Goal: Task Accomplishment & Management: Manage account settings

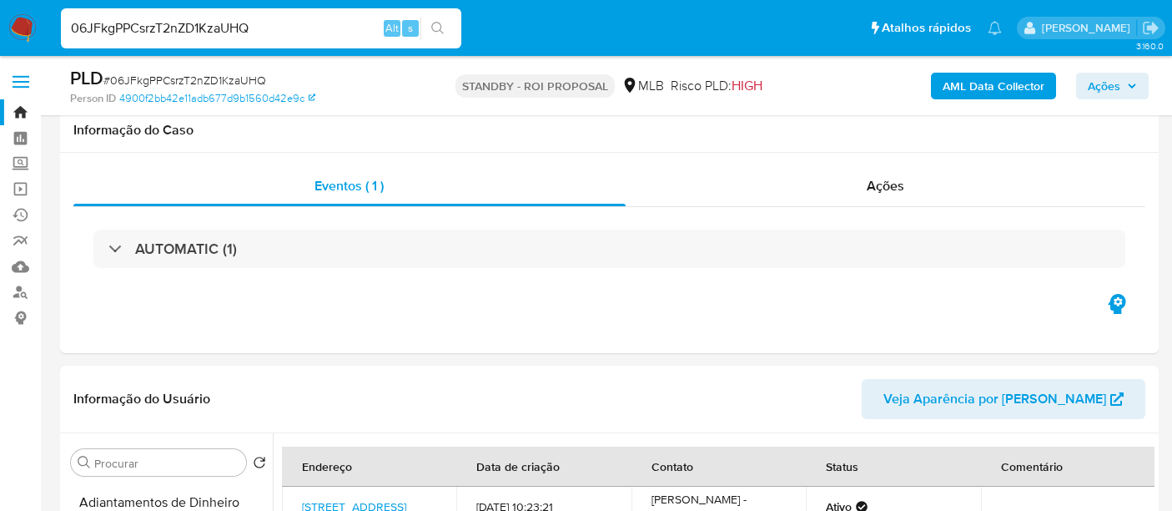
select select "10"
click at [260, 27] on input "06JFkgPPCsrzT2nZD1KzaUHQ" at bounding box center [261, 29] width 401 height 22
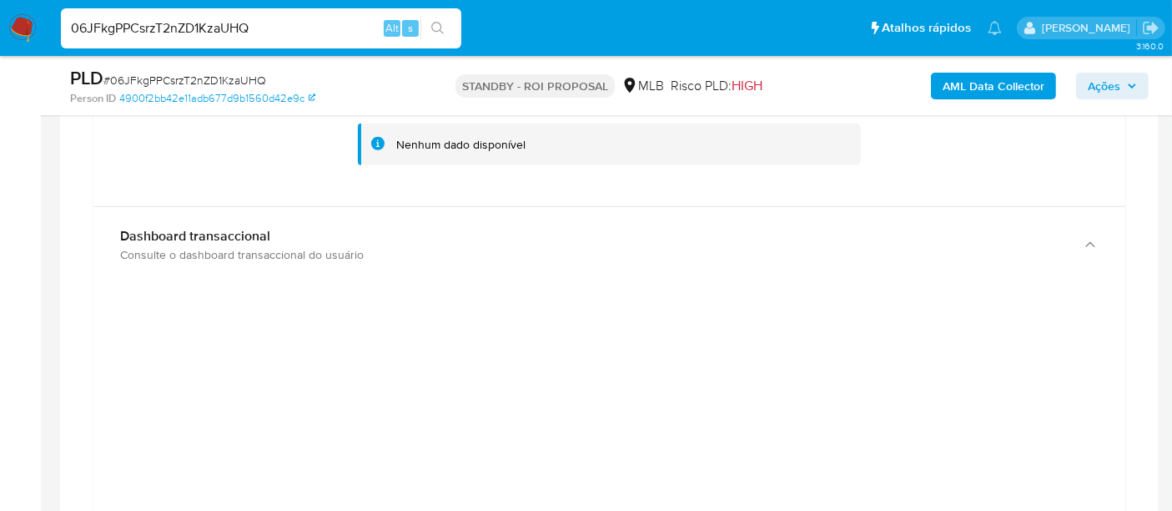
drag, startPoint x: 0, startPoint y: 0, endPoint x: 260, endPoint y: 27, distance: 260.9
click at [260, 27] on input "06JFkgPPCsrzT2nZD1KzaUHQ" at bounding box center [261, 29] width 401 height 22
type input "CpWfyiMVCu4iznypuzBjLxcG"
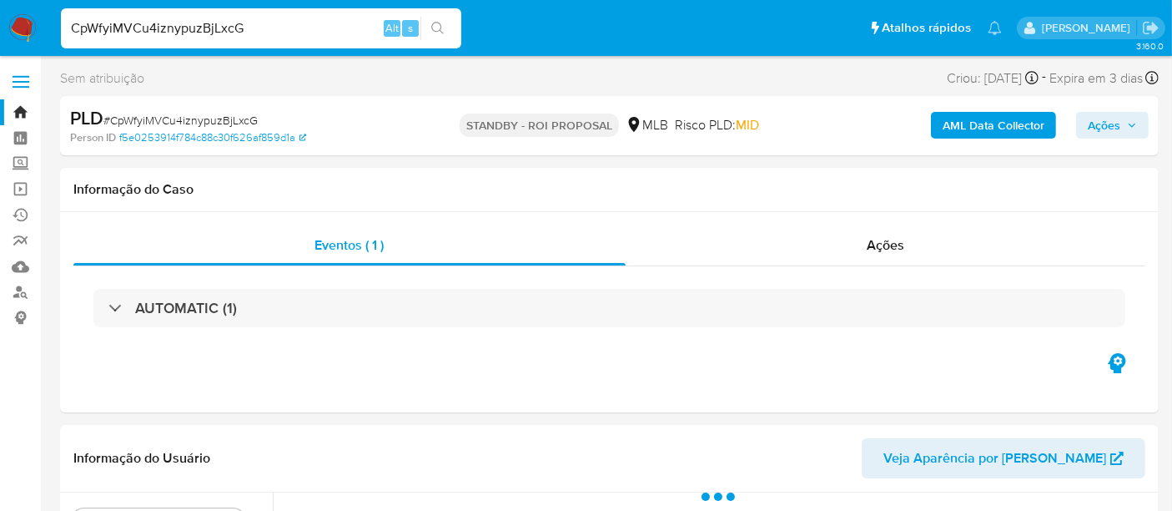
select select "10"
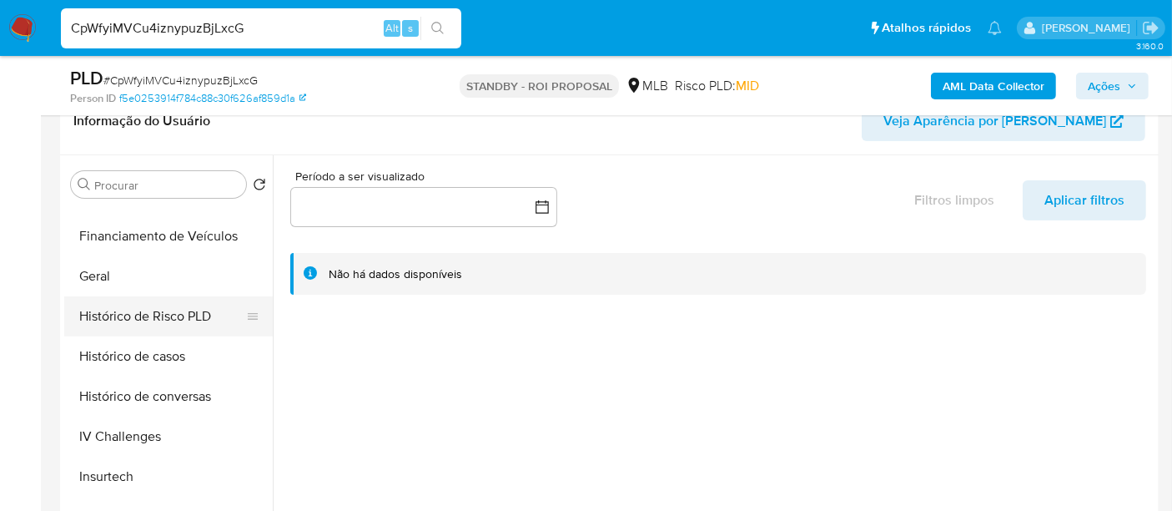
scroll to position [648, 0]
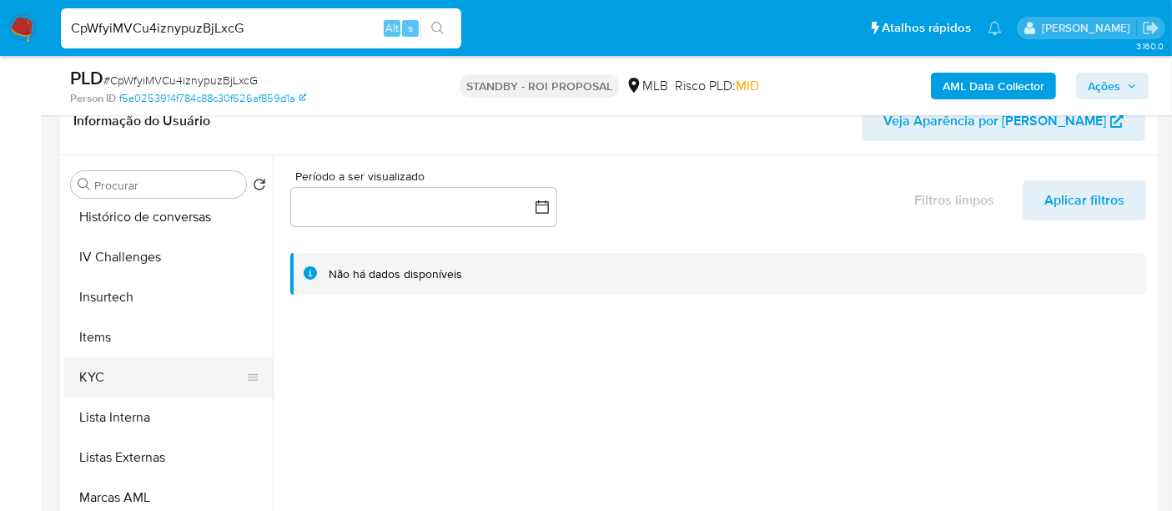
click at [107, 376] on button "KYC" at bounding box center [161, 377] width 195 height 40
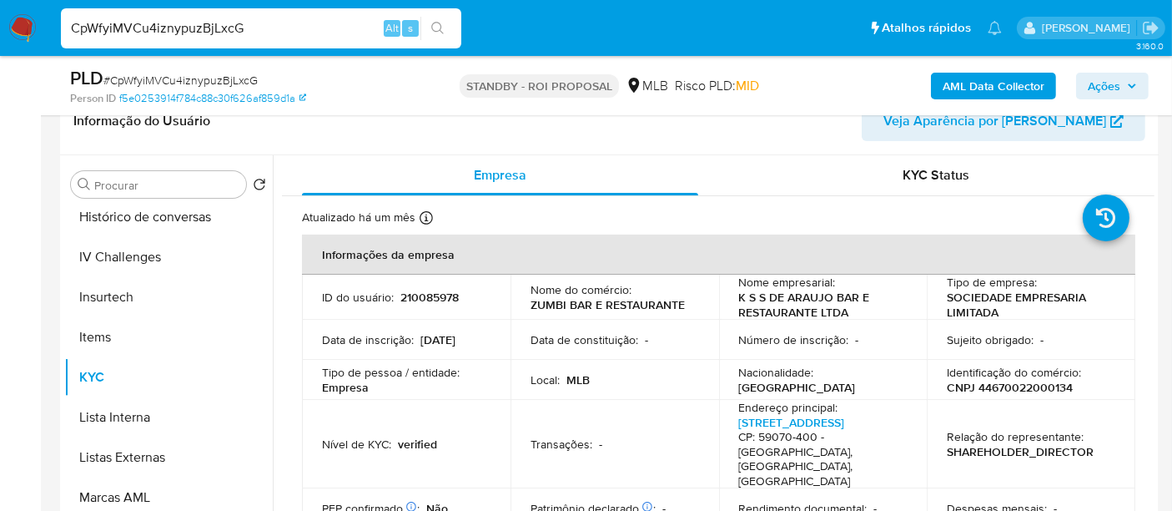
click at [280, 24] on input "CpWfyiMVCu4iznypuzBjLxcG" at bounding box center [261, 29] width 401 height 22
paste input "hMAhz95Nl9OjeGqhhJmxuHYW"
type input "hMAhz95Nl9OjeGqhhJmxuHYW"
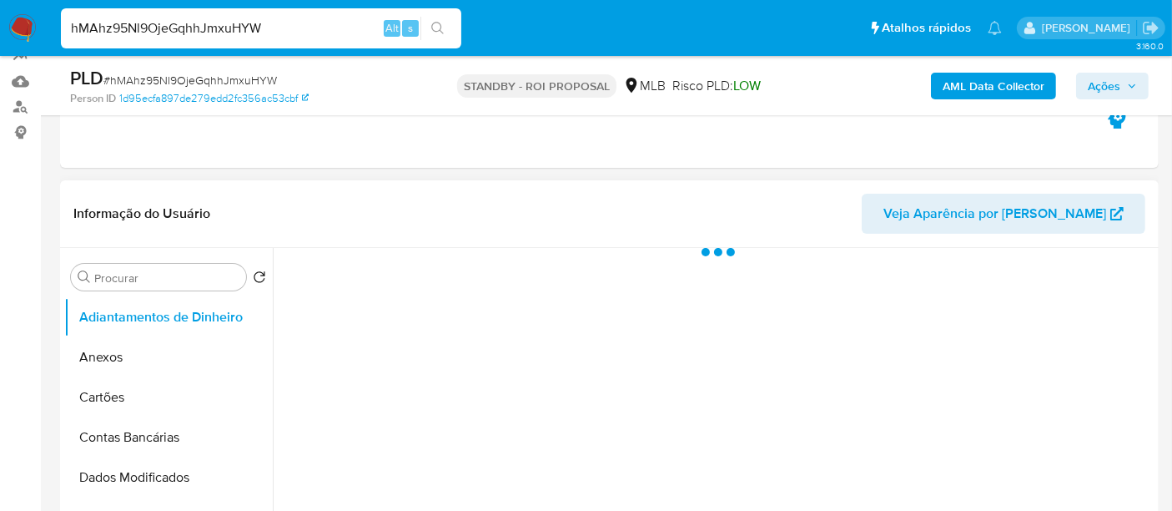
select select "10"
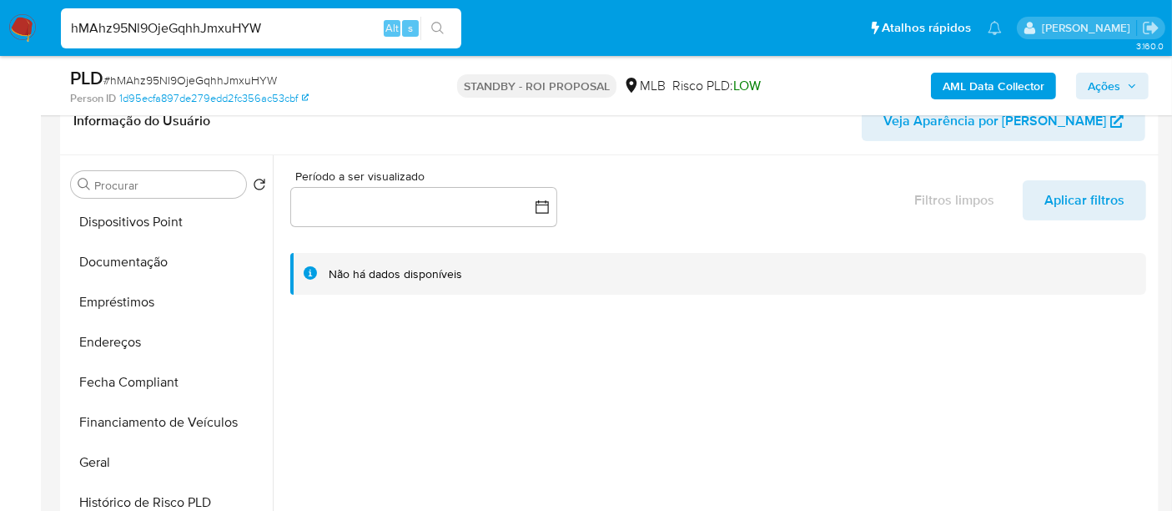
scroll to position [556, 0]
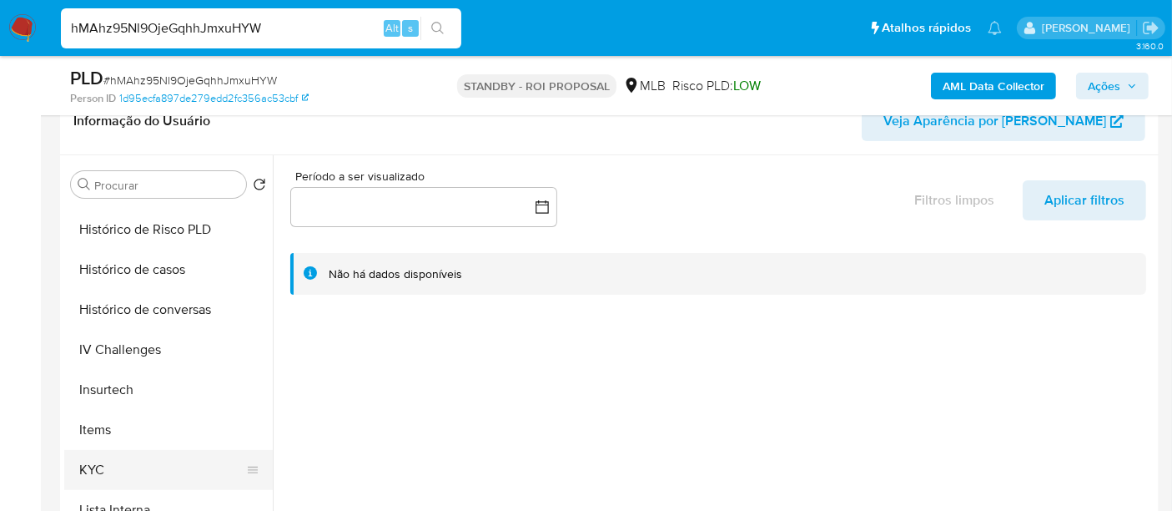
click at [85, 466] on button "KYC" at bounding box center [161, 470] width 195 height 40
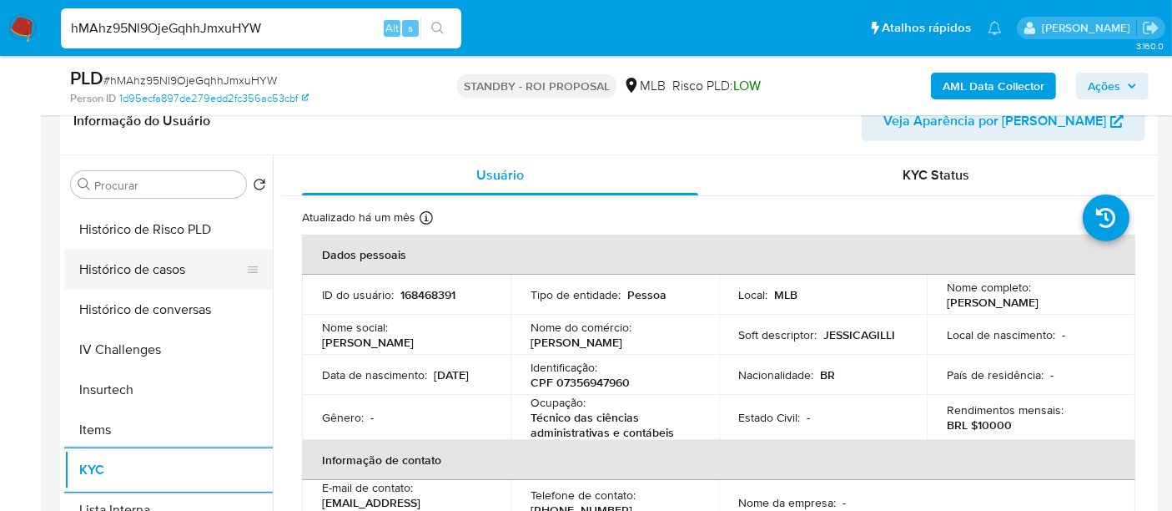
click at [141, 261] on button "Histórico de casos" at bounding box center [161, 269] width 195 height 40
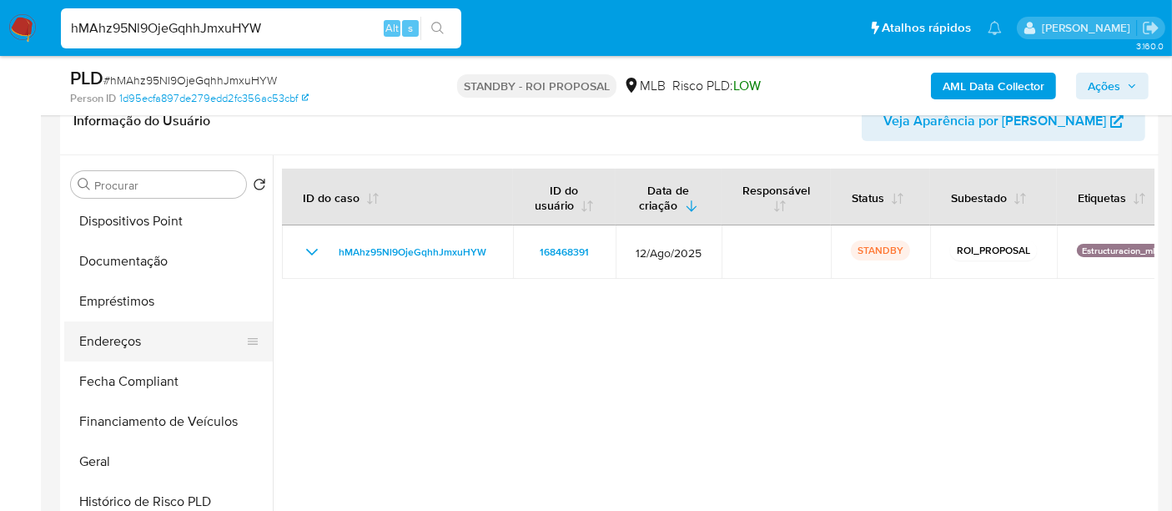
scroll to position [278, 0]
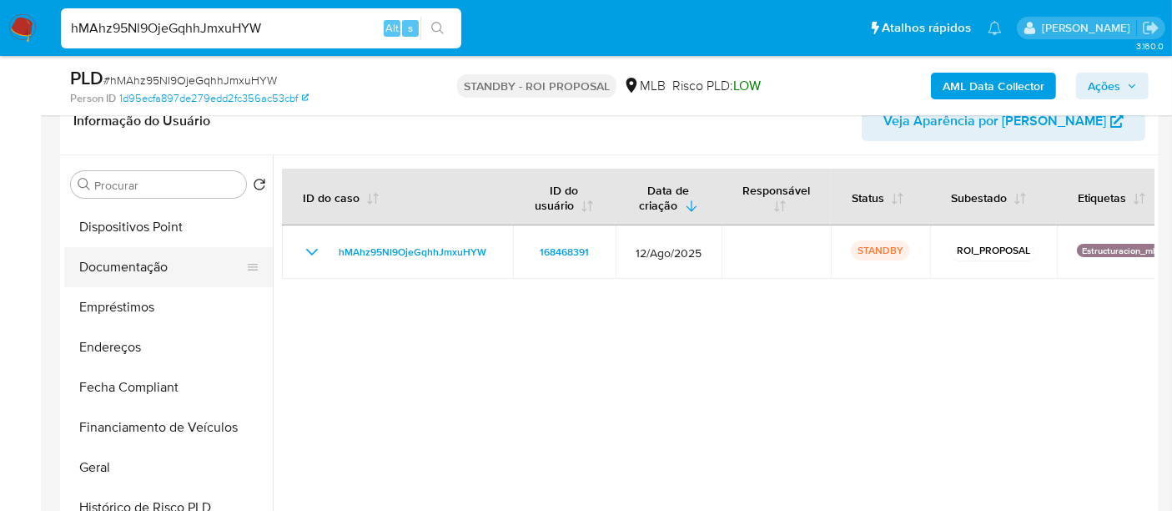
click at [139, 262] on button "Documentação" at bounding box center [161, 267] width 195 height 40
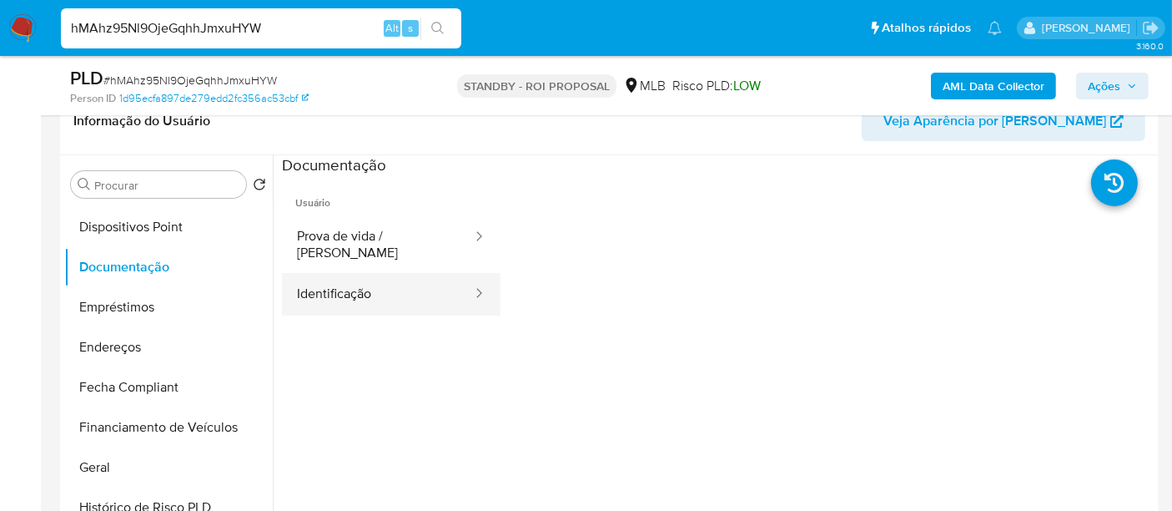
click at [343, 286] on button "Identificação" at bounding box center [378, 294] width 192 height 43
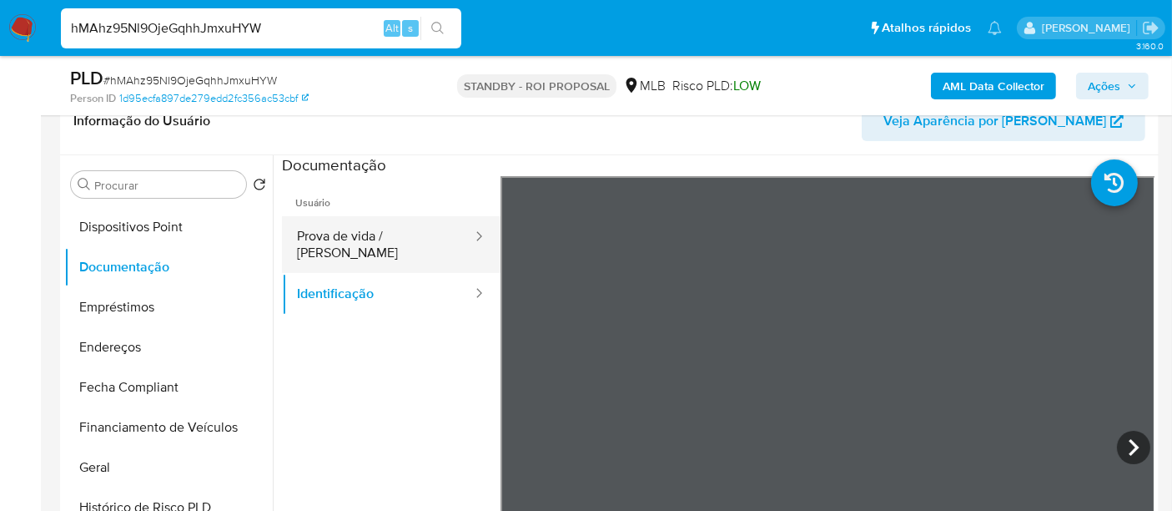
click at [372, 234] on button "Prova de vida / Selfie" at bounding box center [378, 244] width 192 height 57
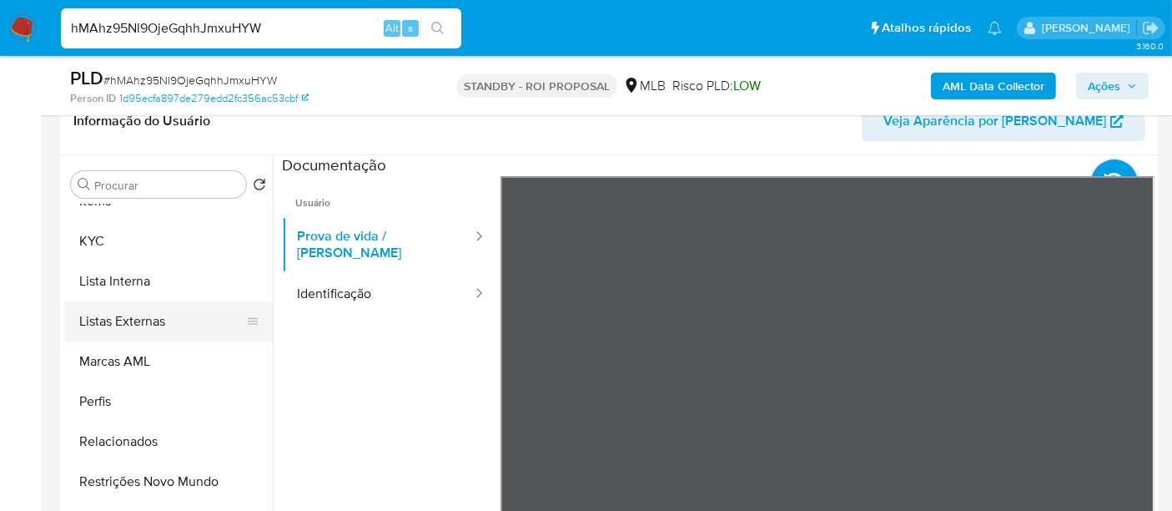
scroll to position [370, 0]
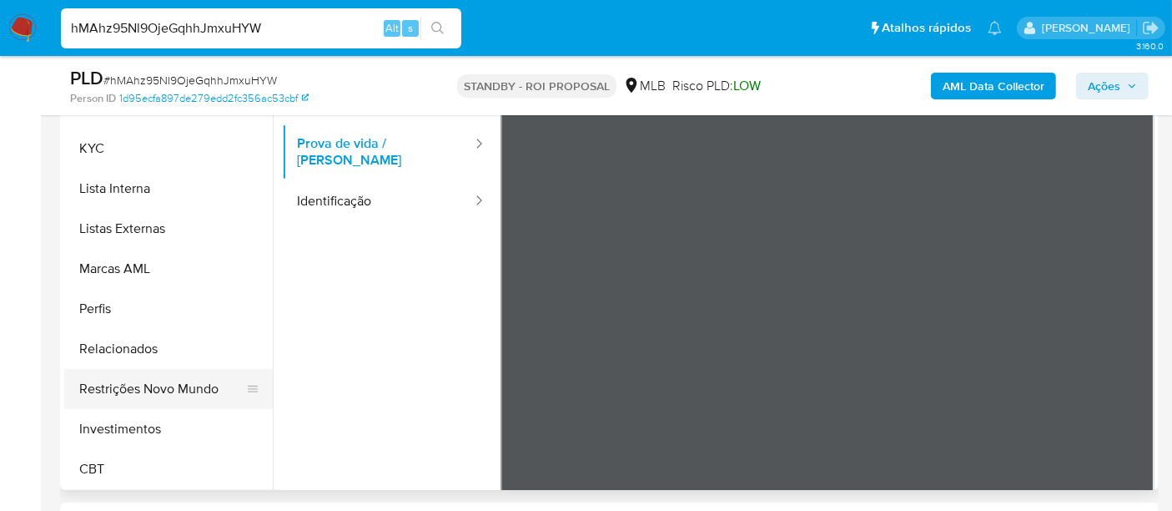
click at [181, 399] on button "Restrições Novo Mundo" at bounding box center [161, 389] width 195 height 40
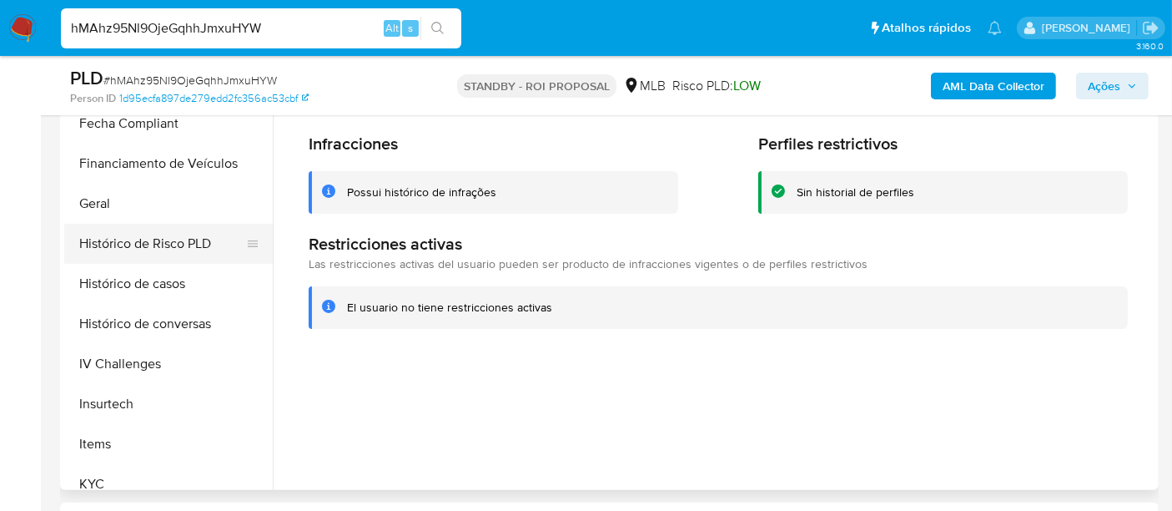
scroll to position [414, 0]
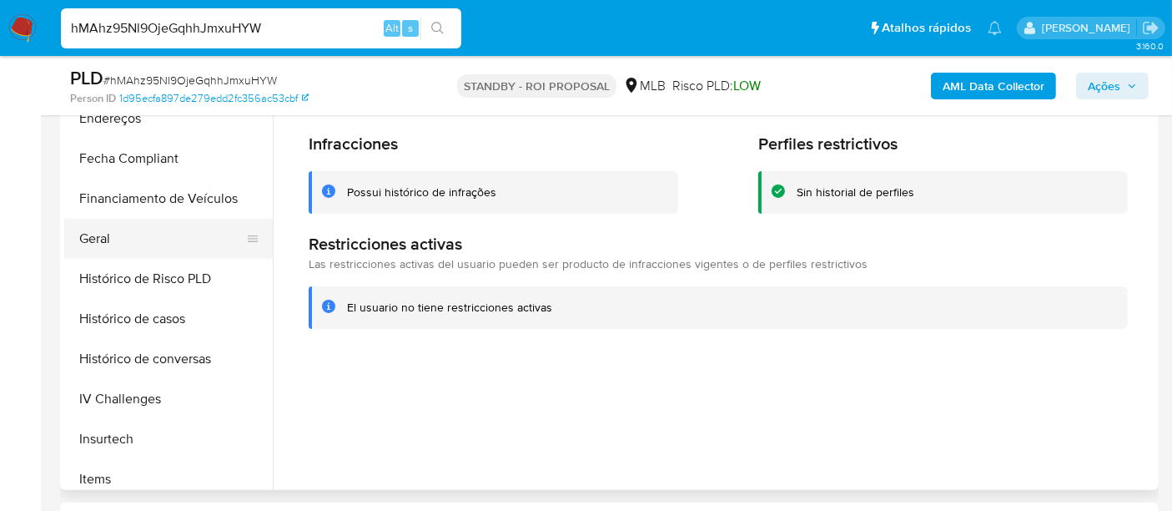
click at [98, 244] on button "Geral" at bounding box center [161, 239] width 195 height 40
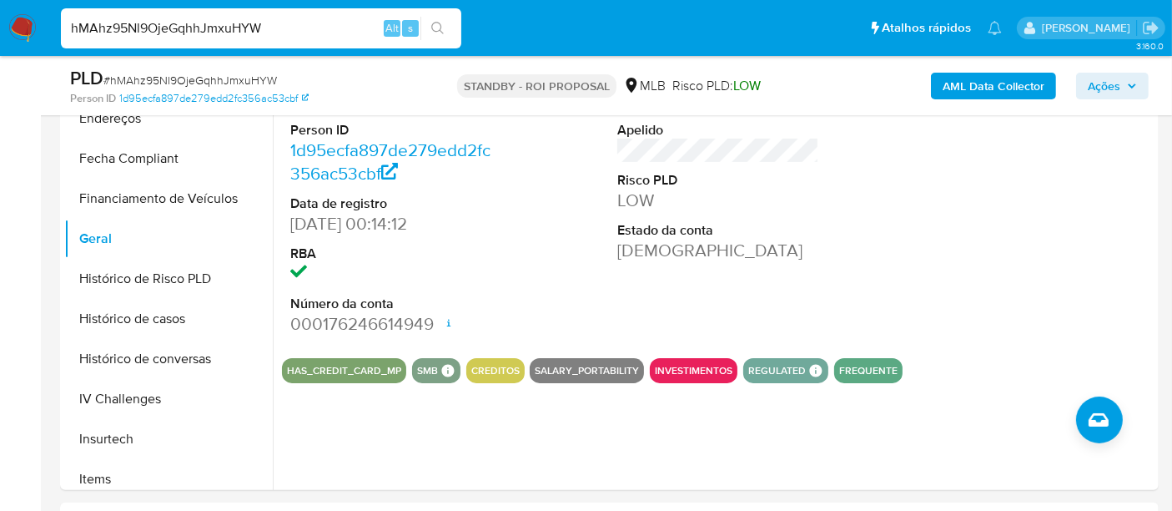
click at [275, 28] on input "hMAhz95Nl9OjeGqhhJmxuHYW" at bounding box center [261, 29] width 401 height 22
paste input "CpWfyiMVCu4iznypuzBjLxcG"
type input "CpWfyiMVCu4iznypuzBjLxcG"
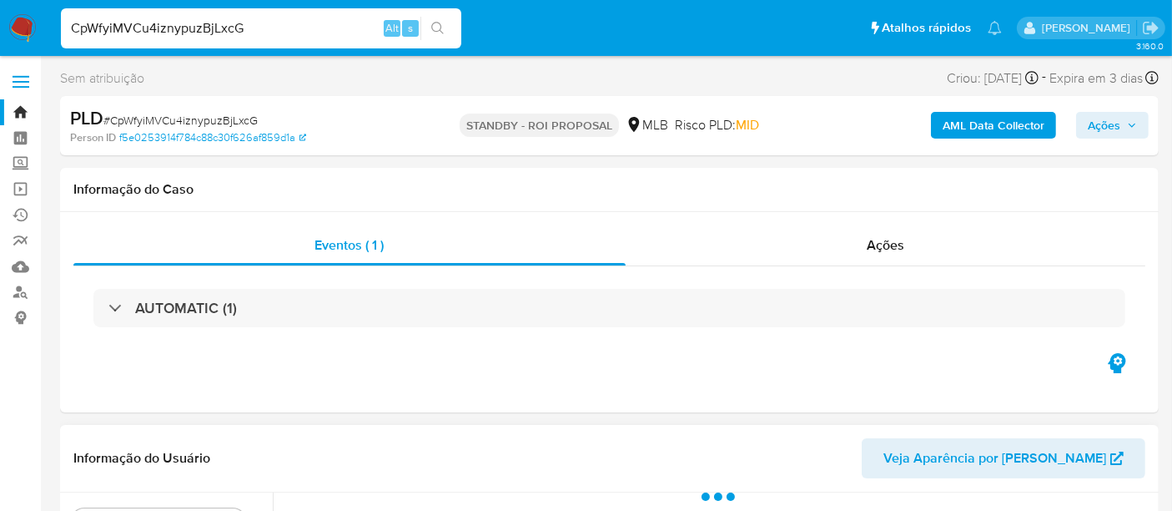
scroll to position [278, 0]
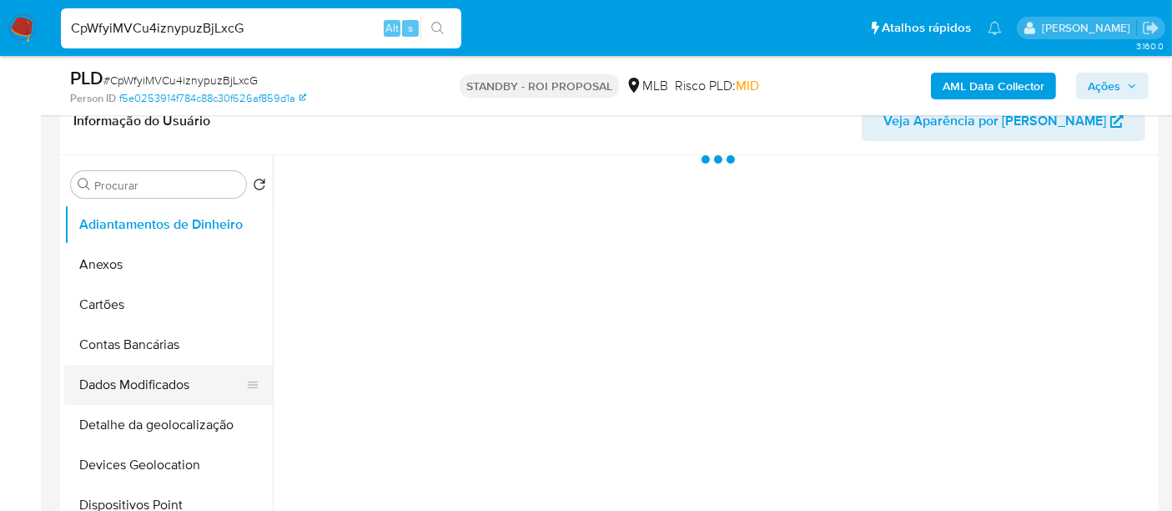
select select "10"
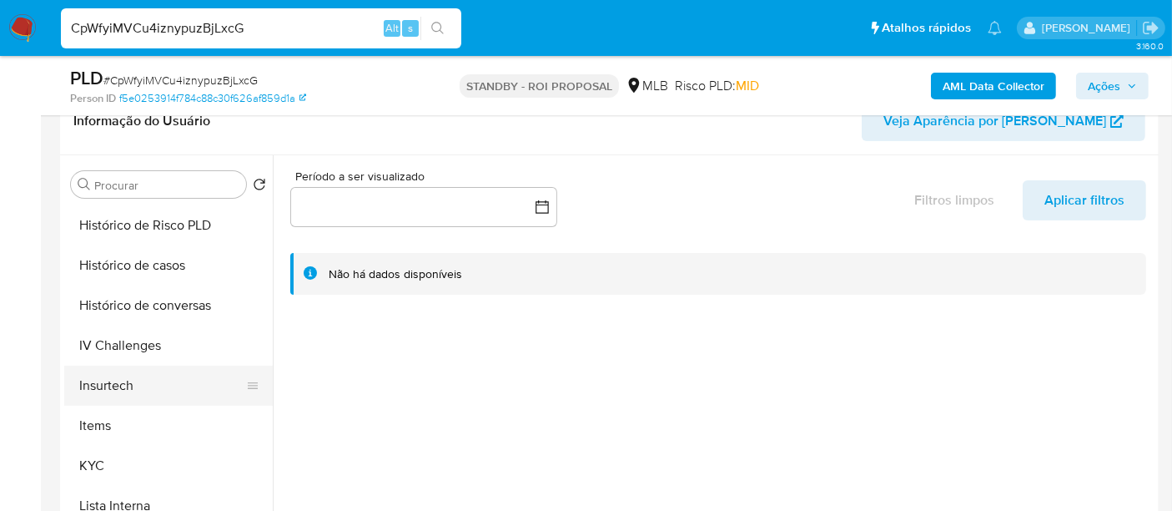
scroll to position [648, 0]
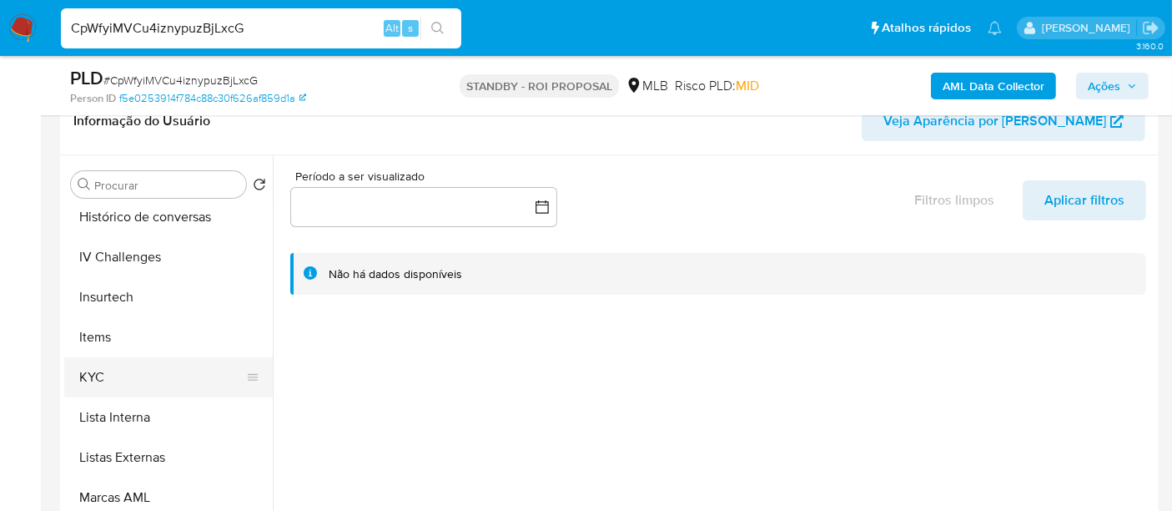
click at [90, 381] on button "KYC" at bounding box center [161, 377] width 195 height 40
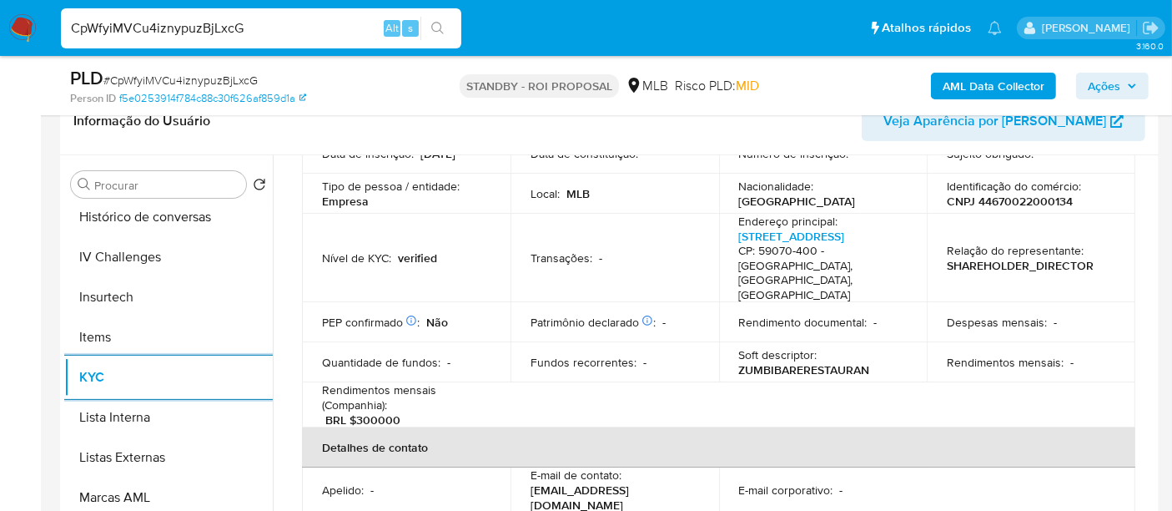
scroll to position [463, 0]
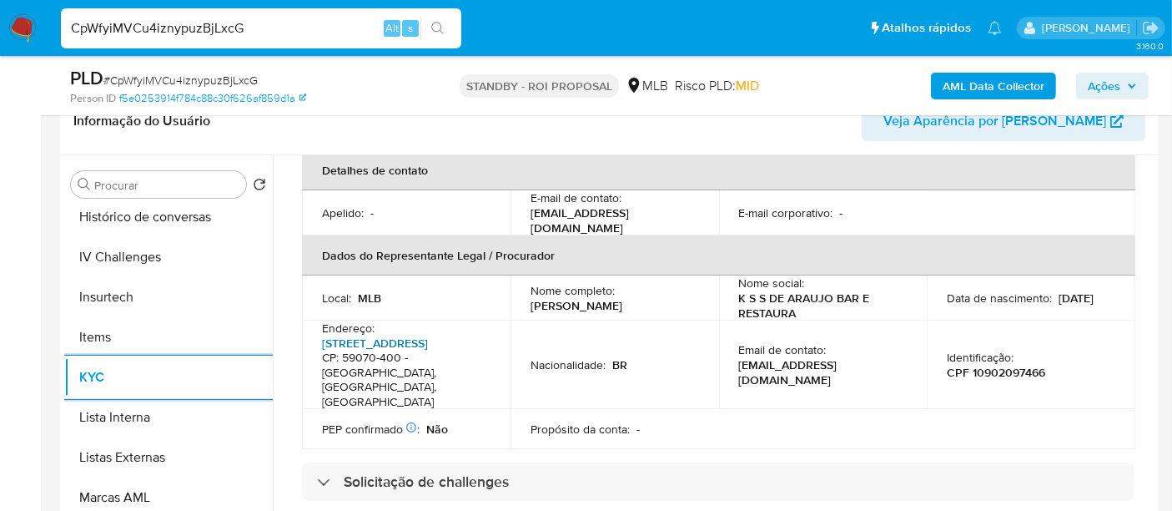
click at [419, 342] on link "Avenida Capitão-mor Gouveia 2488, Cidade Da Esperança" at bounding box center [375, 343] width 106 height 17
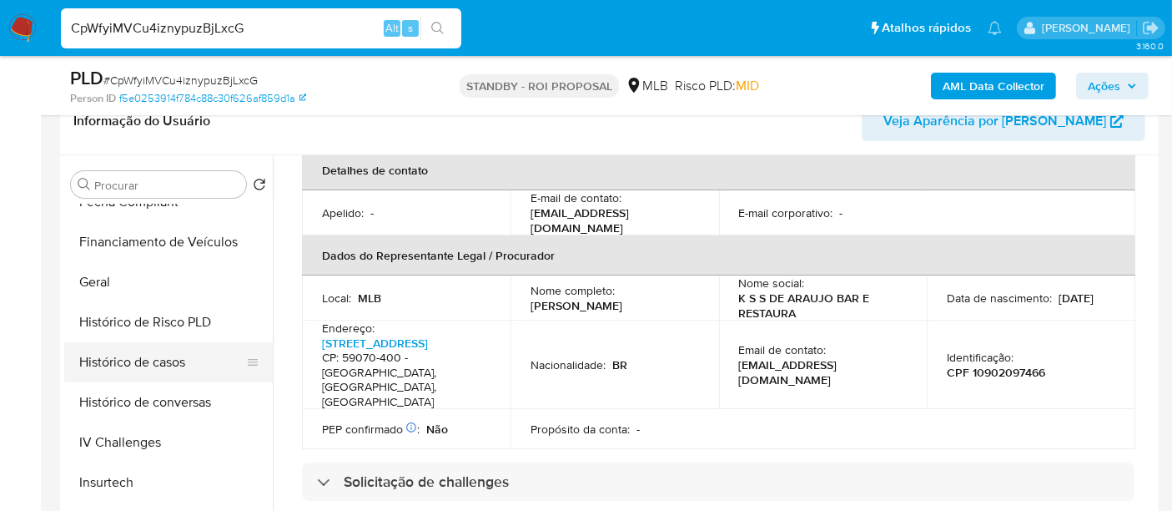
click at [177, 366] on button "Histórico de casos" at bounding box center [161, 362] width 195 height 40
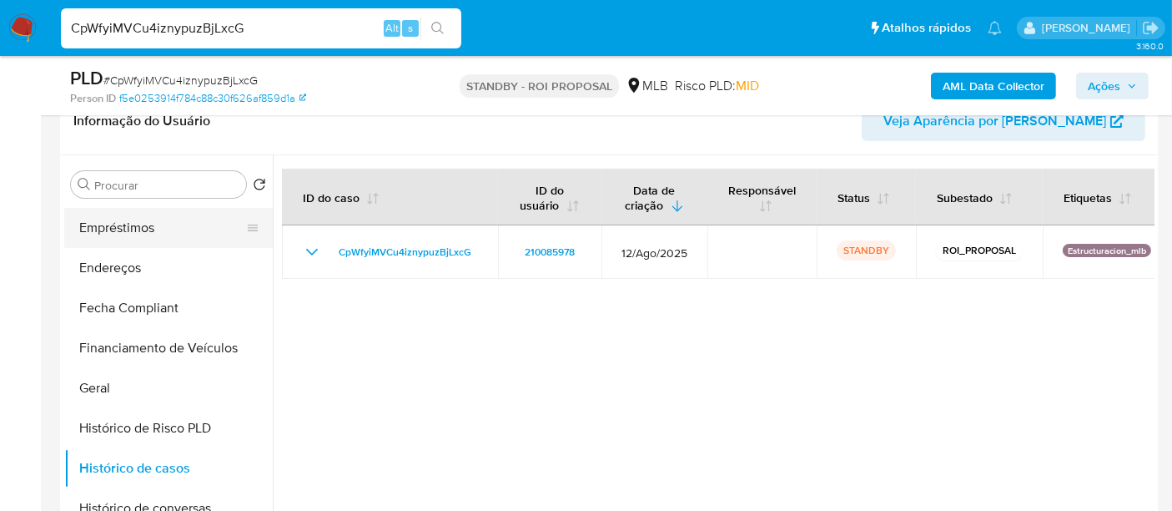
scroll to position [185, 0]
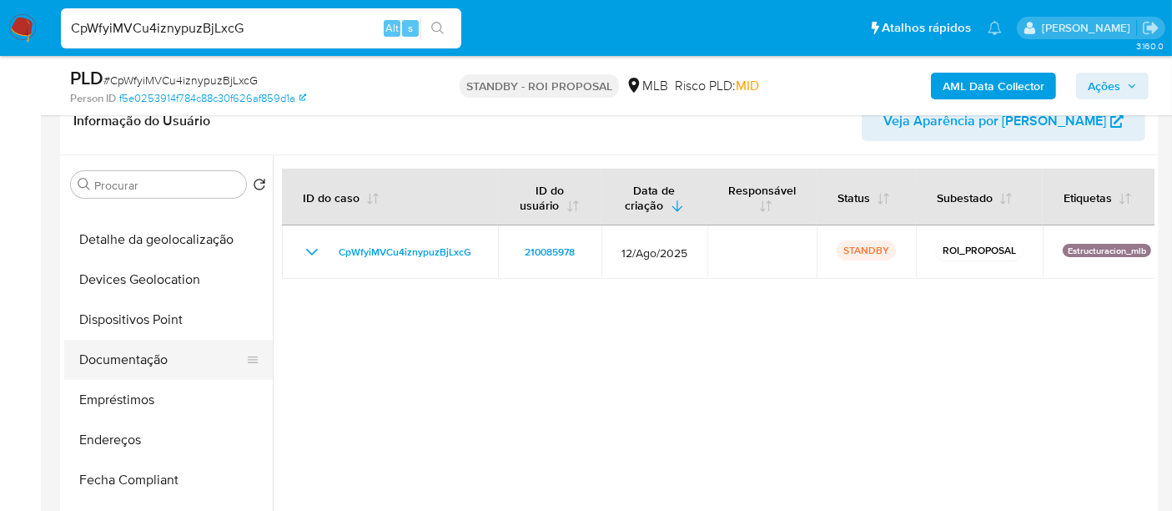
click at [150, 365] on button "Documentação" at bounding box center [161, 360] width 195 height 40
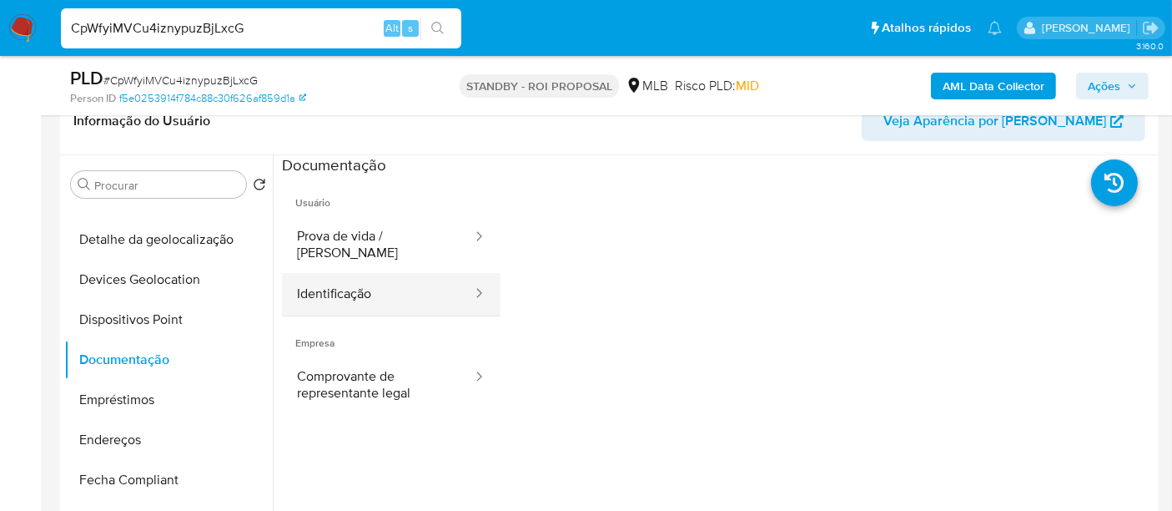
click at [358, 288] on button "Identificação" at bounding box center [378, 294] width 192 height 43
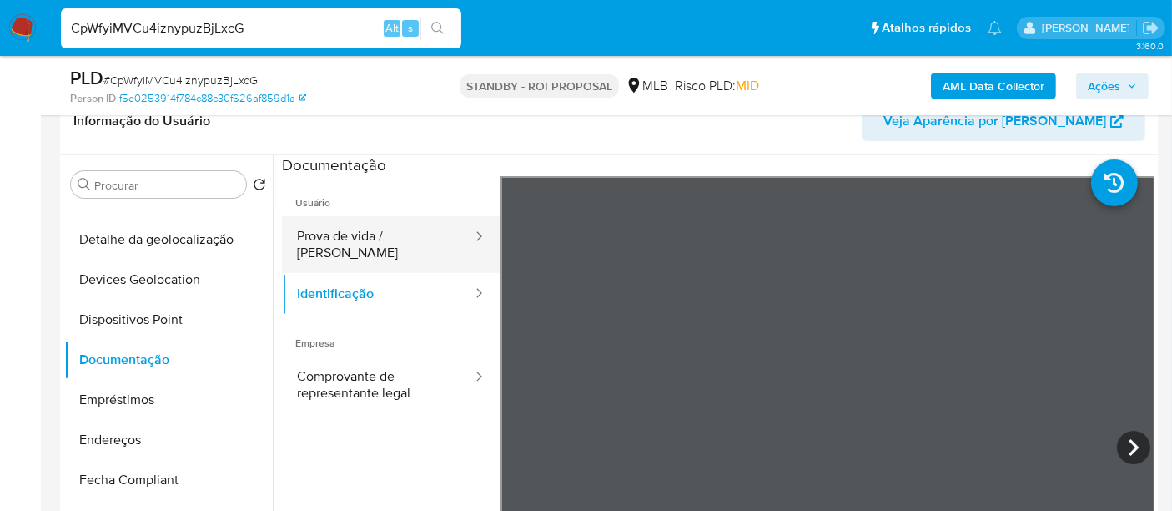
click at [381, 229] on button "Prova de vida / Selfie" at bounding box center [378, 244] width 192 height 57
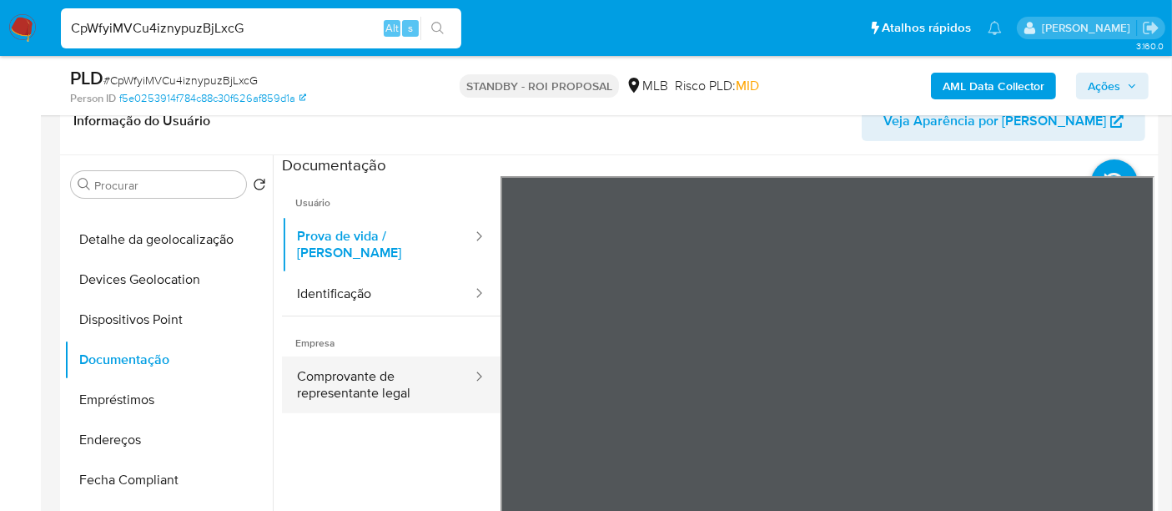
click at [381, 370] on button "Comprovante de representante legal" at bounding box center [378, 384] width 192 height 57
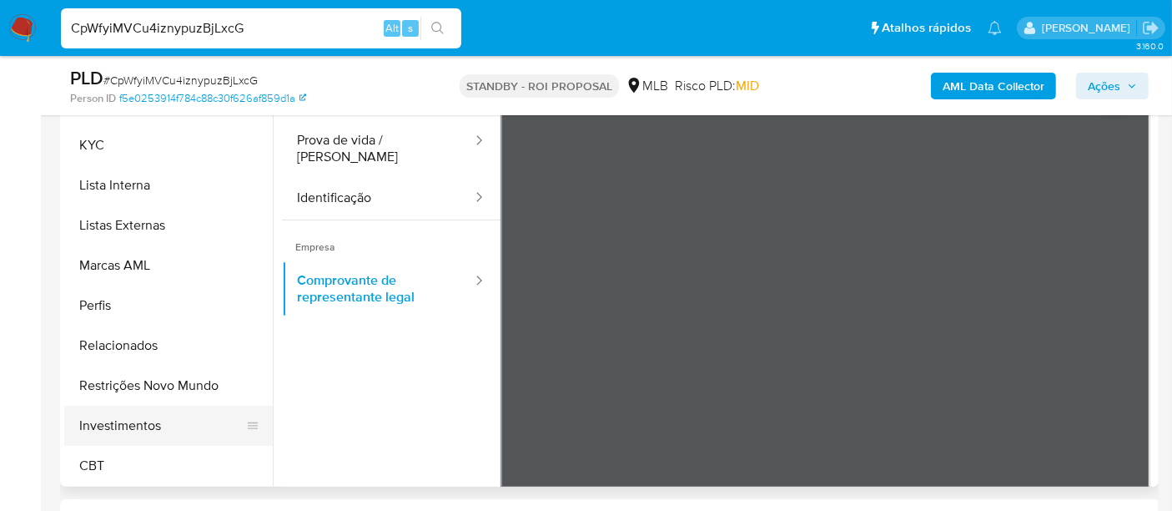
scroll to position [463, 0]
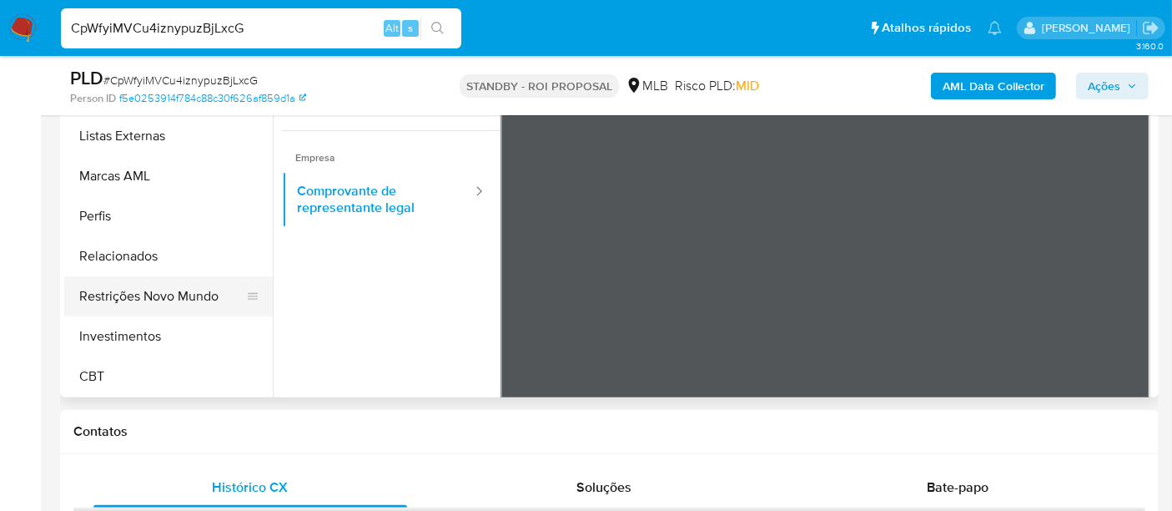
click at [193, 296] on button "Restrições Novo Mundo" at bounding box center [161, 296] width 195 height 40
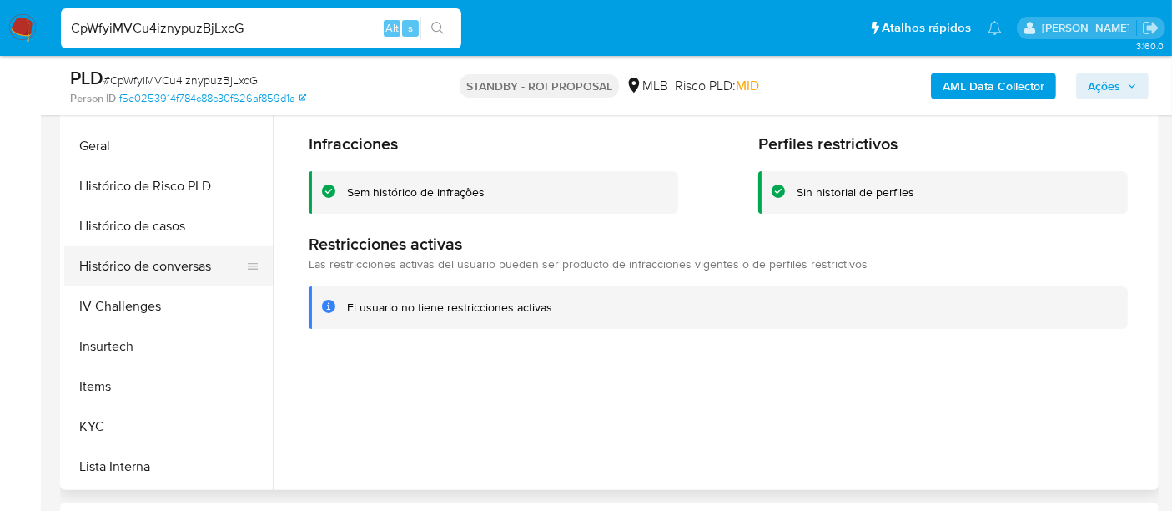
scroll to position [414, 0]
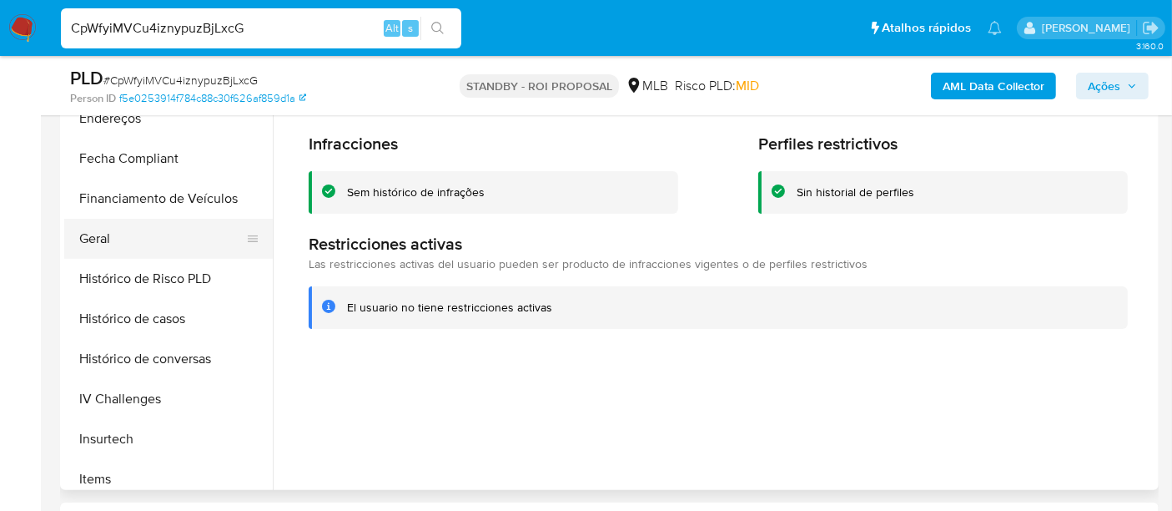
click at [104, 232] on button "Geral" at bounding box center [161, 239] width 195 height 40
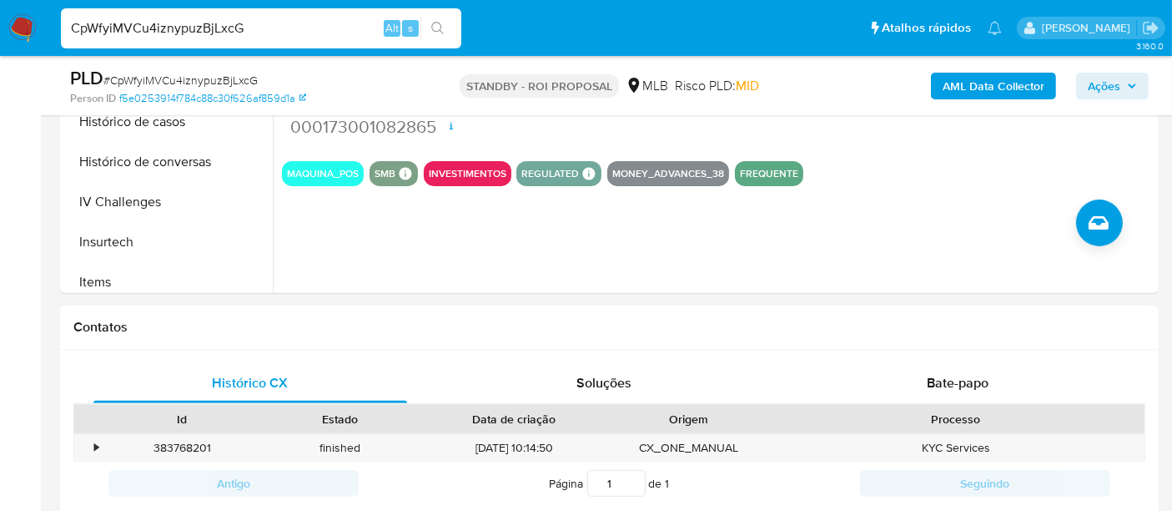
scroll to position [648, 0]
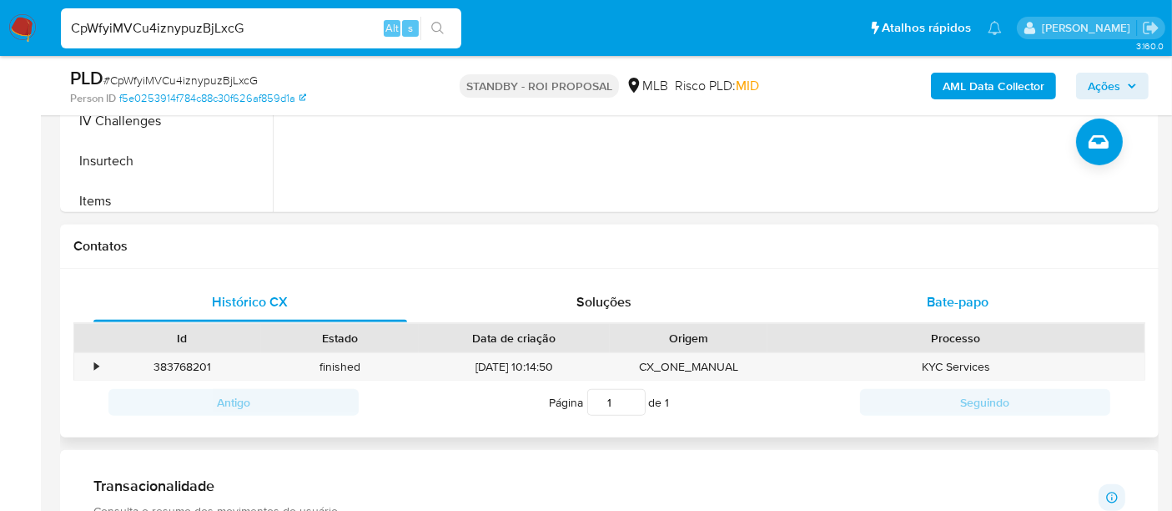
click at [952, 299] on span "Bate-papo" at bounding box center [958, 301] width 62 height 19
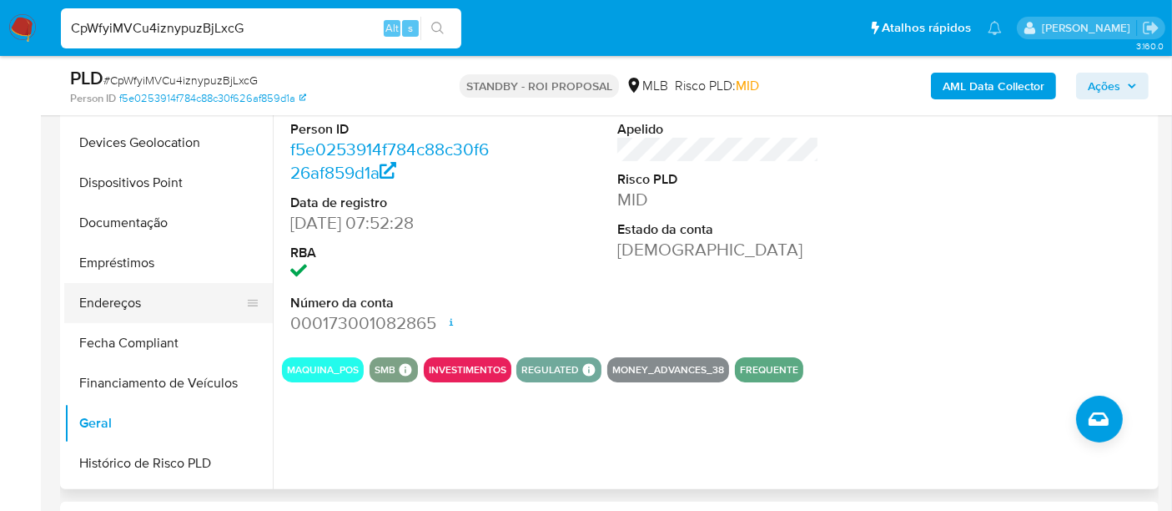
scroll to position [370, 0]
click at [131, 305] on button "Endereços" at bounding box center [161, 304] width 195 height 40
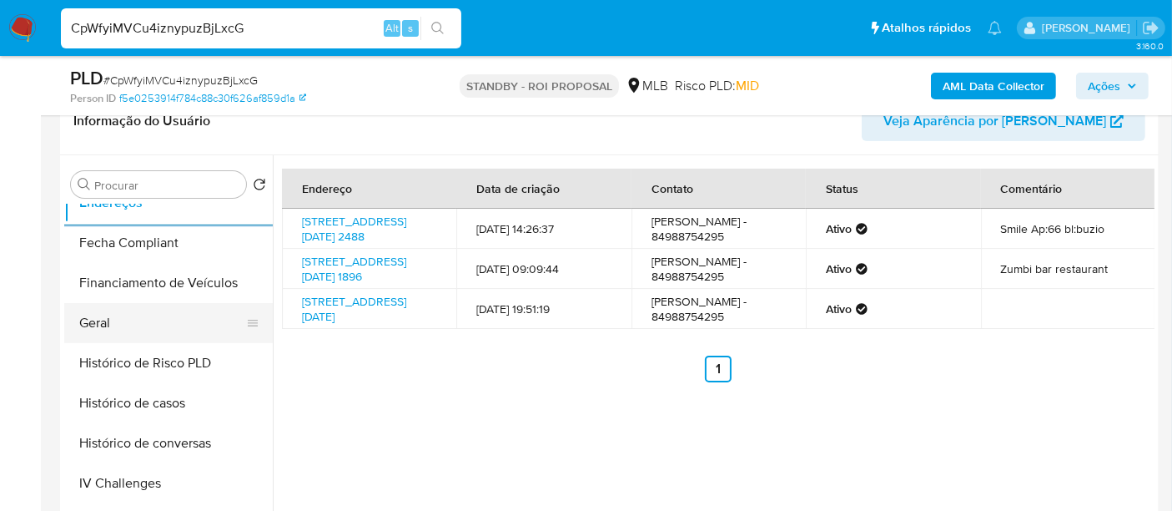
scroll to position [463, 0]
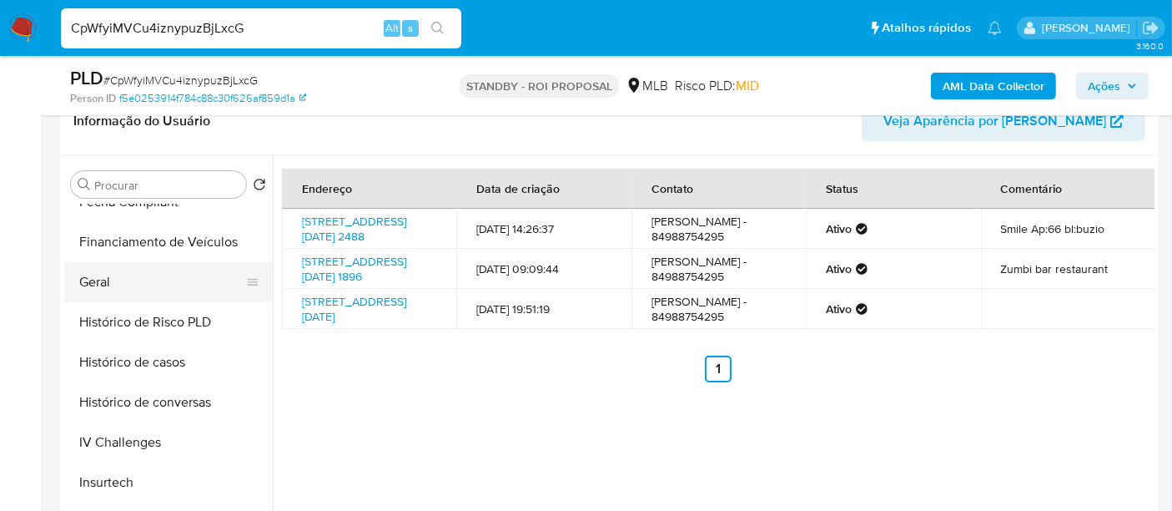
click at [90, 276] on button "Geral" at bounding box center [161, 282] width 195 height 40
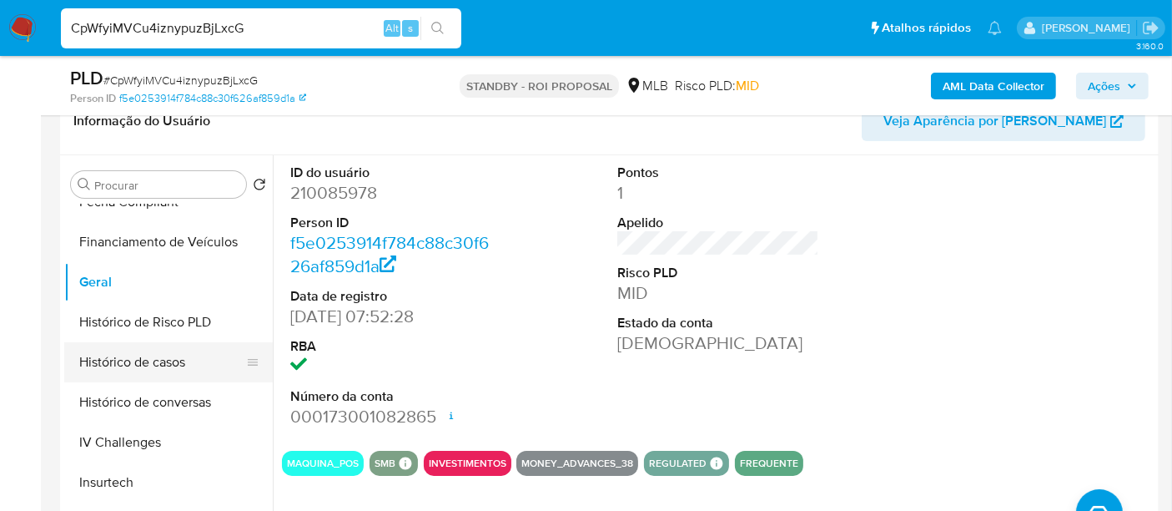
click at [184, 363] on button "Histórico de casos" at bounding box center [161, 362] width 195 height 40
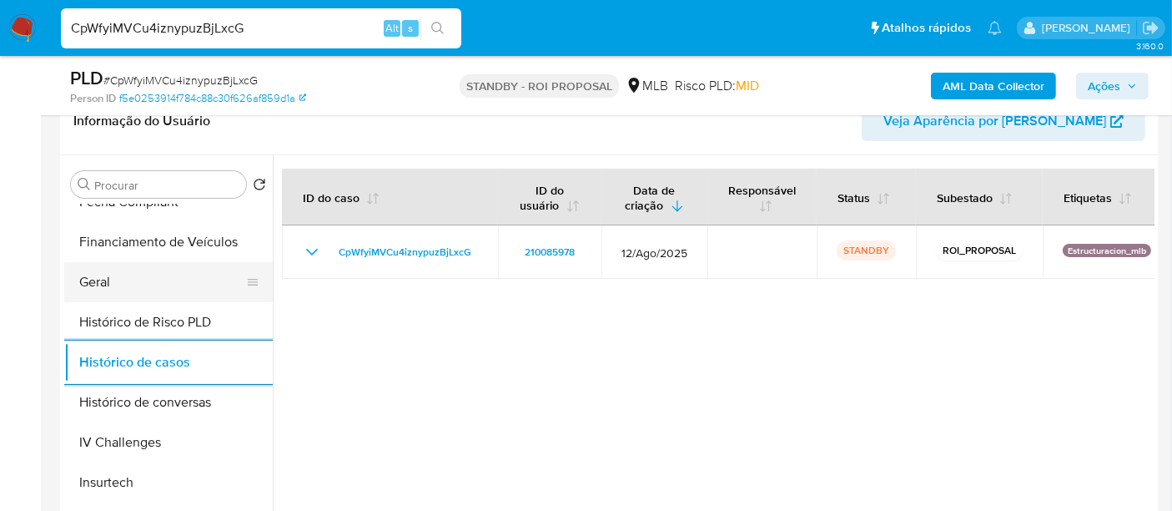
click at [95, 282] on button "Geral" at bounding box center [161, 282] width 195 height 40
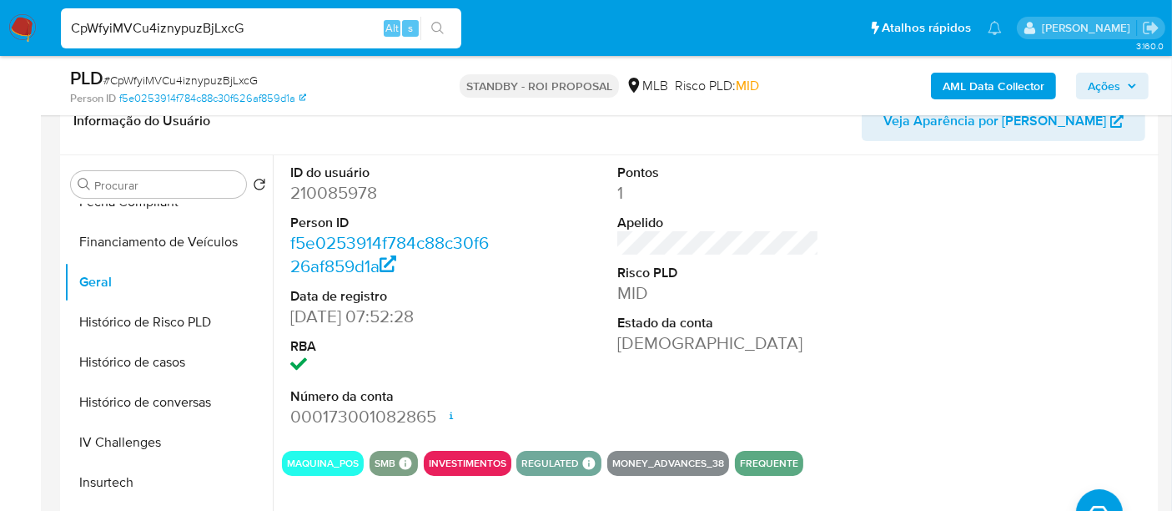
click at [263, 31] on input "CpWfyiMVCu4iznypuzBjLxcG" at bounding box center [261, 29] width 401 height 22
paste input "HxJode1dskFDp9LoqsdcmkC2"
type input "HxJode1dskFDp9LoqsdcmkC2"
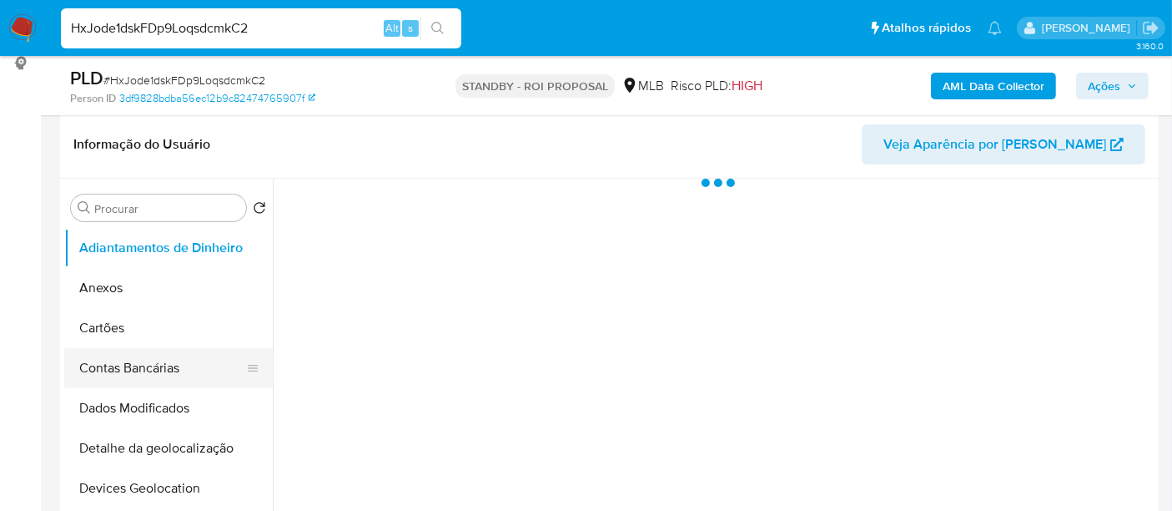
scroll to position [370, 0]
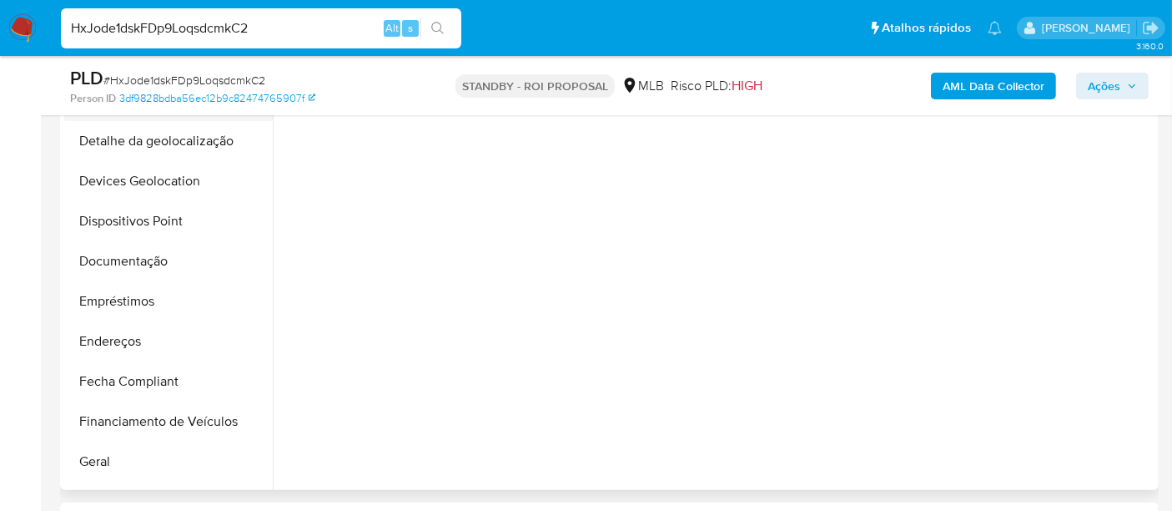
select select "10"
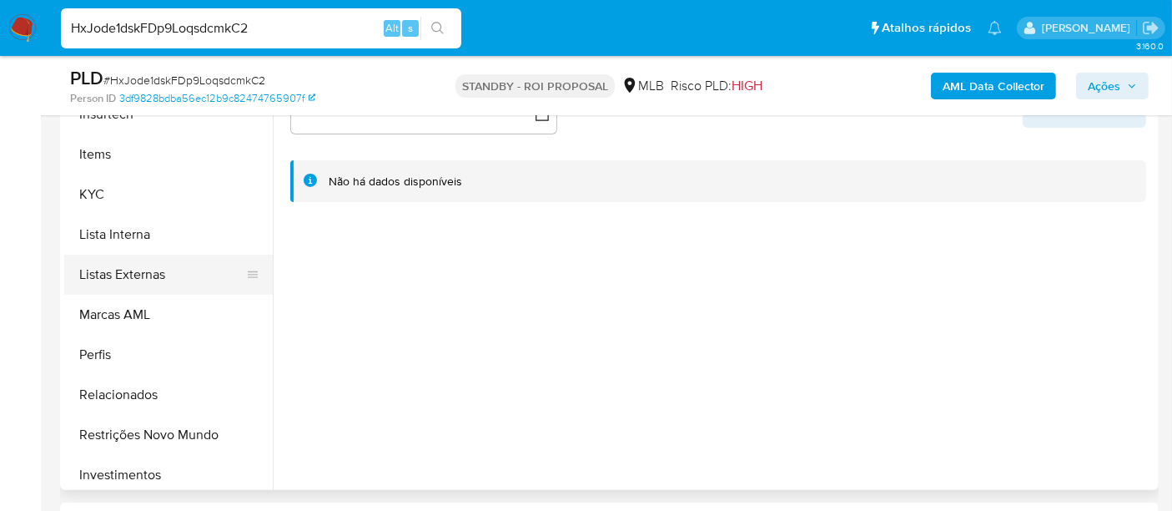
scroll to position [741, 0]
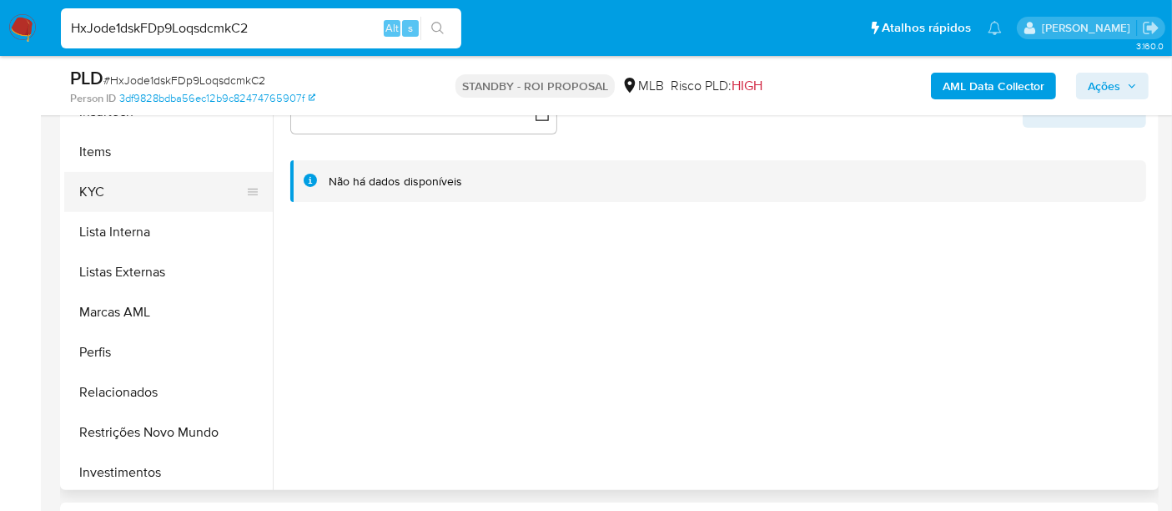
click at [100, 192] on button "KYC" at bounding box center [161, 192] width 195 height 40
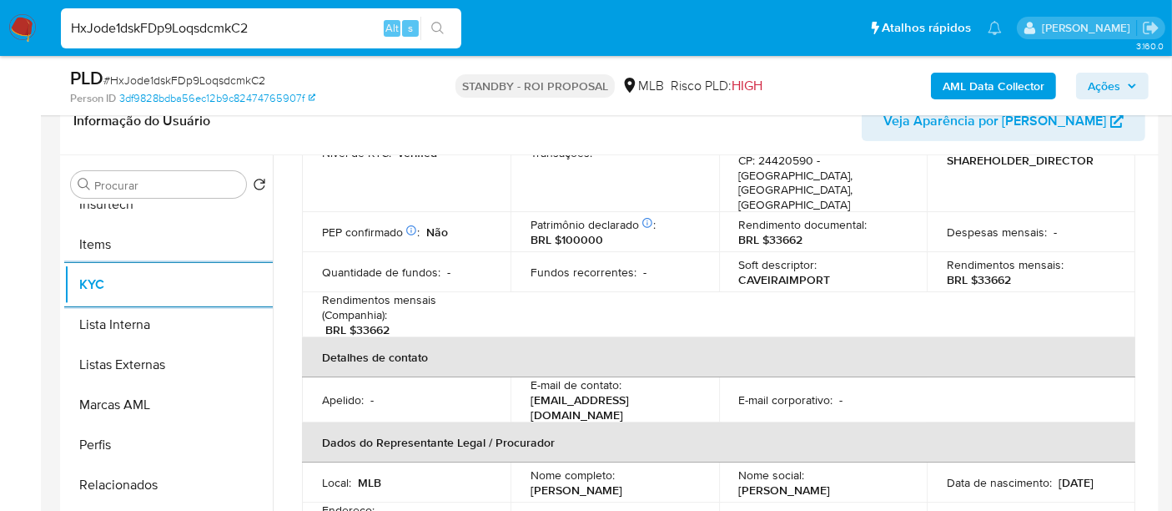
scroll to position [463, 0]
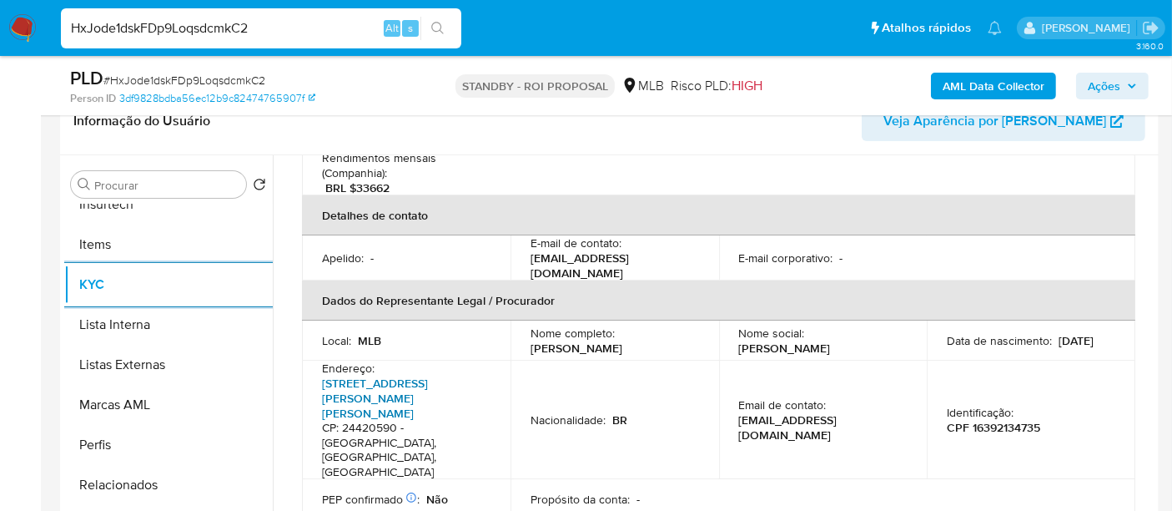
click at [415, 375] on link "Rua Carlos Duque Estrada 109, Galo Branco" at bounding box center [375, 398] width 106 height 47
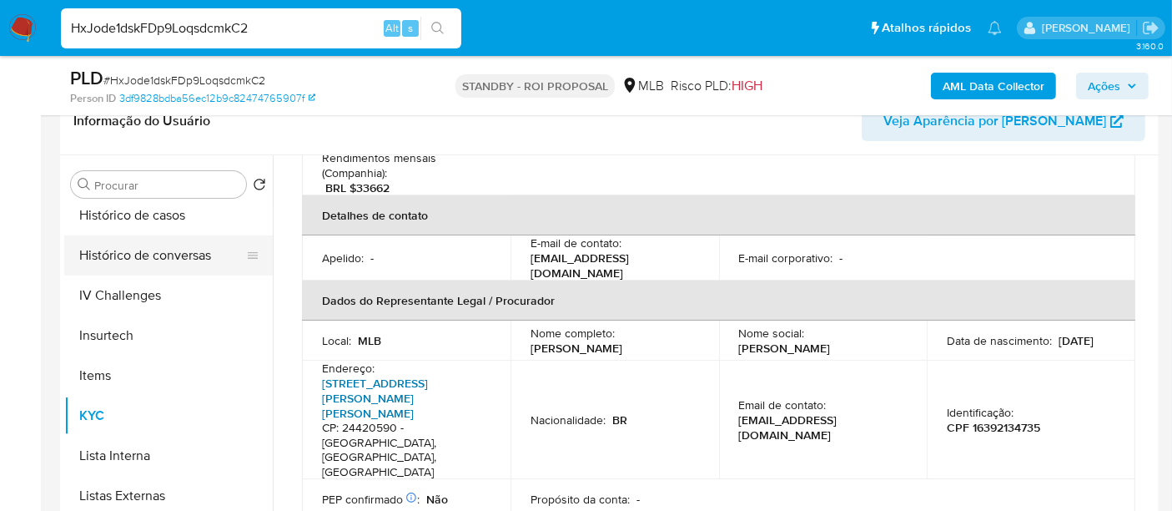
scroll to position [556, 0]
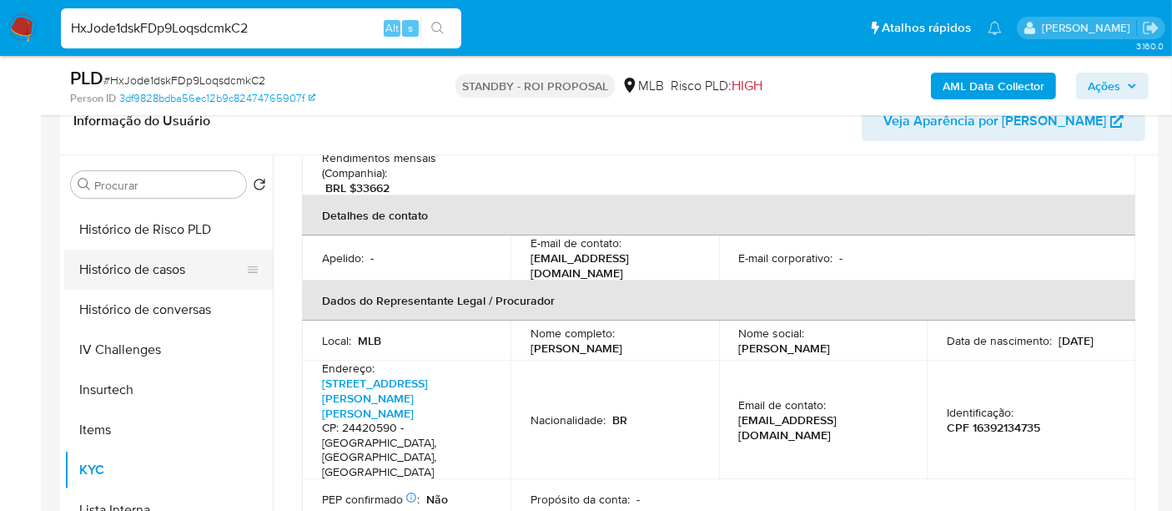
click at [138, 277] on button "Histórico de casos" at bounding box center [161, 269] width 195 height 40
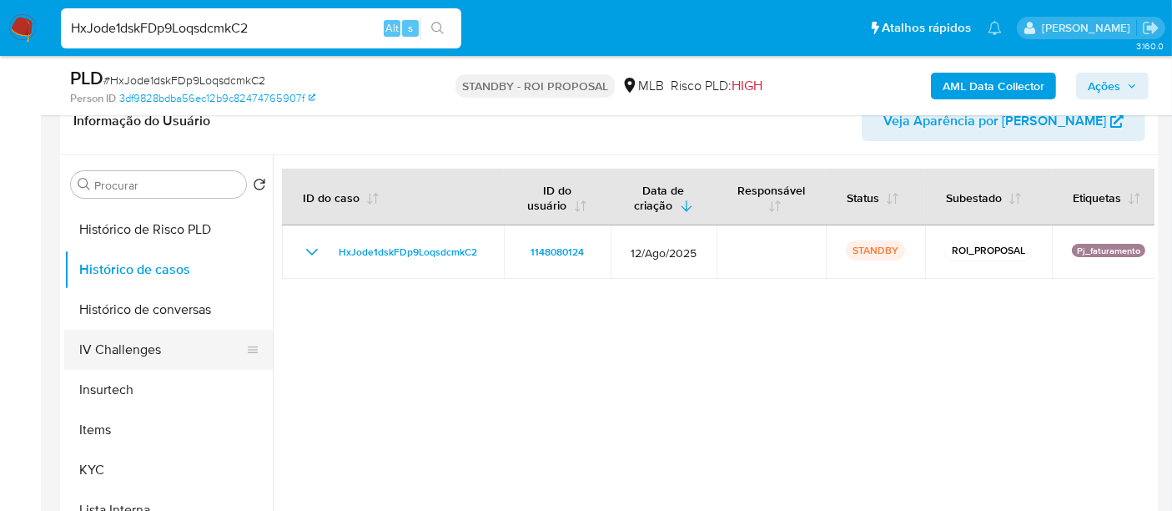
scroll to position [278, 0]
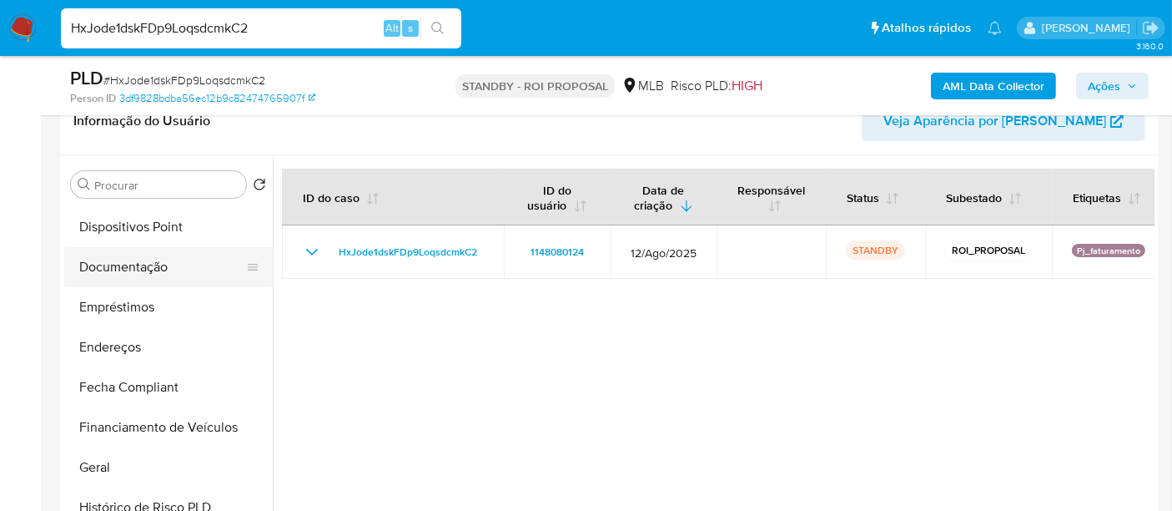
click at [150, 253] on button "Documentação" at bounding box center [161, 267] width 195 height 40
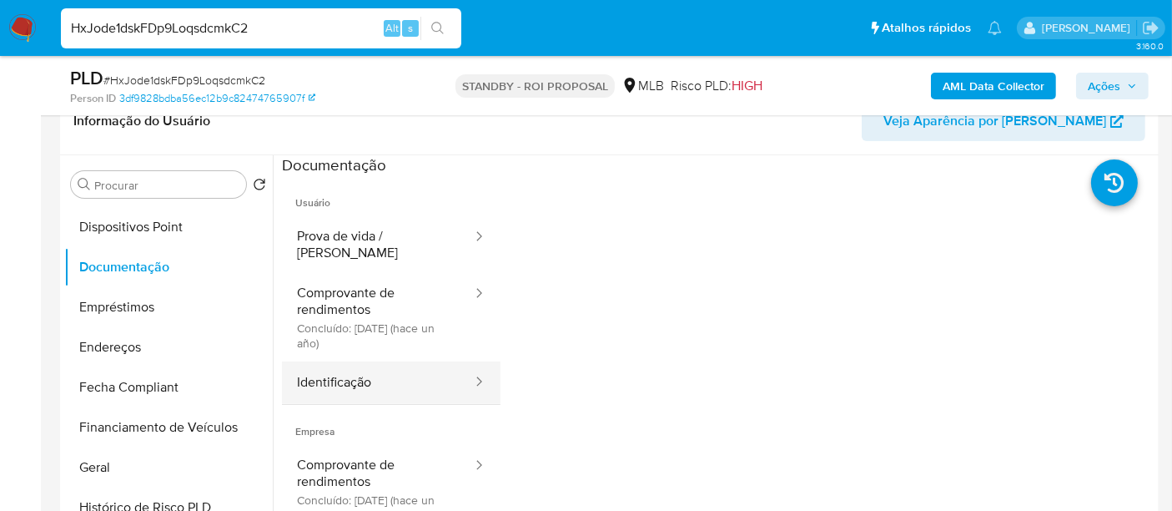
click at [339, 364] on button "Identificação" at bounding box center [378, 382] width 192 height 43
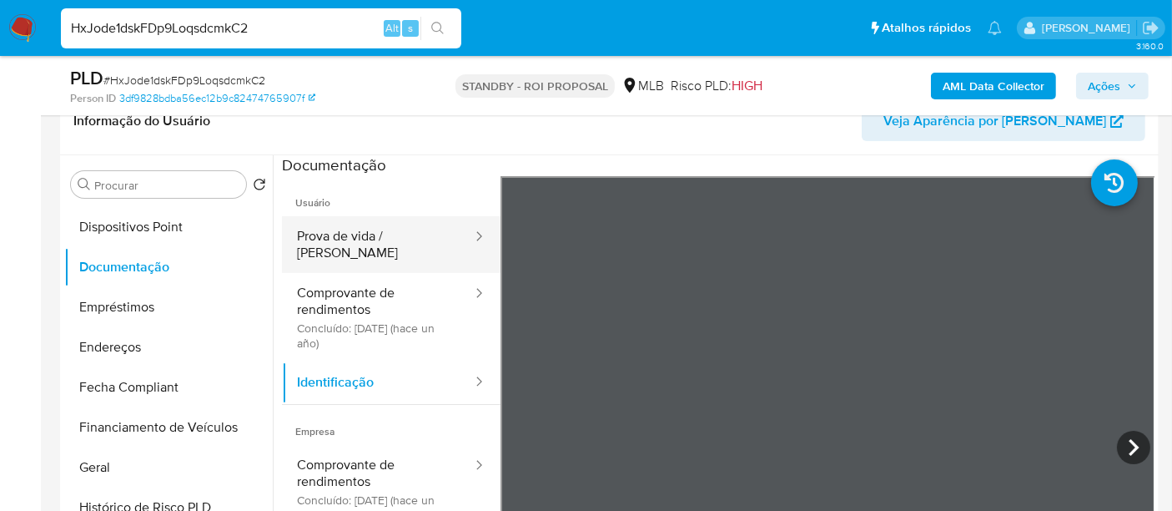
click at [380, 232] on button "Prova de vida / [PERSON_NAME]" at bounding box center [378, 244] width 192 height 57
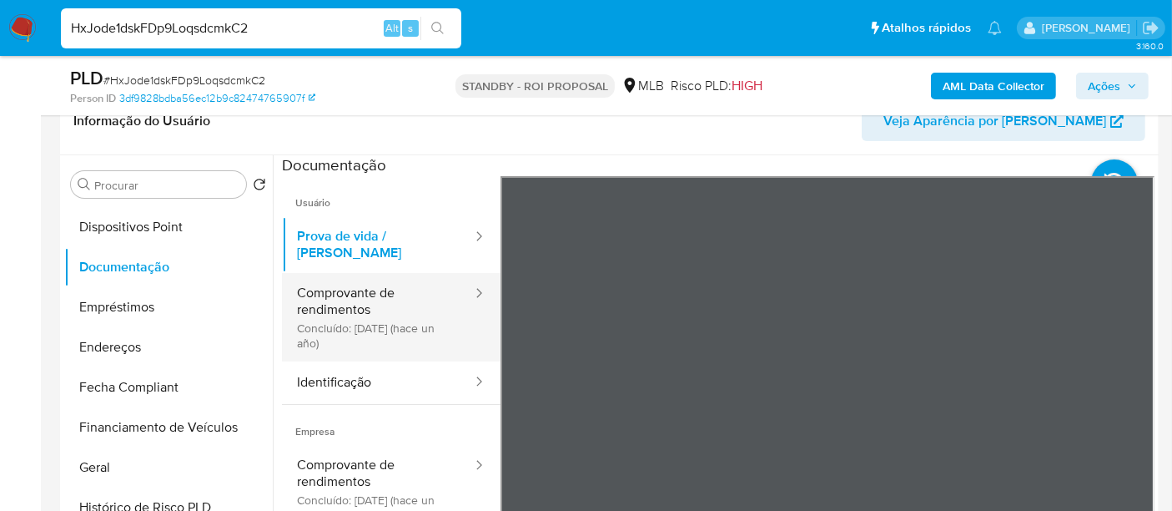
click at [340, 309] on button "Comprovante de rendimentos Concluído: [DATE] (hace un año)" at bounding box center [378, 317] width 192 height 88
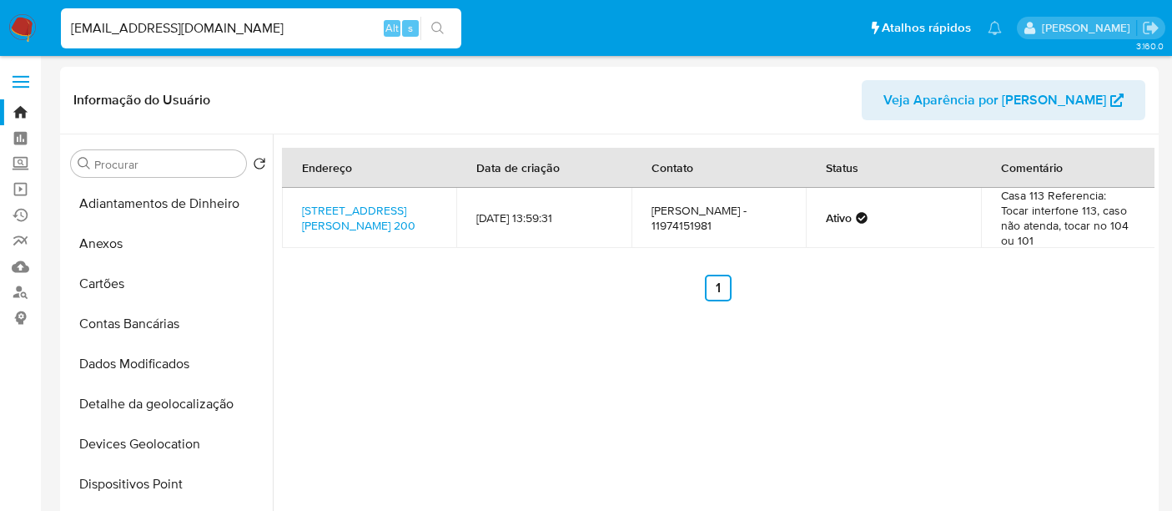
select select "10"
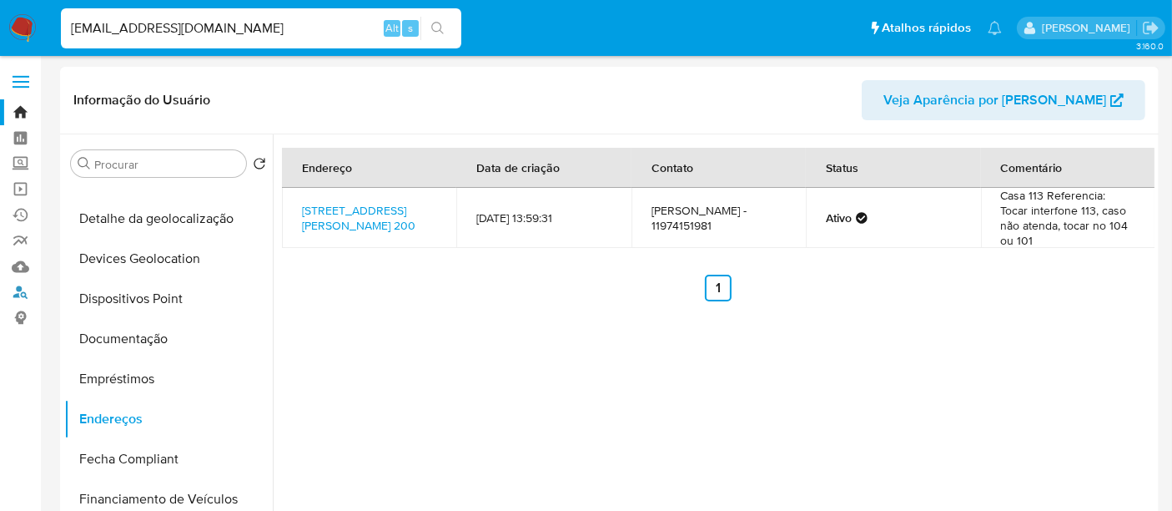
drag, startPoint x: 21, startPoint y: 287, endPoint x: 62, endPoint y: 281, distance: 41.3
click at [21, 289] on link "Localizador de pessoas" at bounding box center [99, 293] width 199 height 26
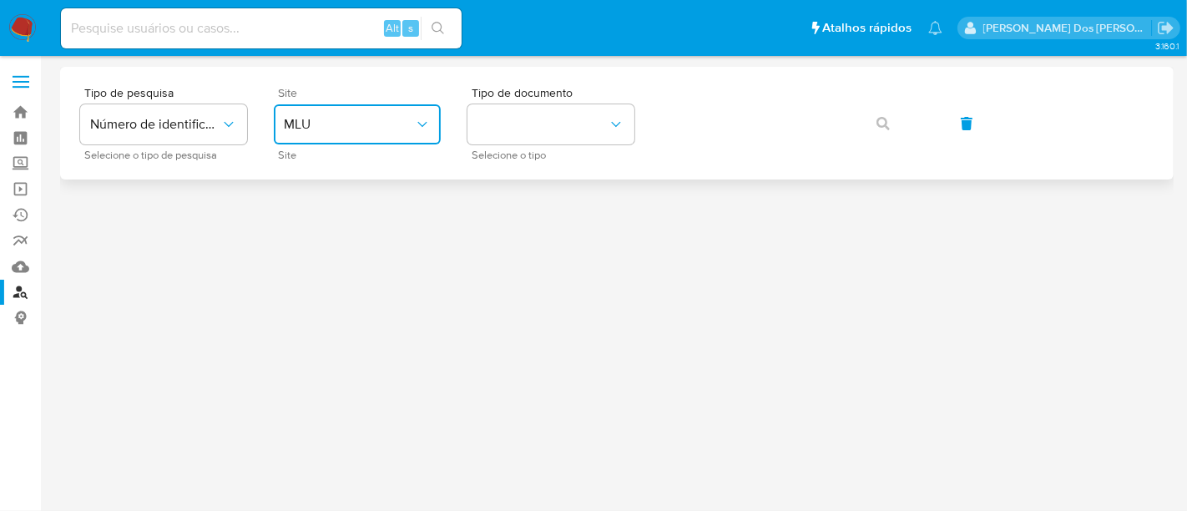
click at [339, 112] on button "MLU" at bounding box center [357, 124] width 167 height 40
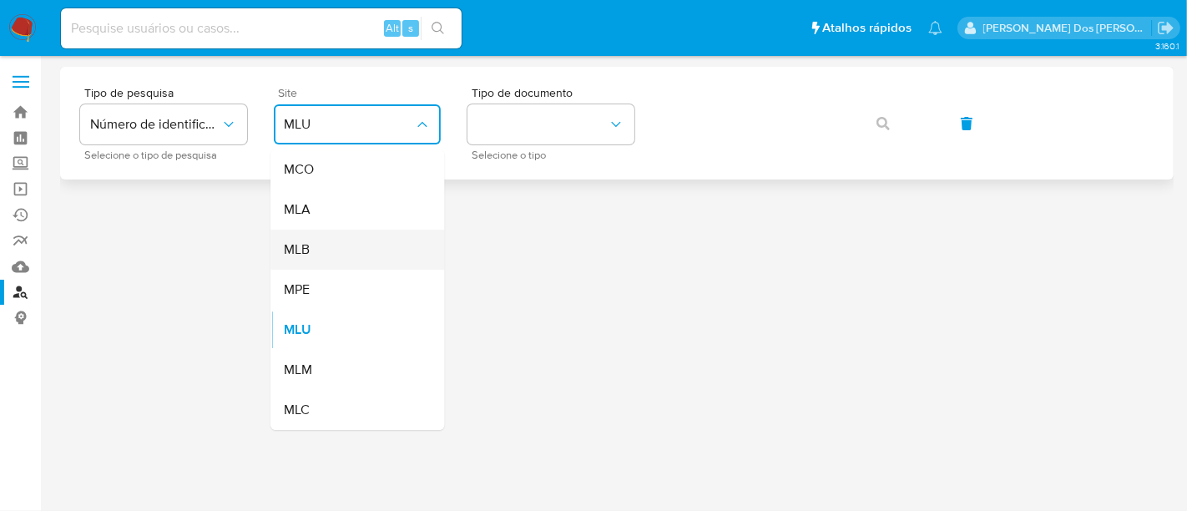
click at [335, 246] on div "MLB" at bounding box center [352, 249] width 137 height 40
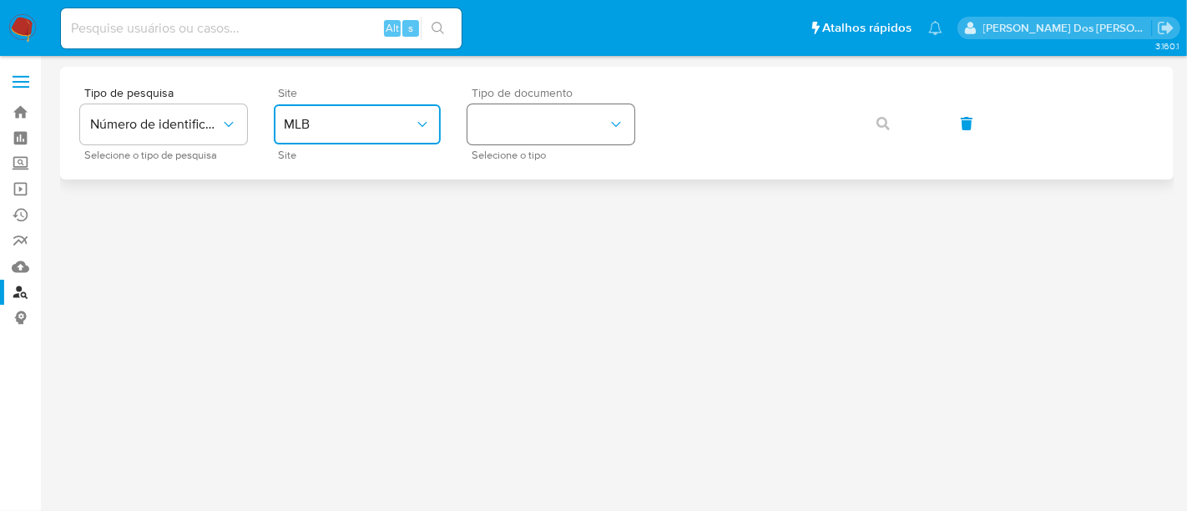
click at [528, 122] on button "identificationType" at bounding box center [550, 124] width 167 height 40
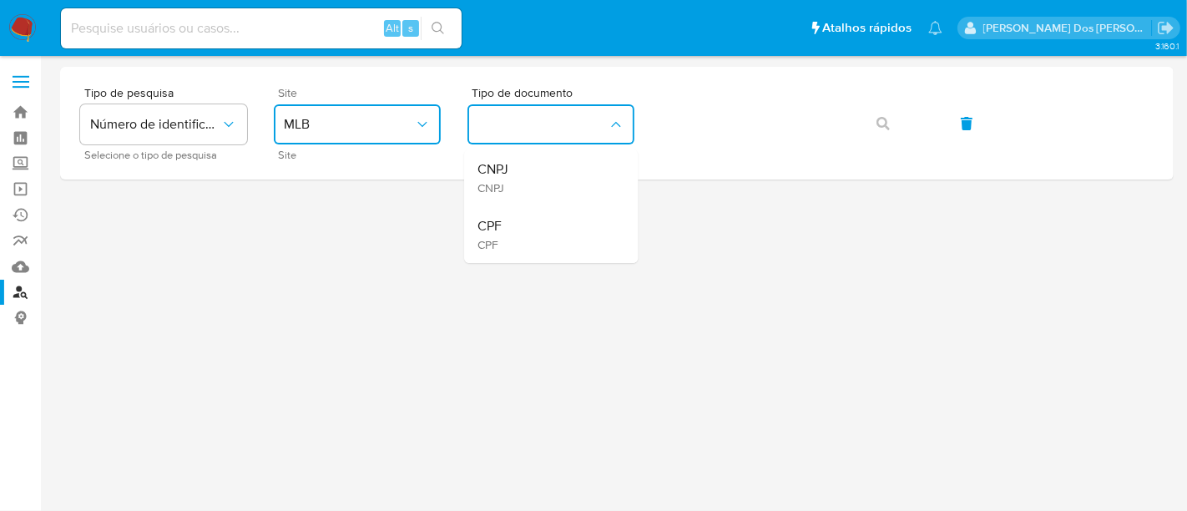
drag, startPoint x: 534, startPoint y: 219, endPoint x: 546, endPoint y: 215, distance: 12.1
click at [540, 219] on div "CPF CPF" at bounding box center [545, 234] width 137 height 57
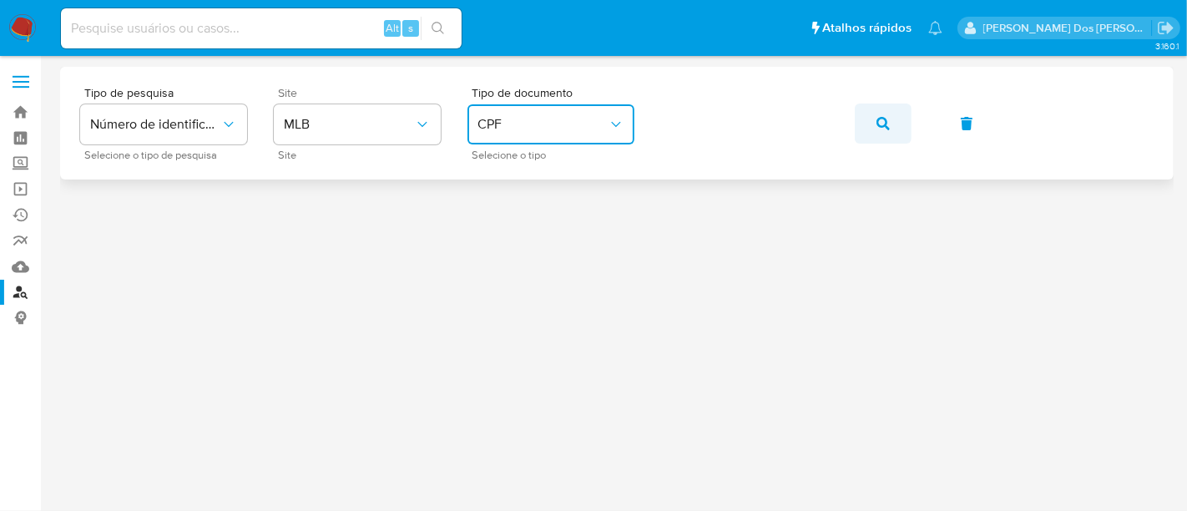
click at [881, 122] on icon "button" at bounding box center [882, 123] width 13 height 13
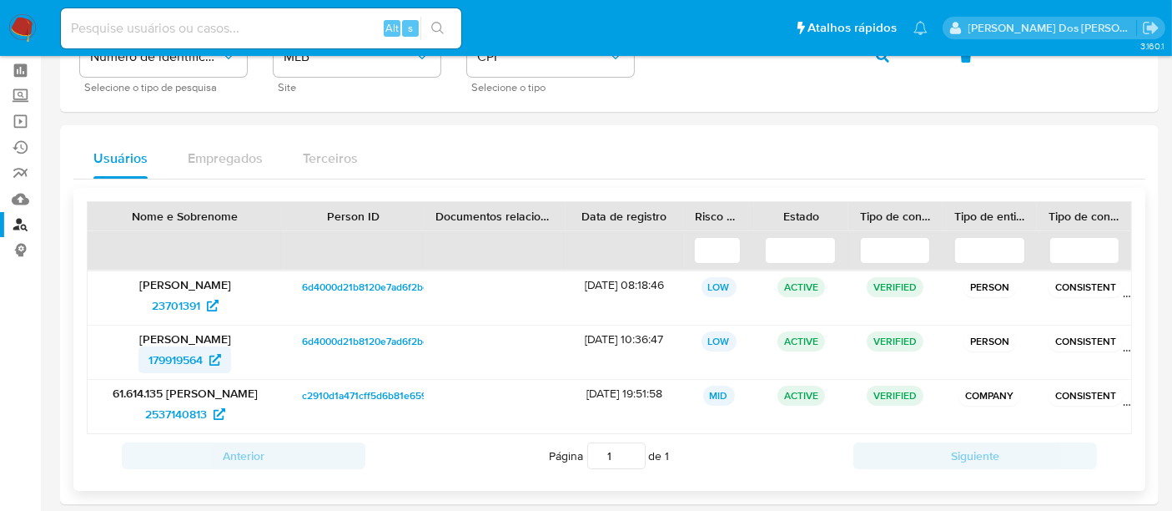
scroll to position [93, 0]
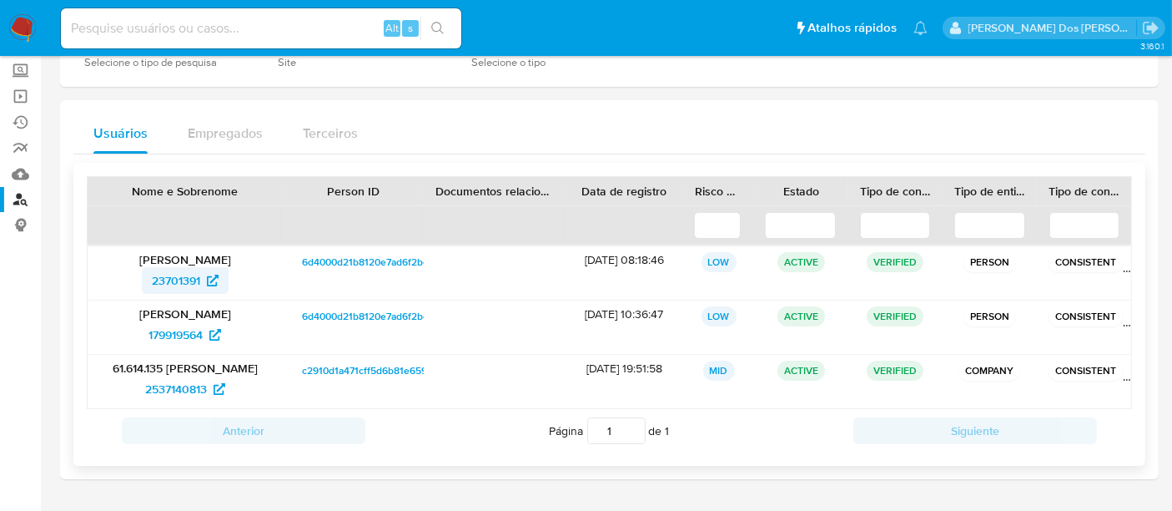
click at [174, 280] on span "23701391" at bounding box center [176, 280] width 48 height 27
click at [158, 334] on span "179919564" at bounding box center [176, 334] width 54 height 27
click at [185, 396] on span "2537140813" at bounding box center [176, 388] width 62 height 27
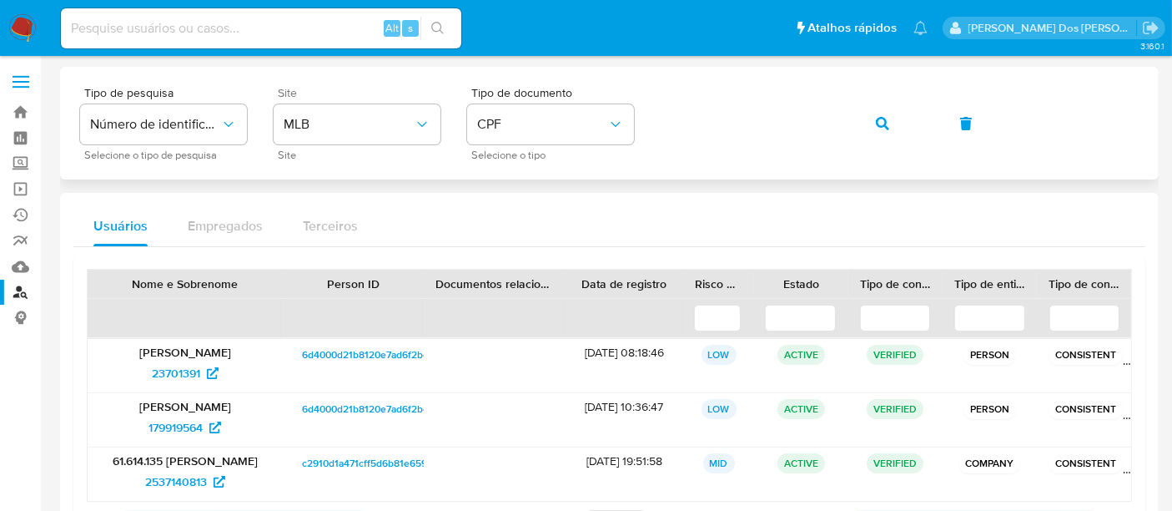
click at [658, 123] on div "Tipo de pesquisa Número de identificação Selecione o tipo de pesquisa Site MLB …" at bounding box center [609, 123] width 1059 height 73
click at [879, 120] on icon "button" at bounding box center [882, 123] width 13 height 13
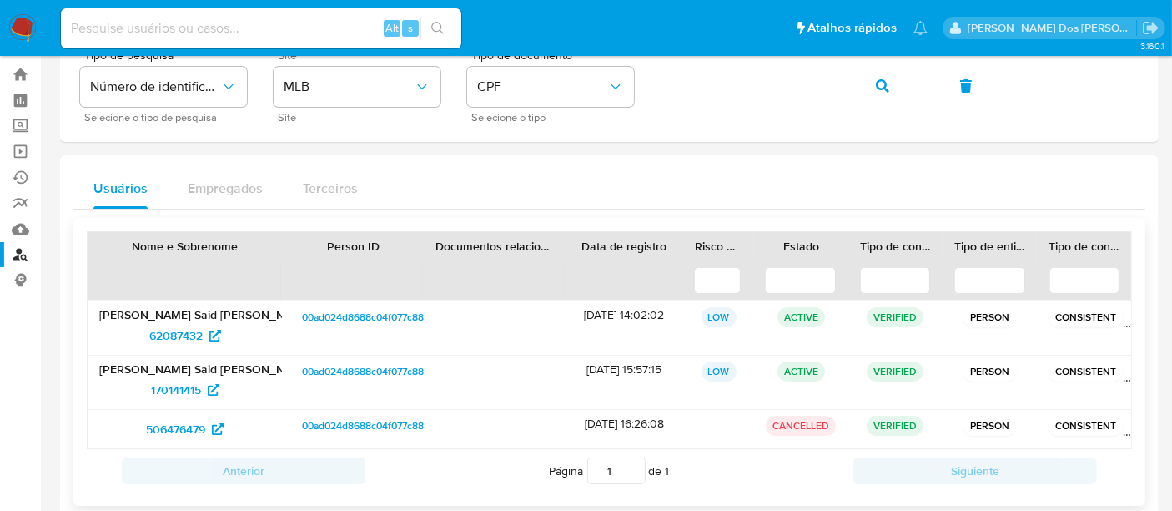
scroll to position [93, 0]
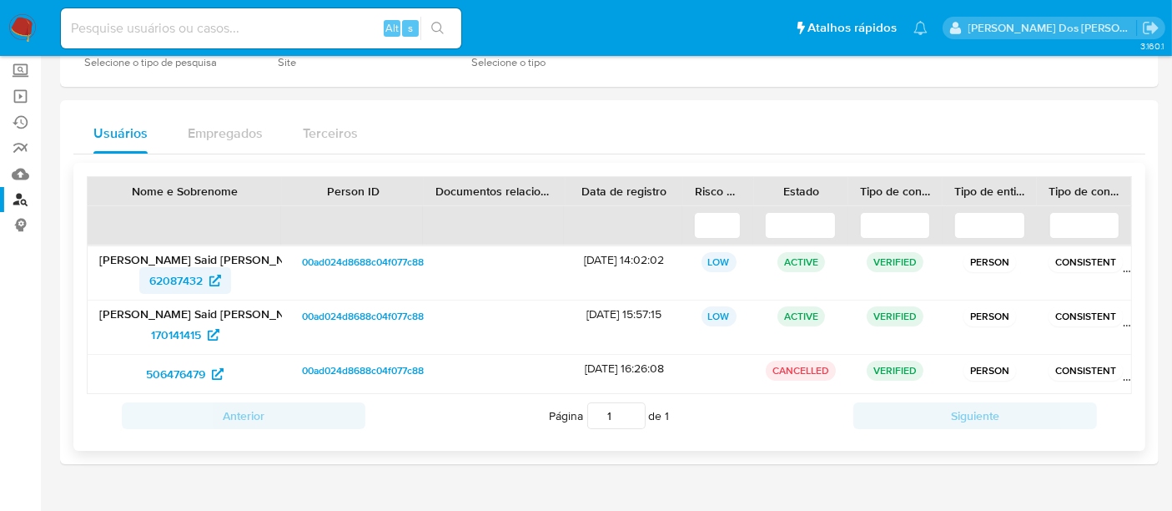
click at [187, 281] on span "62087432" at bounding box center [175, 280] width 53 height 27
click at [174, 330] on span "170141415" at bounding box center [176, 334] width 50 height 27
click at [188, 374] on span "506476479" at bounding box center [175, 373] width 59 height 27
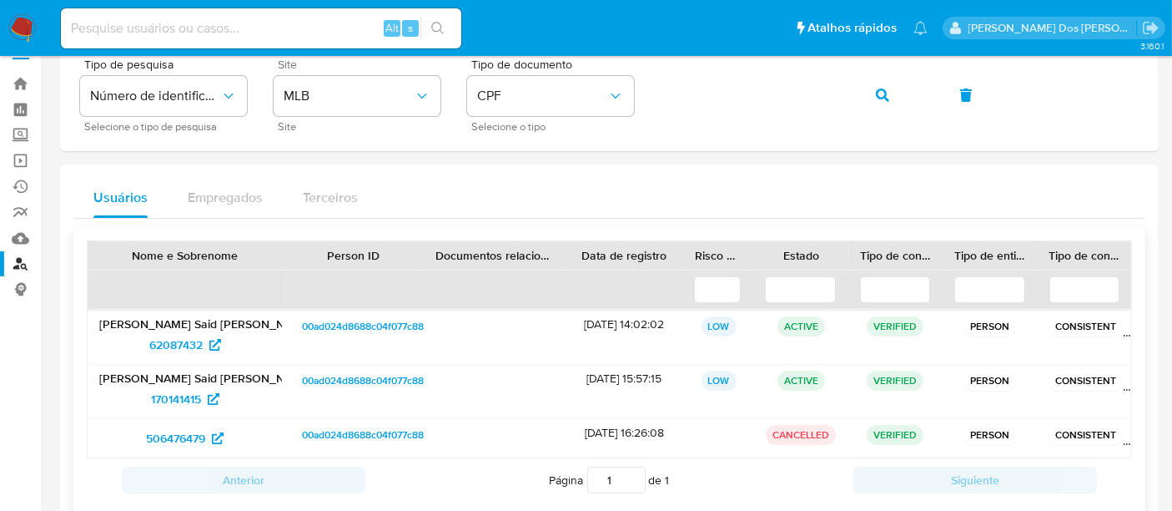
scroll to position [0, 0]
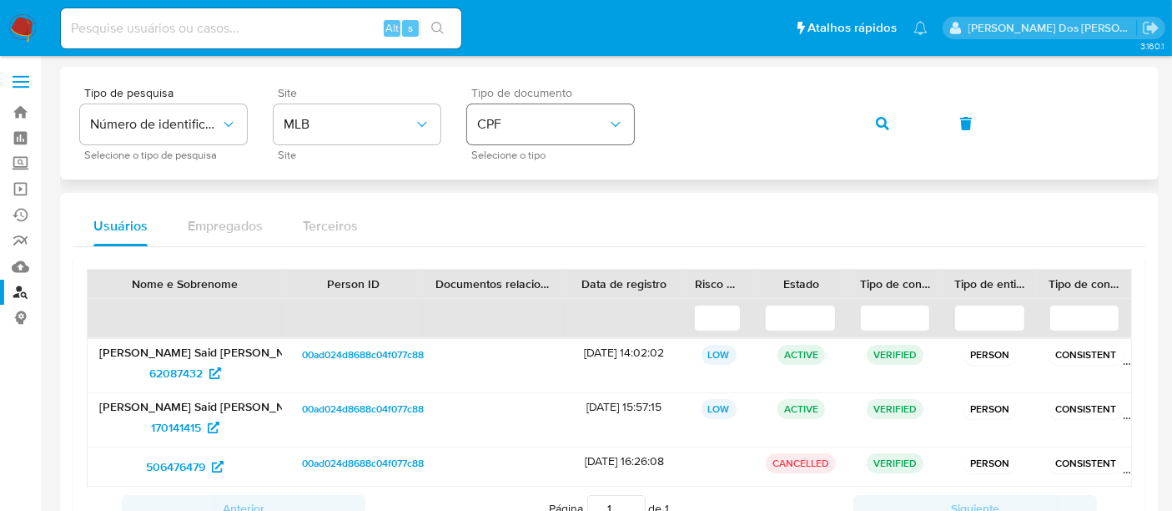
click at [515, 135] on button "CPF" at bounding box center [550, 124] width 167 height 40
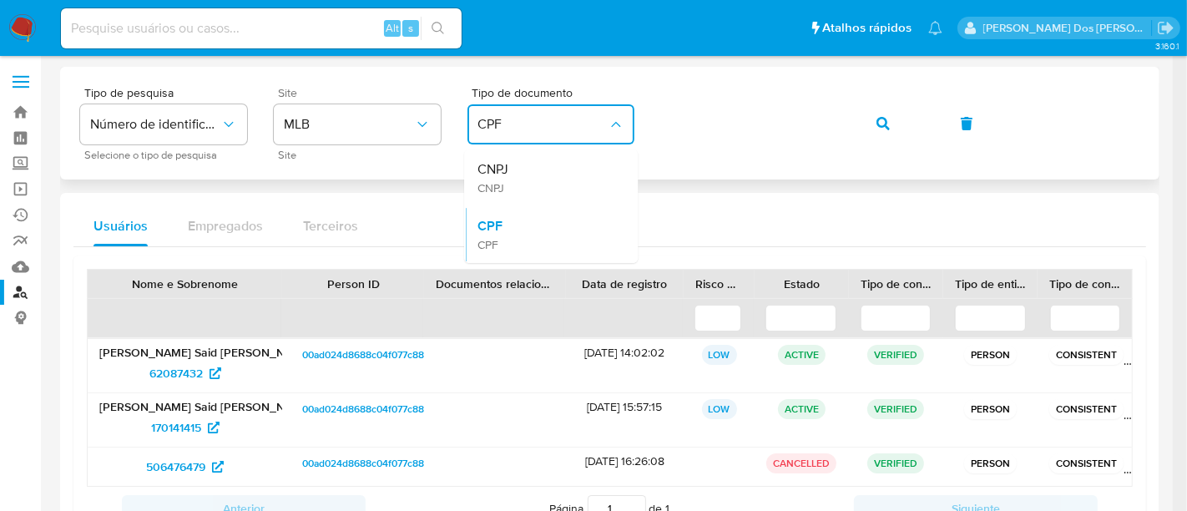
click at [522, 179] on div "CNPJ CNPJ" at bounding box center [545, 177] width 137 height 57
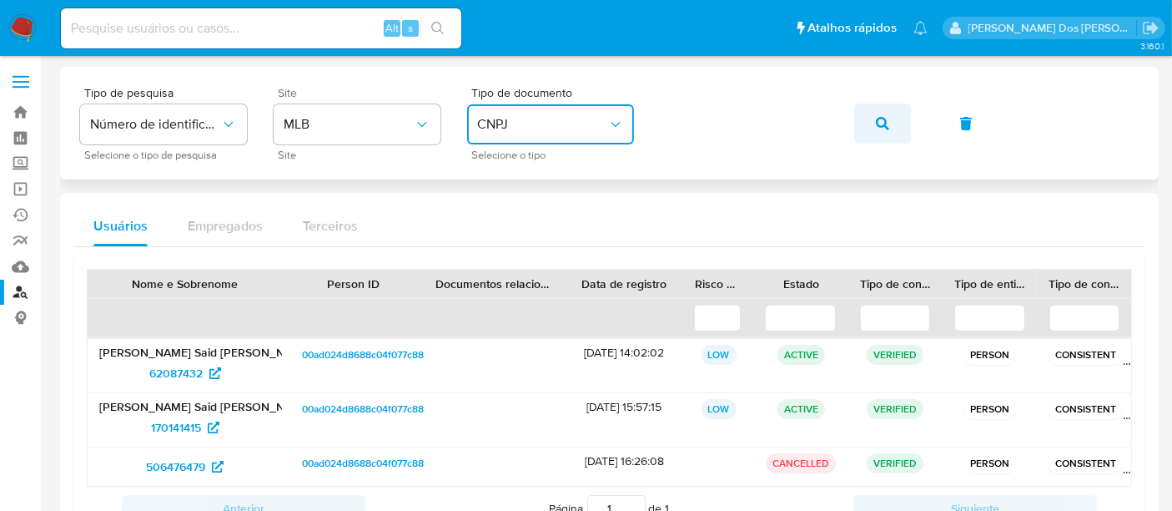
click at [885, 126] on icon "button" at bounding box center [882, 123] width 13 height 13
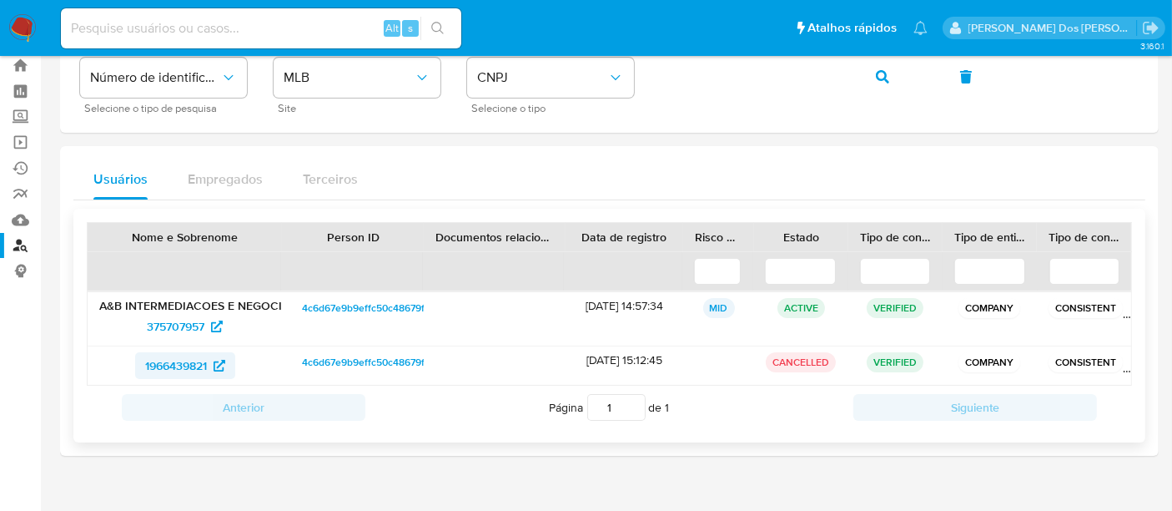
scroll to position [73, 0]
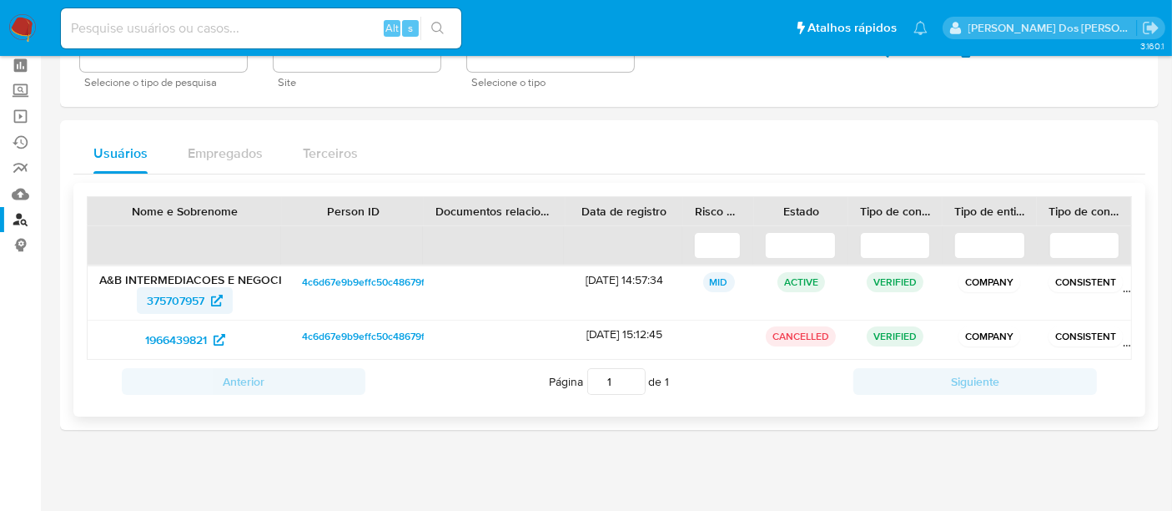
click at [158, 292] on span "375707957" at bounding box center [176, 300] width 58 height 27
click at [216, 24] on input at bounding box center [261, 29] width 401 height 22
paste input "A7w2Bh7UsmnxyoBh0PSus3hy"
type input "A7w2Bh7UsmnxyoBh0PSus3hy"
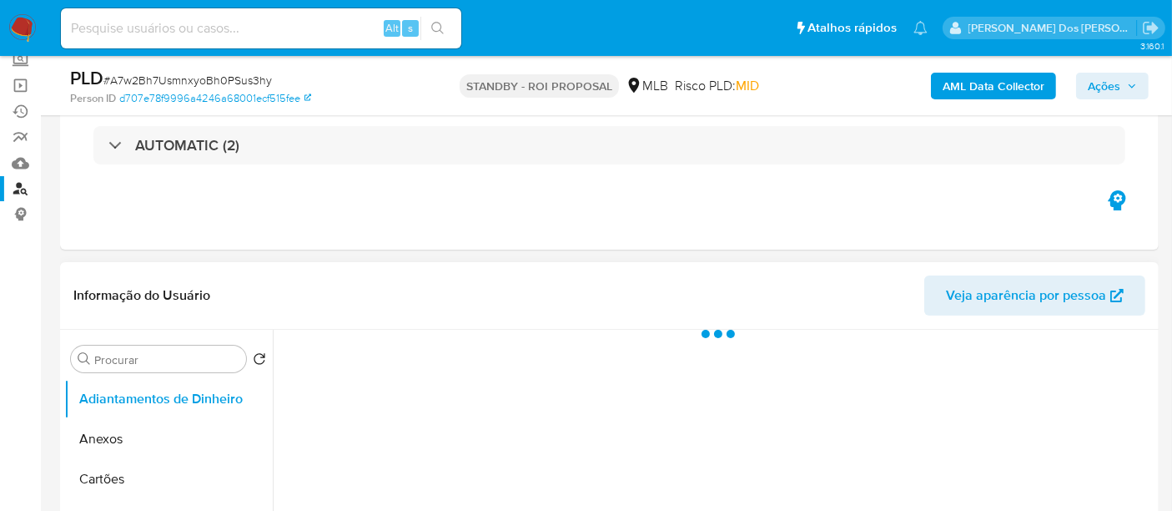
scroll to position [278, 0]
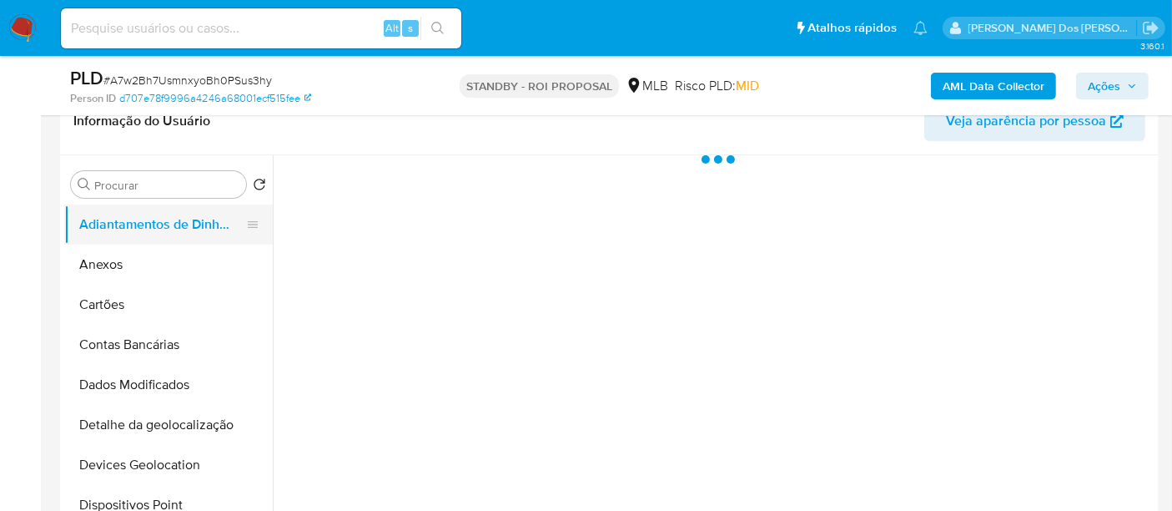
select select "10"
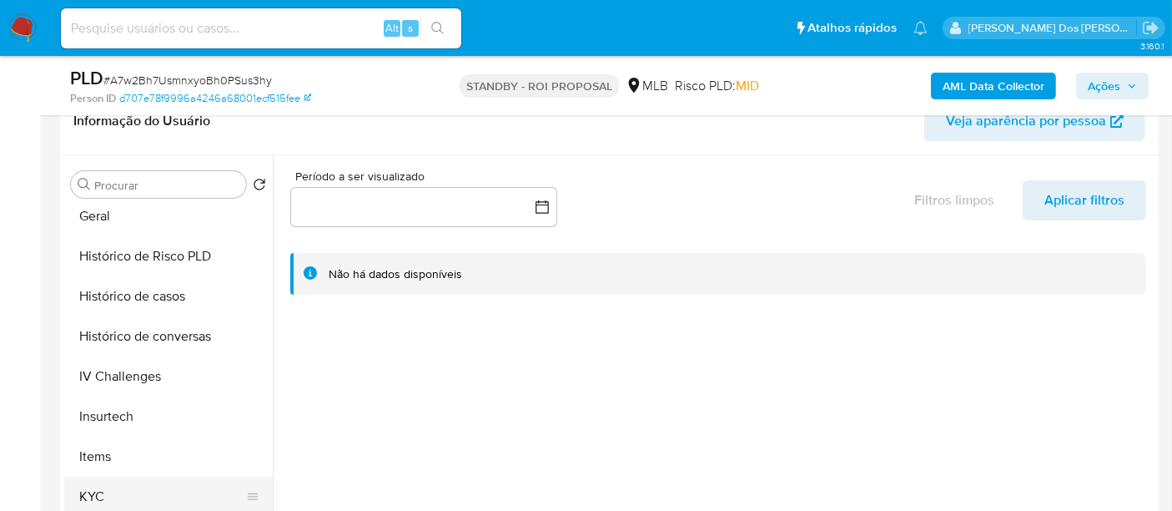
scroll to position [648, 0]
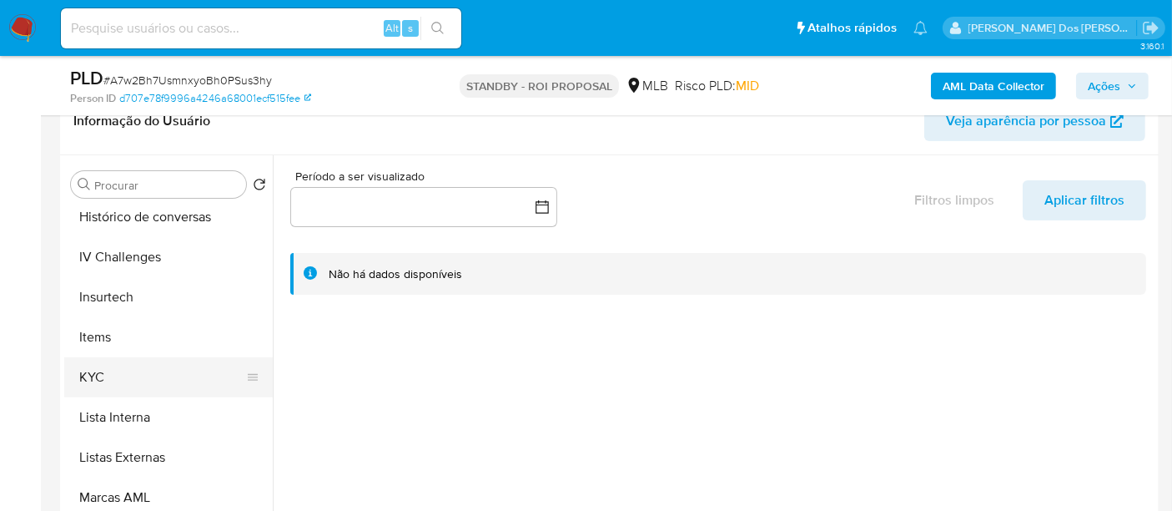
click at [104, 375] on button "KYC" at bounding box center [161, 377] width 195 height 40
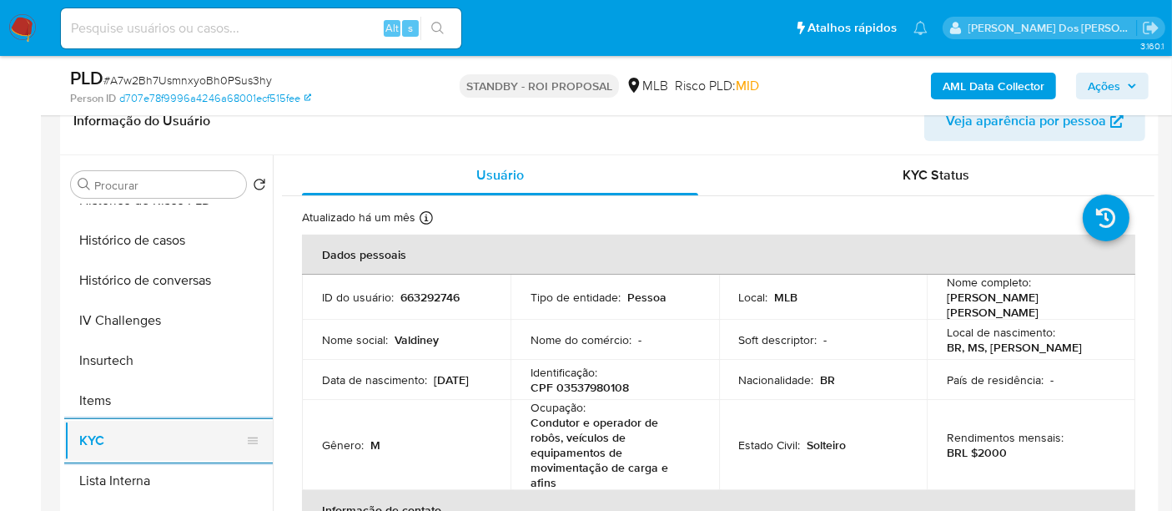
scroll to position [463, 0]
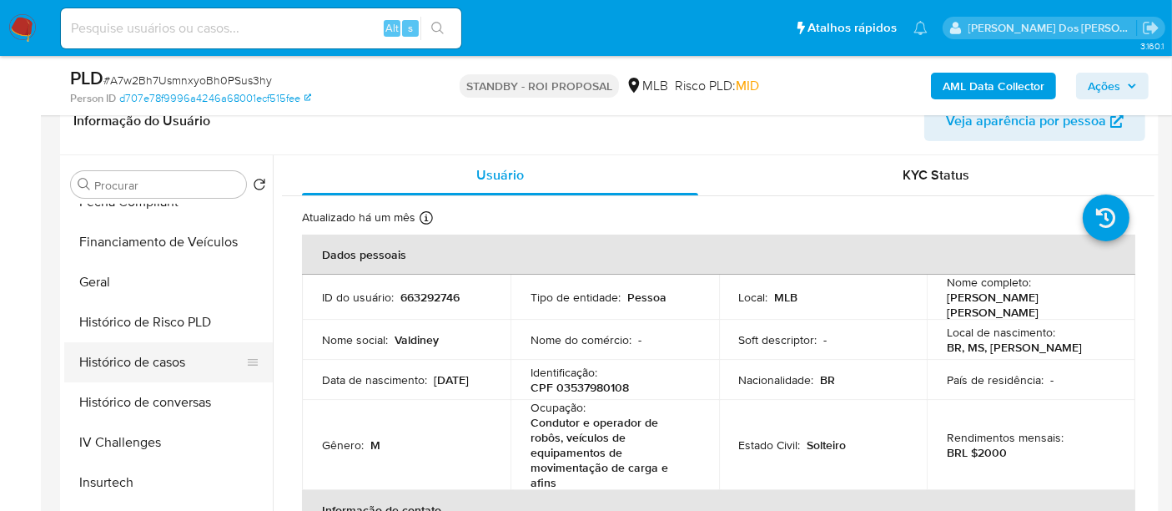
click at [159, 359] on button "Histórico de casos" at bounding box center [161, 362] width 195 height 40
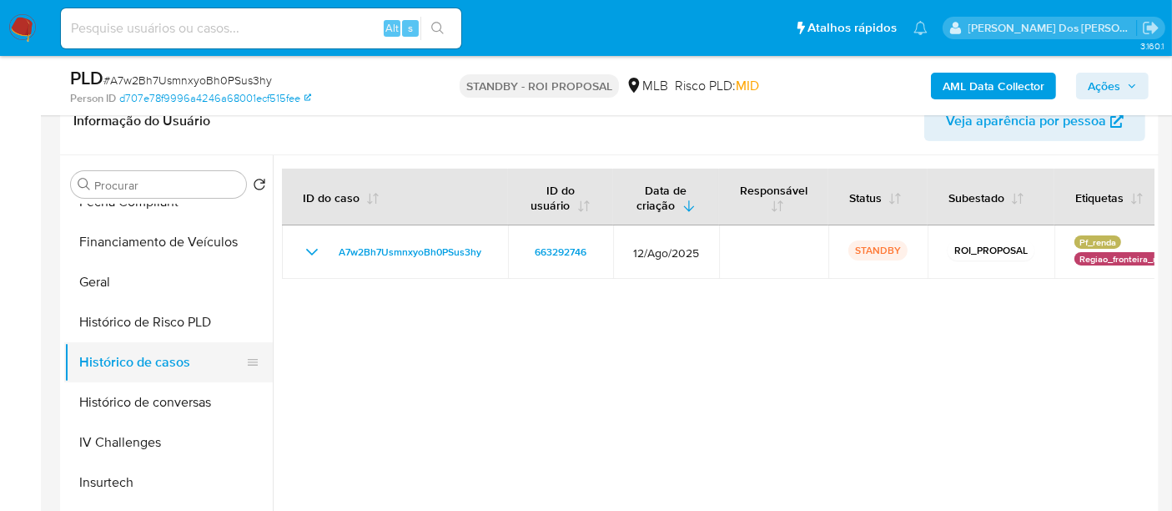
scroll to position [278, 0]
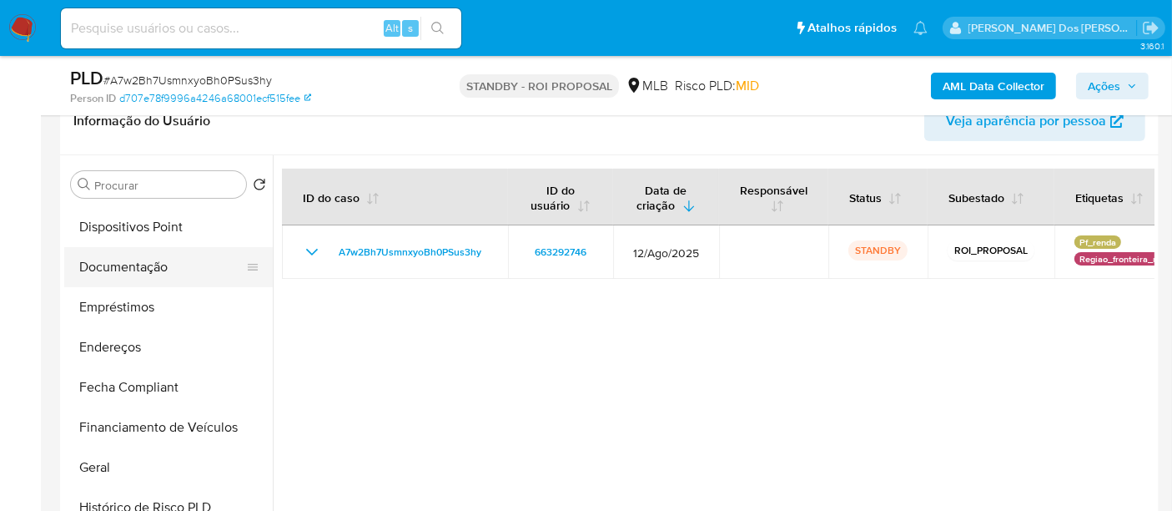
click at [149, 275] on button "Documentação" at bounding box center [161, 267] width 195 height 40
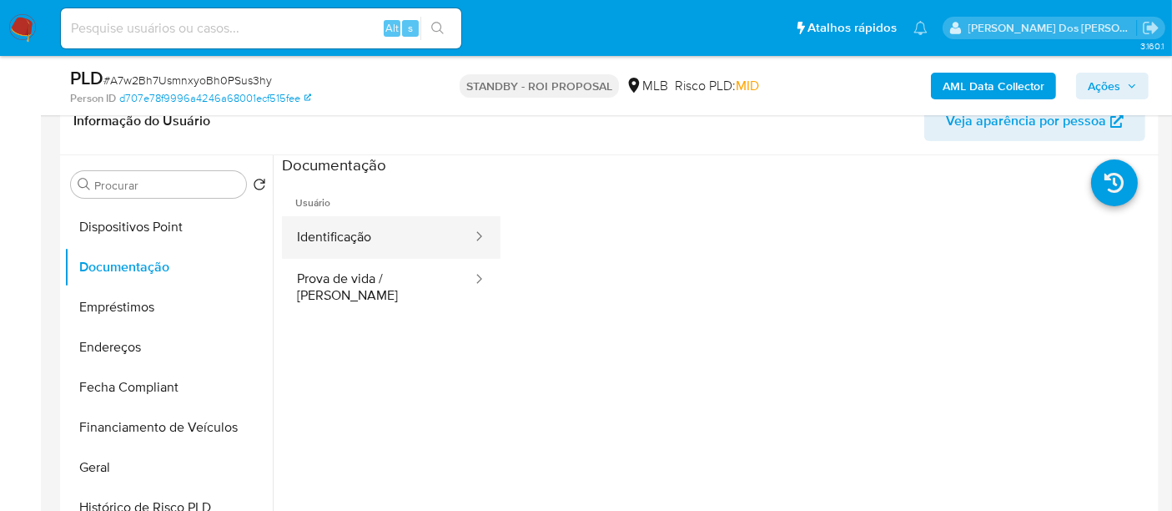
click at [327, 241] on button "Identificação" at bounding box center [378, 237] width 192 height 43
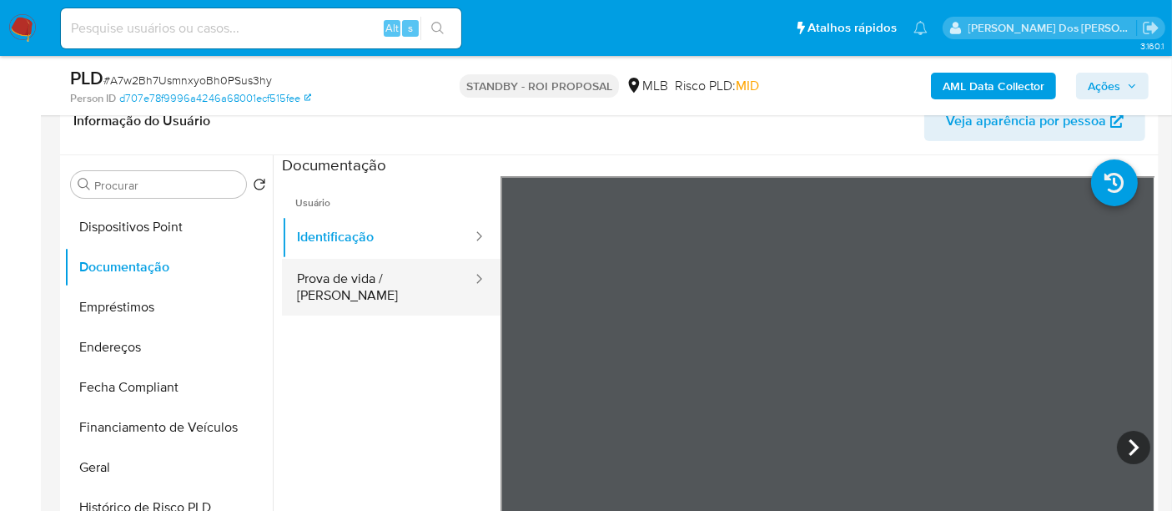
click at [382, 272] on button "Prova de vida / Selfie" at bounding box center [378, 287] width 192 height 57
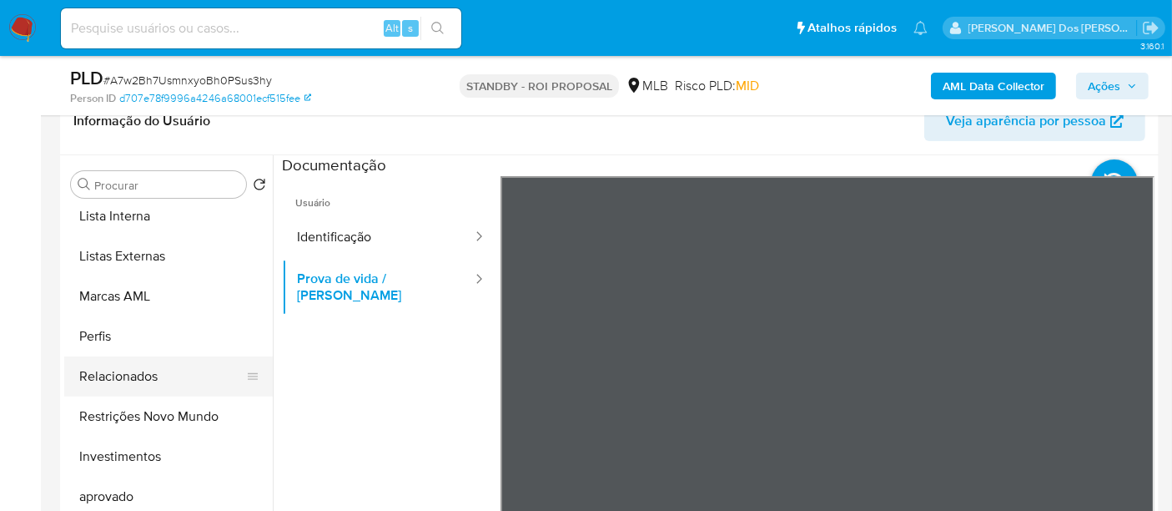
scroll to position [864, 0]
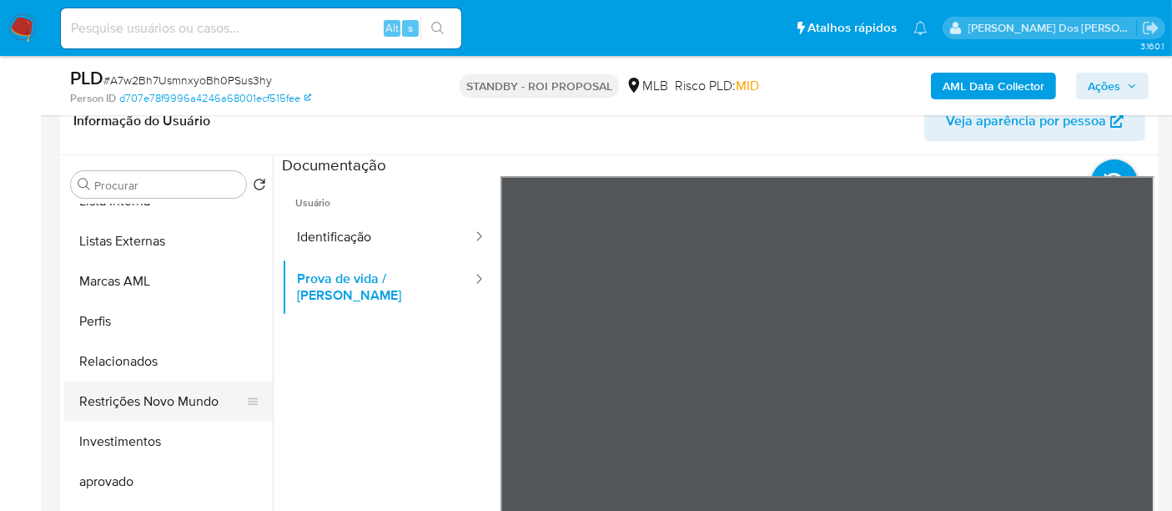
click at [179, 403] on button "Restrições Novo Mundo" at bounding box center [161, 401] width 195 height 40
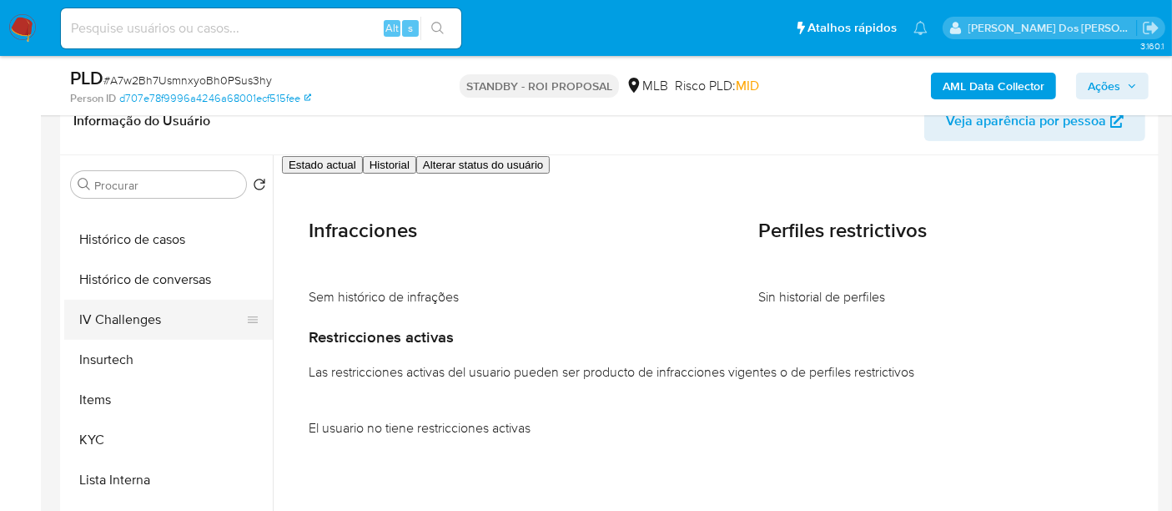
scroll to position [493, 0]
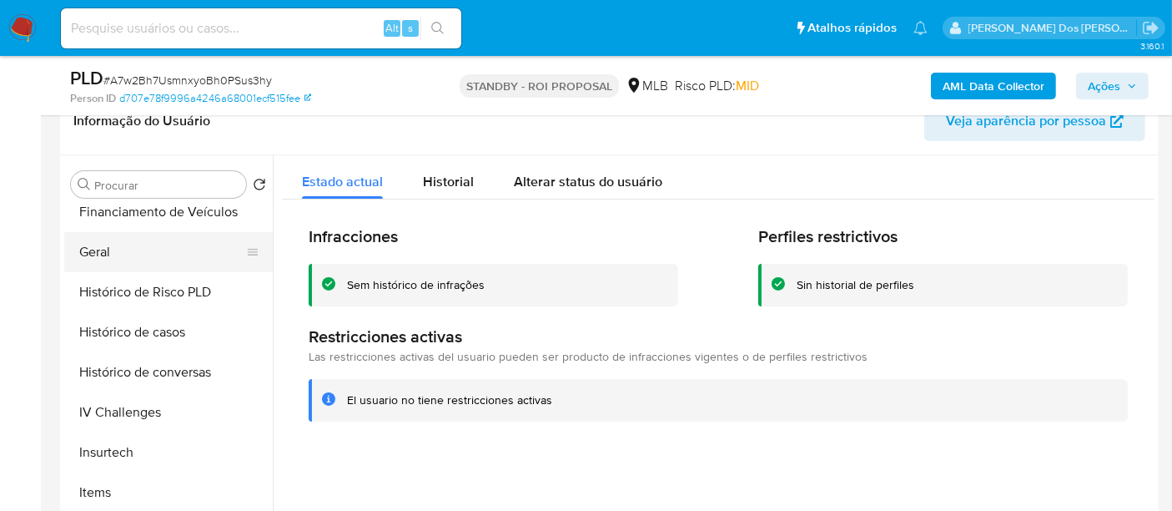
click at [107, 250] on button "Geral" at bounding box center [161, 252] width 195 height 40
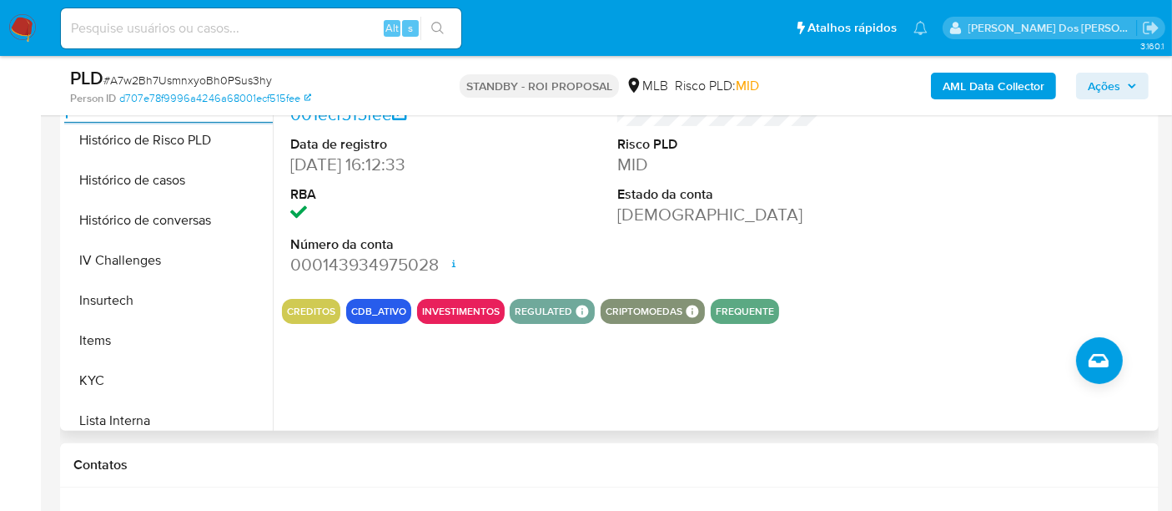
scroll to position [648, 0]
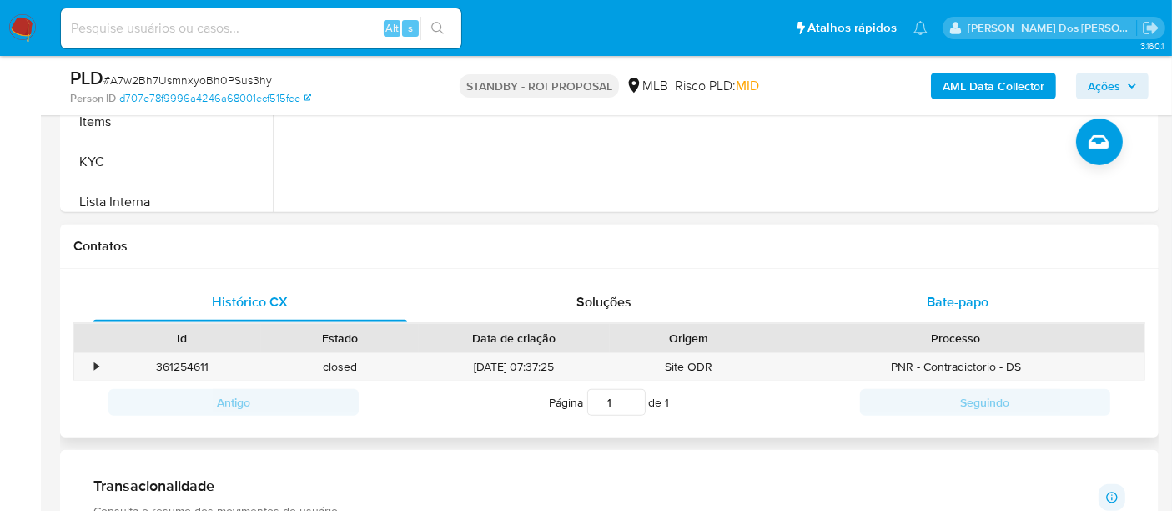
click at [950, 310] on div "Bate-papo" at bounding box center [958, 302] width 314 height 40
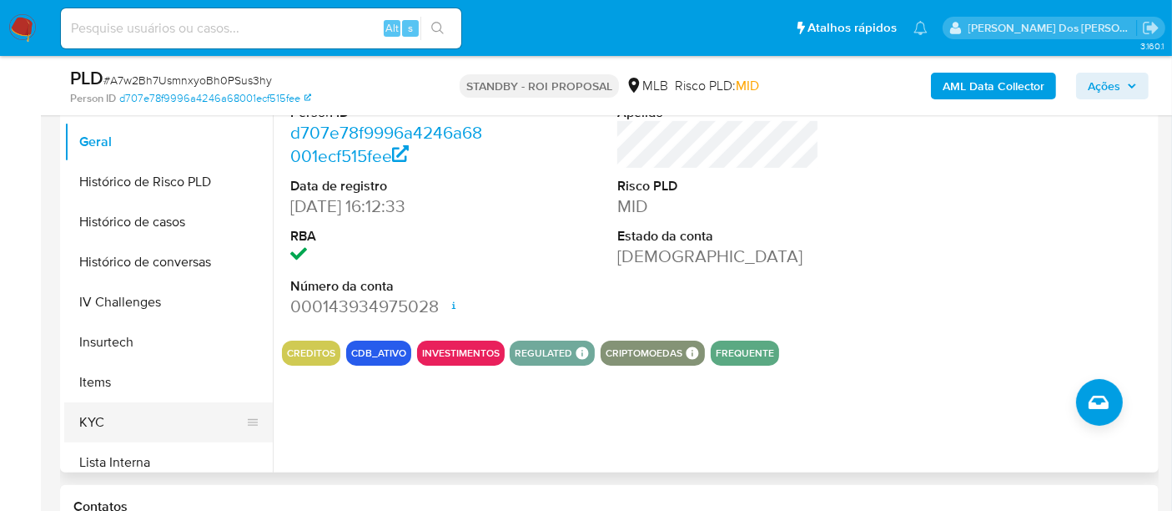
scroll to position [463, 0]
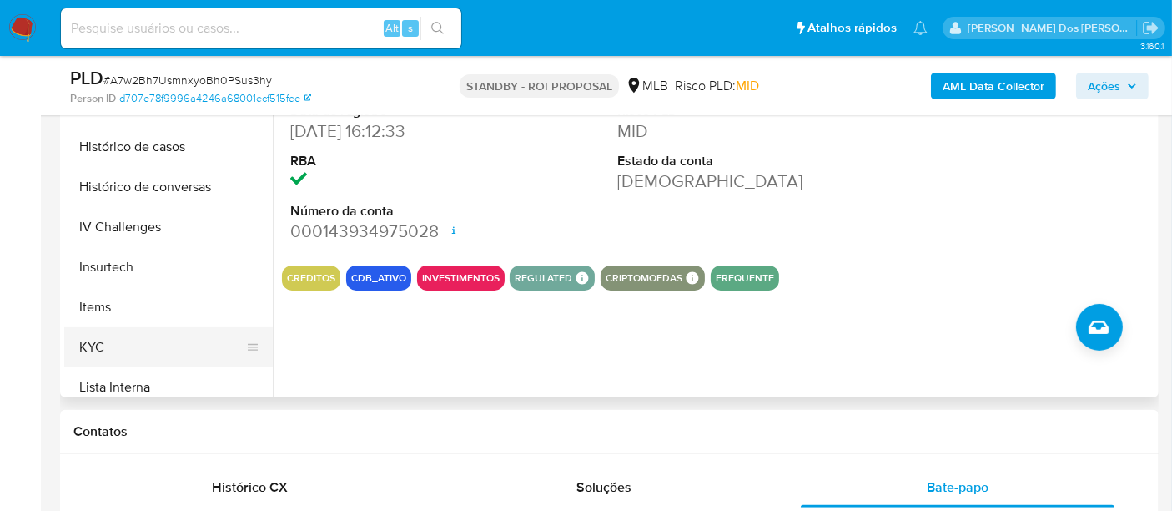
click at [73, 337] on button "KYC" at bounding box center [161, 347] width 195 height 40
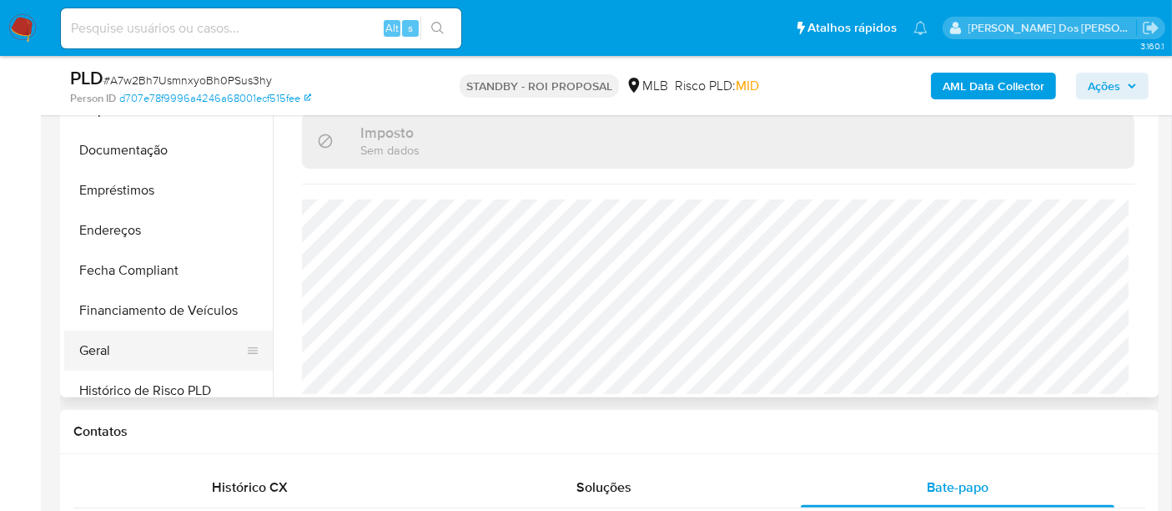
scroll to position [123, 0]
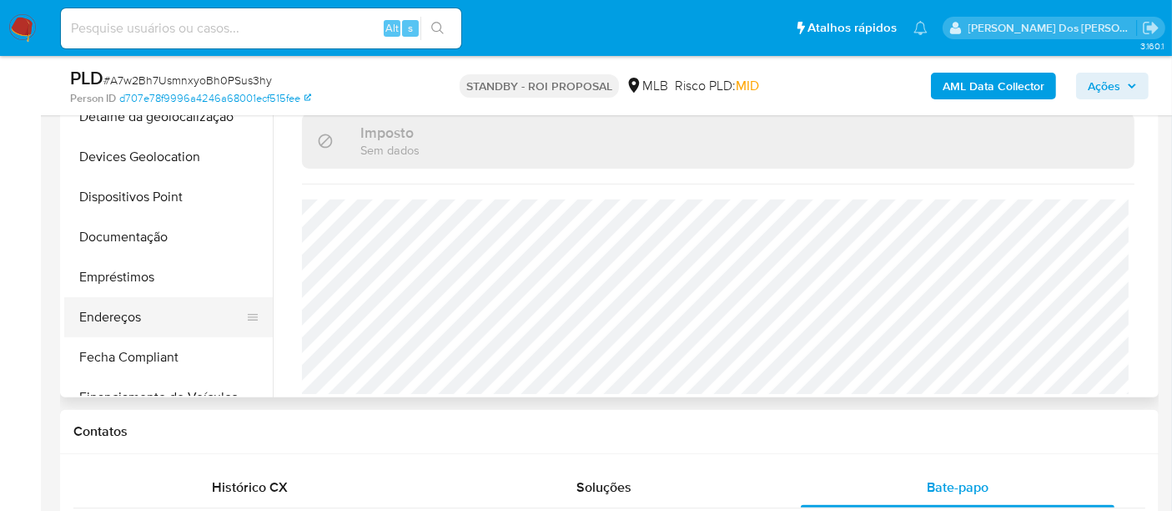
click at [109, 305] on button "Endereços" at bounding box center [161, 317] width 195 height 40
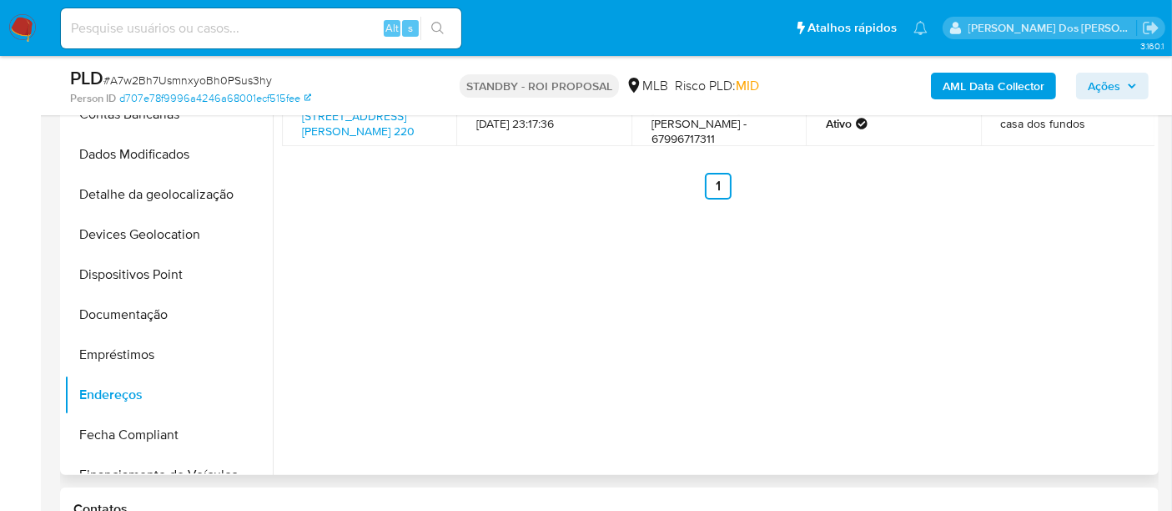
scroll to position [278, 0]
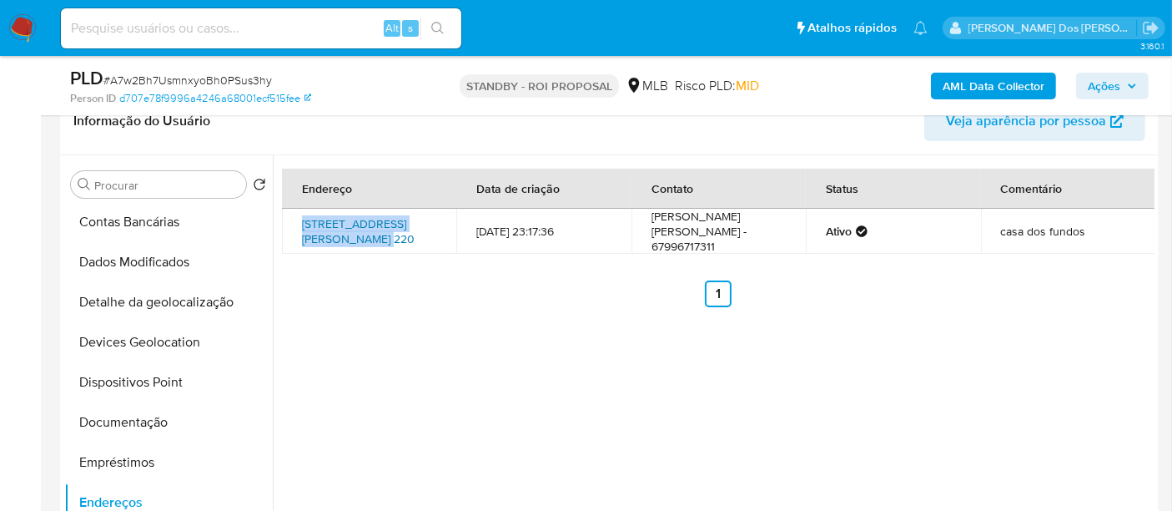
drag, startPoint x: 298, startPoint y: 213, endPoint x: 343, endPoint y: 226, distance: 47.0
click at [343, 226] on td "Rua Das Tulipas 220, Itaquiraí, Mato Grosso Do Sul, 79967032, Brasil 220" at bounding box center [369, 231] width 174 height 45
copy link "Rua Das Tulipas 220, Itaquiraí"
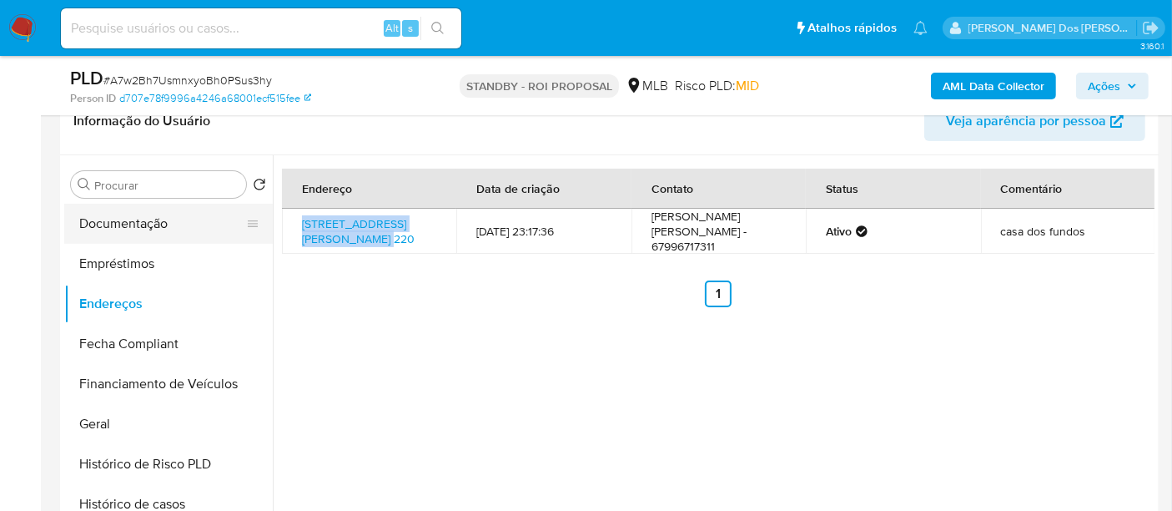
scroll to position [401, 0]
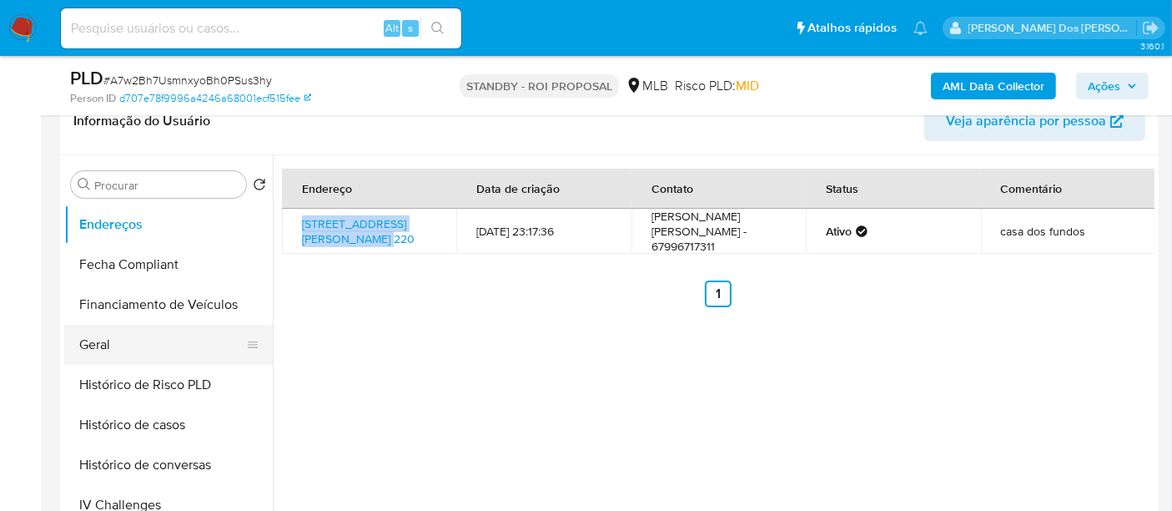
drag, startPoint x: 103, startPoint y: 346, endPoint x: 116, endPoint y: 347, distance: 12.5
click at [103, 346] on button "Geral" at bounding box center [161, 345] width 195 height 40
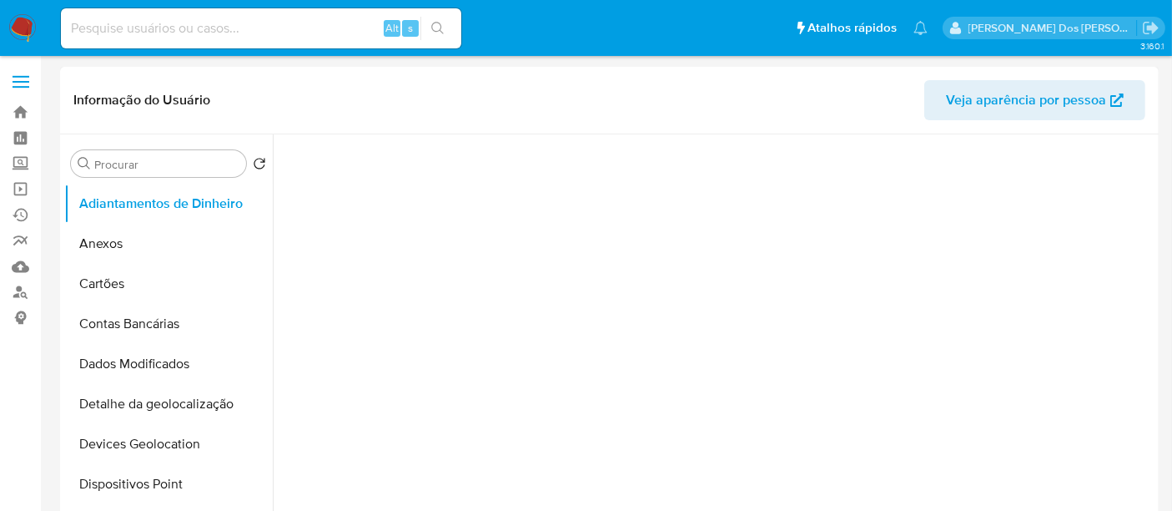
select select "10"
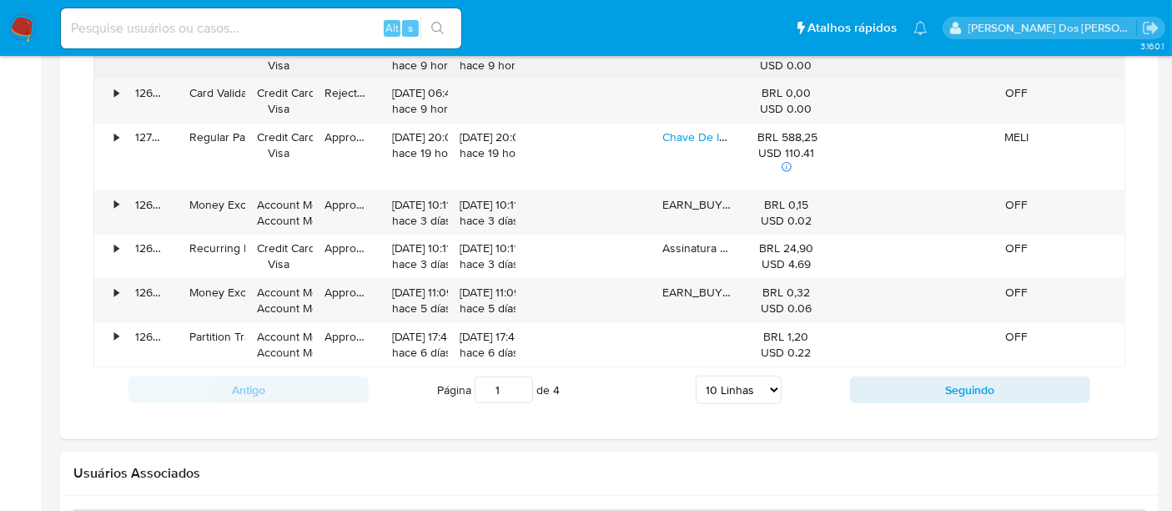
scroll to position [1483, 0]
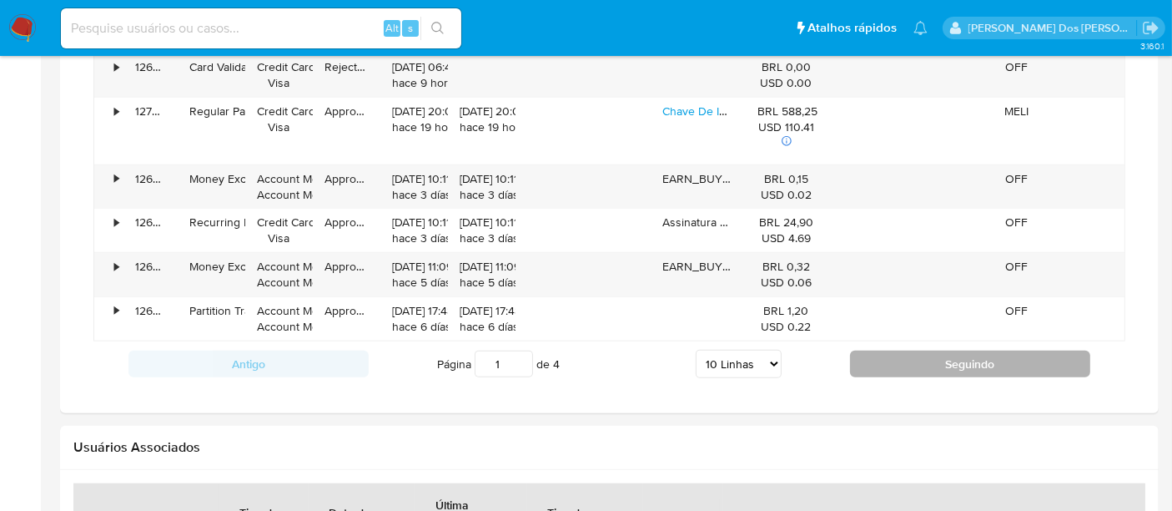
click at [870, 360] on button "Seguindo" at bounding box center [970, 363] width 240 height 27
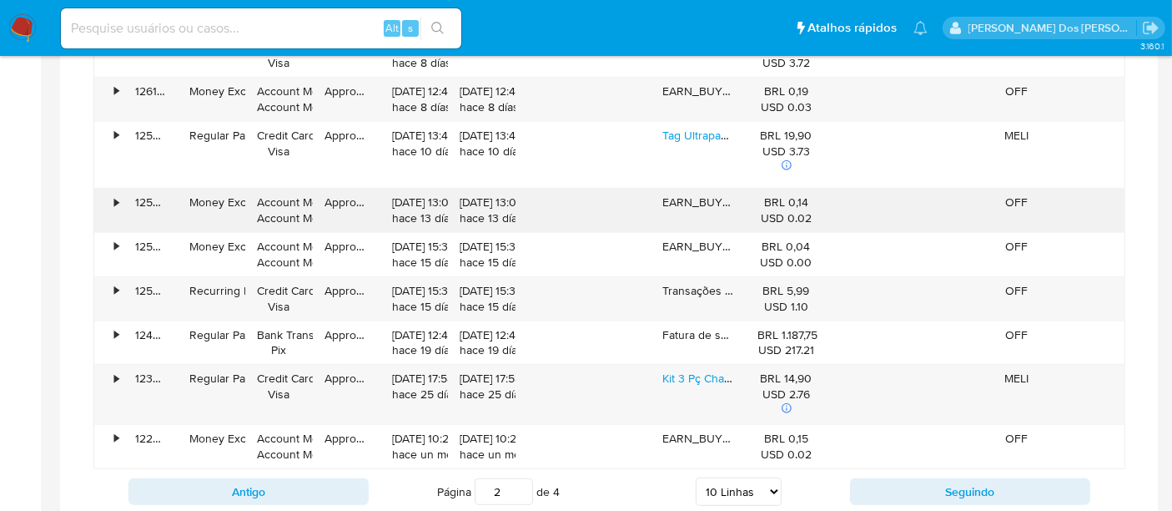
scroll to position [1390, 0]
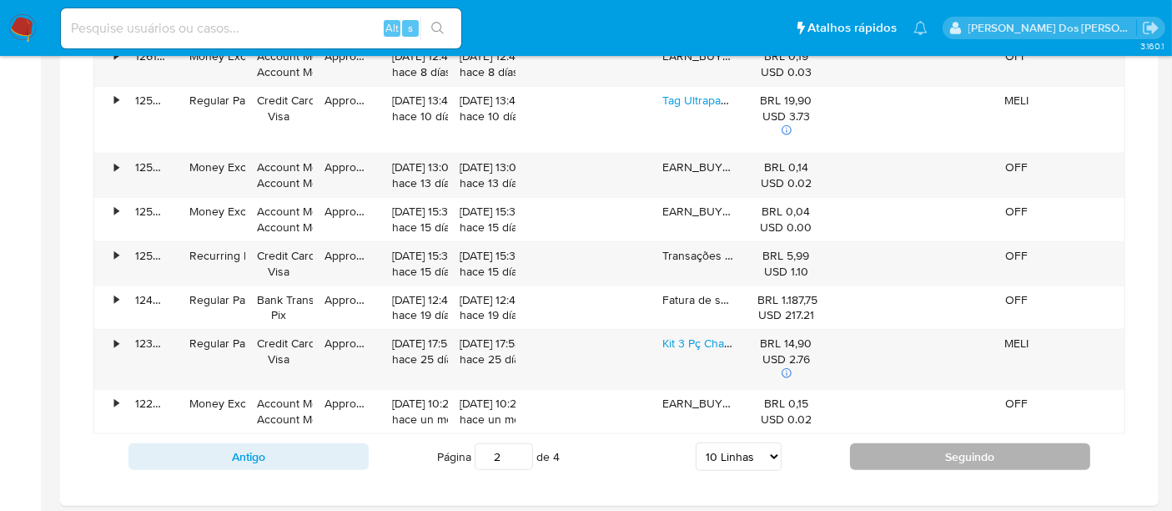
click at [891, 443] on button "Seguindo" at bounding box center [970, 456] width 240 height 27
type input "3"
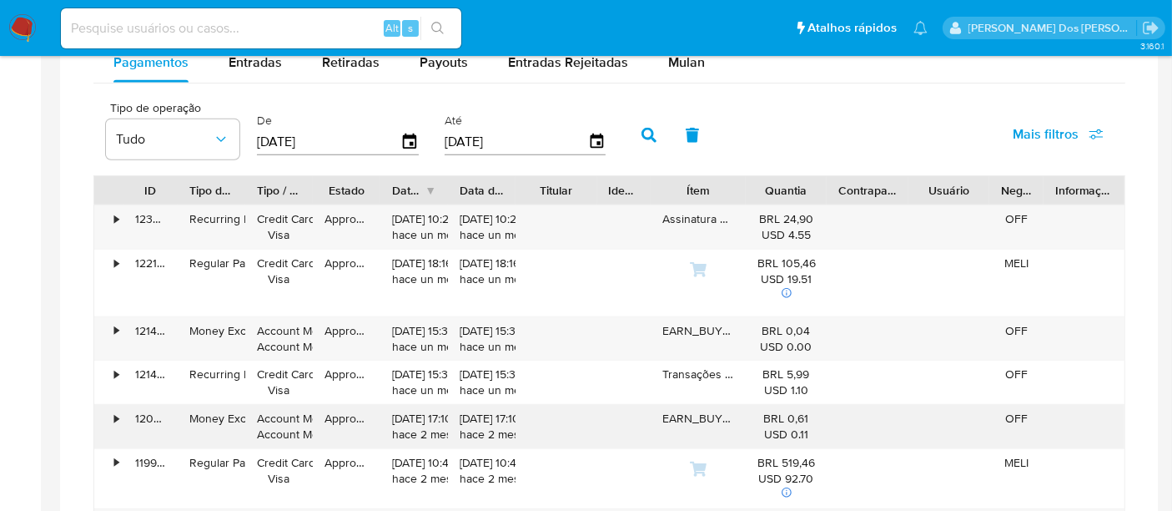
scroll to position [1112, 0]
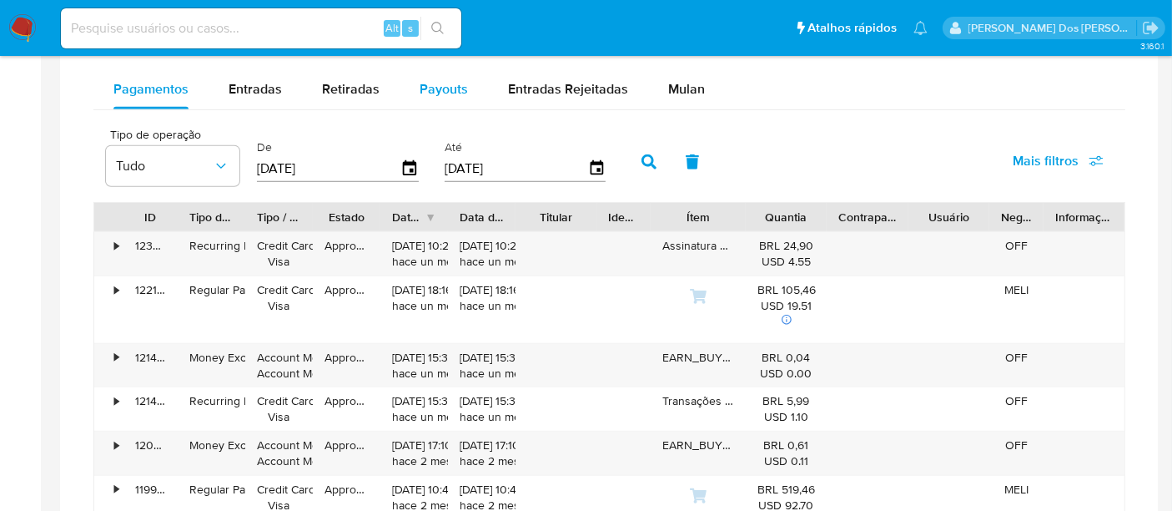
click at [444, 92] on span "Payouts" at bounding box center [444, 88] width 48 height 19
select select "10"
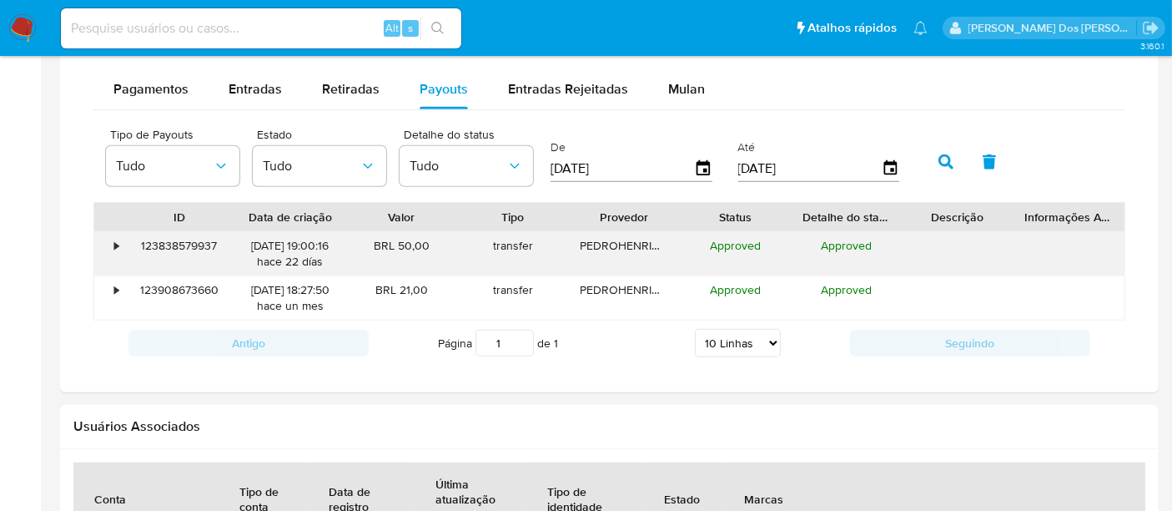
click at [109, 237] on div "•" at bounding box center [108, 253] width 29 height 43
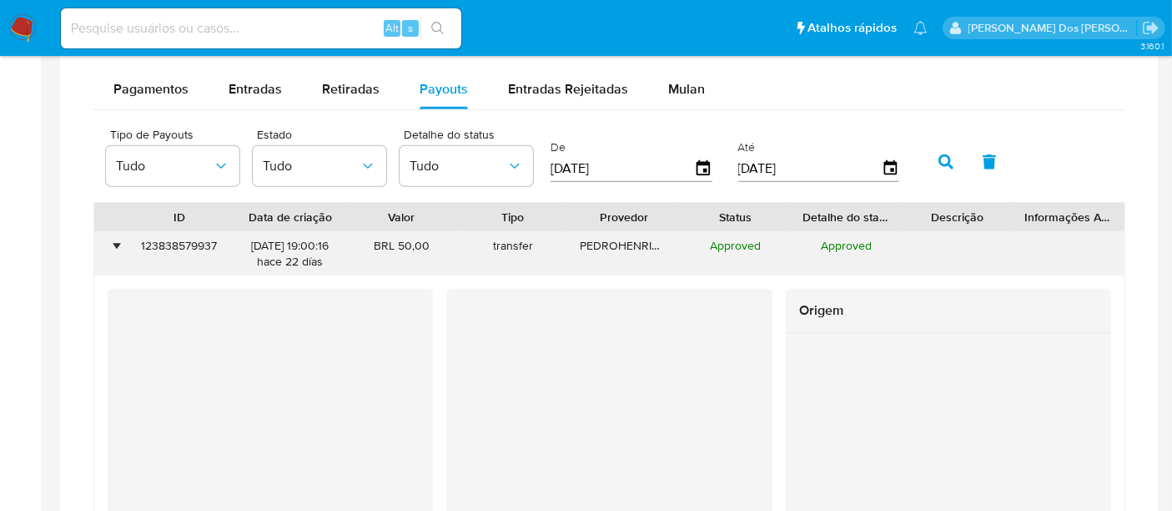
click at [118, 239] on div "•" at bounding box center [116, 246] width 4 height 16
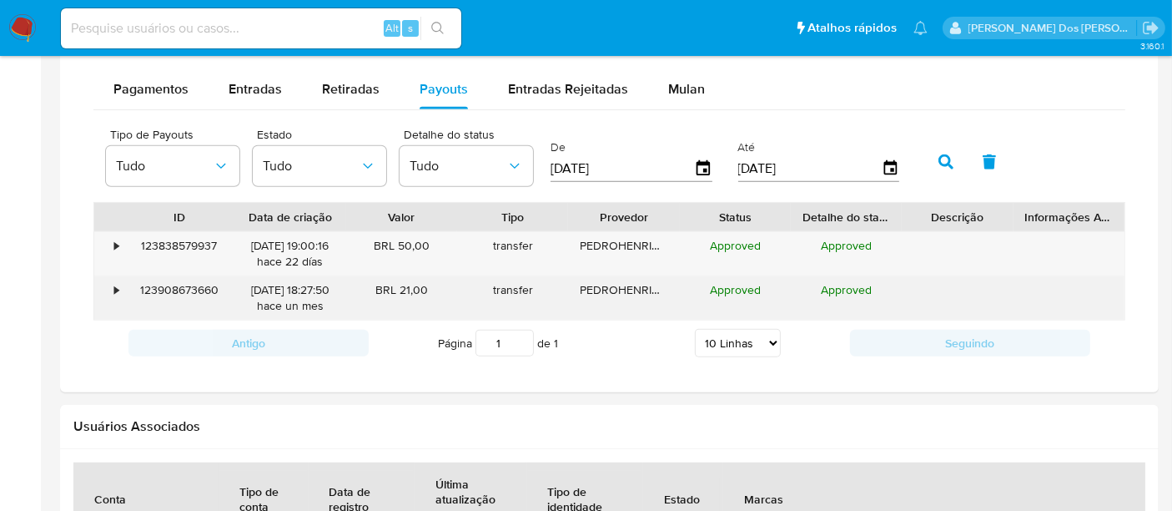
click at [117, 282] on div "•" at bounding box center [116, 290] width 4 height 16
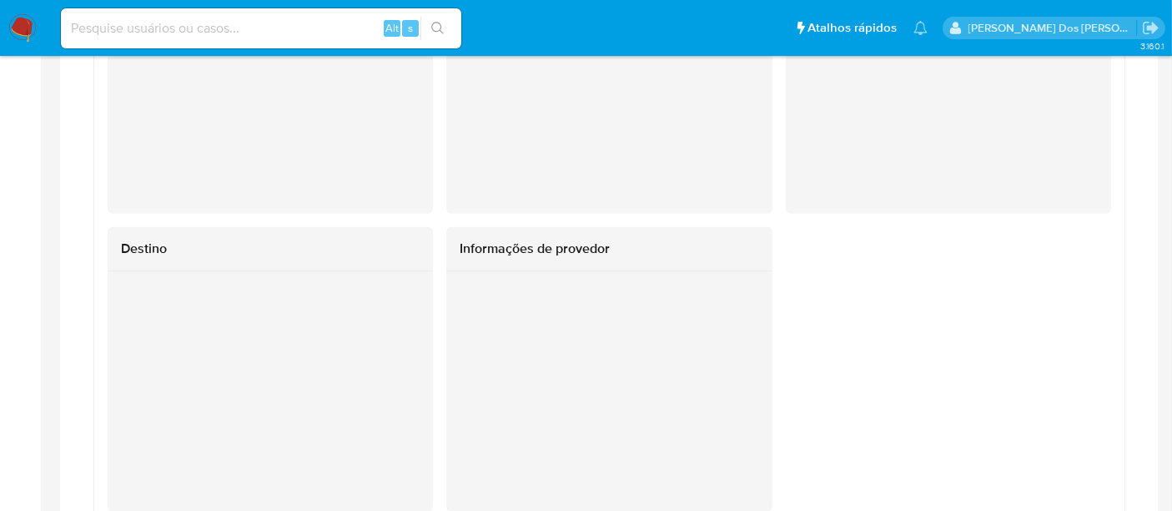
scroll to position [1205, 0]
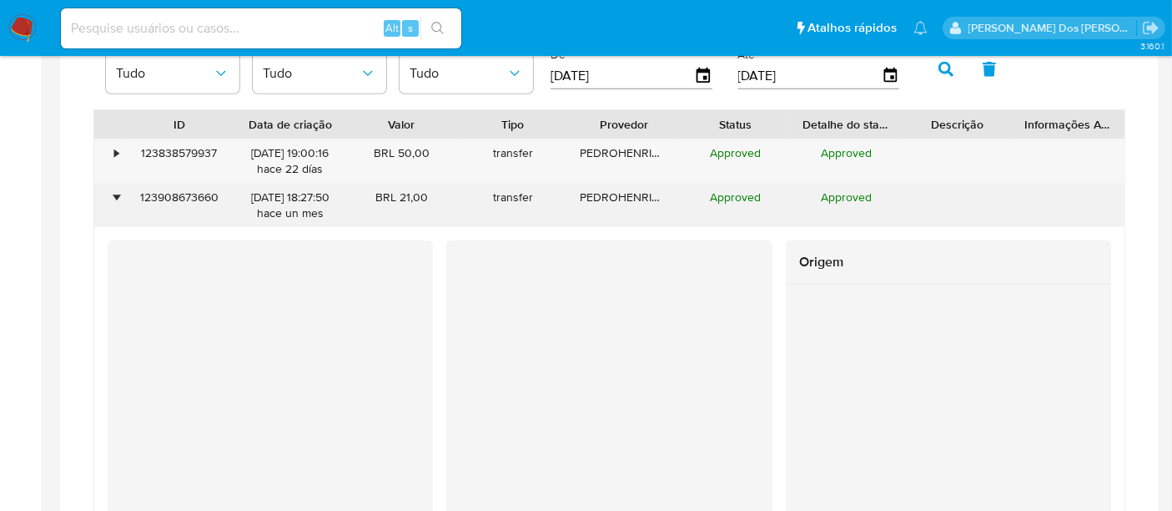
click at [112, 199] on div "•" at bounding box center [108, 205] width 29 height 43
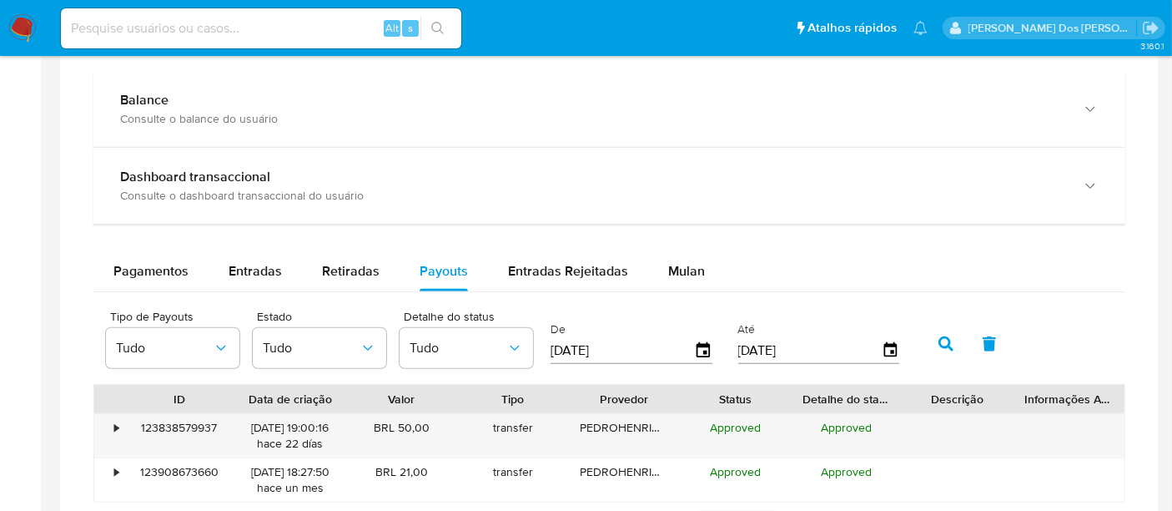
scroll to position [927, 0]
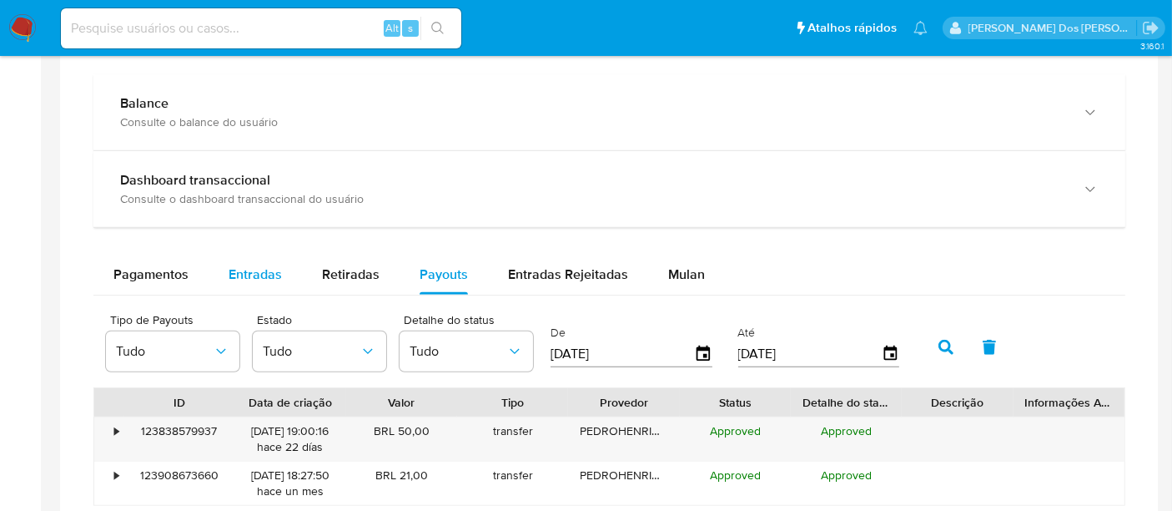
click at [260, 275] on span "Entradas" at bounding box center [255, 274] width 53 height 19
select select "10"
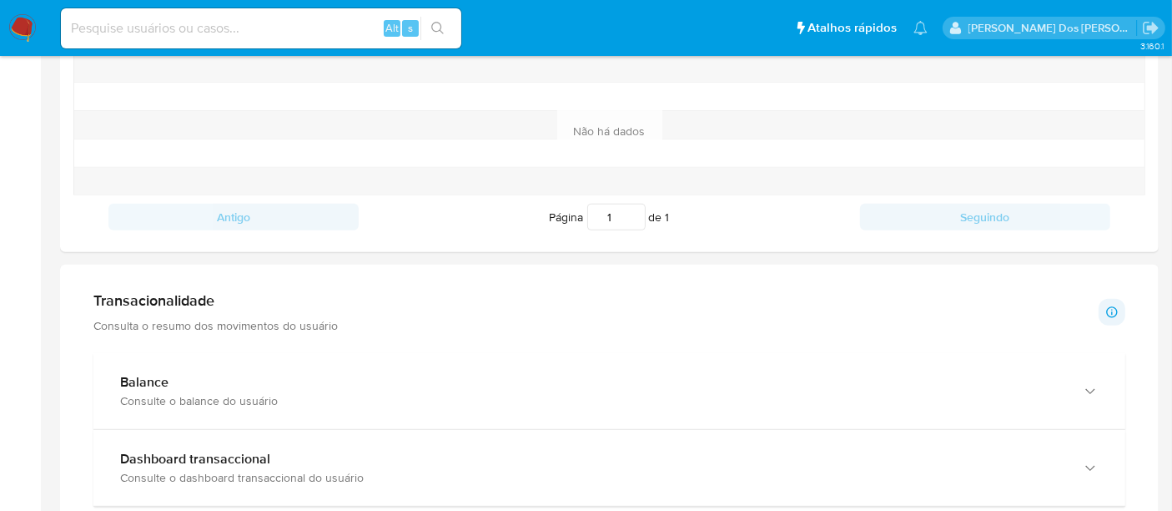
scroll to position [834, 0]
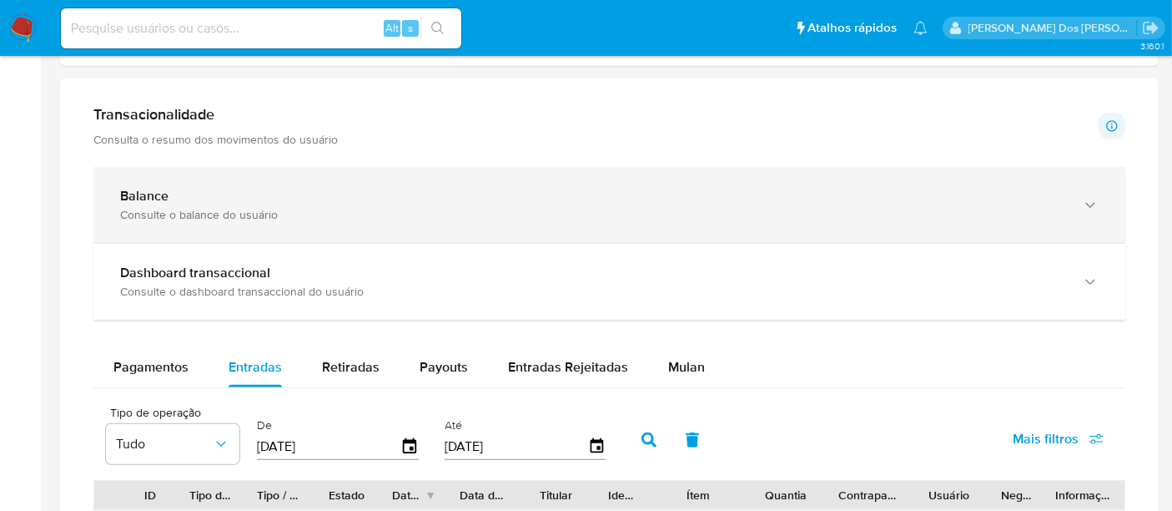
click at [477, 201] on div "Balance" at bounding box center [592, 196] width 945 height 17
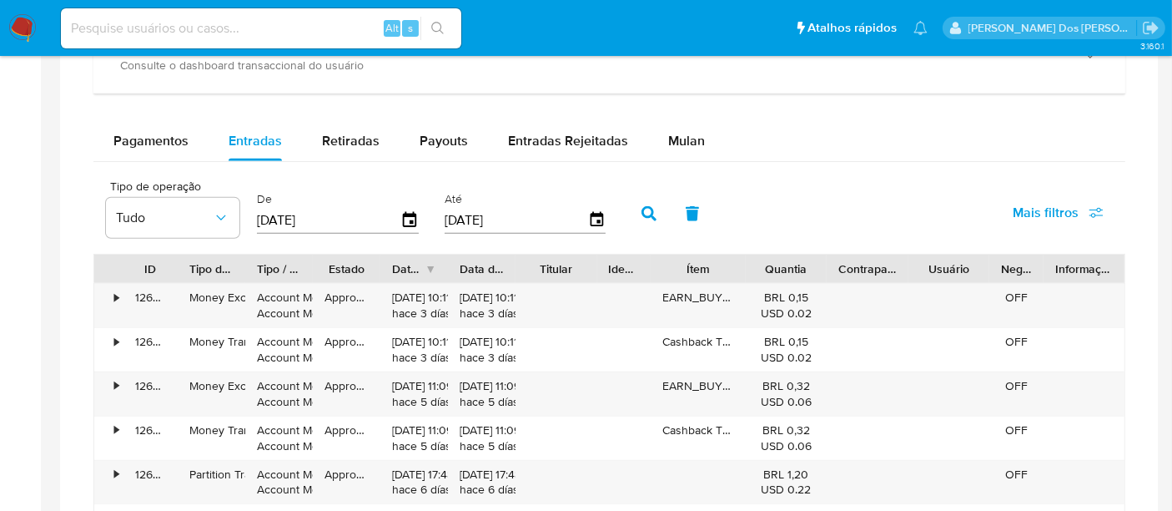
scroll to position [1761, 0]
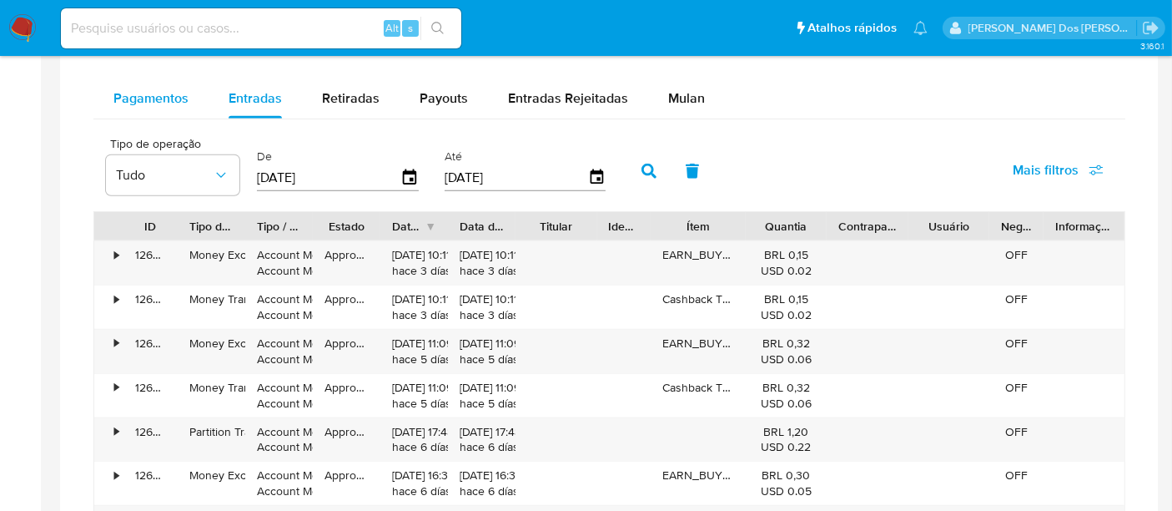
click at [166, 106] on div "Pagamentos" at bounding box center [150, 98] width 75 height 40
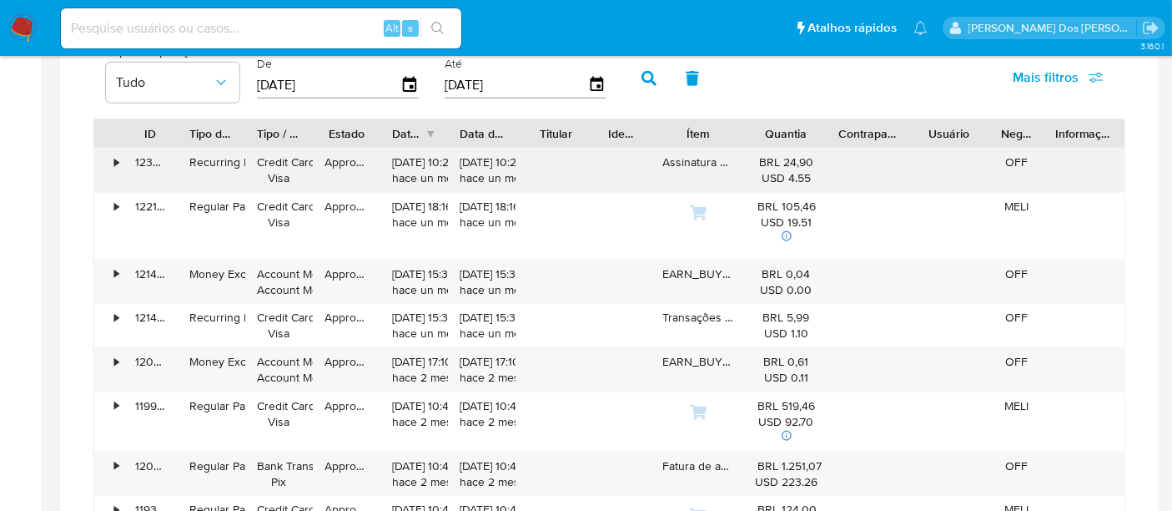
scroll to position [2317, 0]
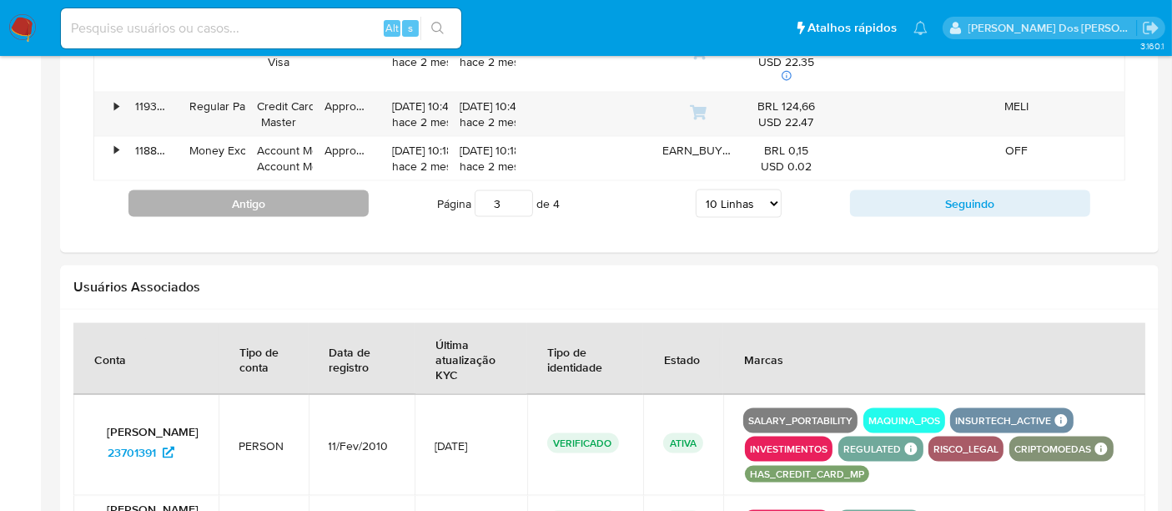
click at [334, 194] on button "Antigo" at bounding box center [249, 203] width 240 height 27
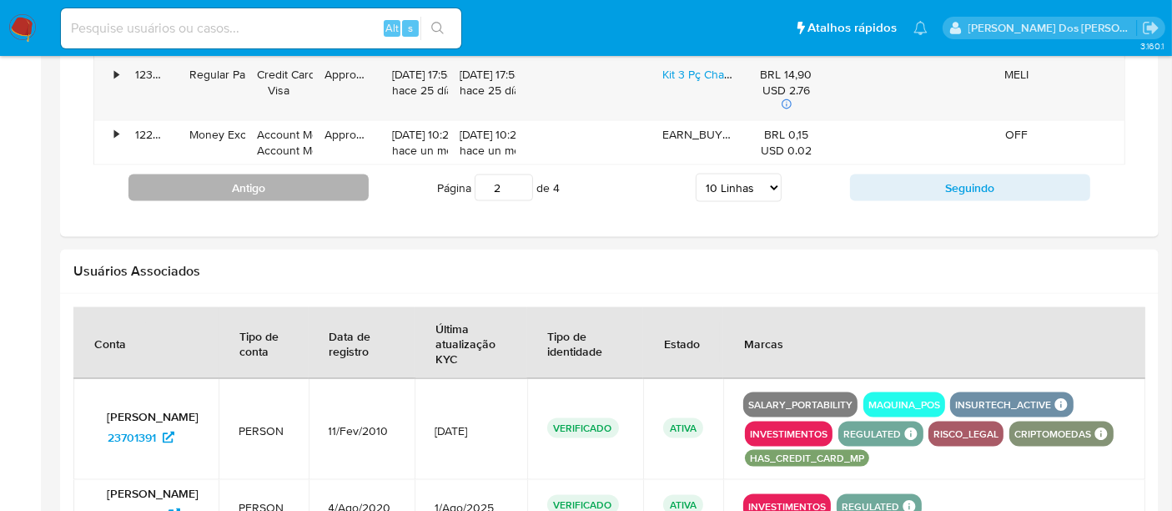
click at [332, 189] on button "Antigo" at bounding box center [249, 187] width 240 height 27
type input "1"
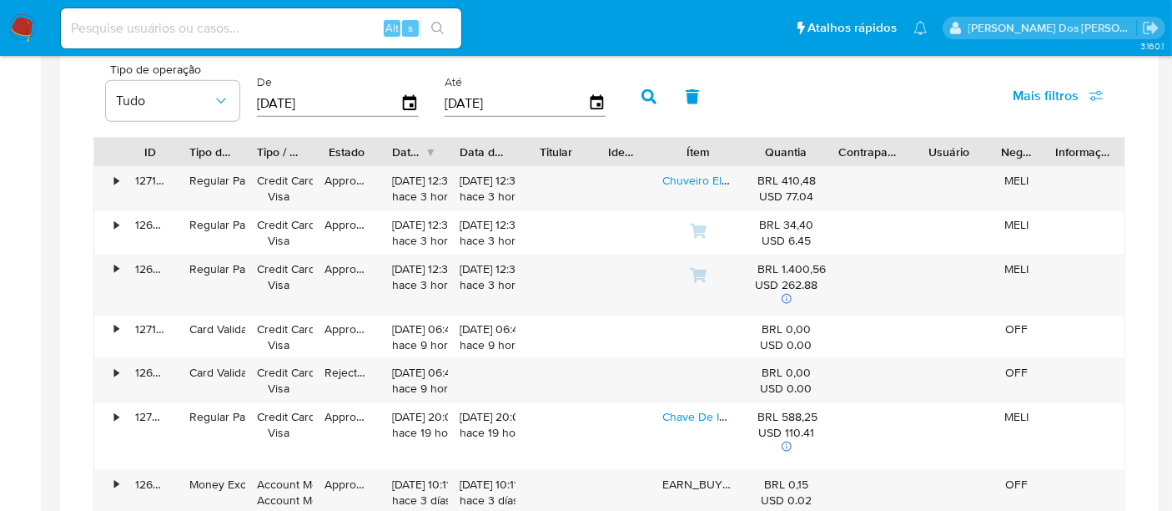
scroll to position [1761, 0]
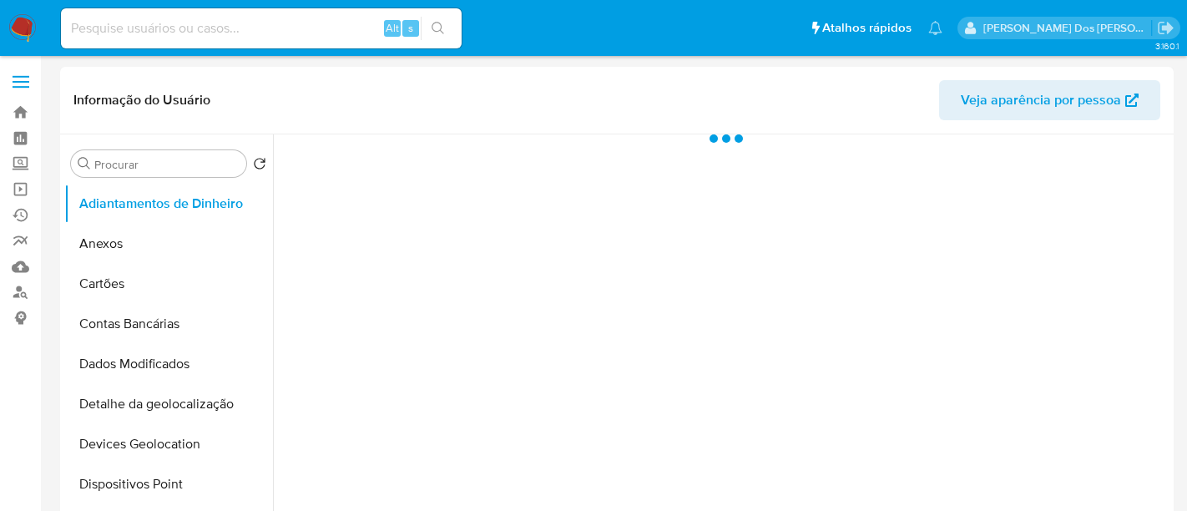
select select "10"
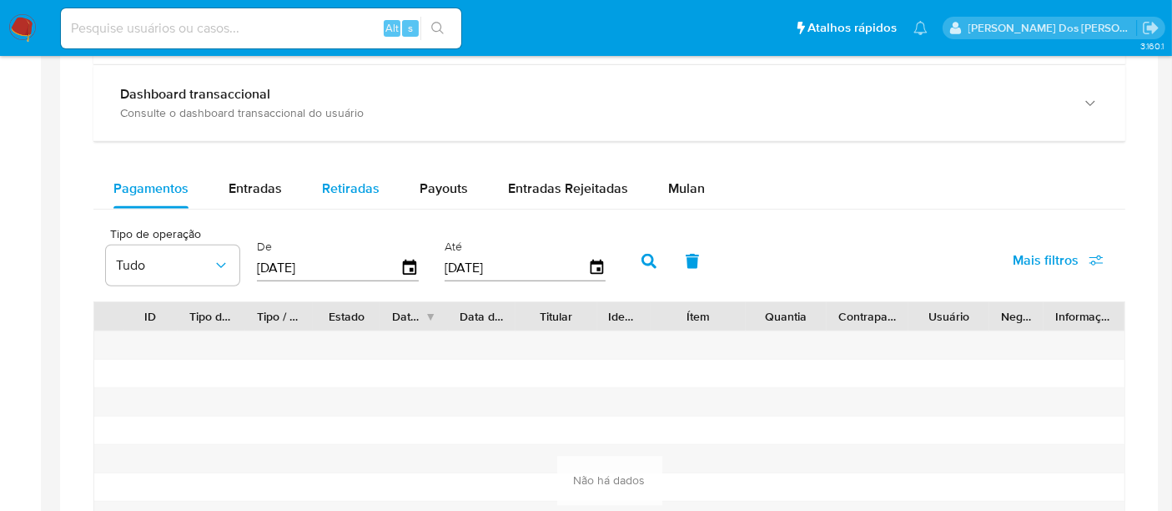
scroll to position [1020, 0]
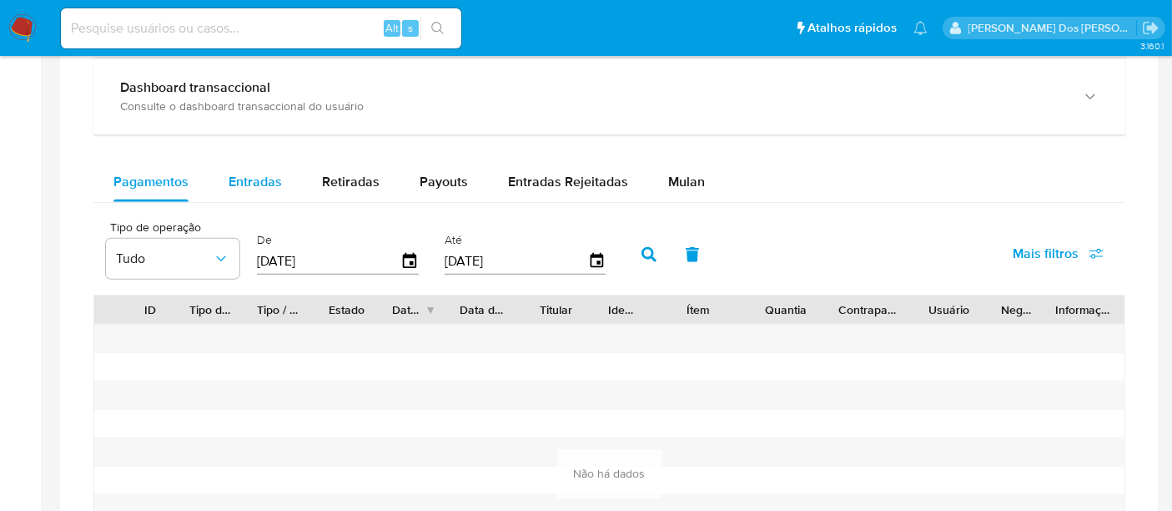
click at [265, 174] on span "Entradas" at bounding box center [255, 181] width 53 height 19
select select "10"
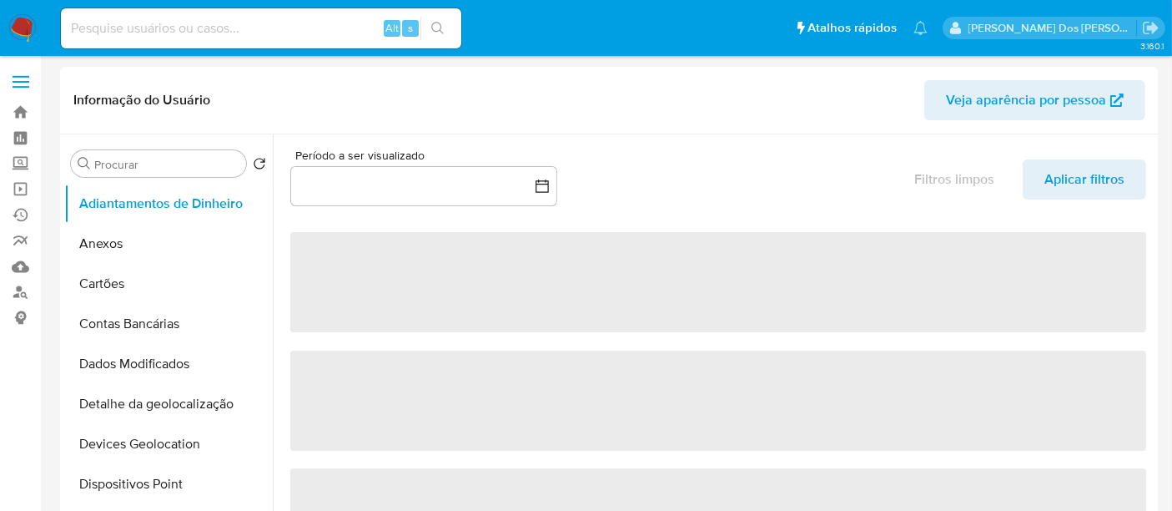
select select "10"
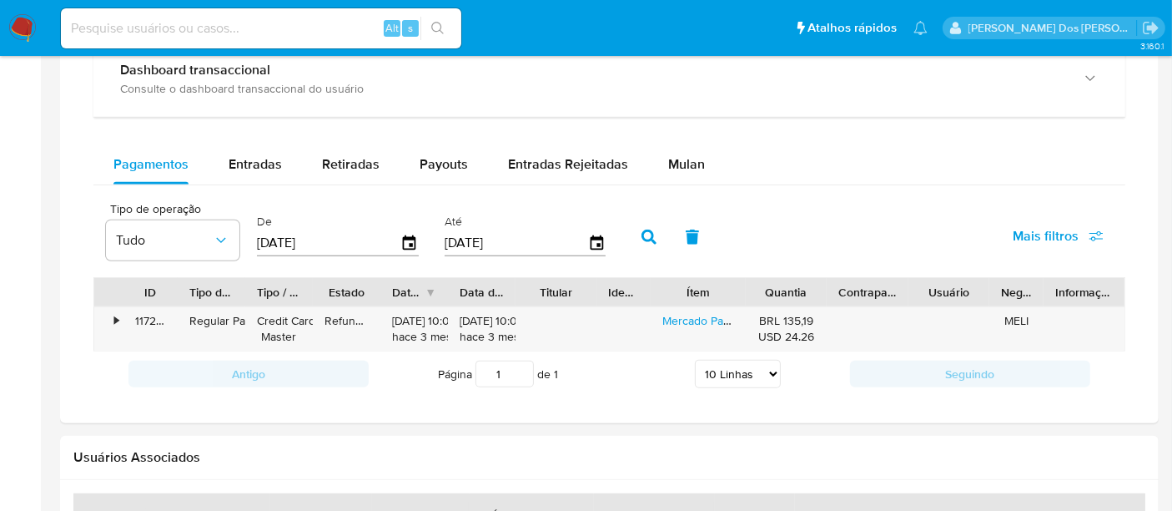
scroll to position [927, 0]
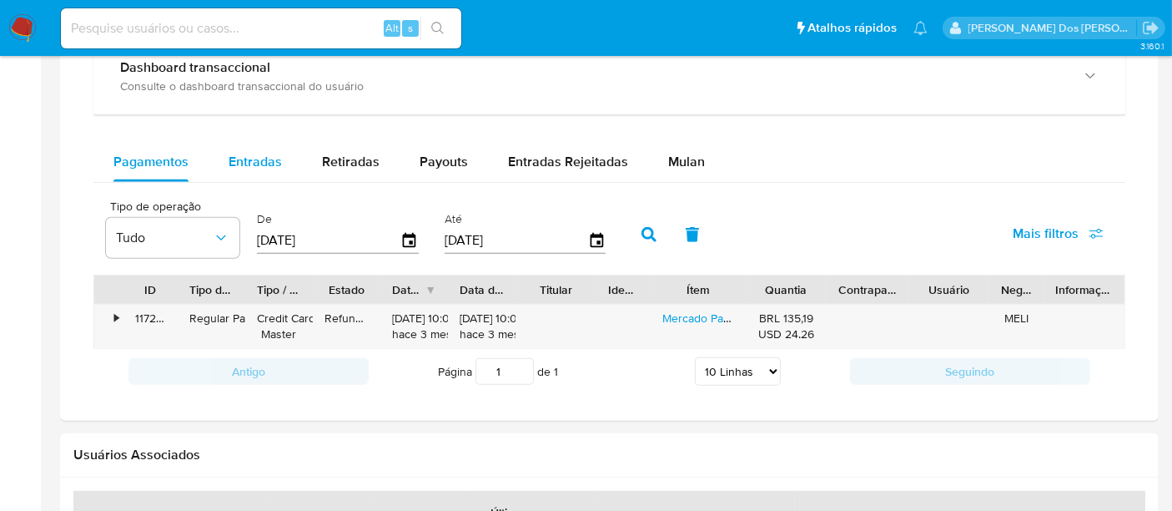
click at [260, 166] on span "Entradas" at bounding box center [255, 161] width 53 height 19
select select "10"
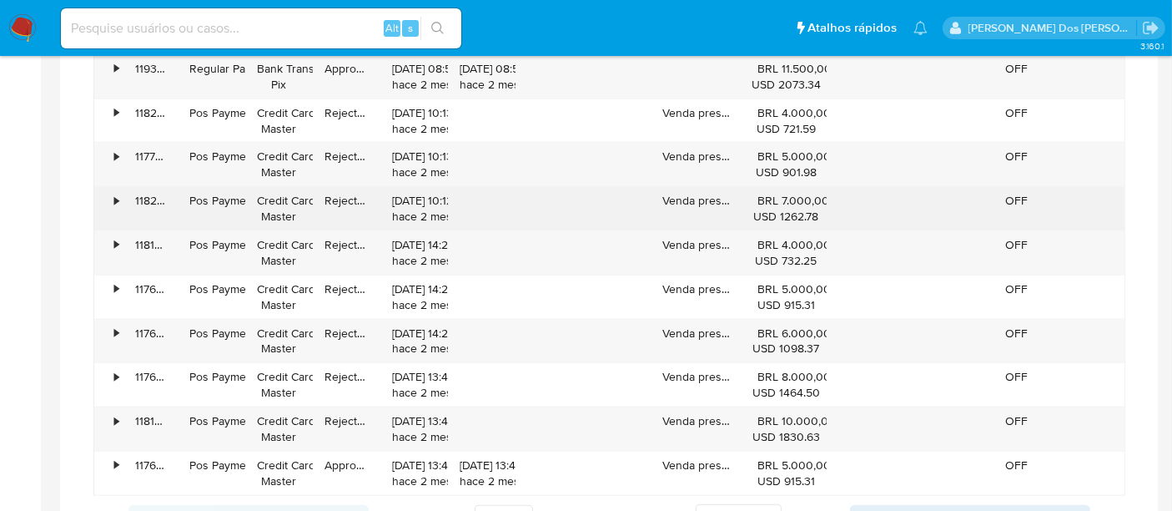
scroll to position [1205, 0]
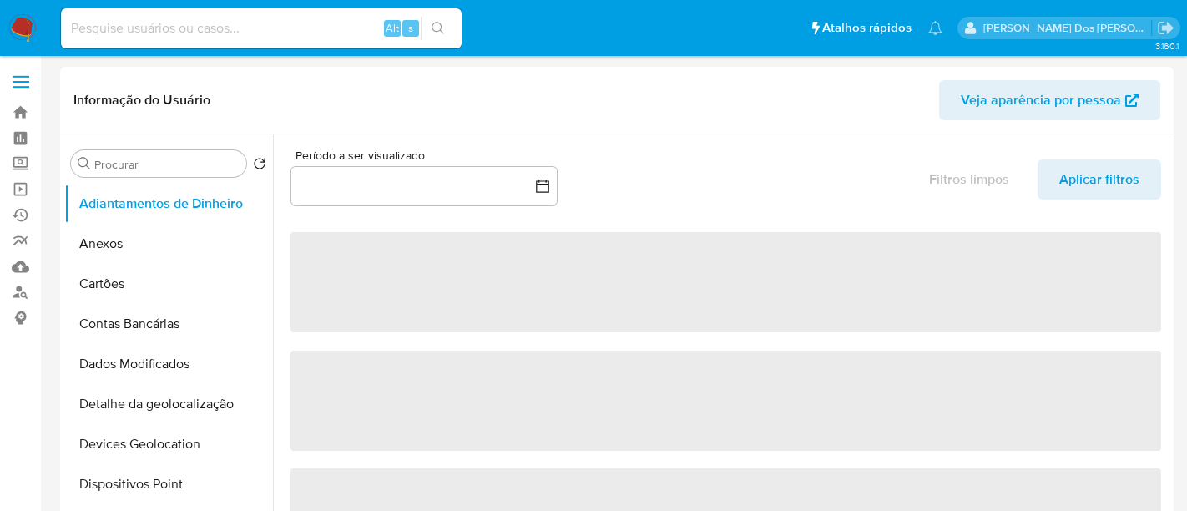
select select "10"
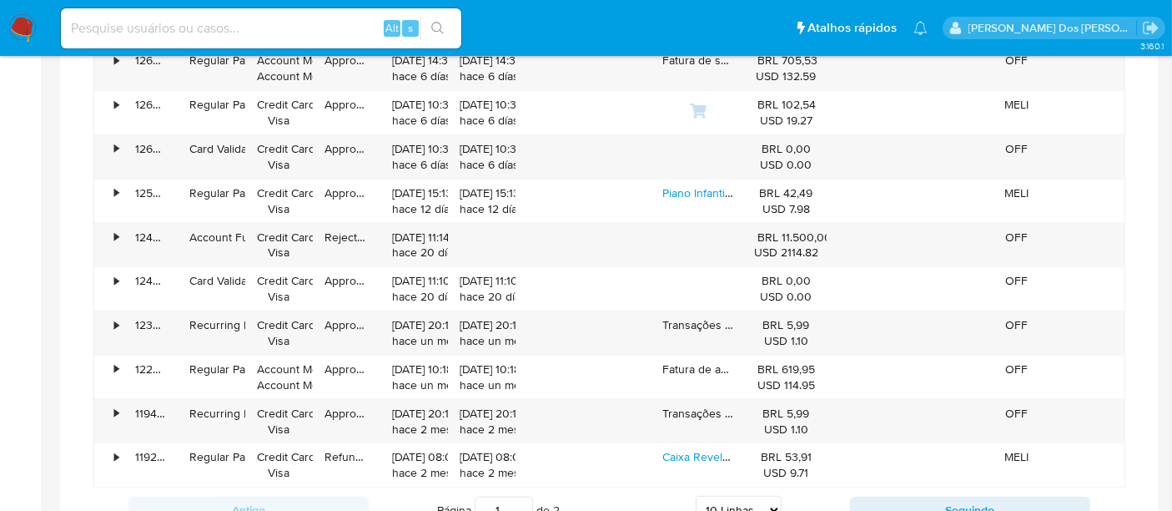
scroll to position [1390, 0]
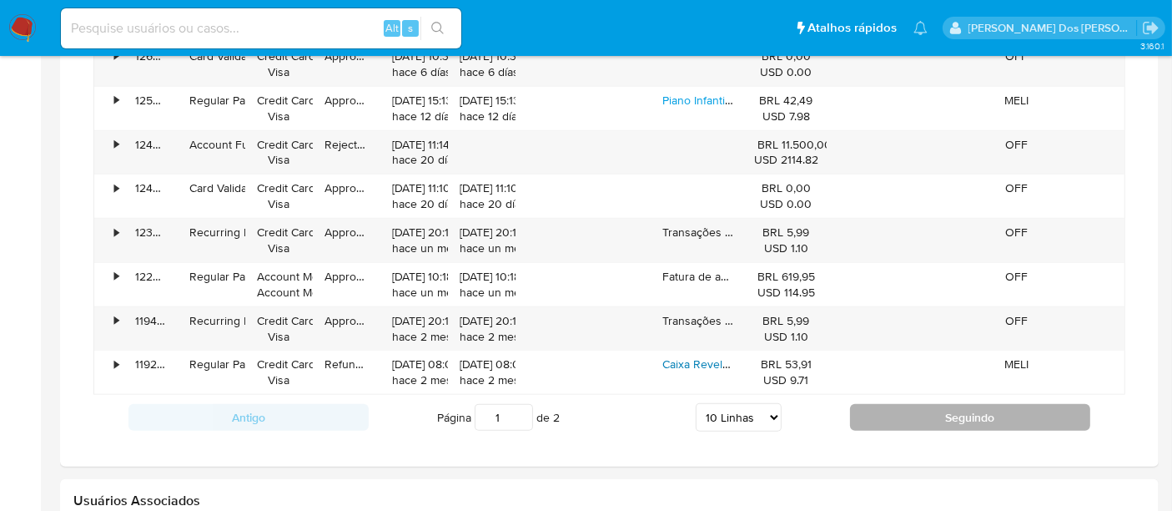
click at [910, 406] on button "Seguindo" at bounding box center [970, 417] width 240 height 27
type input "2"
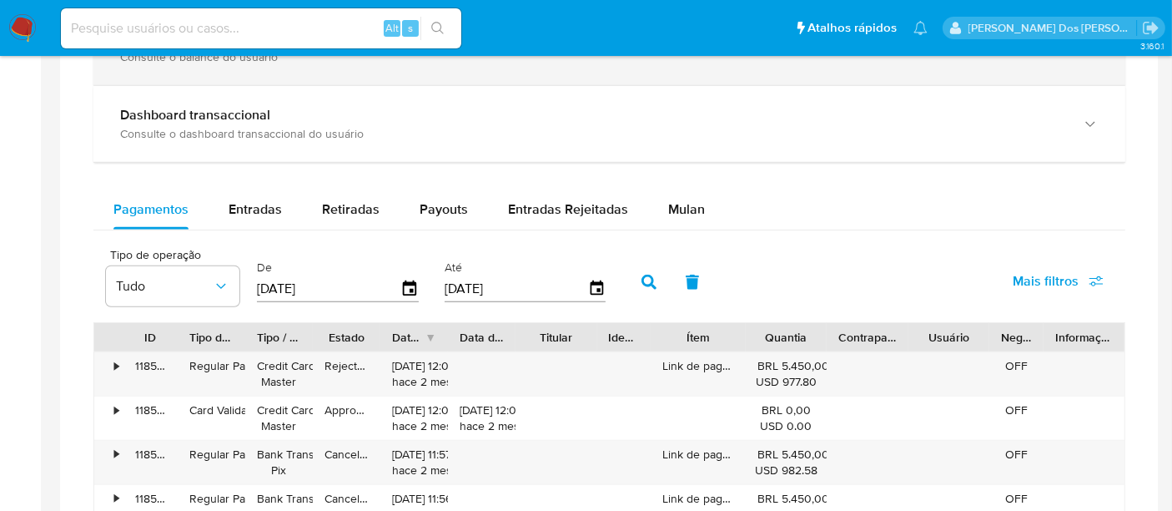
scroll to position [834, 0]
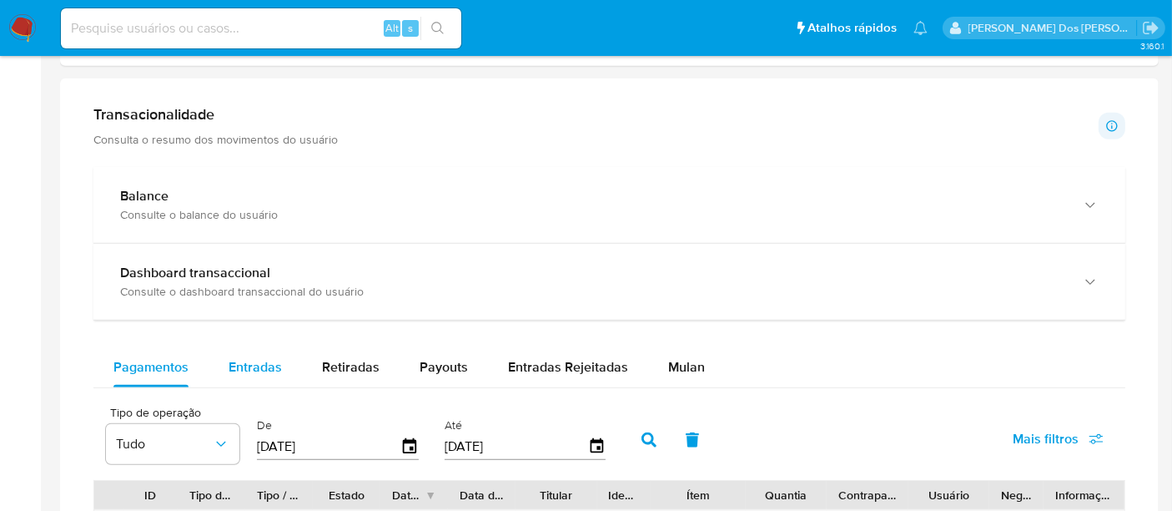
click at [255, 359] on span "Entradas" at bounding box center [255, 366] width 53 height 19
select select "10"
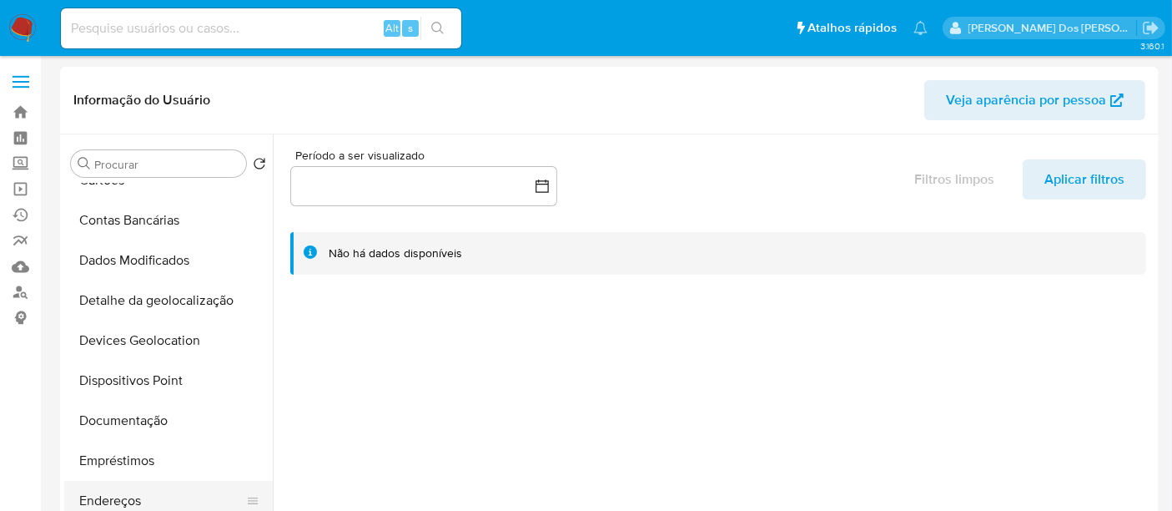
scroll to position [185, 0]
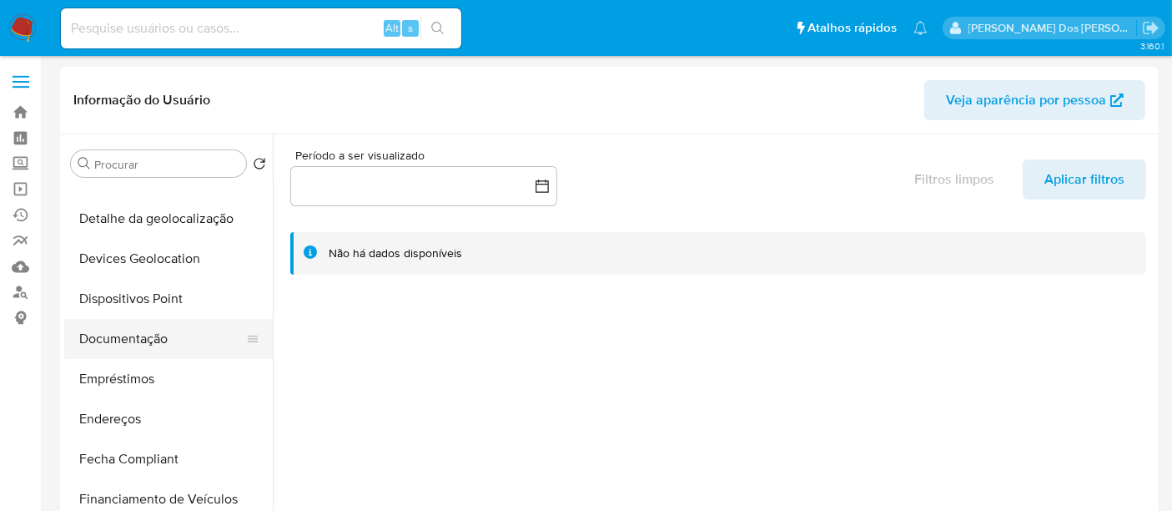
click at [137, 331] on button "Documentação" at bounding box center [161, 339] width 195 height 40
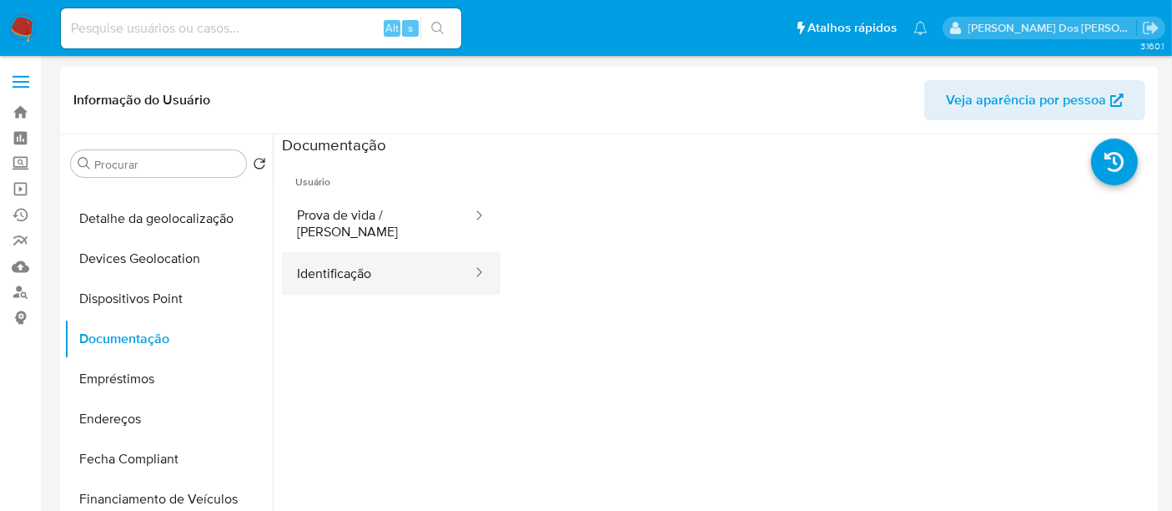
click at [329, 269] on button "Identificação" at bounding box center [378, 273] width 192 height 43
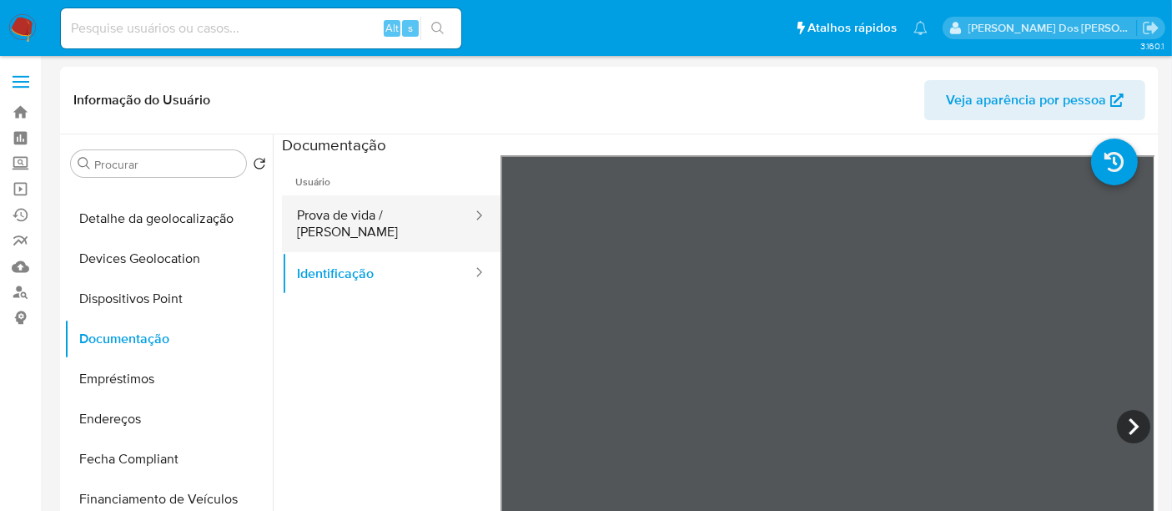
click at [393, 214] on button "Prova de vida / Selfie" at bounding box center [378, 223] width 192 height 57
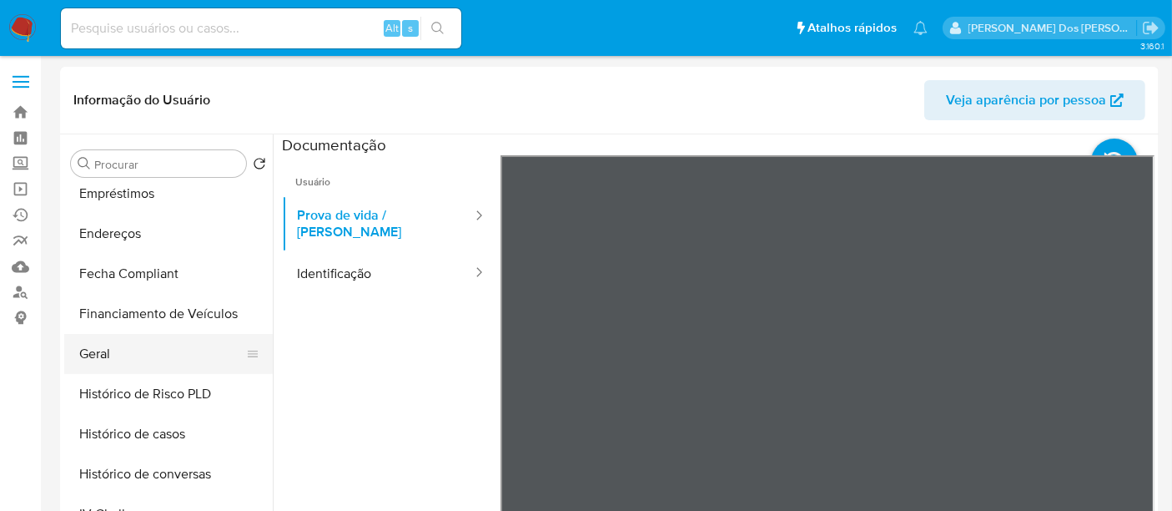
scroll to position [463, 0]
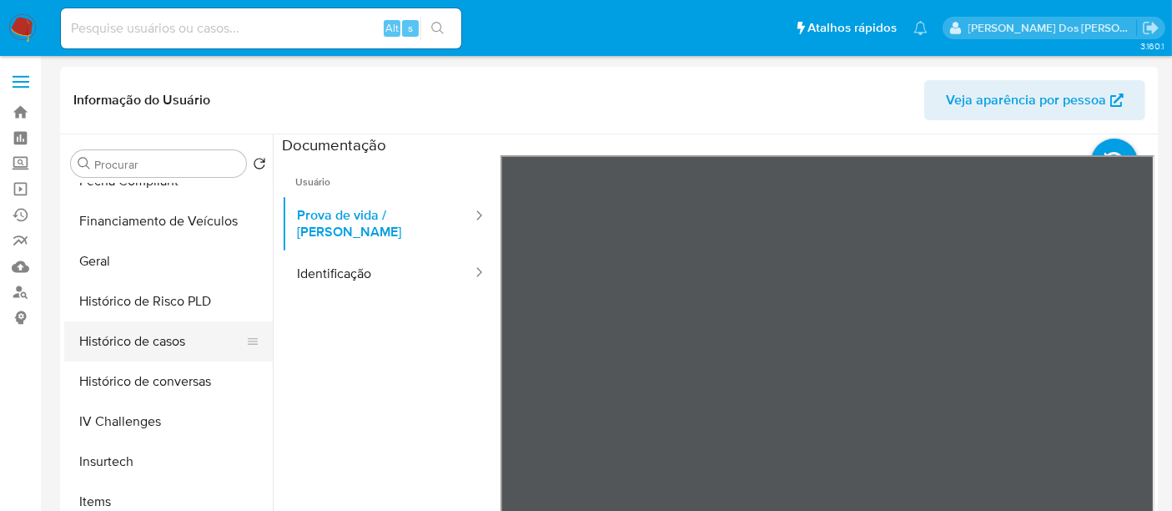
click at [176, 337] on button "Histórico de casos" at bounding box center [161, 341] width 195 height 40
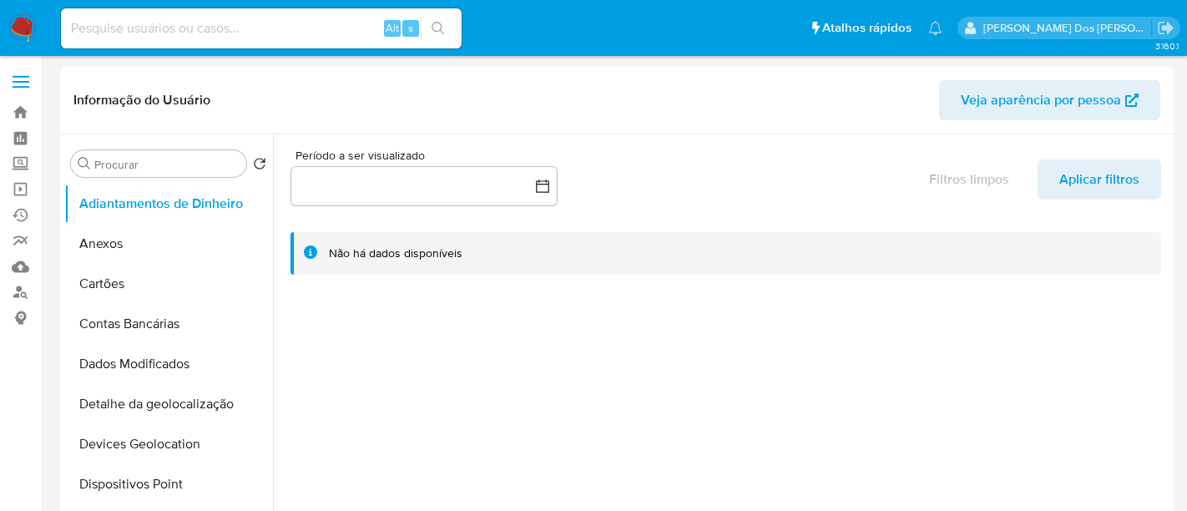
select select "10"
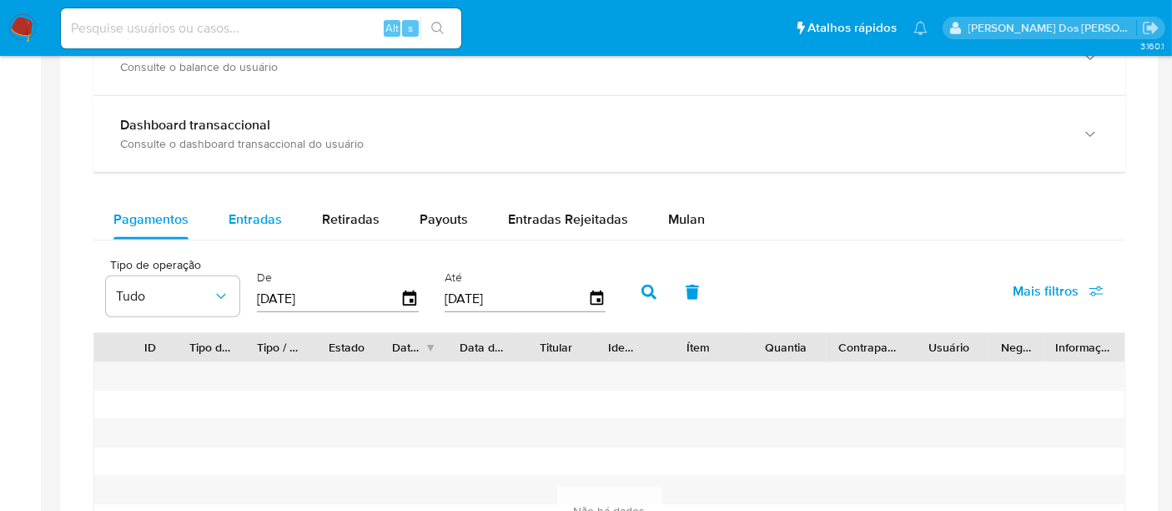
scroll to position [1020, 0]
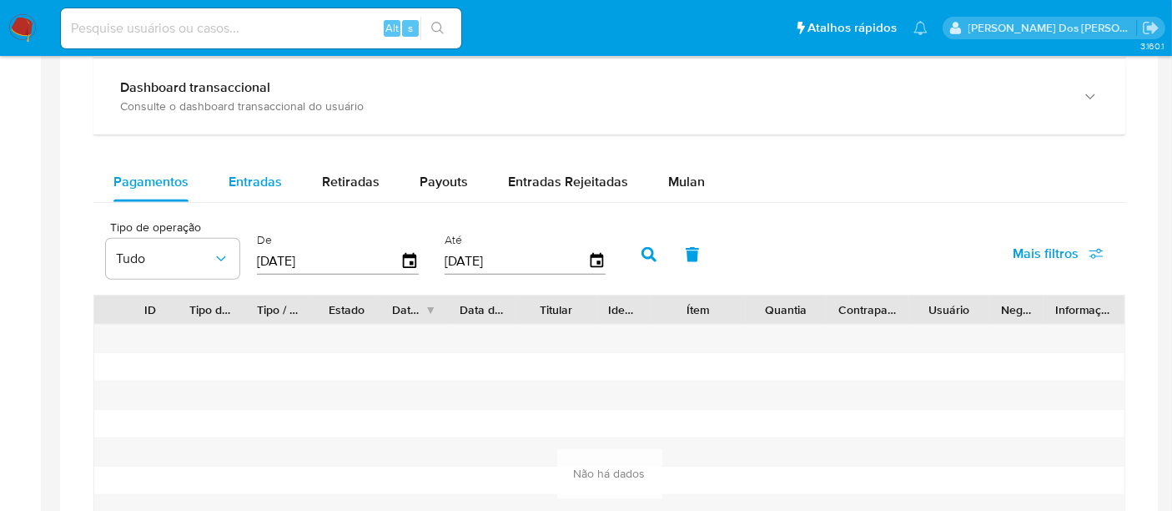
click at [258, 183] on span "Entradas" at bounding box center [255, 181] width 53 height 19
select select "10"
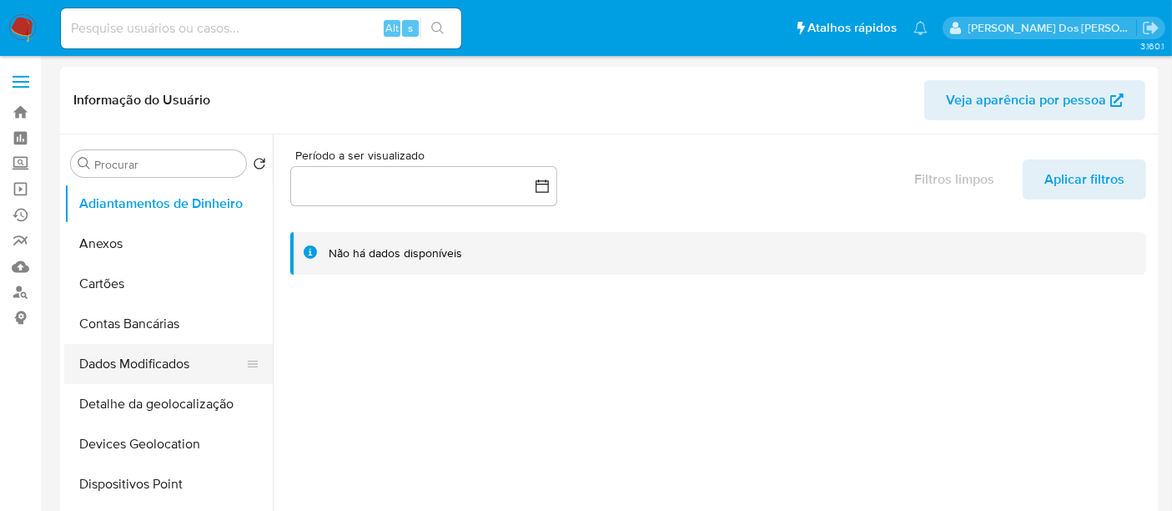
scroll to position [185, 0]
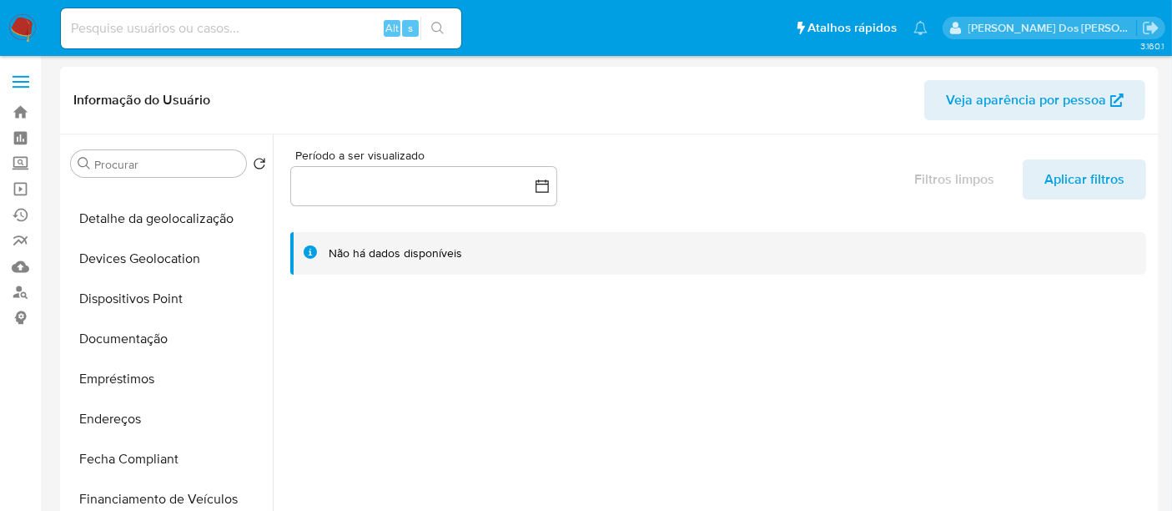
drag, startPoint x: 138, startPoint y: 336, endPoint x: 346, endPoint y: 293, distance: 213.1
click at [138, 337] on button "Documentação" at bounding box center [168, 339] width 209 height 40
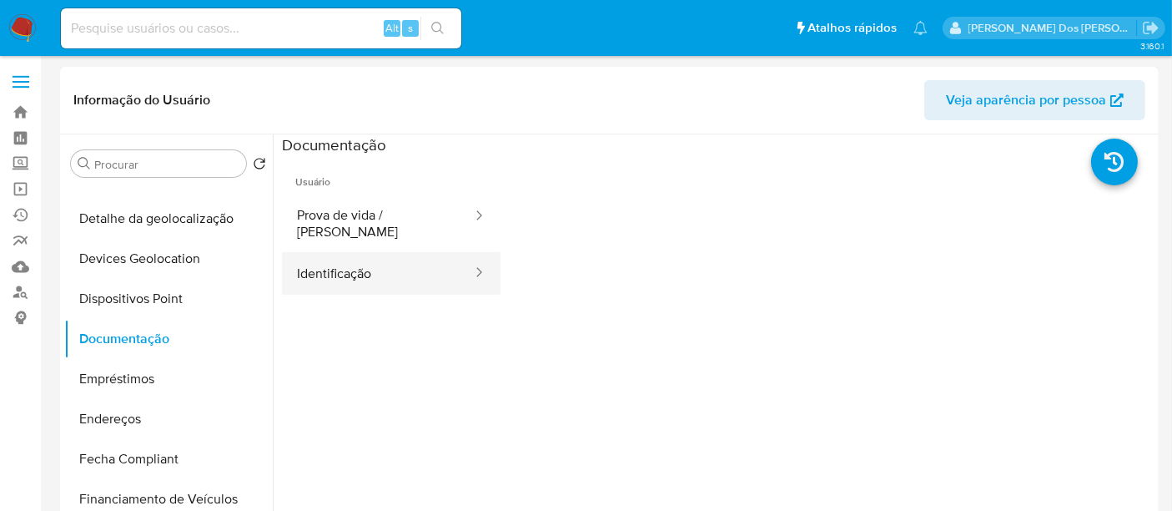
click at [370, 259] on button "Identificação" at bounding box center [378, 273] width 192 height 43
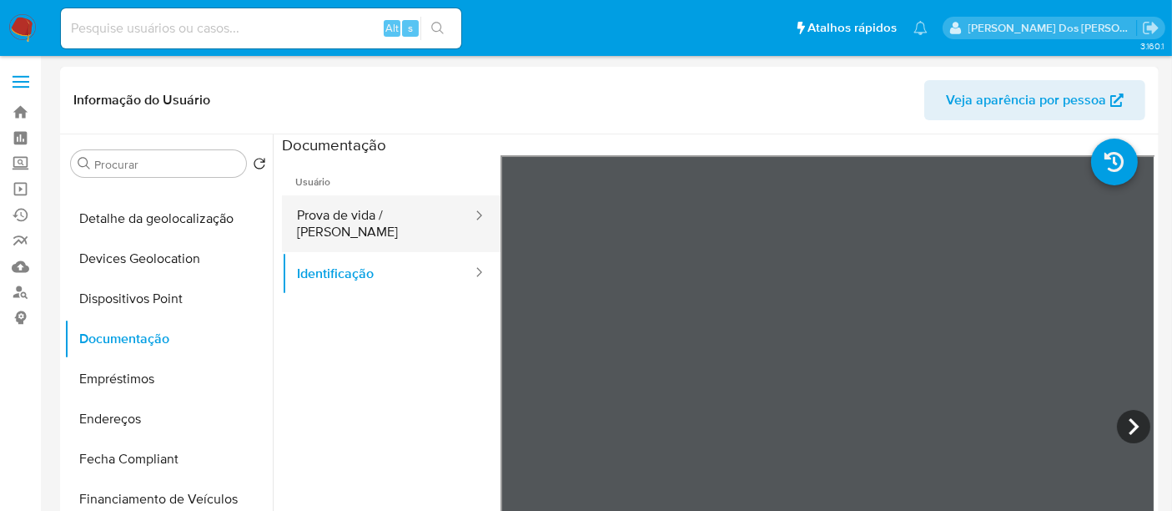
click at [375, 220] on button "Prova de vida / [PERSON_NAME]" at bounding box center [378, 223] width 192 height 57
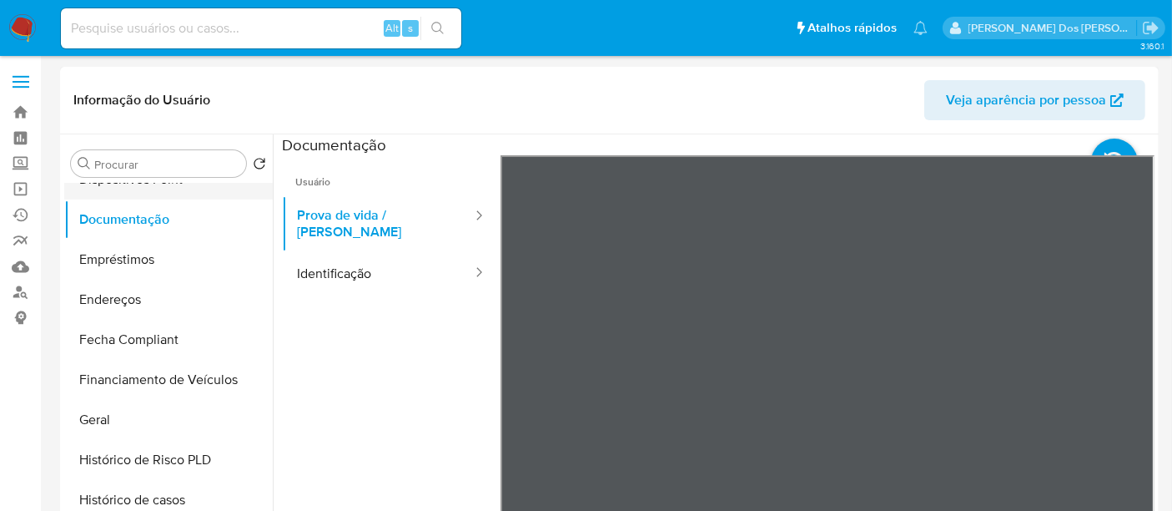
scroll to position [370, 0]
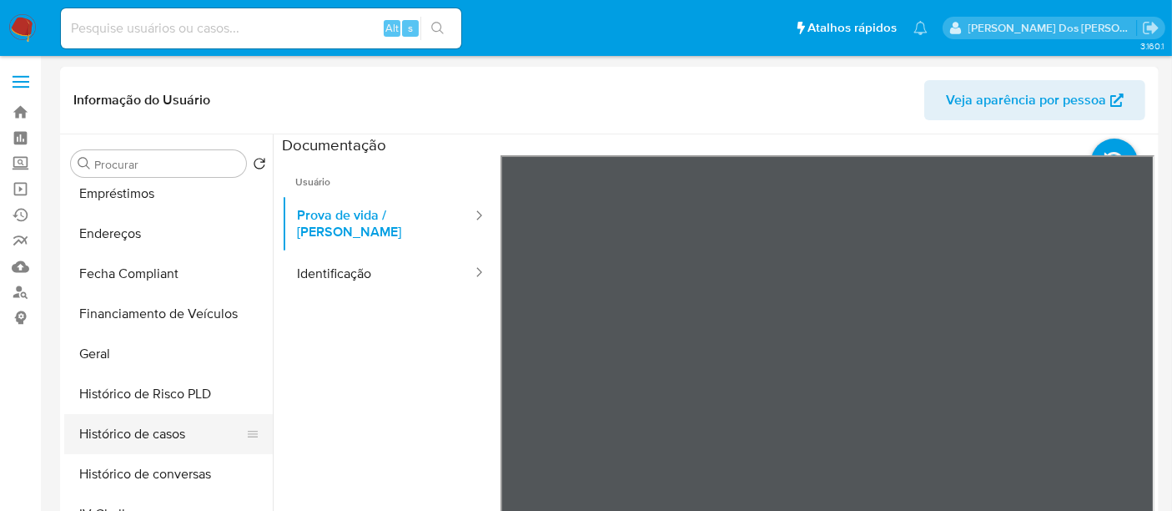
click at [148, 427] on button "Histórico de casos" at bounding box center [161, 434] width 195 height 40
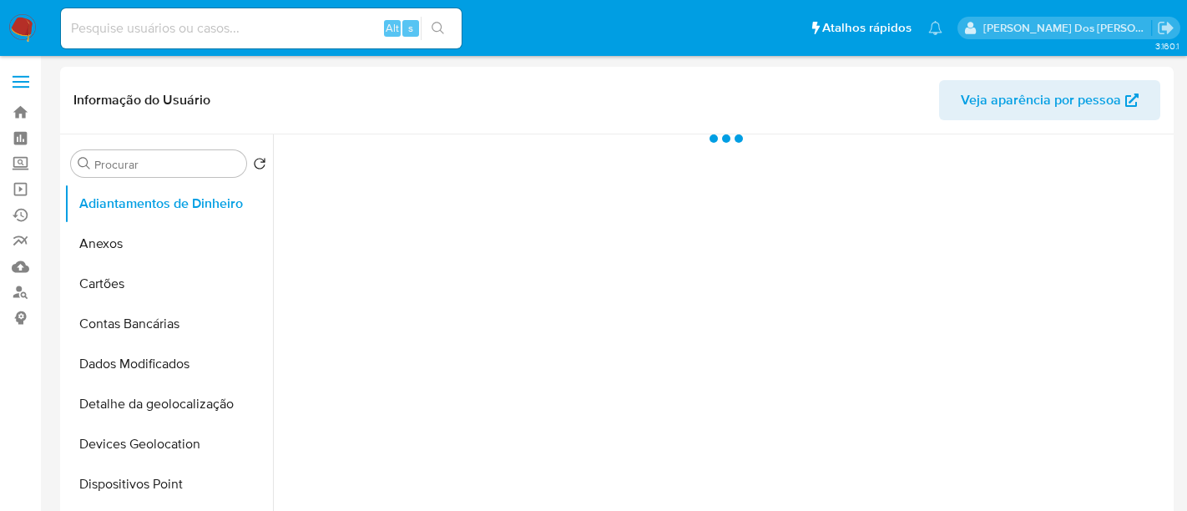
select select "10"
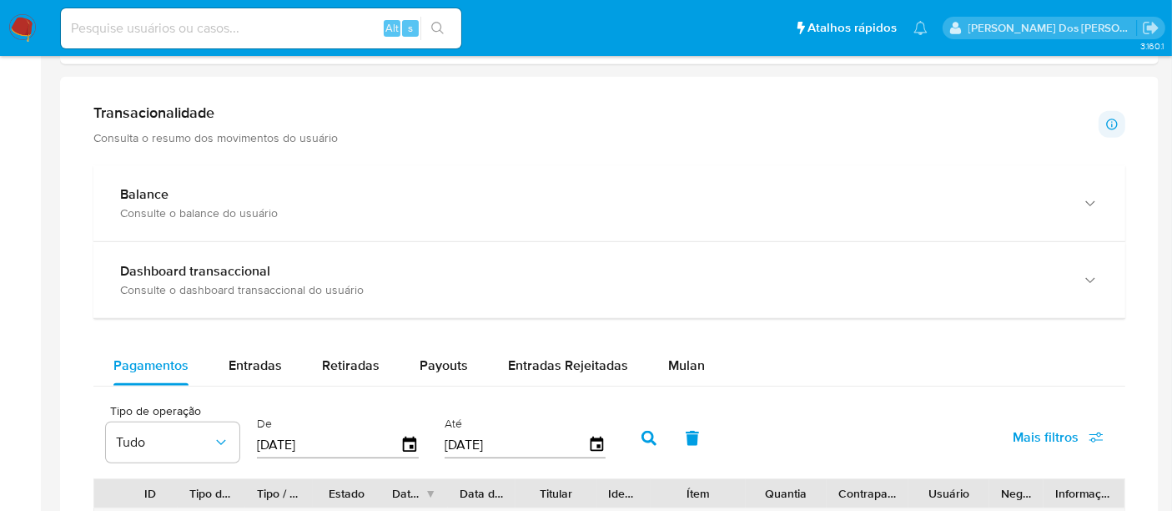
scroll to position [927, 0]
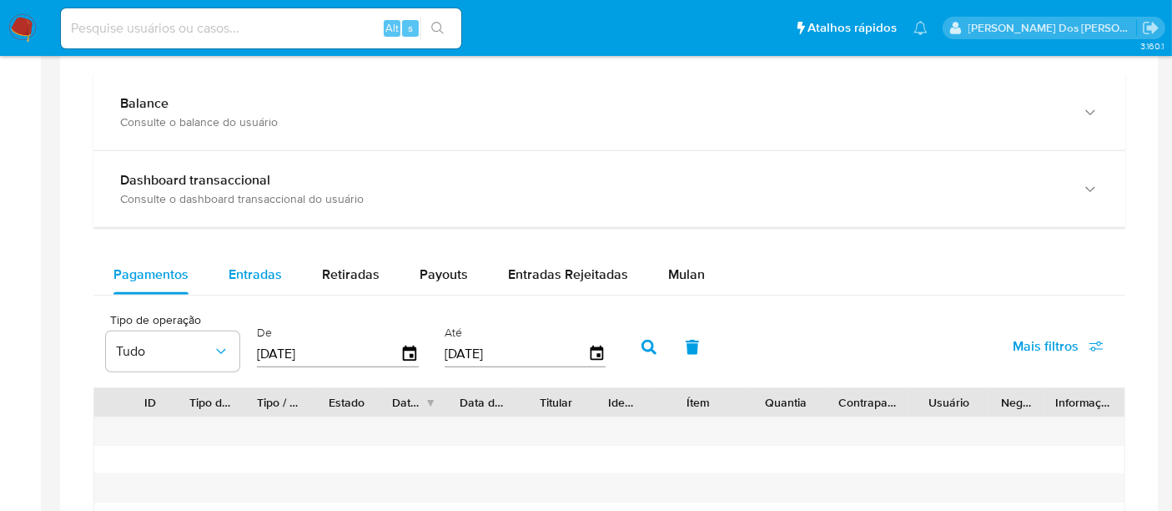
click at [287, 267] on button "Entradas" at bounding box center [255, 275] width 93 height 40
select select "10"
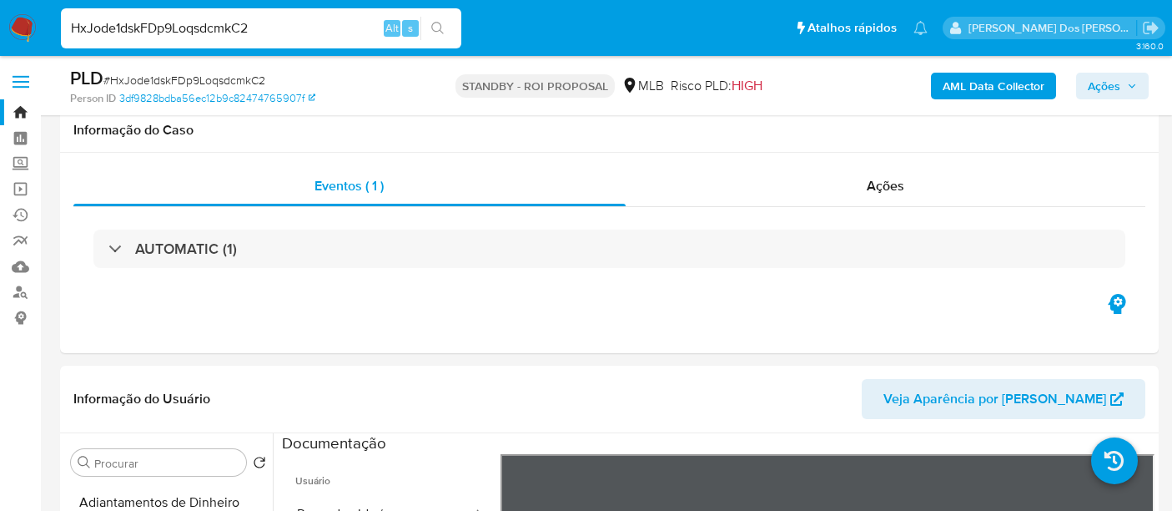
select select "10"
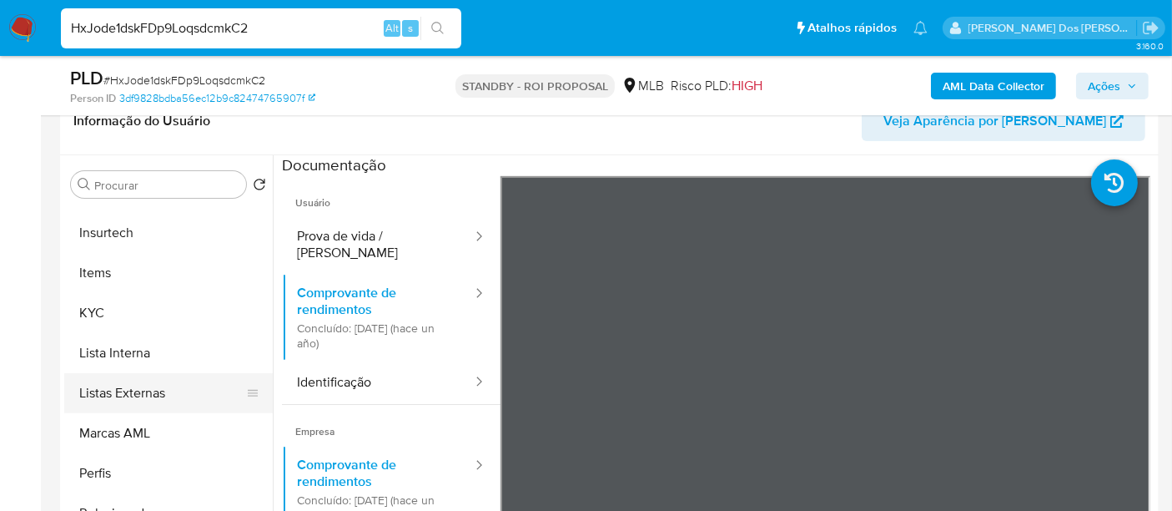
scroll to position [741, 0]
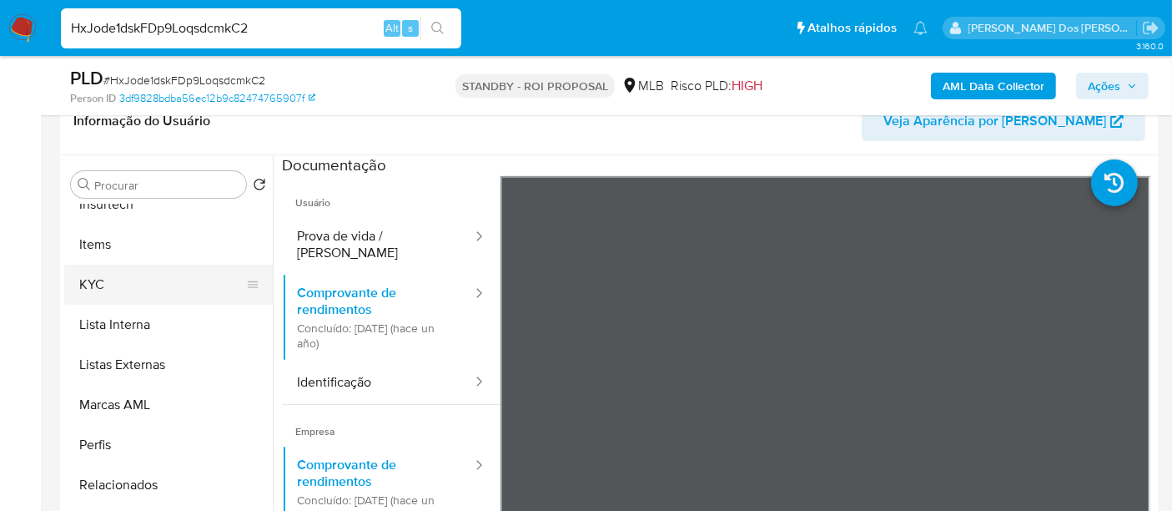
click at [83, 271] on button "KYC" at bounding box center [161, 285] width 195 height 40
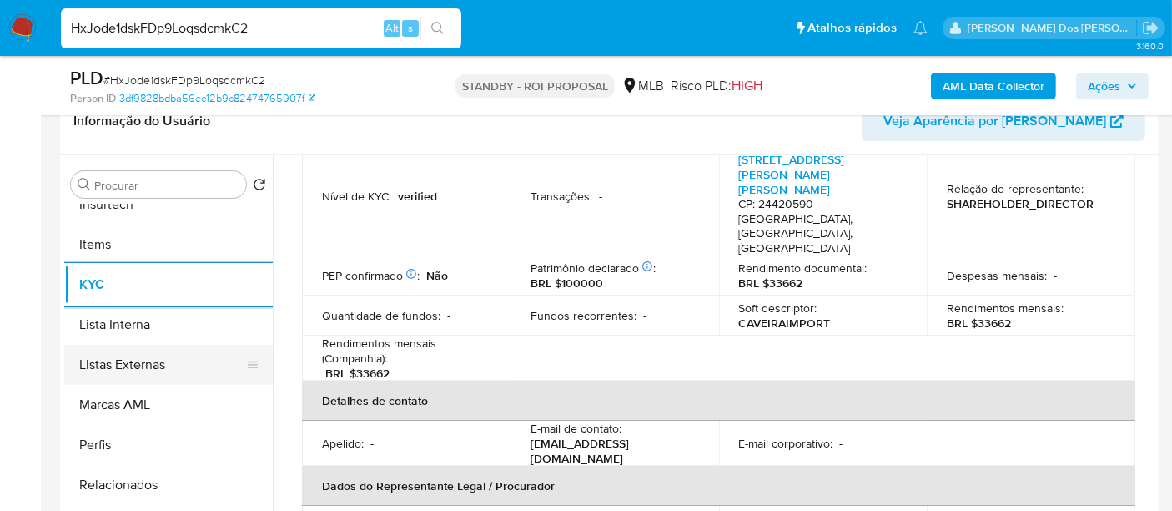
scroll to position [784, 0]
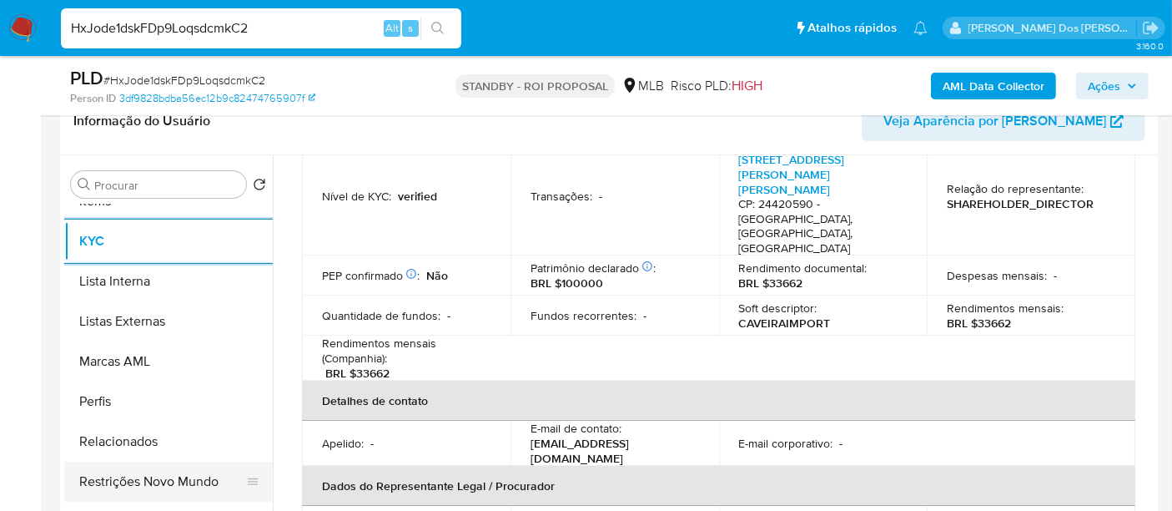
click at [186, 477] on button "Restrições Novo Mundo" at bounding box center [161, 481] width 195 height 40
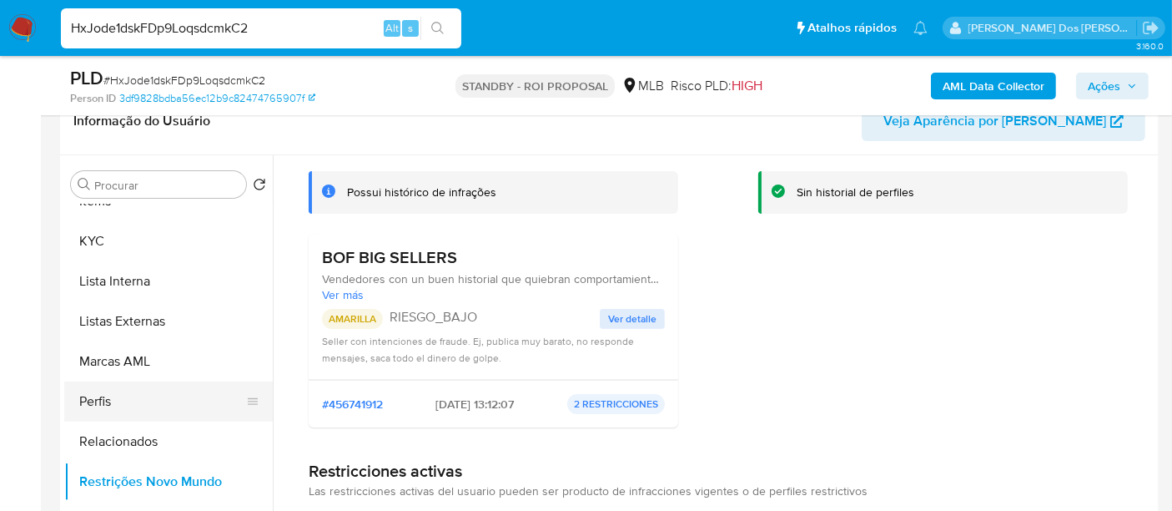
scroll to position [507, 0]
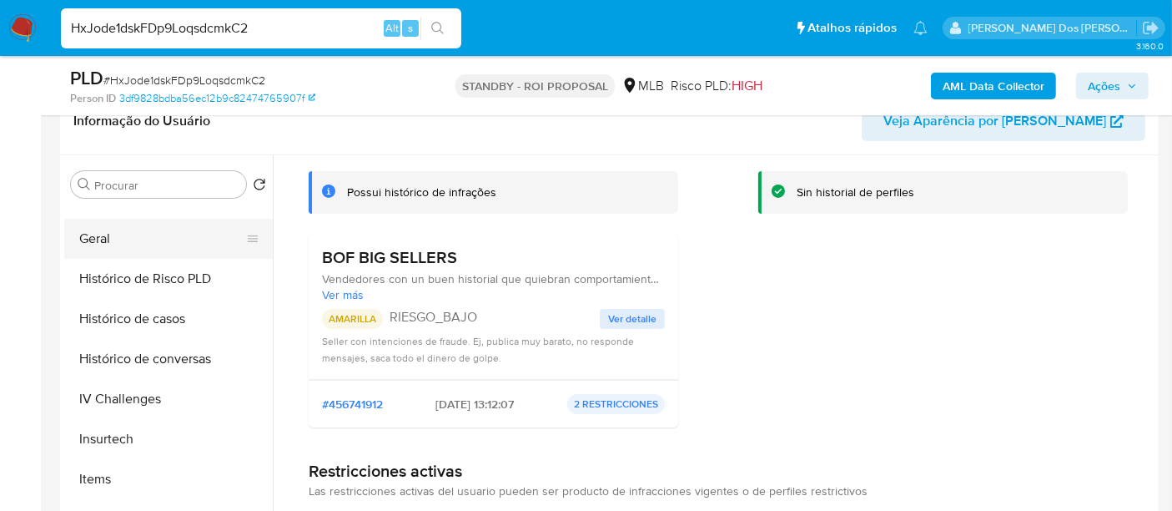
click at [97, 234] on button "Geral" at bounding box center [161, 239] width 195 height 40
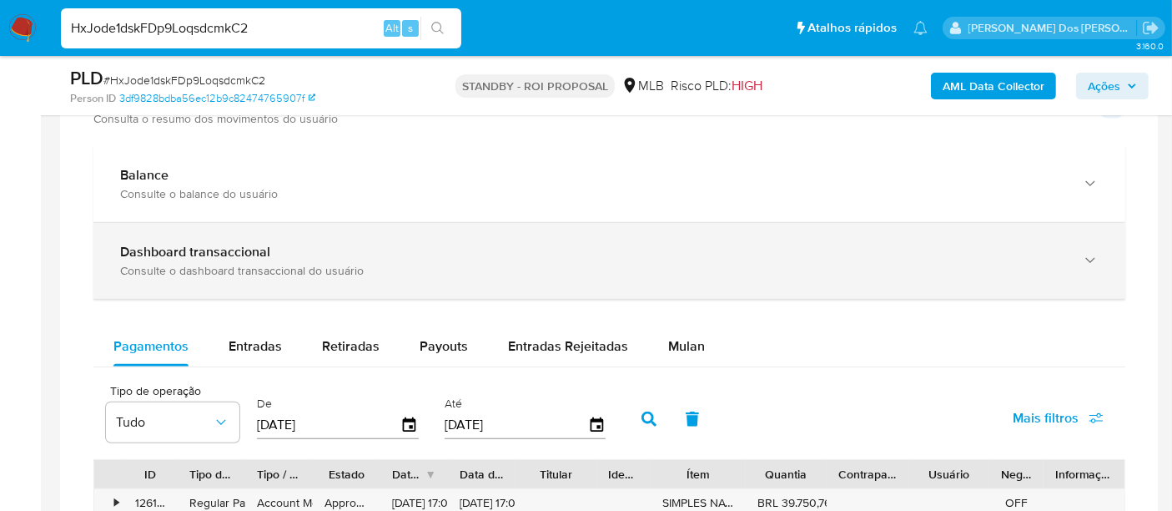
scroll to position [1112, 0]
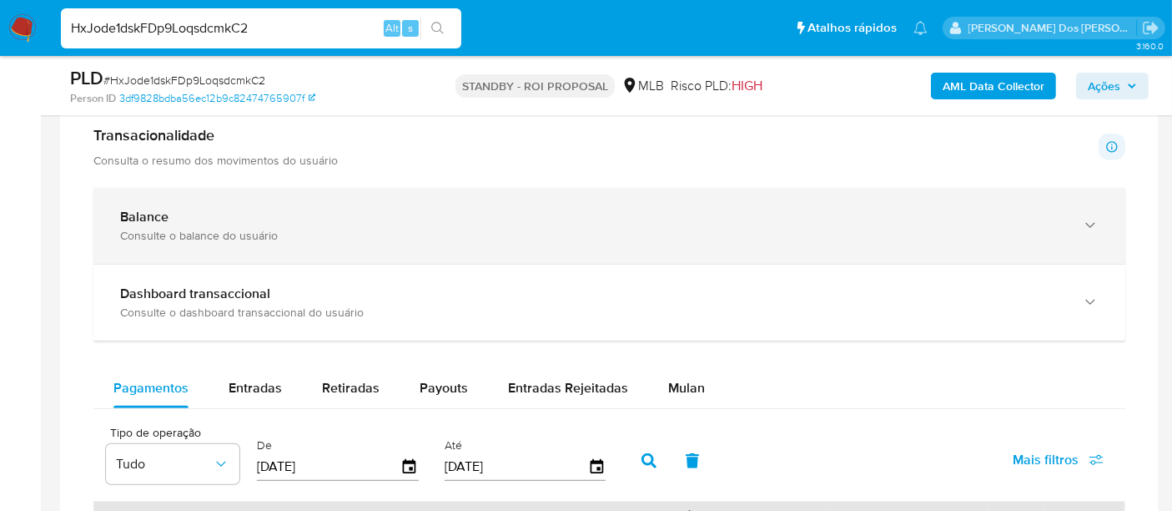
click at [604, 228] on div "Consulte o balance do usuário" at bounding box center [592, 235] width 945 height 15
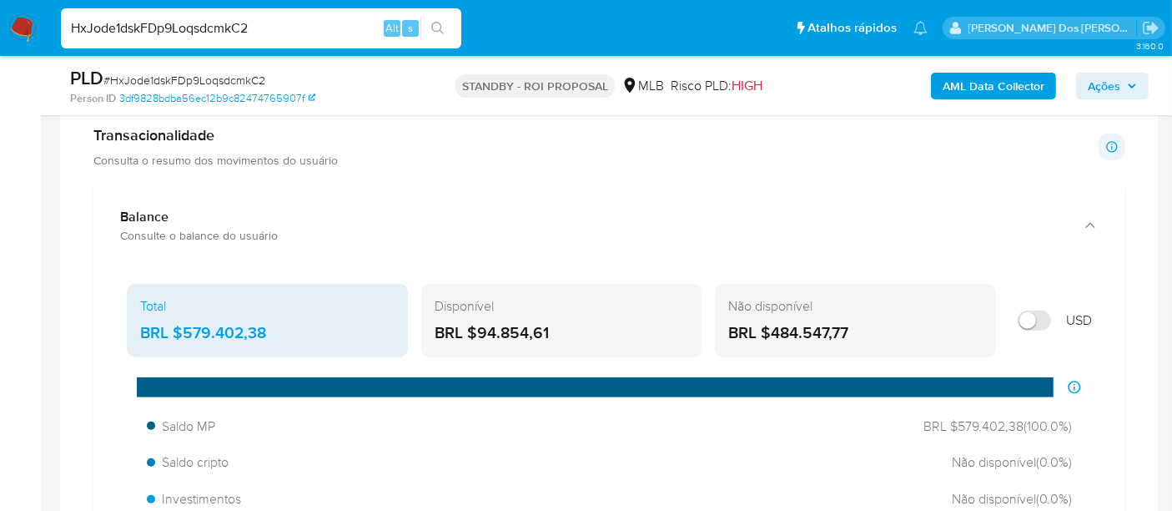
scroll to position [1205, 0]
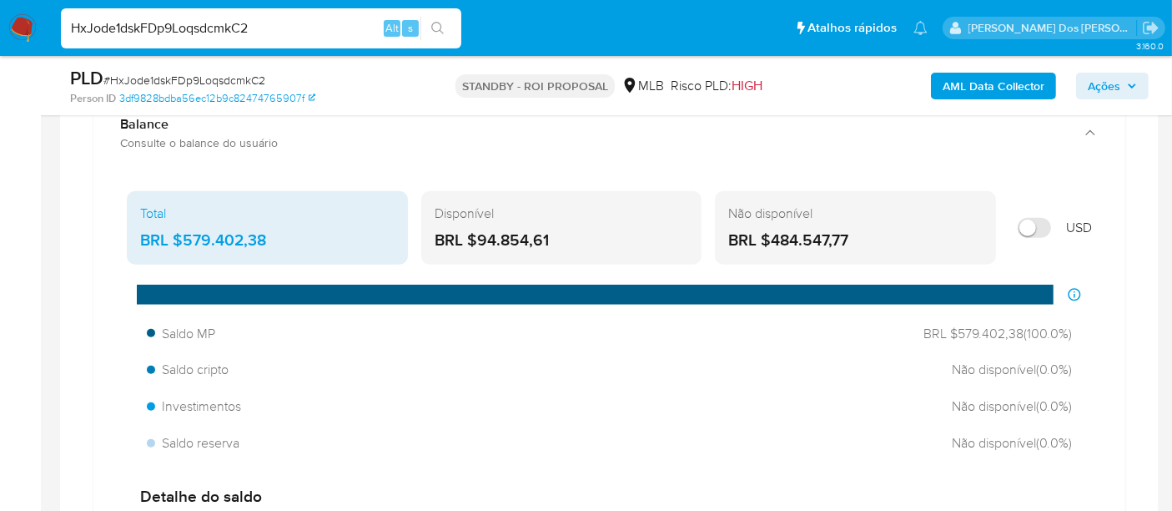
click at [180, 23] on input "HxJode1dskFDp9LoqsdcmkC2" at bounding box center [261, 29] width 401 height 22
paste input "sRzOO09Th6XlfTi1VnnqNLhy"
type input "sRzOO09Th6XlfTi1VnnqNLhy"
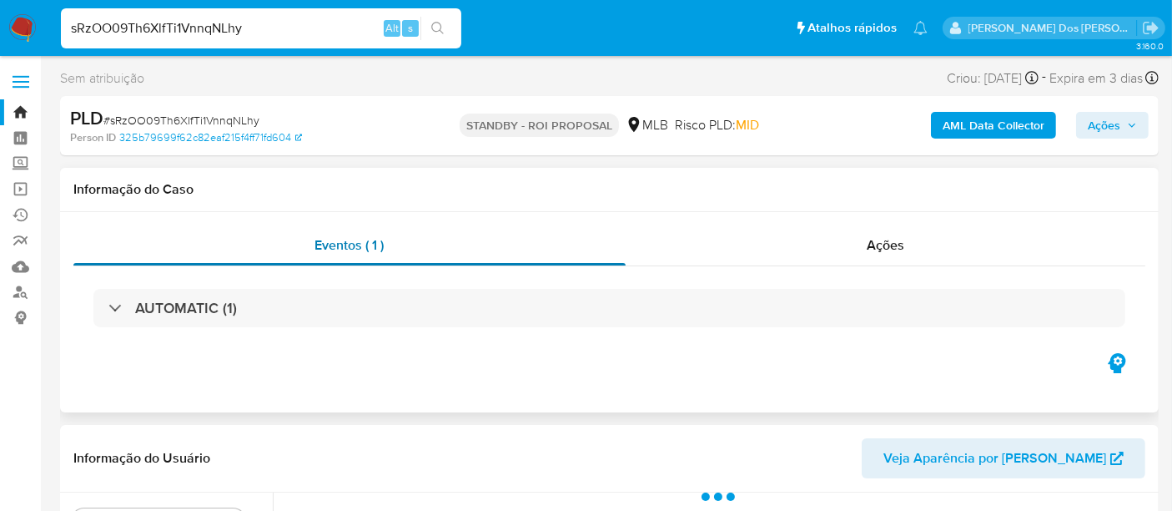
select select "10"
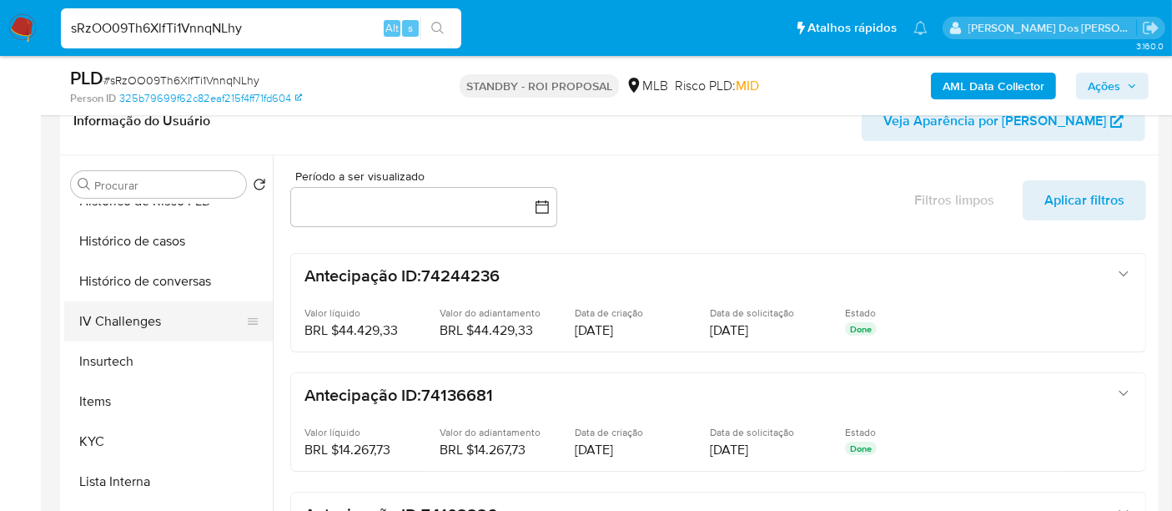
scroll to position [648, 0]
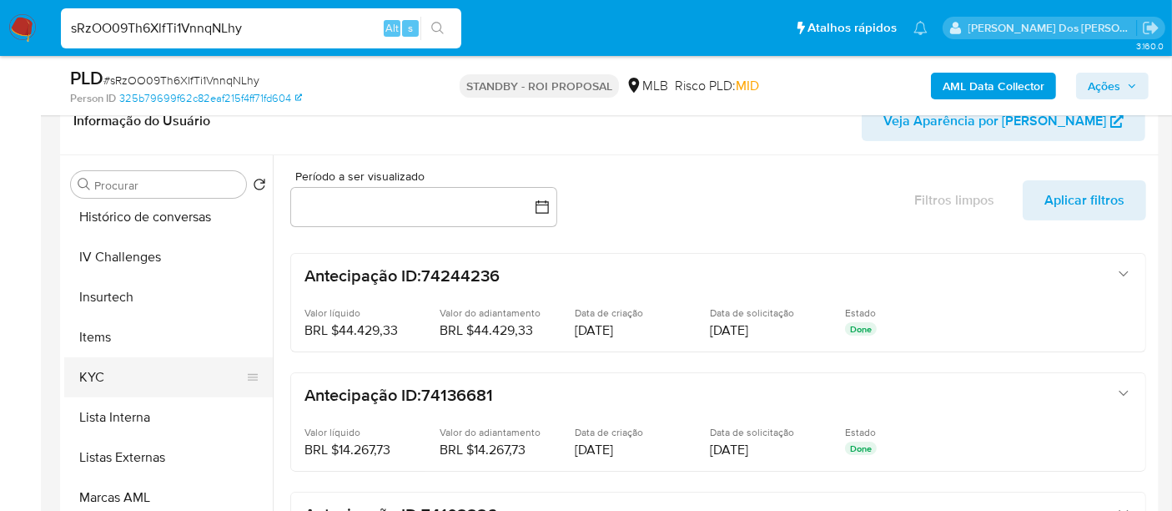
click at [94, 381] on button "KYC" at bounding box center [161, 377] width 195 height 40
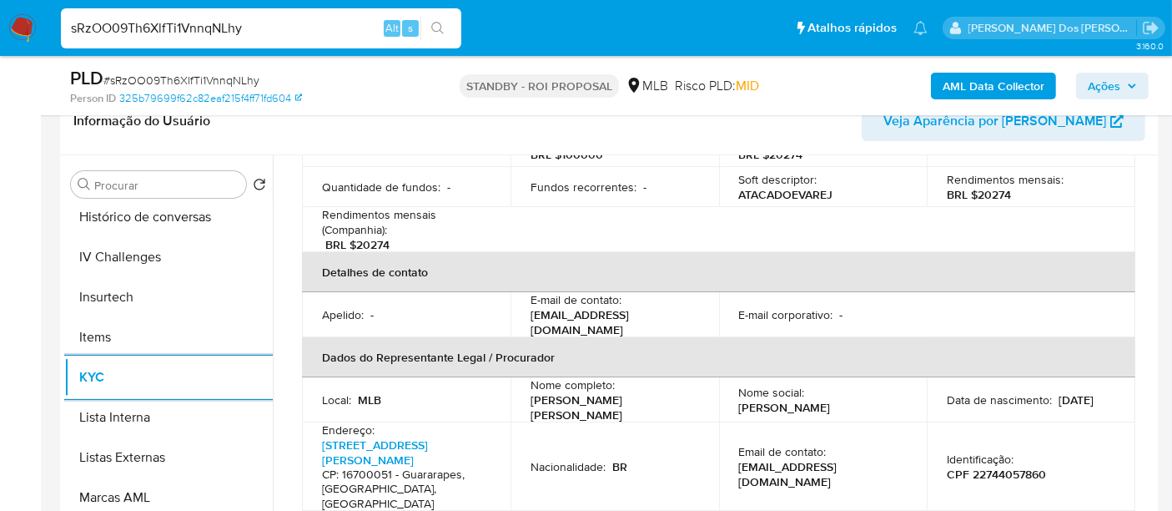
scroll to position [370, 0]
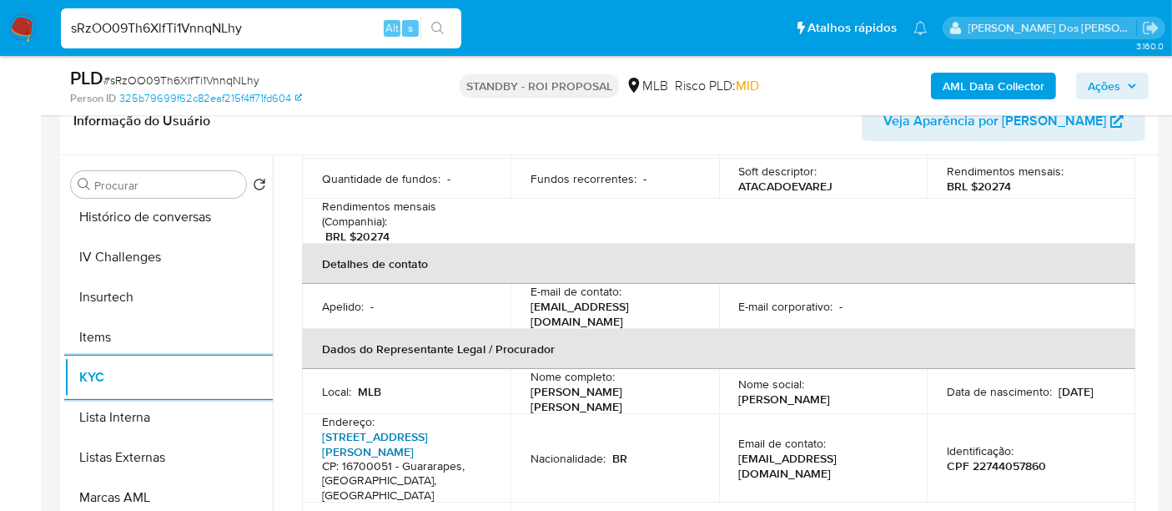
click at [376, 428] on link "Avenida Santo Antônio 688, Centro" at bounding box center [375, 444] width 106 height 32
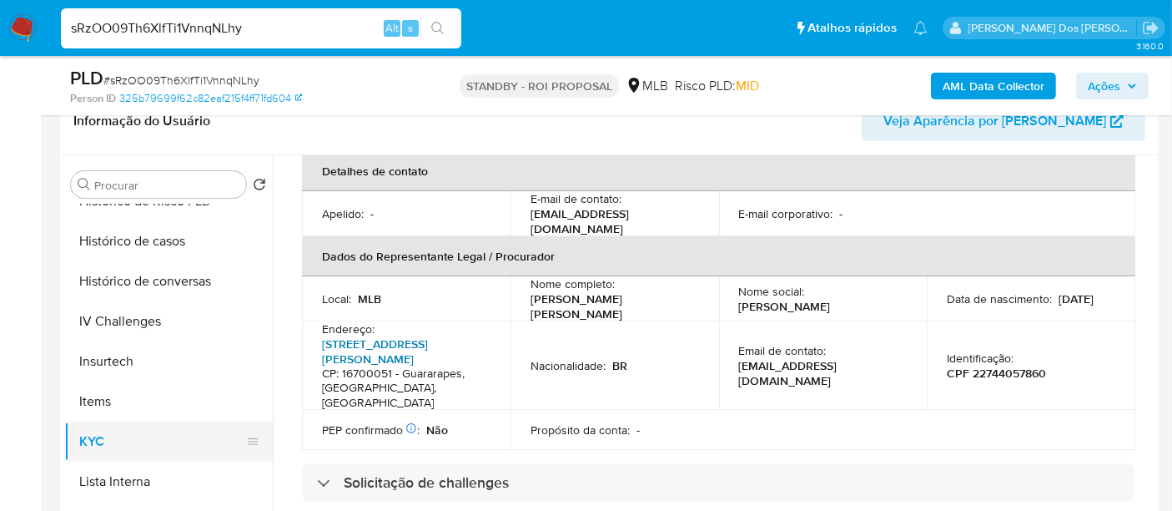
scroll to position [555, 0]
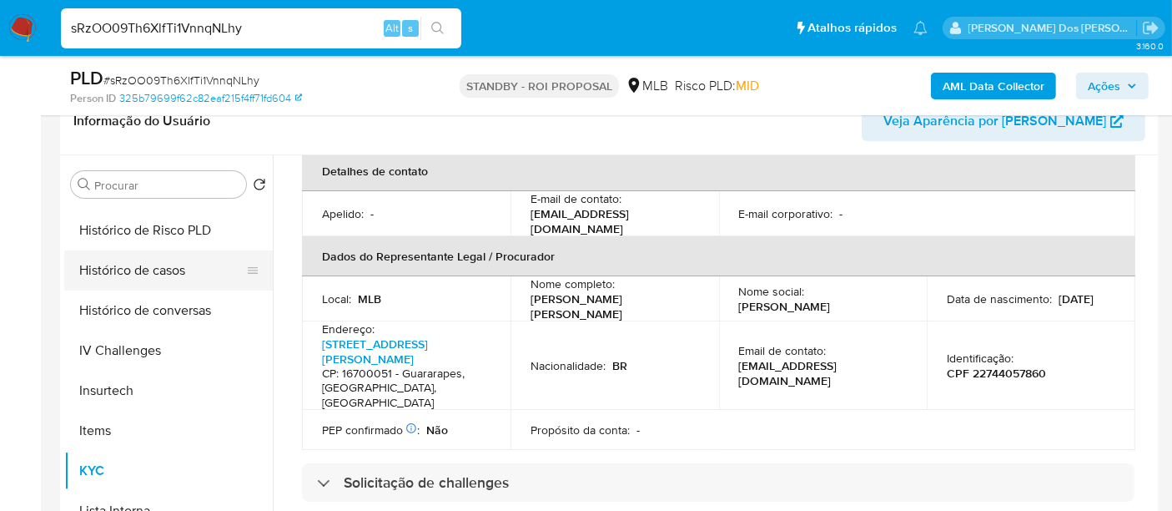
click at [150, 273] on button "Histórico de casos" at bounding box center [161, 270] width 195 height 40
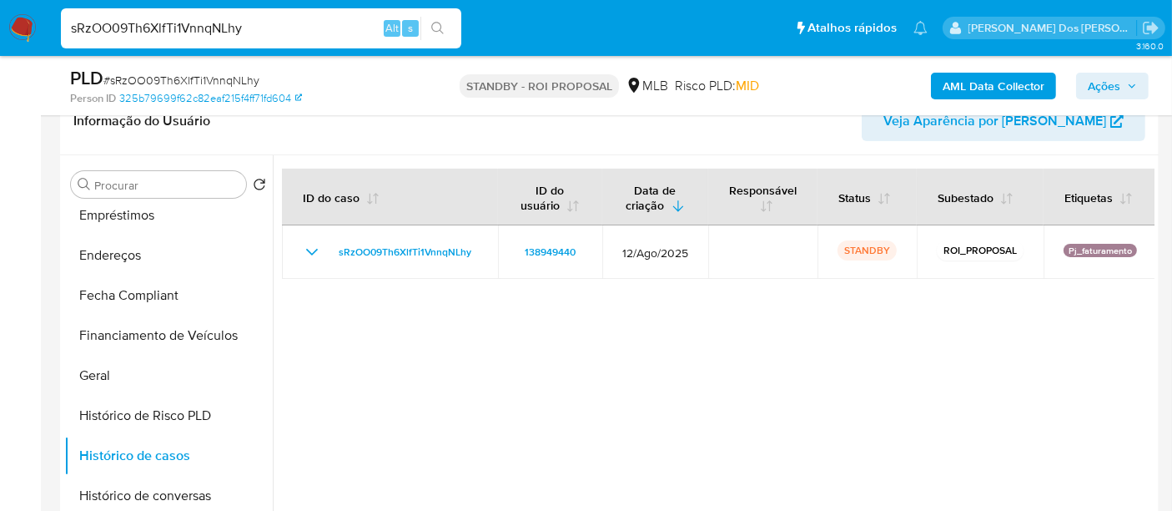
scroll to position [277, 0]
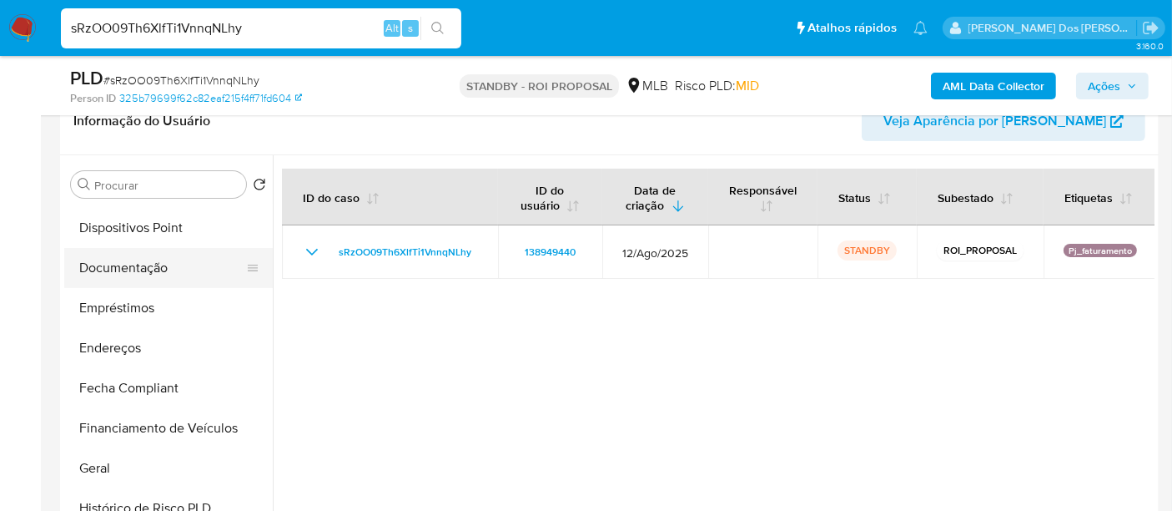
click at [146, 267] on button "Documentação" at bounding box center [161, 268] width 195 height 40
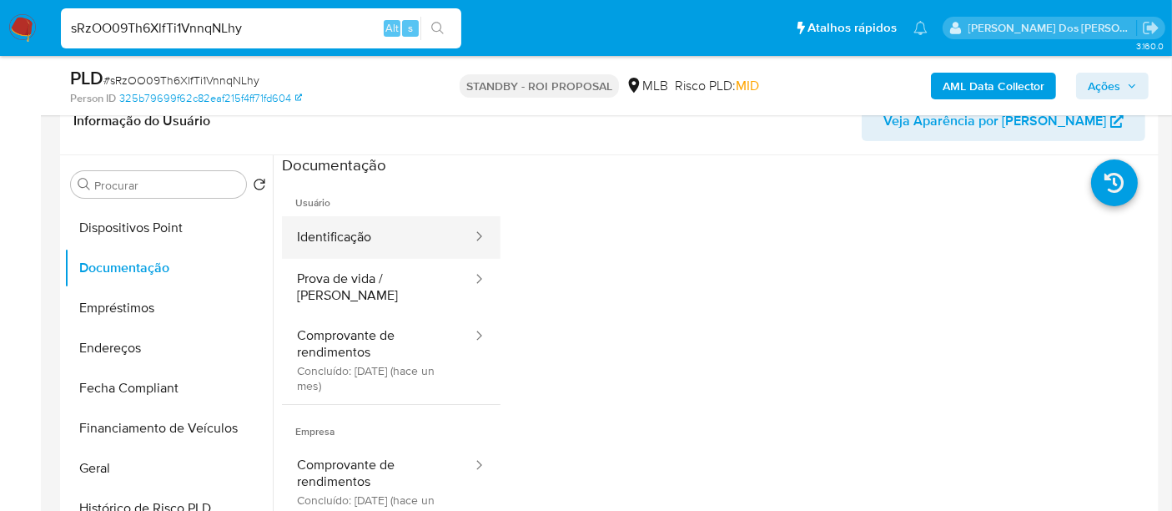
click at [335, 242] on button "Identificação" at bounding box center [378, 237] width 192 height 43
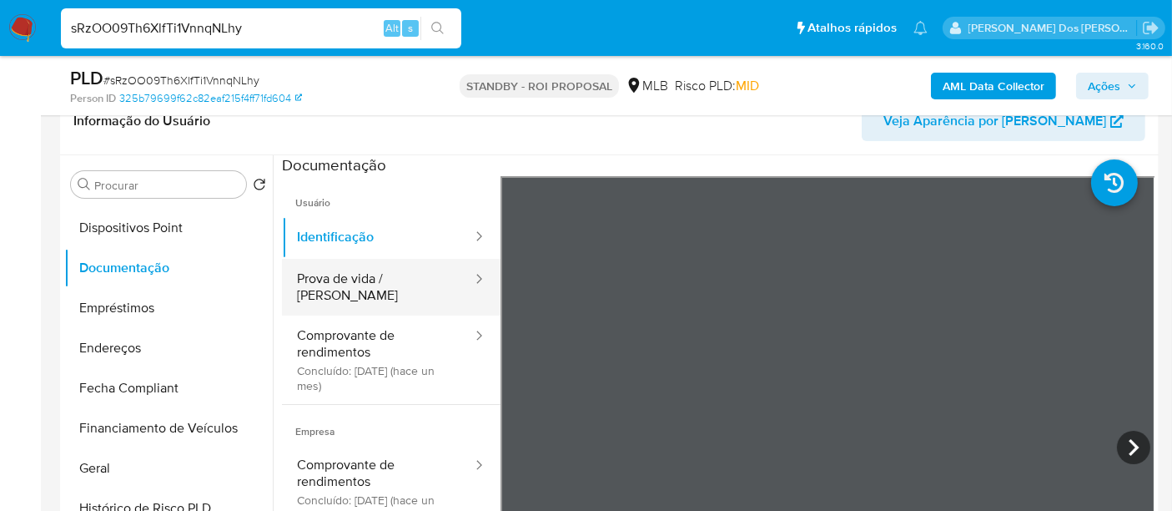
click at [362, 282] on button "Prova de vida / [PERSON_NAME]" at bounding box center [378, 287] width 192 height 57
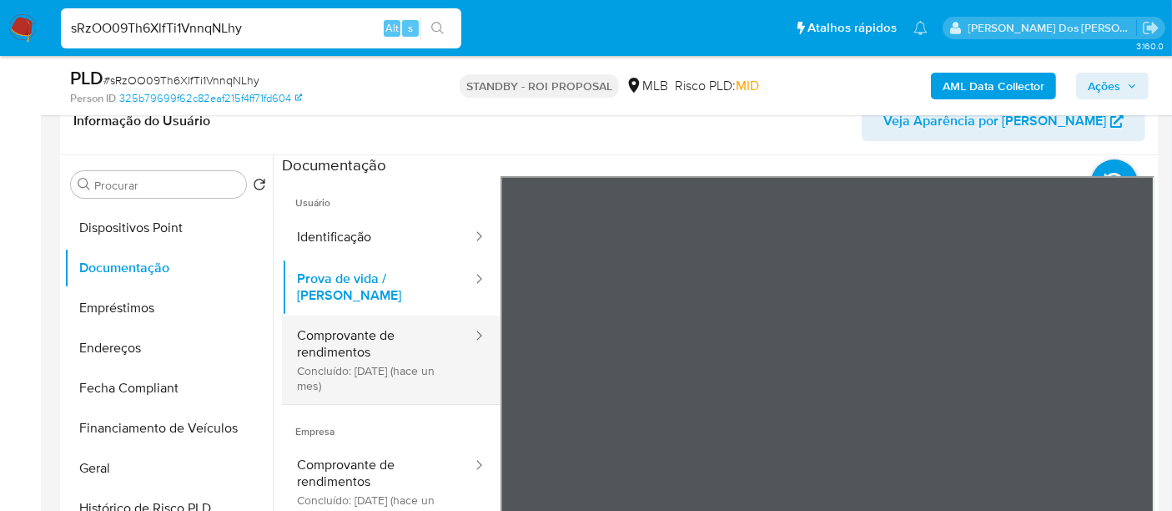
click at [325, 334] on button "Comprovante de rendimentos Concluído: 25/08/2025 (hace un mes)" at bounding box center [378, 359] width 192 height 88
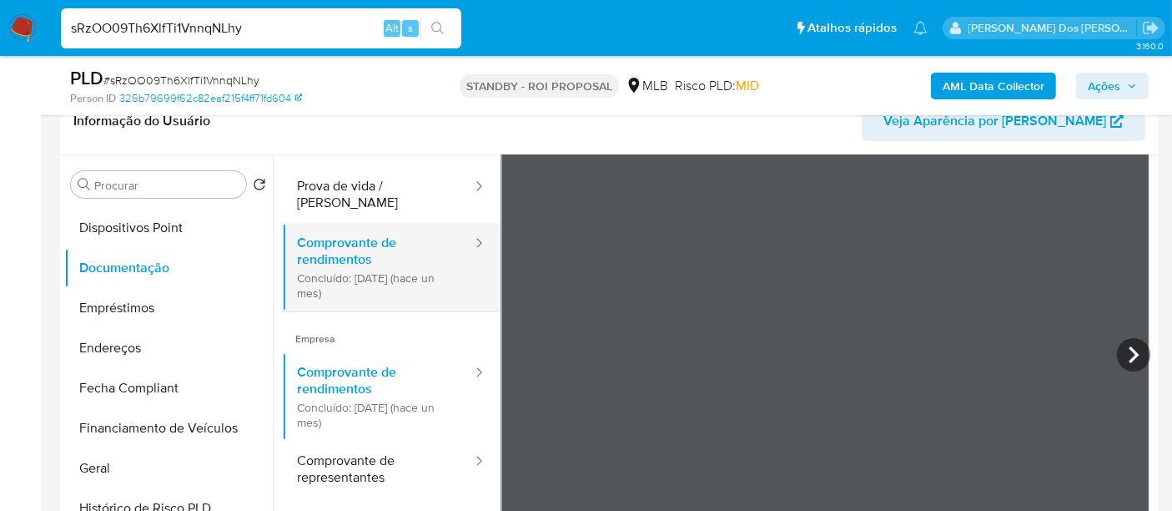
scroll to position [145, 0]
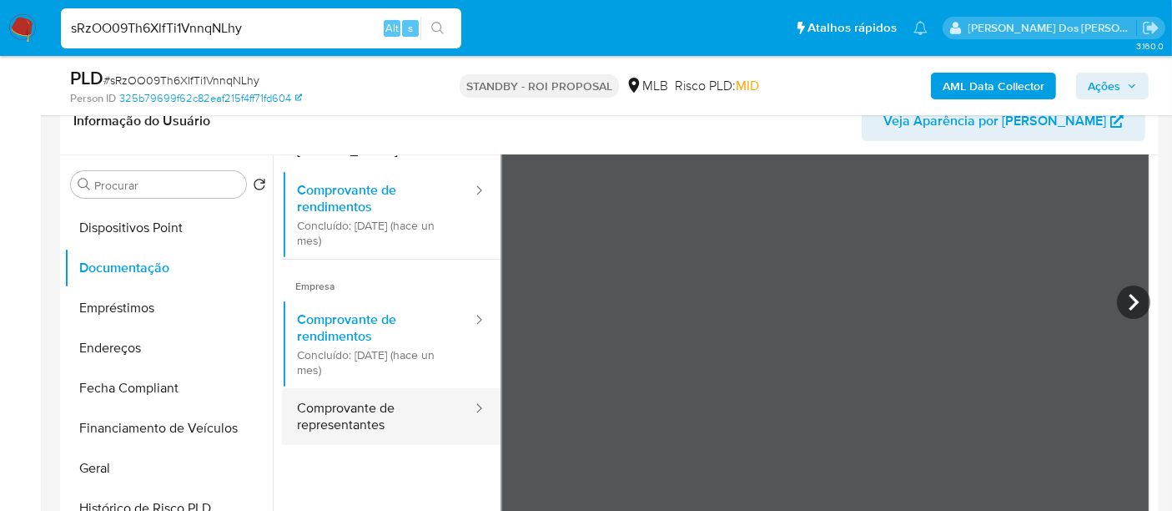
click at [325, 401] on button "Comprovante de representantes" at bounding box center [378, 416] width 192 height 57
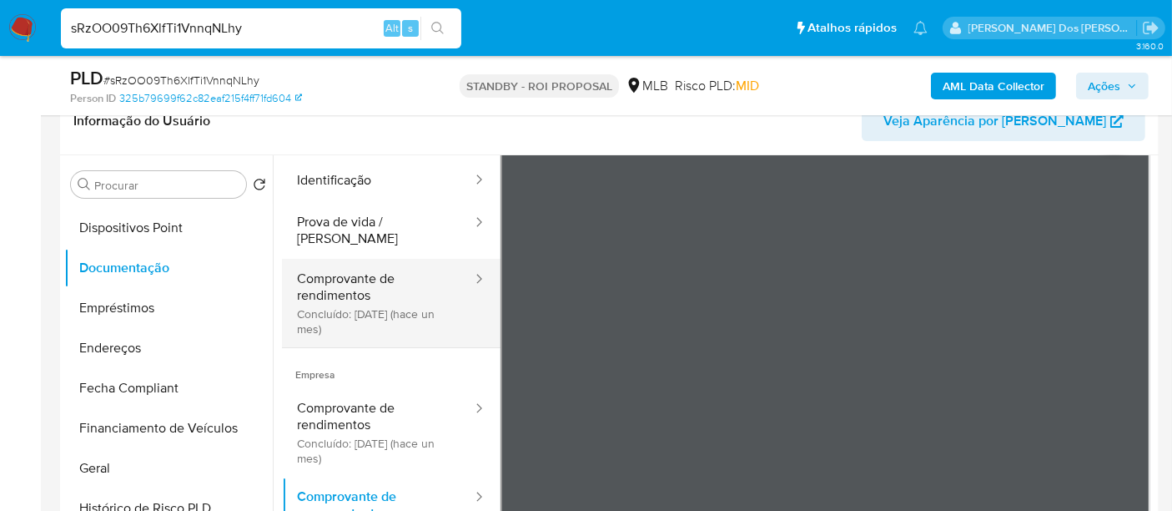
scroll to position [0, 0]
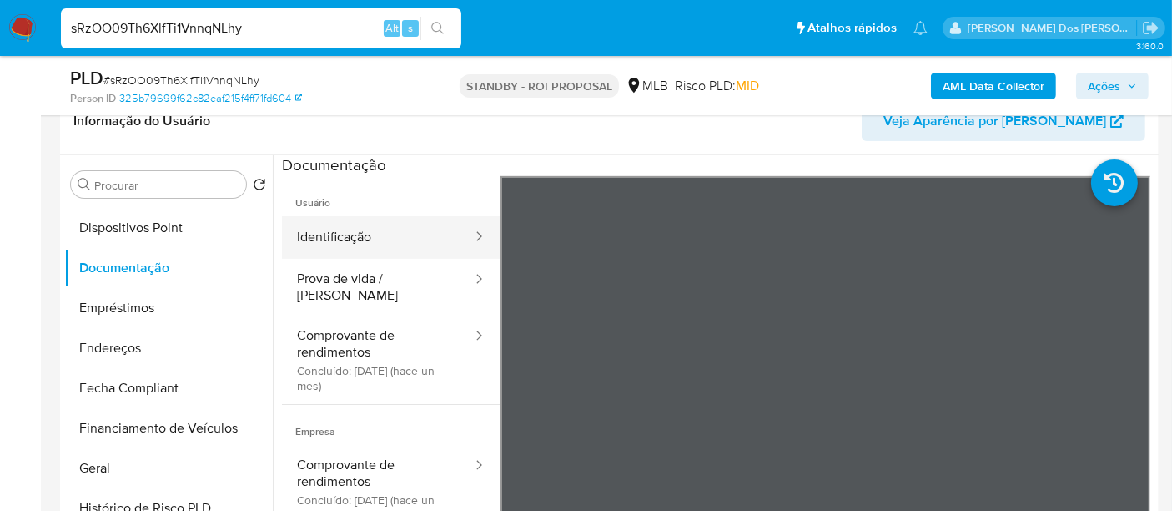
click at [348, 247] on button "Identificação" at bounding box center [378, 237] width 192 height 43
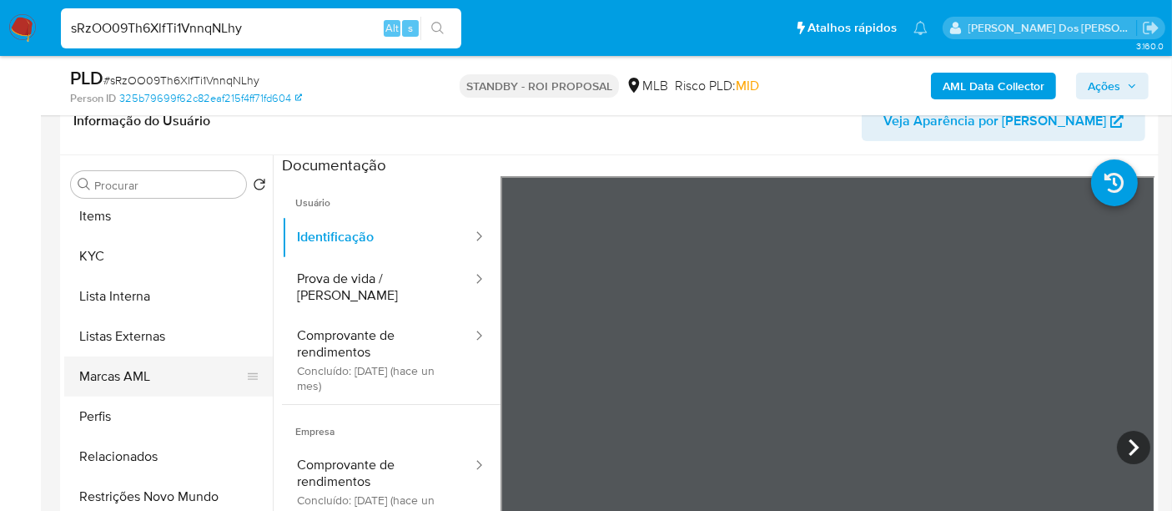
scroll to position [784, 0]
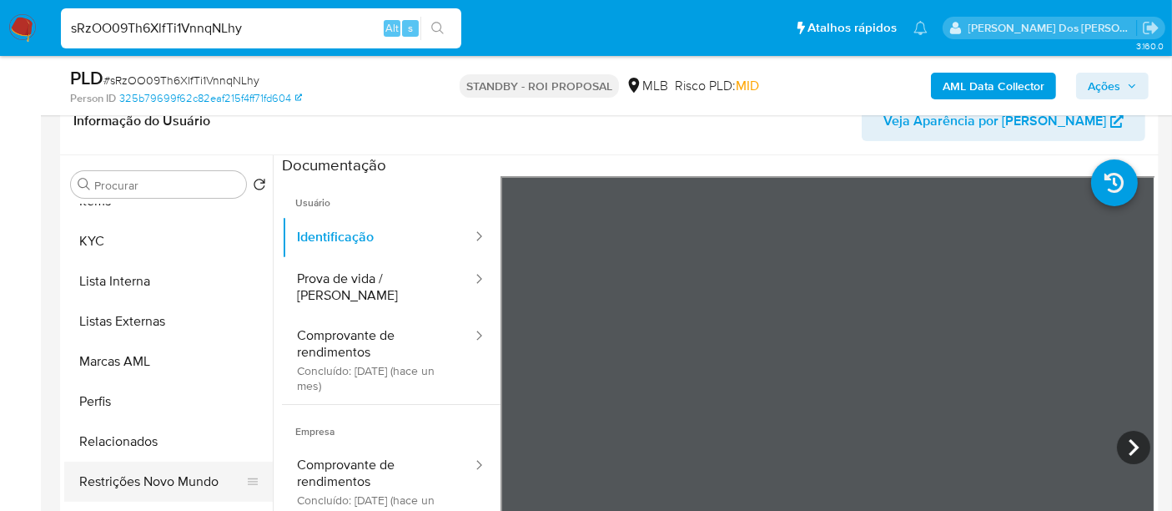
click at [181, 471] on button "Restrições Novo Mundo" at bounding box center [161, 481] width 195 height 40
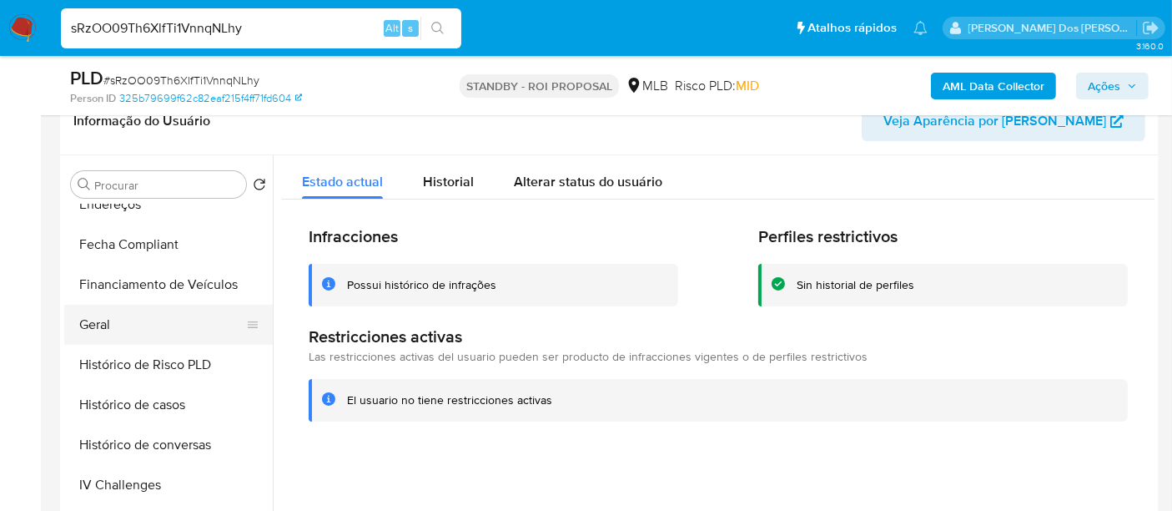
scroll to position [414, 0]
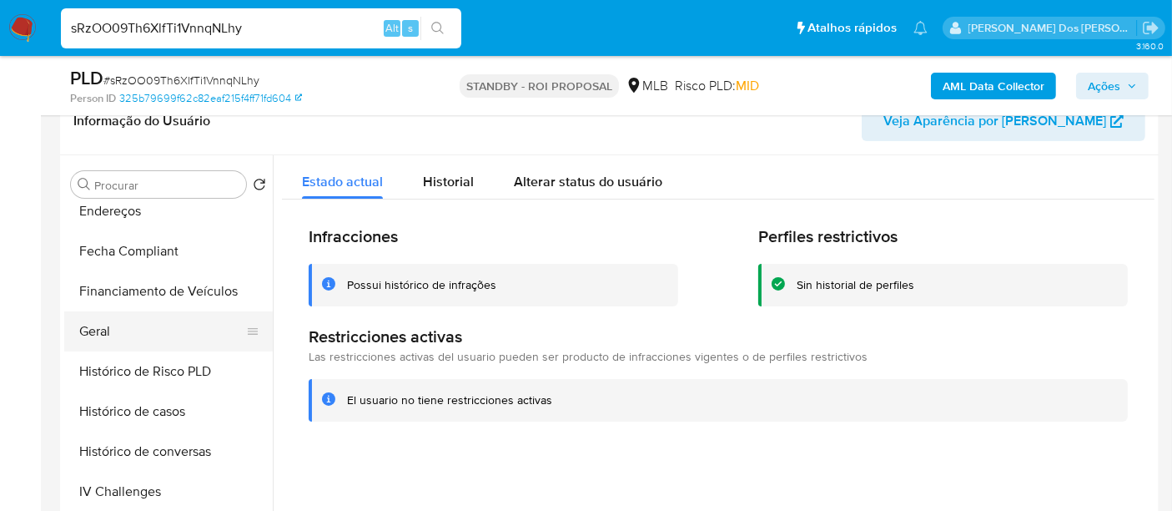
click at [101, 339] on button "Geral" at bounding box center [161, 331] width 195 height 40
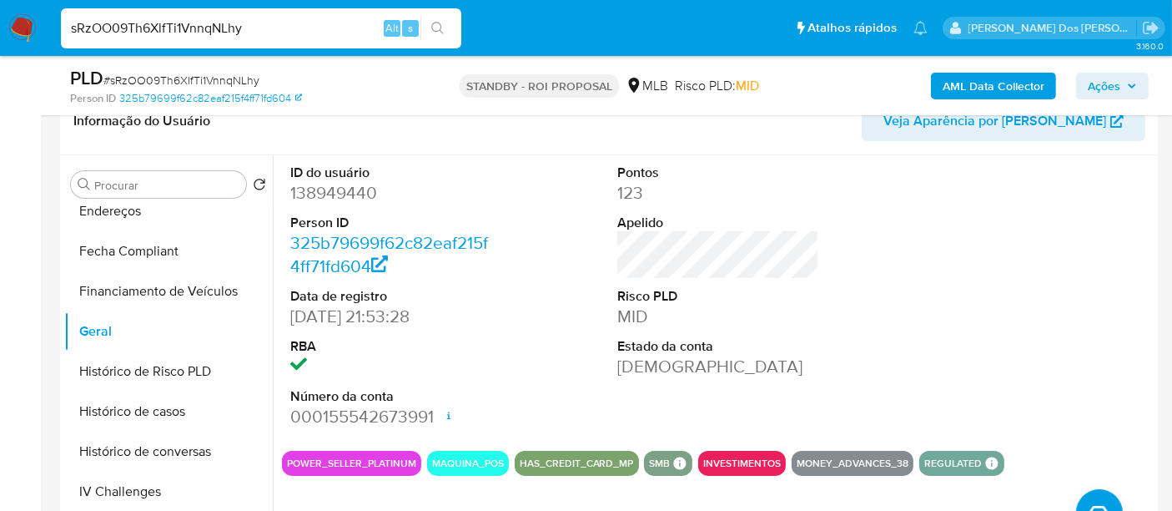
click at [219, 38] on input "sRzOO09Th6XlfTi1VnnqNLhy" at bounding box center [261, 29] width 401 height 22
paste input "oaZ9BONC1TpPy7P7oj8Se7wF"
type input "oaZ9BONC1TpPy7P7oj8Se7wF"
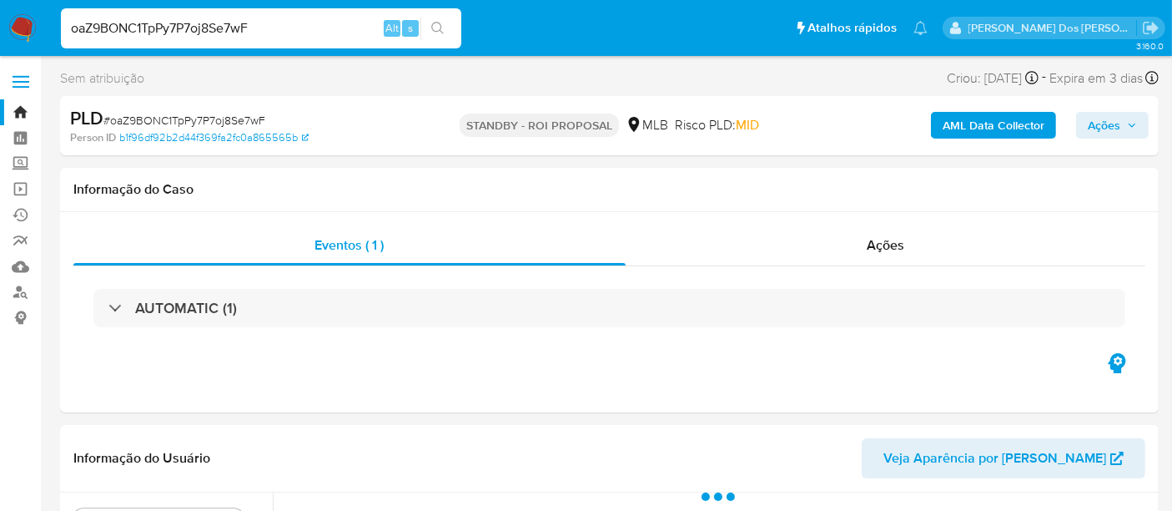
select select "10"
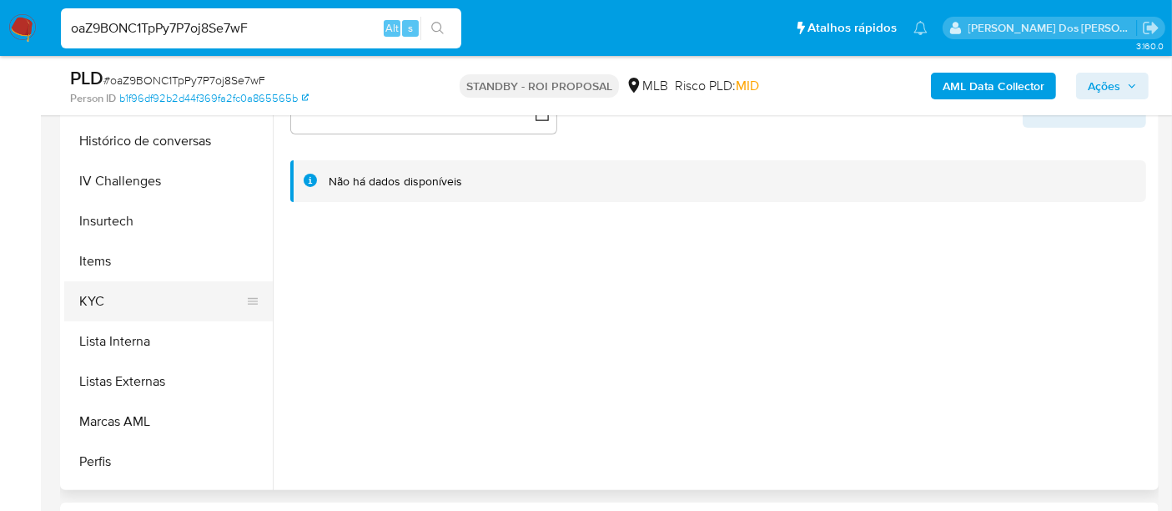
scroll to position [648, 0]
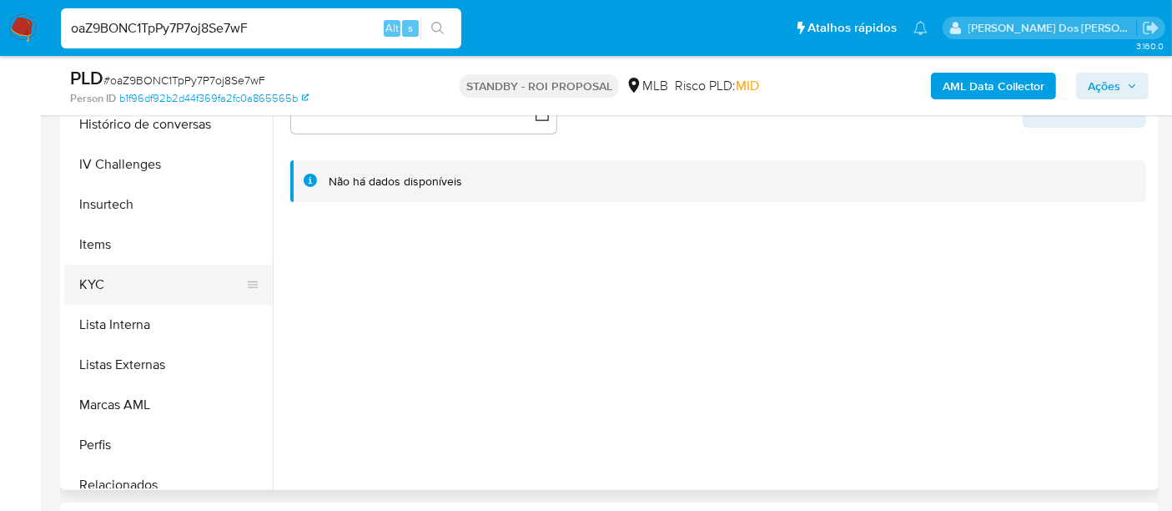
click at [93, 277] on button "KYC" at bounding box center [161, 285] width 195 height 40
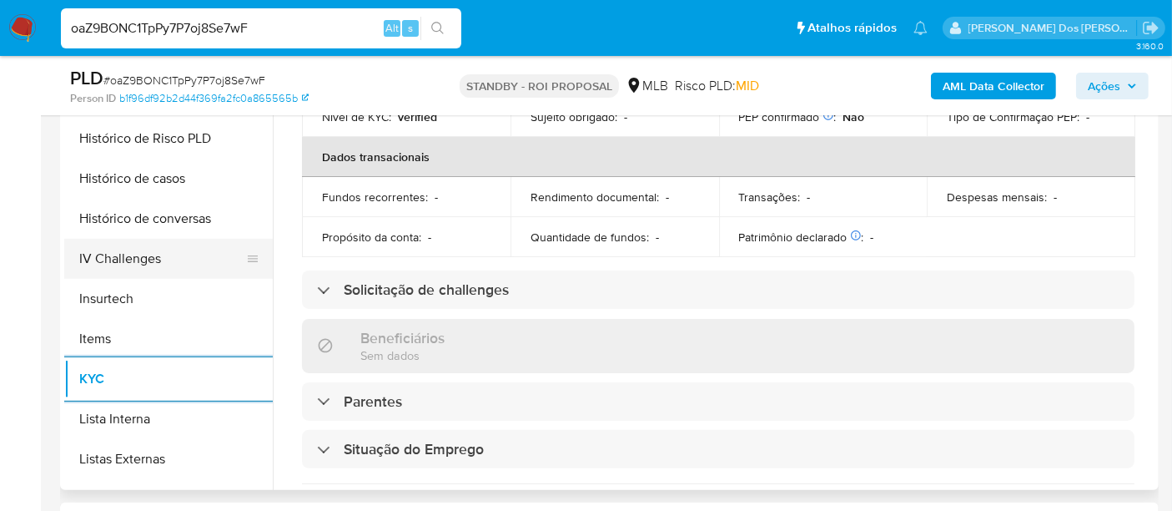
scroll to position [463, 0]
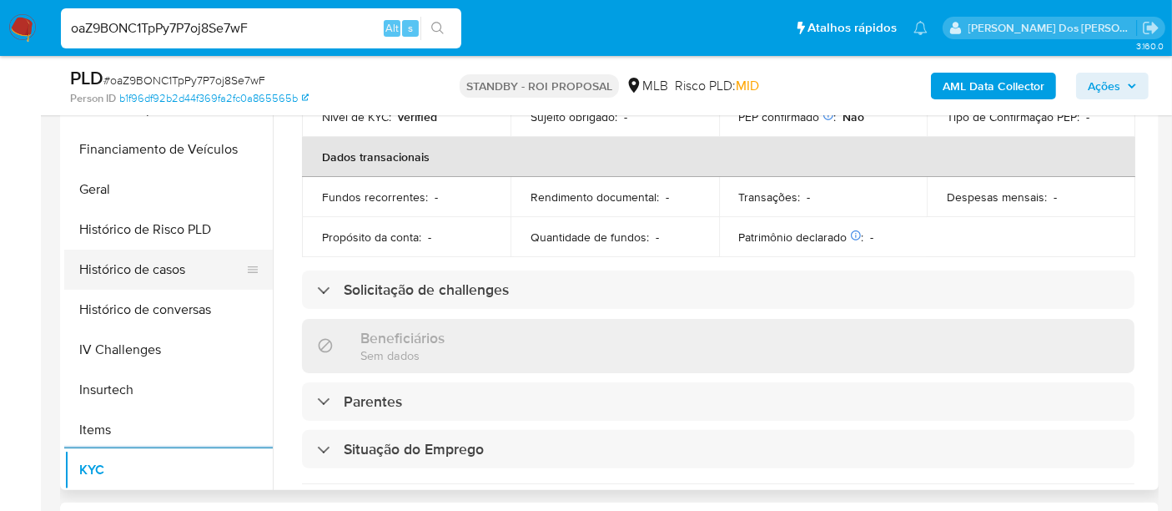
click at [141, 268] on button "Histórico de casos" at bounding box center [161, 269] width 195 height 40
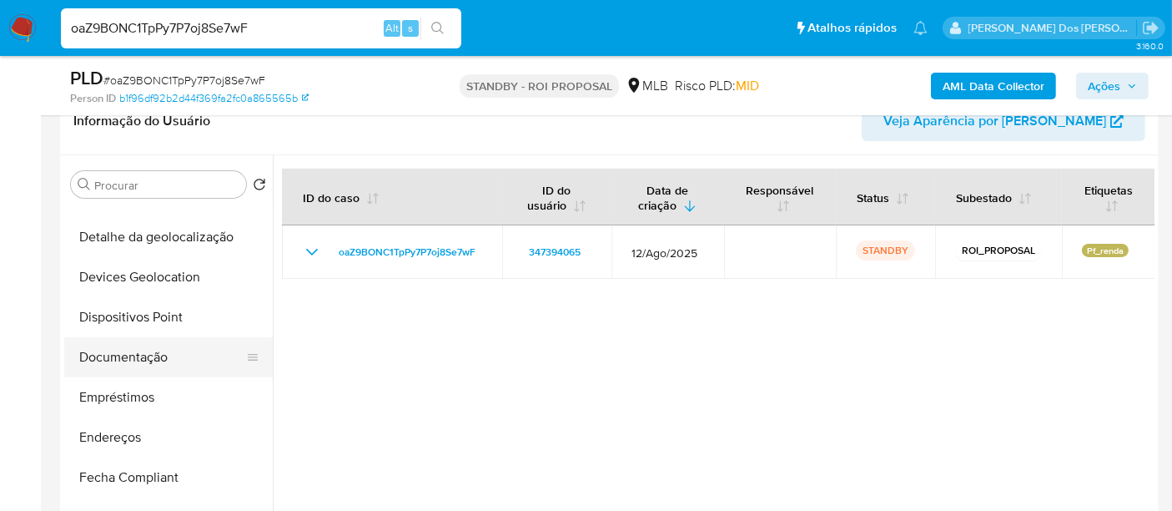
scroll to position [185, 0]
click at [135, 363] on button "Documentação" at bounding box center [161, 360] width 195 height 40
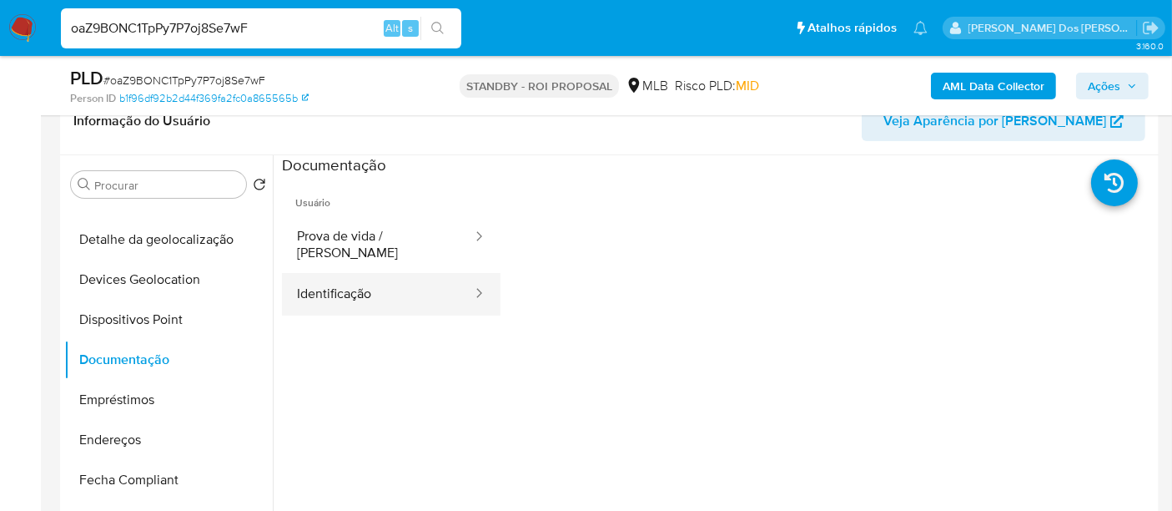
click at [326, 282] on button "Identificação" at bounding box center [378, 294] width 192 height 43
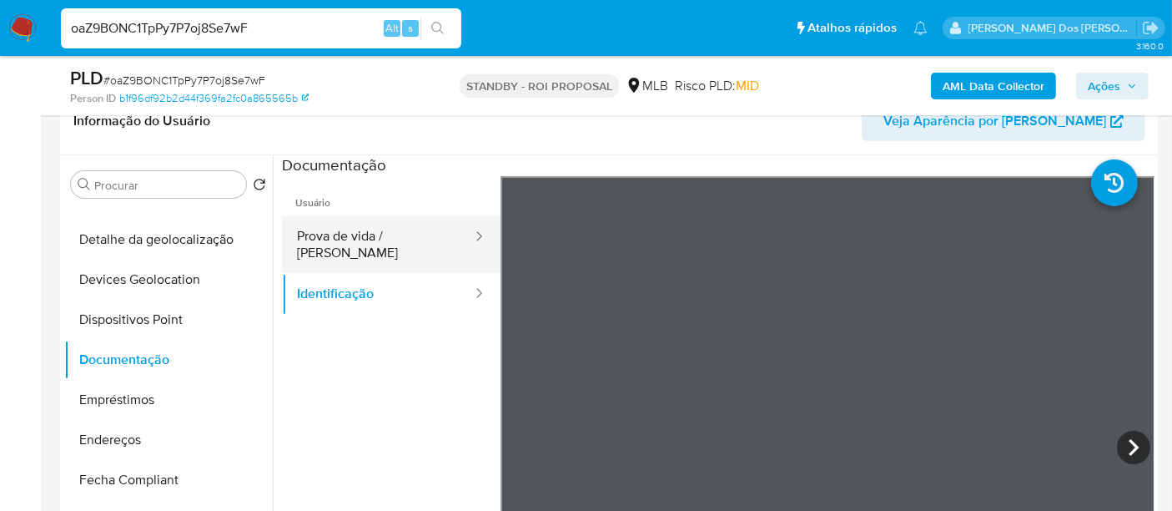
click at [396, 234] on button "Prova de vida / [PERSON_NAME]" at bounding box center [378, 244] width 192 height 57
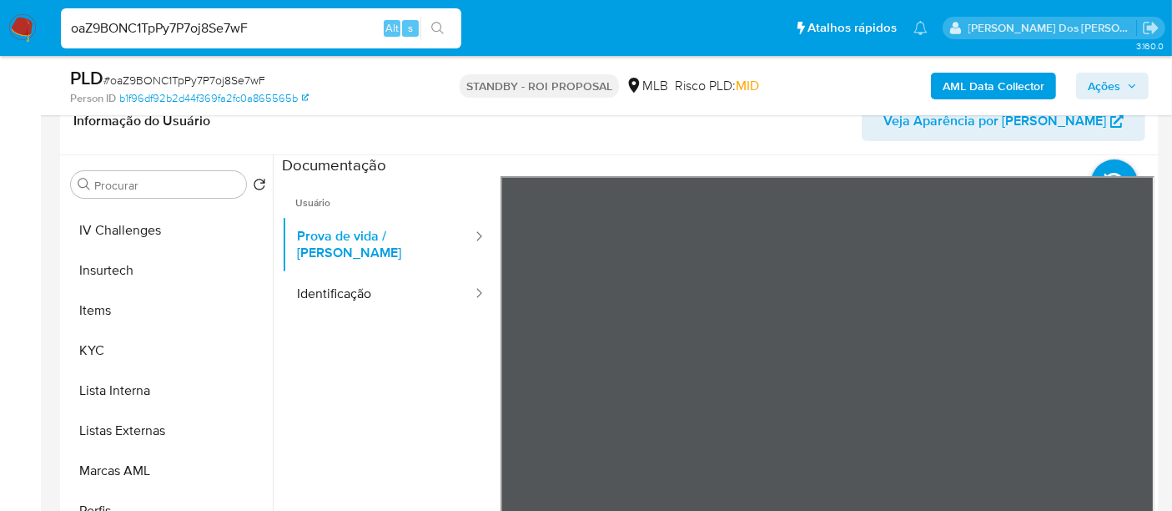
scroll to position [784, 0]
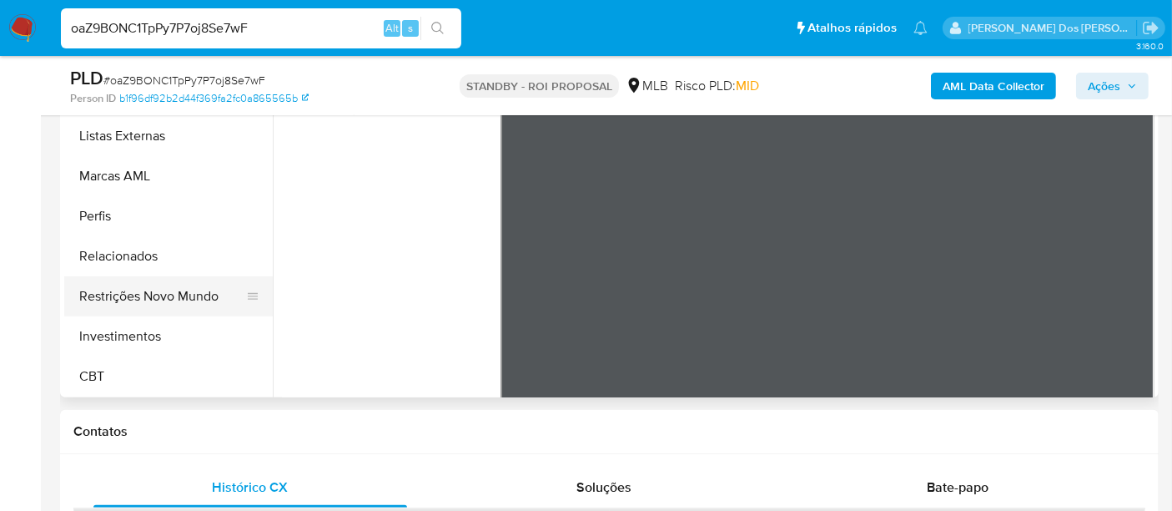
click at [180, 293] on button "Restrições Novo Mundo" at bounding box center [161, 296] width 195 height 40
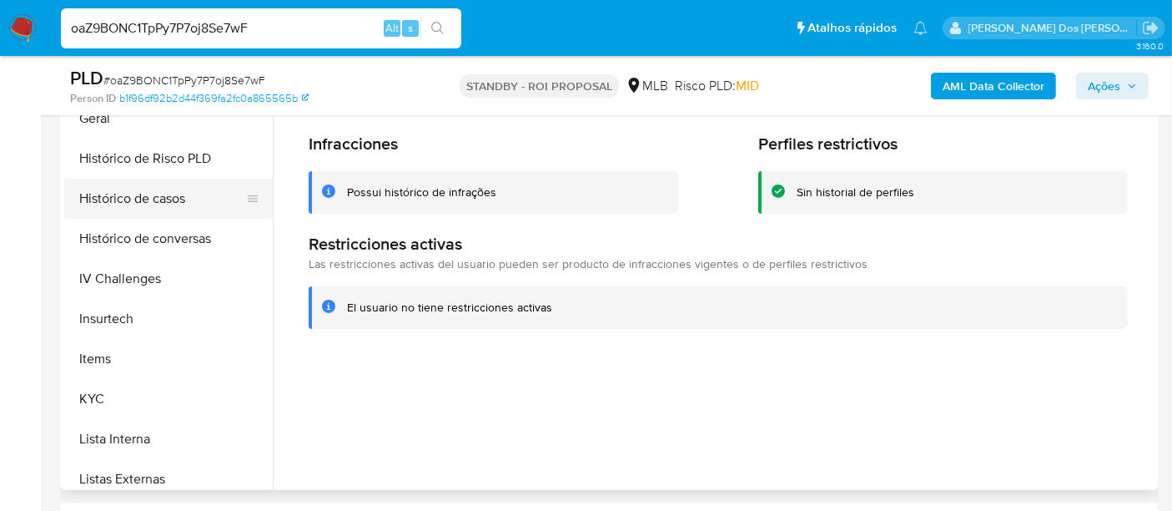
scroll to position [414, 0]
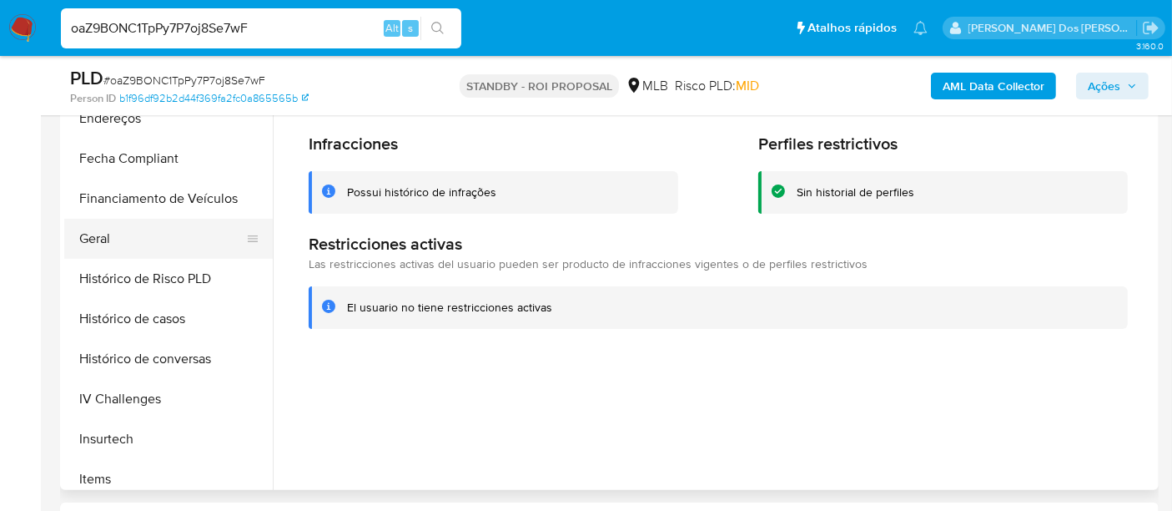
click at [85, 237] on button "Geral" at bounding box center [161, 239] width 195 height 40
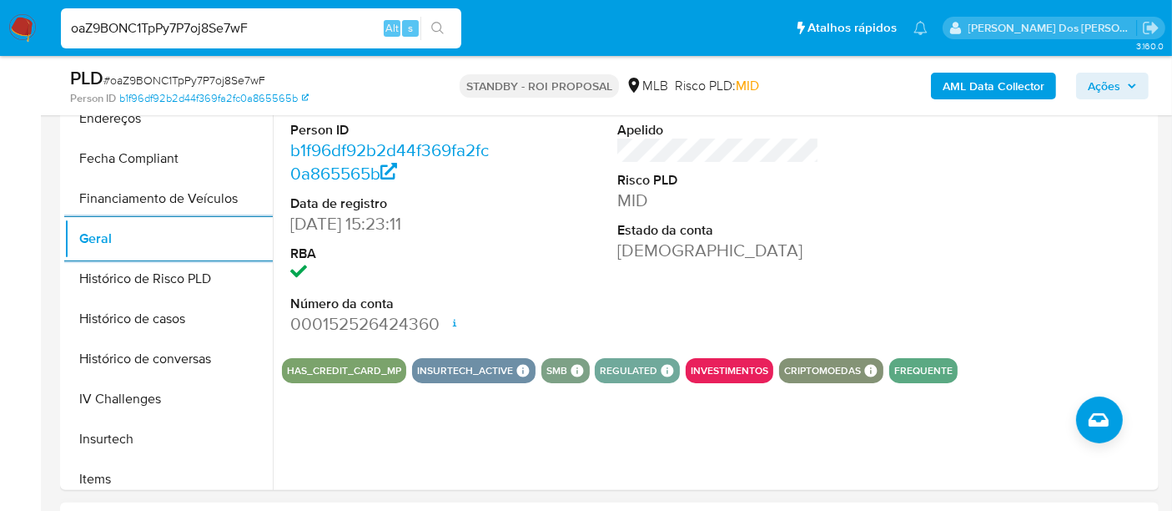
scroll to position [648, 0]
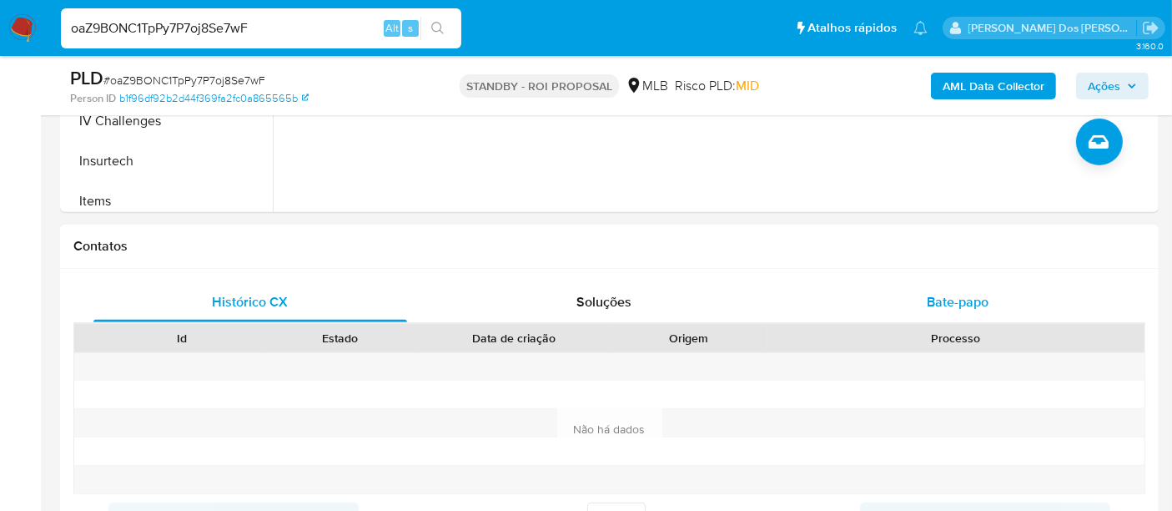
click at [928, 296] on span "Bate-papo" at bounding box center [958, 301] width 62 height 19
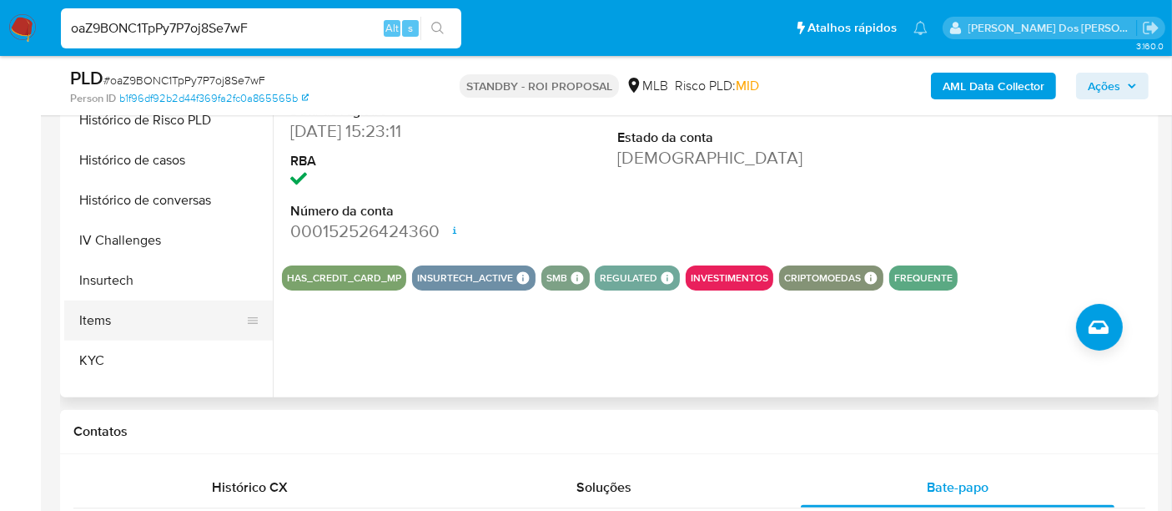
scroll to position [507, 0]
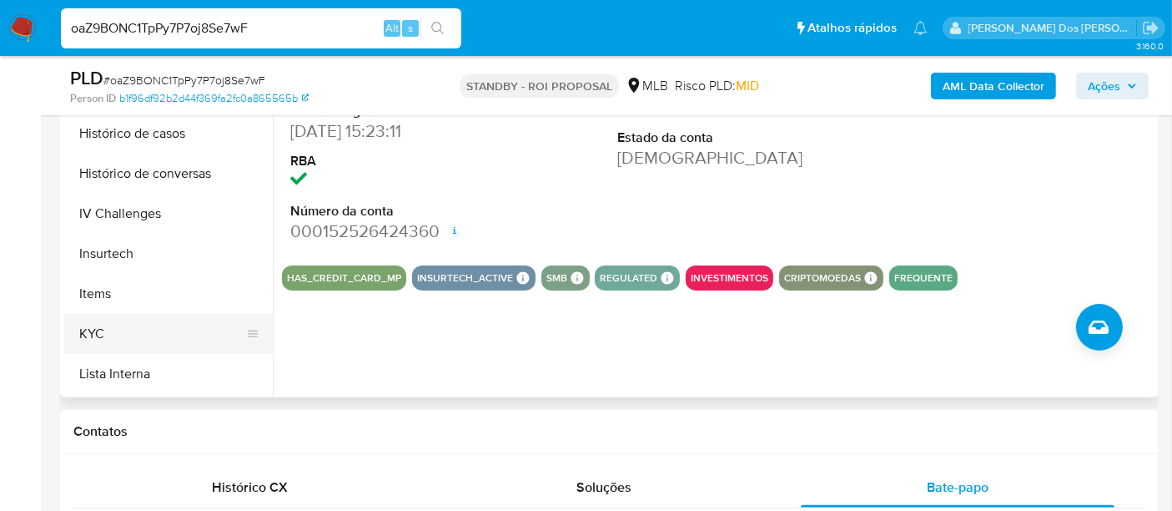
click at [85, 326] on button "KYC" at bounding box center [161, 334] width 195 height 40
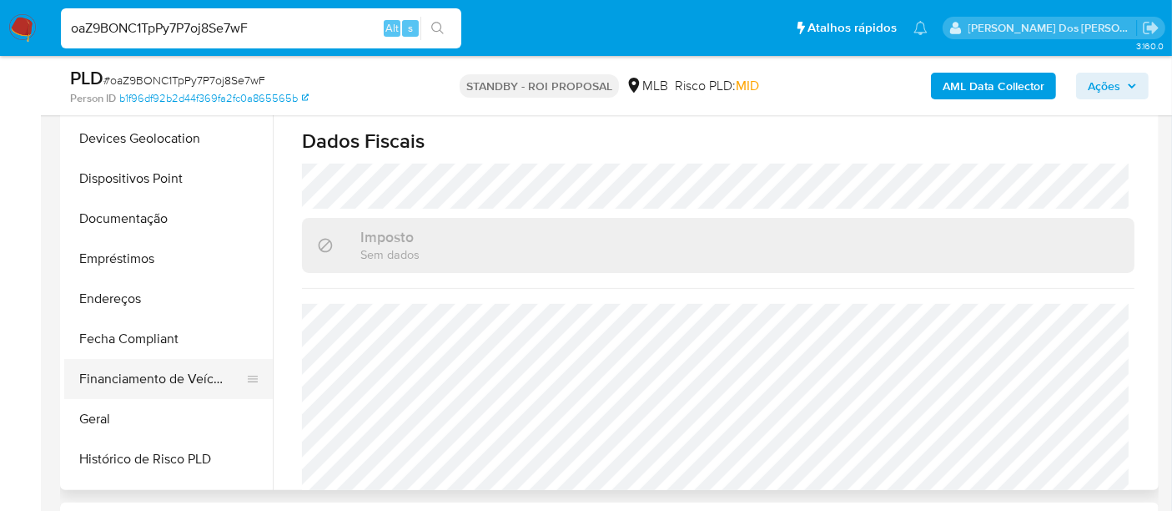
scroll to position [229, 0]
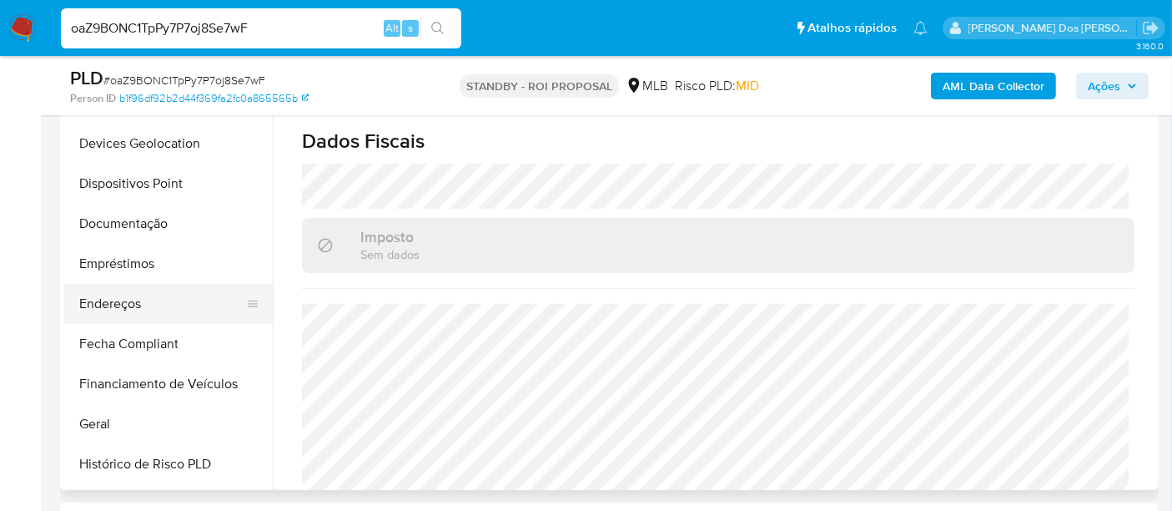
click at [129, 310] on button "Endereços" at bounding box center [161, 304] width 195 height 40
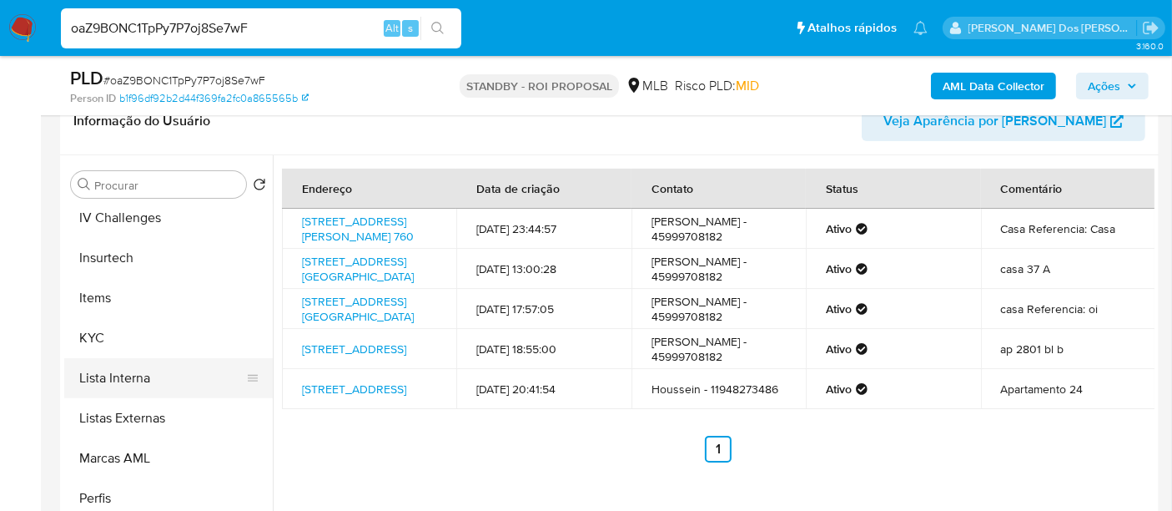
scroll to position [691, 0]
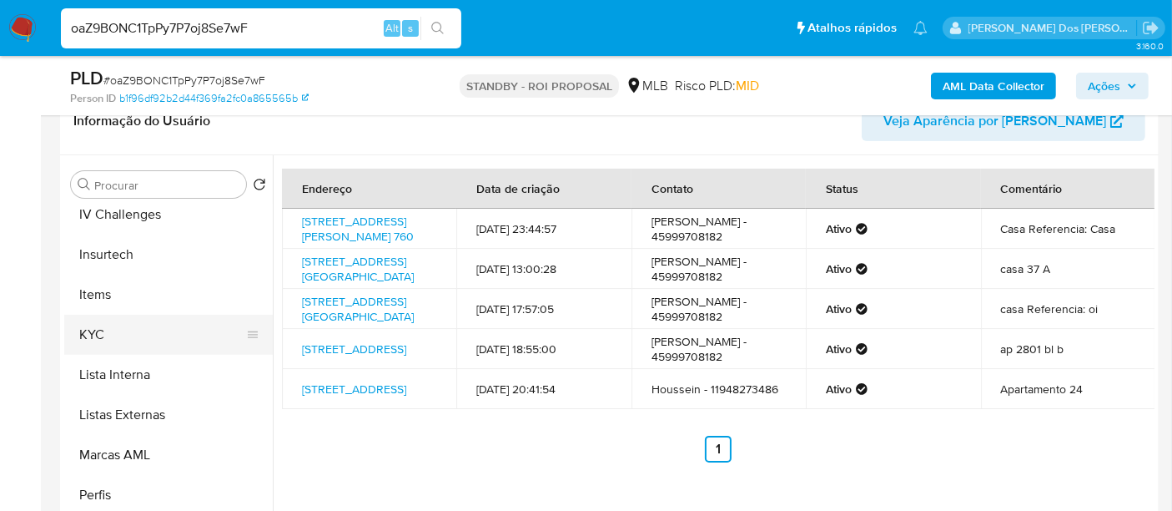
click at [94, 334] on button "KYC" at bounding box center [161, 335] width 195 height 40
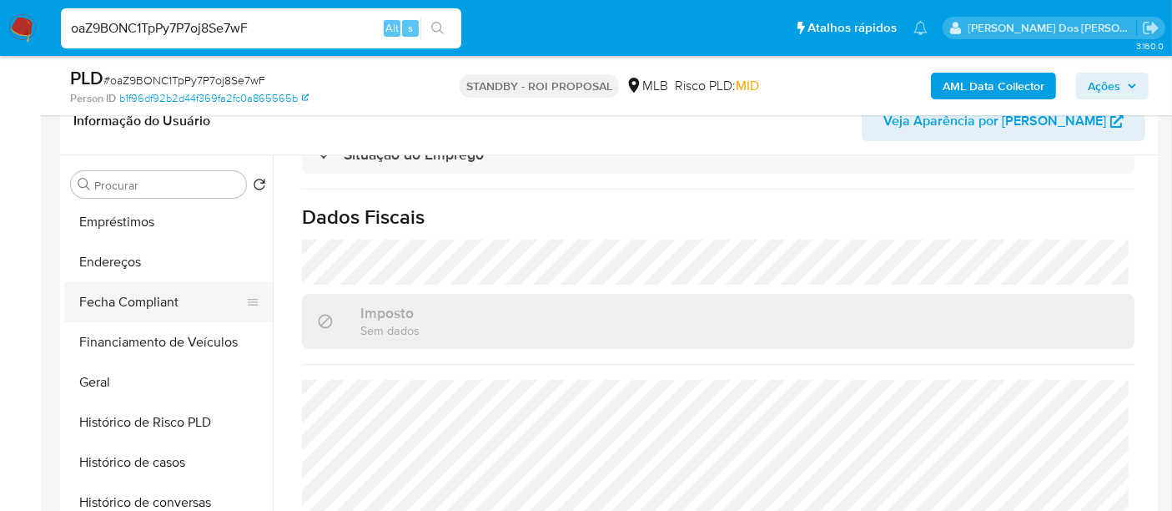
scroll to position [320, 0]
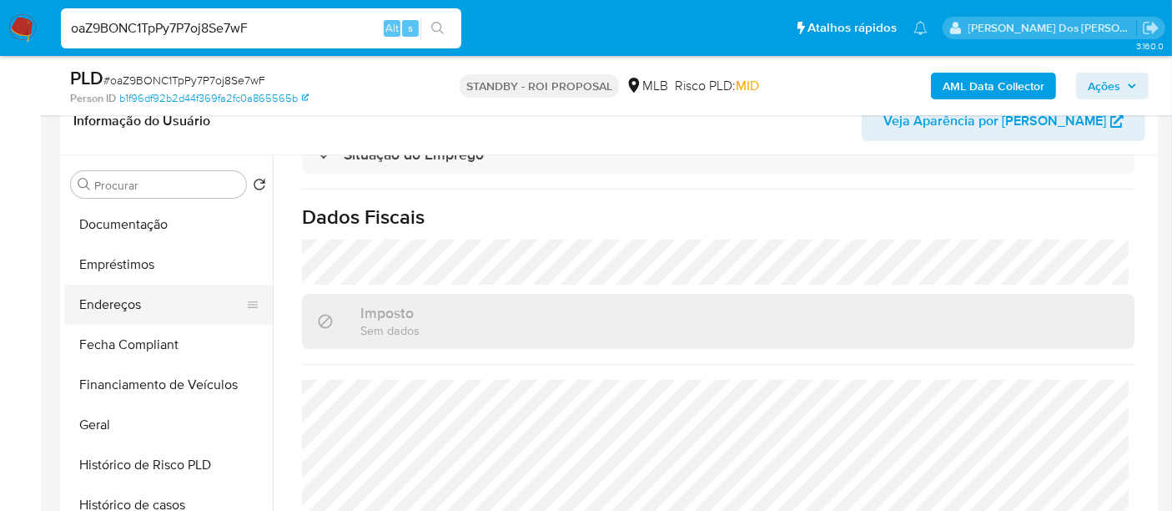
click at [127, 310] on button "Endereços" at bounding box center [161, 305] width 195 height 40
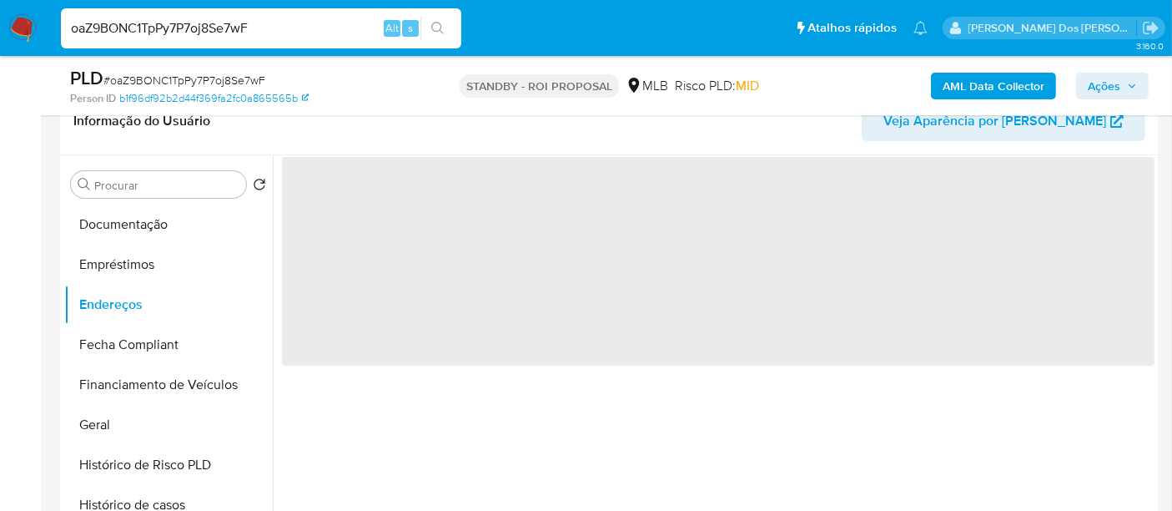
scroll to position [0, 0]
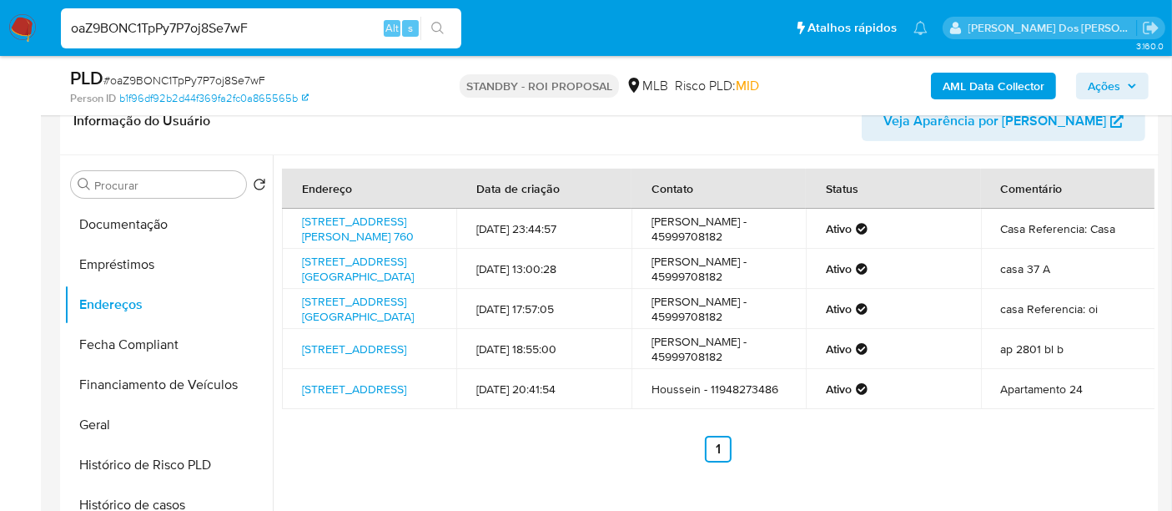
click at [248, 28] on input "oaZ9BONC1TpPy7P7oj8Se7wF" at bounding box center [261, 29] width 401 height 22
paste input "06JFkgPPCsrzT2nZD1KzaUHQ"
type input "06JFkgPPCsrzT2nZD1KzaUHQ"
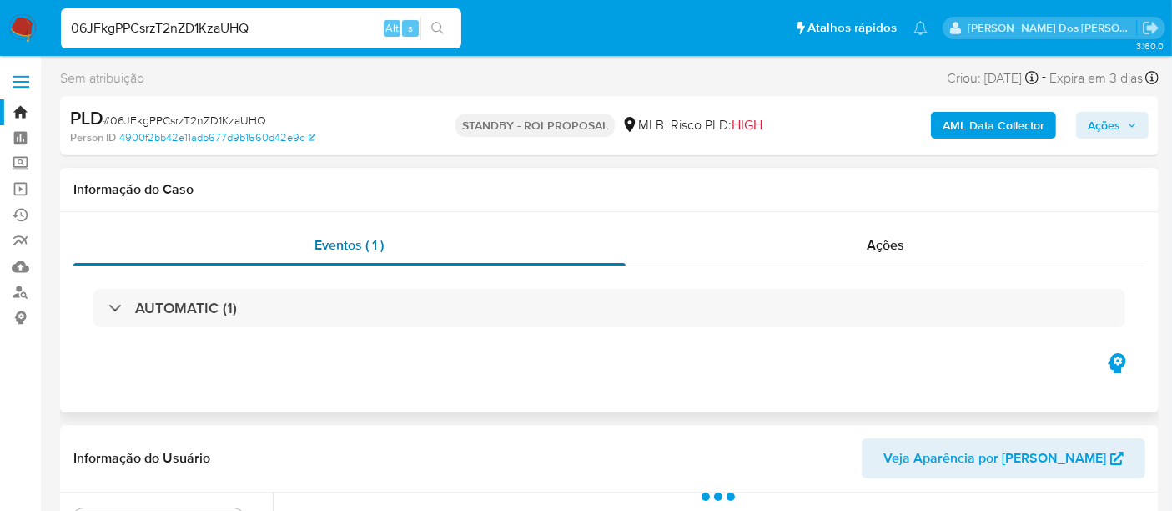
select select "10"
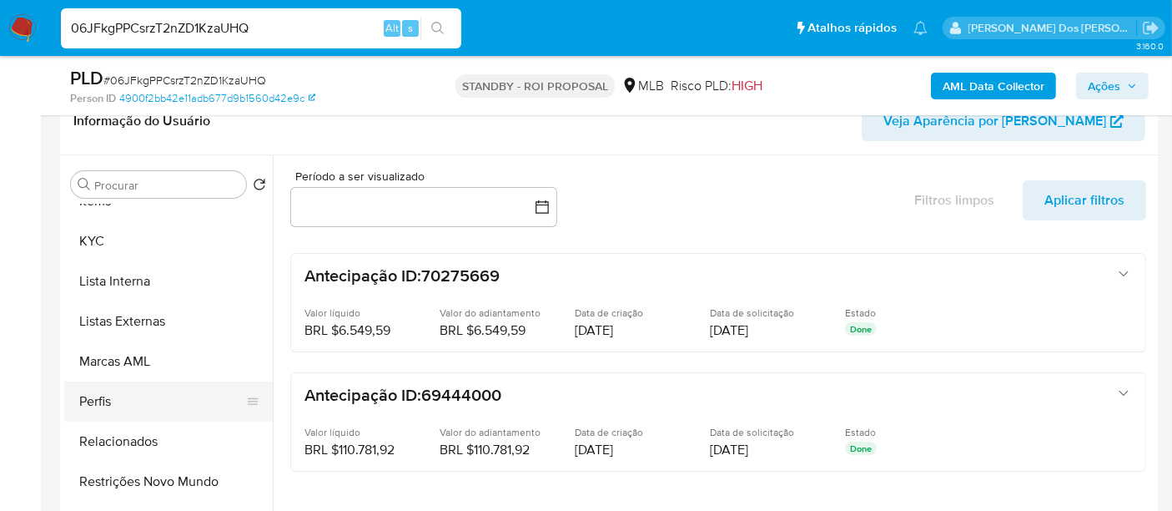
scroll to position [784, 0]
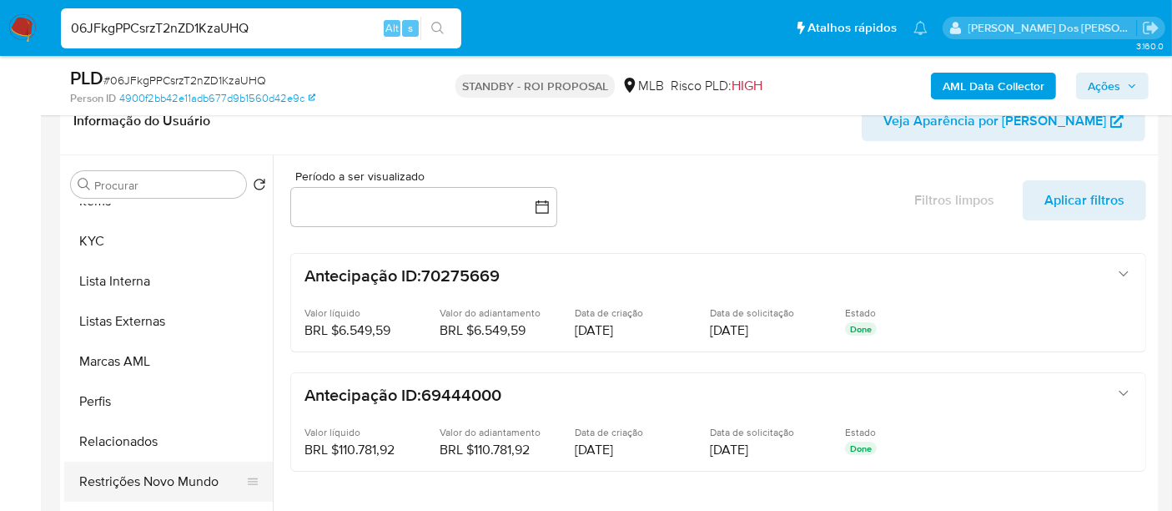
click at [165, 476] on button "Restrições Novo Mundo" at bounding box center [161, 481] width 195 height 40
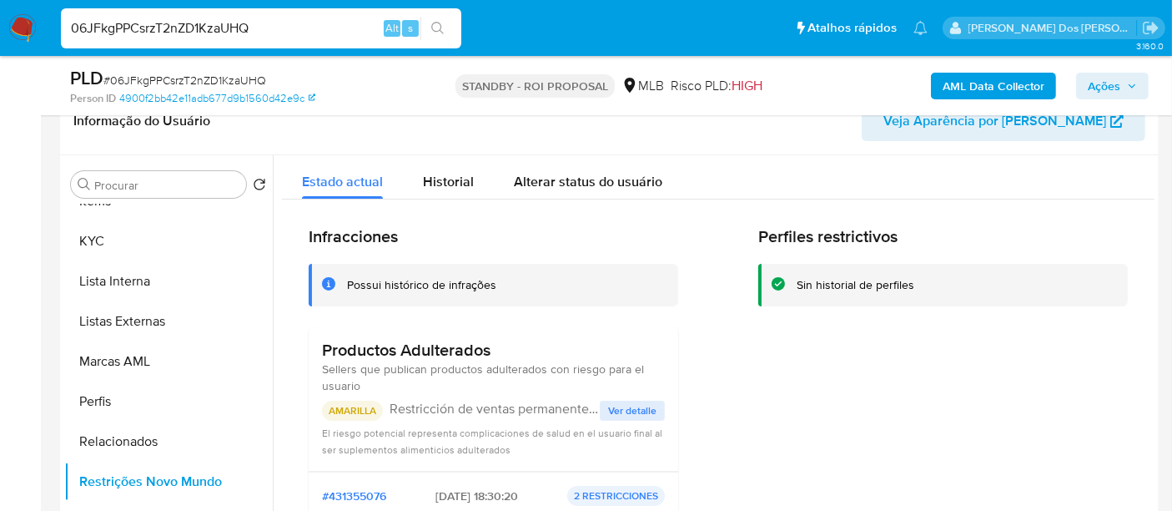
scroll to position [93, 0]
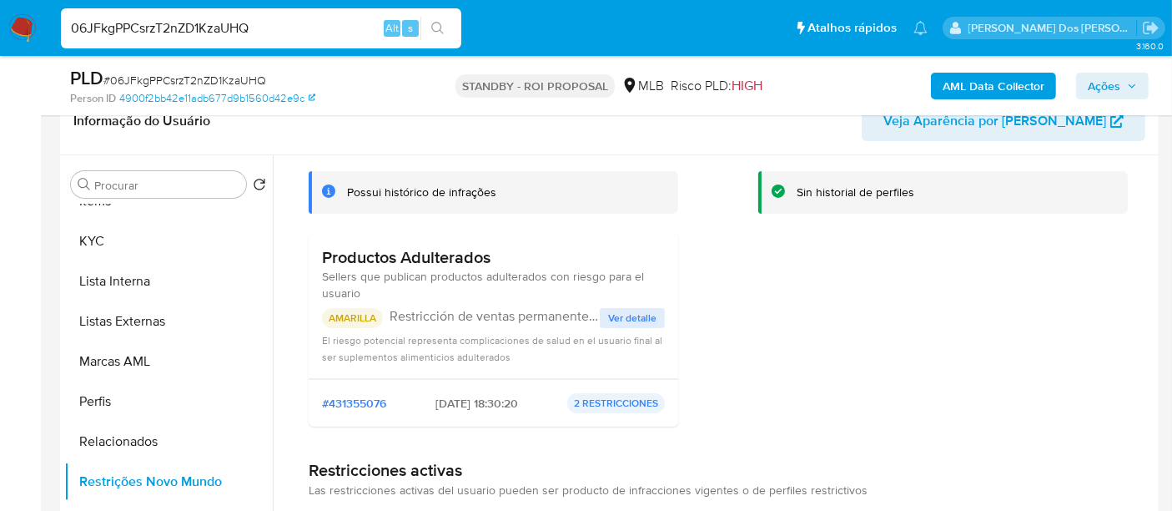
click at [641, 318] on span "Ver detalle" at bounding box center [632, 318] width 48 height 17
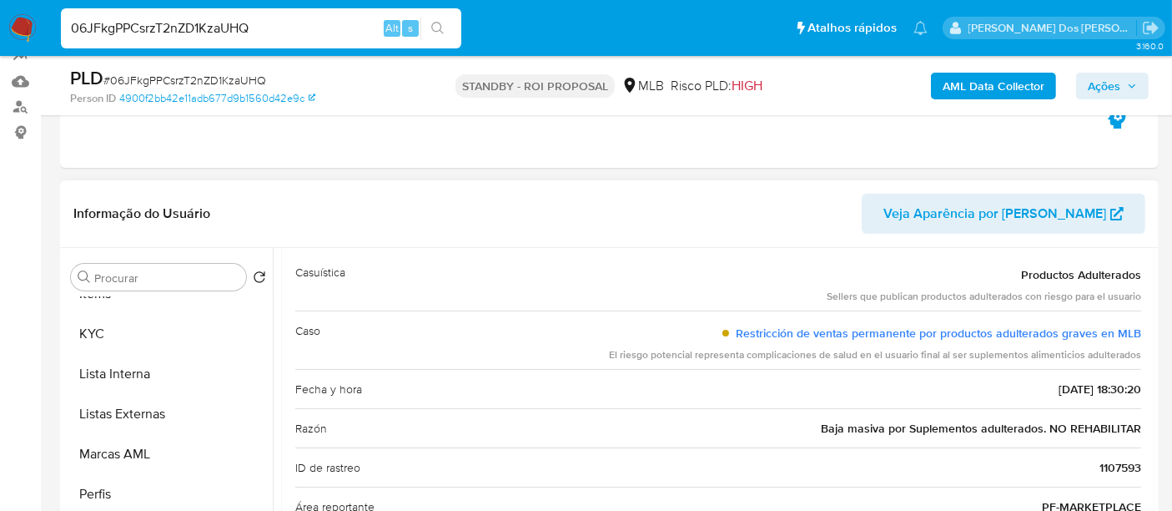
scroll to position [0, 0]
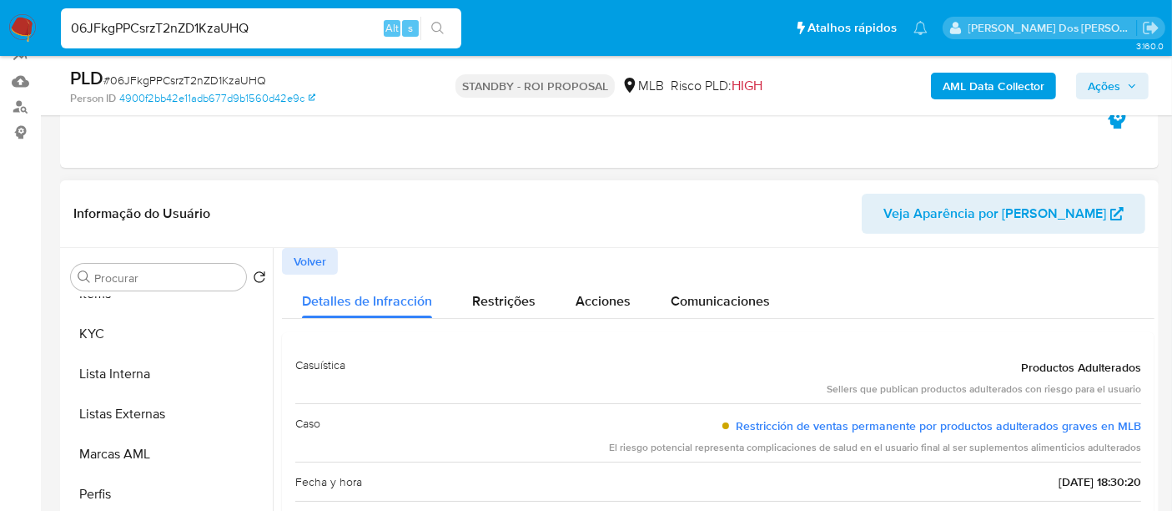
click at [323, 251] on span "Volver" at bounding box center [310, 260] width 33 height 23
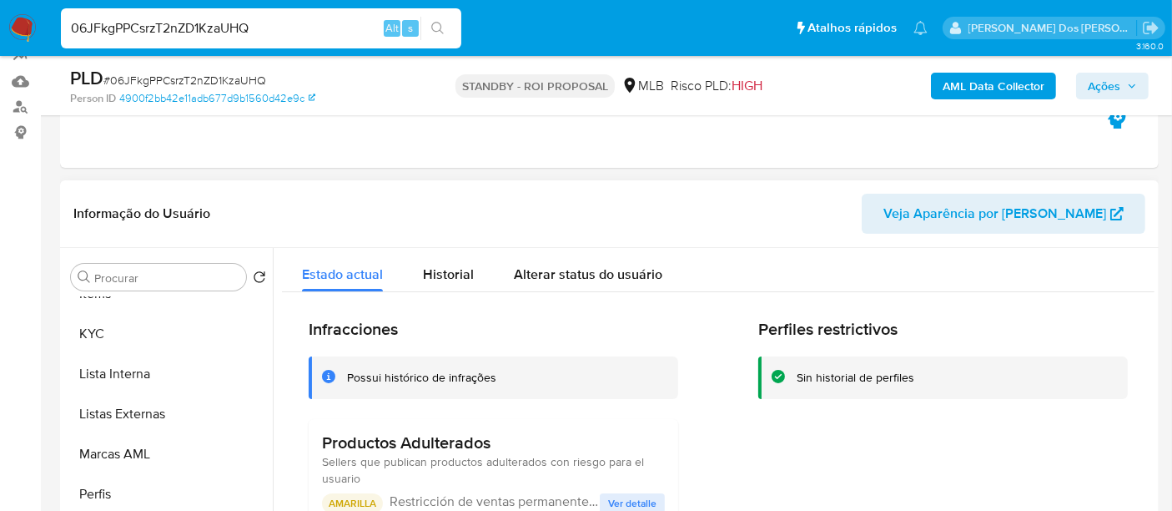
scroll to position [128, 0]
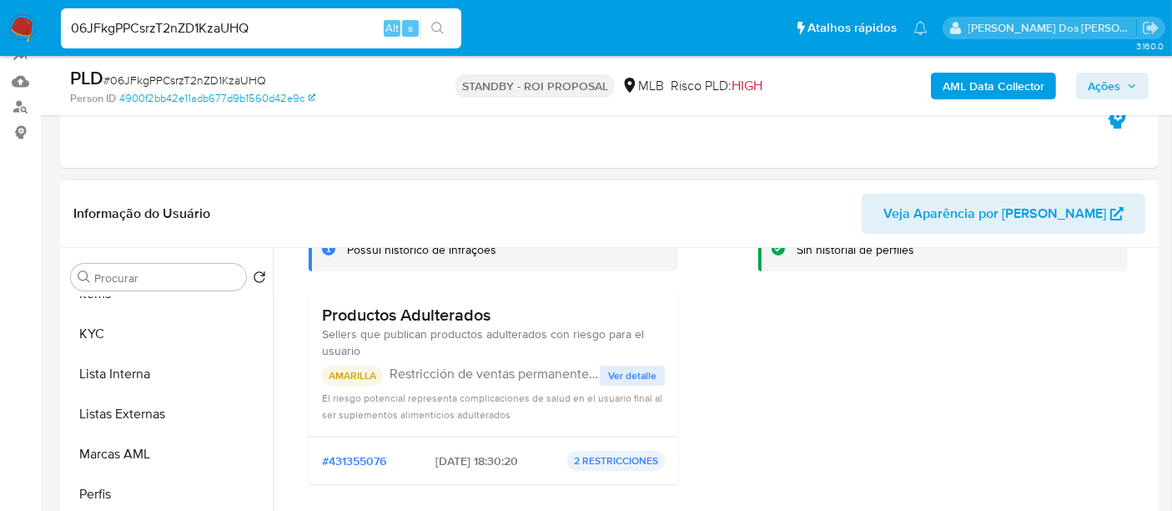
click at [600, 380] on button "Ver detalle" at bounding box center [632, 375] width 65 height 20
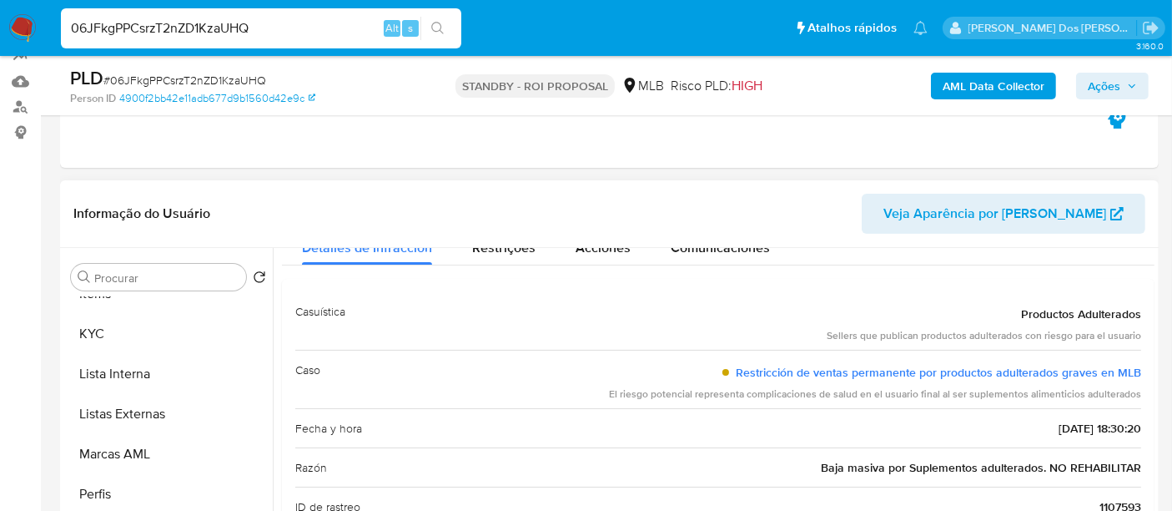
scroll to position [93, 0]
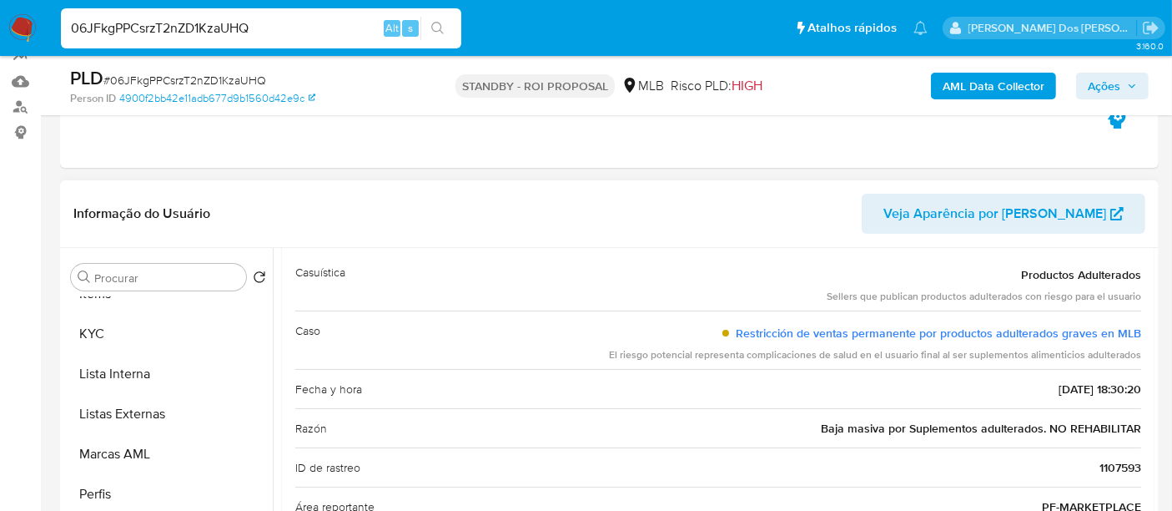
click at [733, 333] on div "Restricción de ventas permanente por productos adulterados graves en MLB" at bounding box center [875, 333] width 532 height 30
click at [219, 28] on input "06JFkgPPCsrzT2nZD1KzaUHQ" at bounding box center [261, 29] width 401 height 22
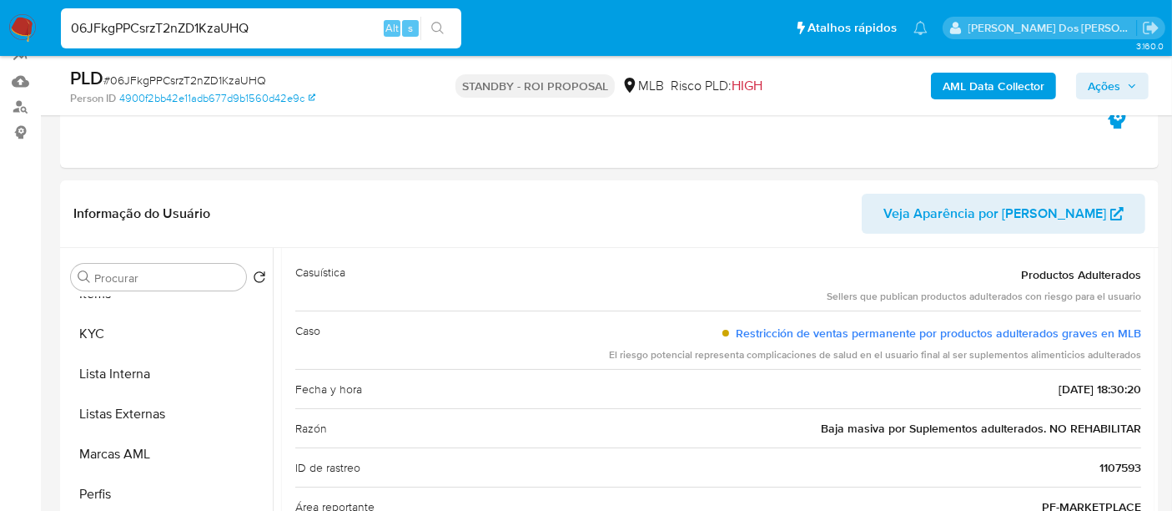
paste input "ZGuVG8XtM6ymGSmqQLiV2tvH"
type input "ZGuVG8XtM6ymGSmqQLiV2tvH"
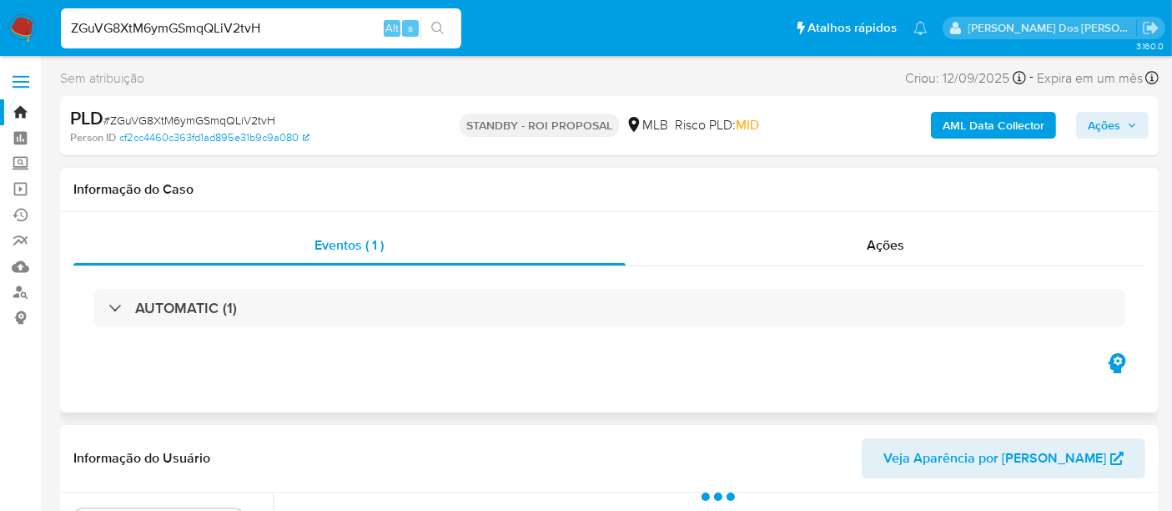
select select "10"
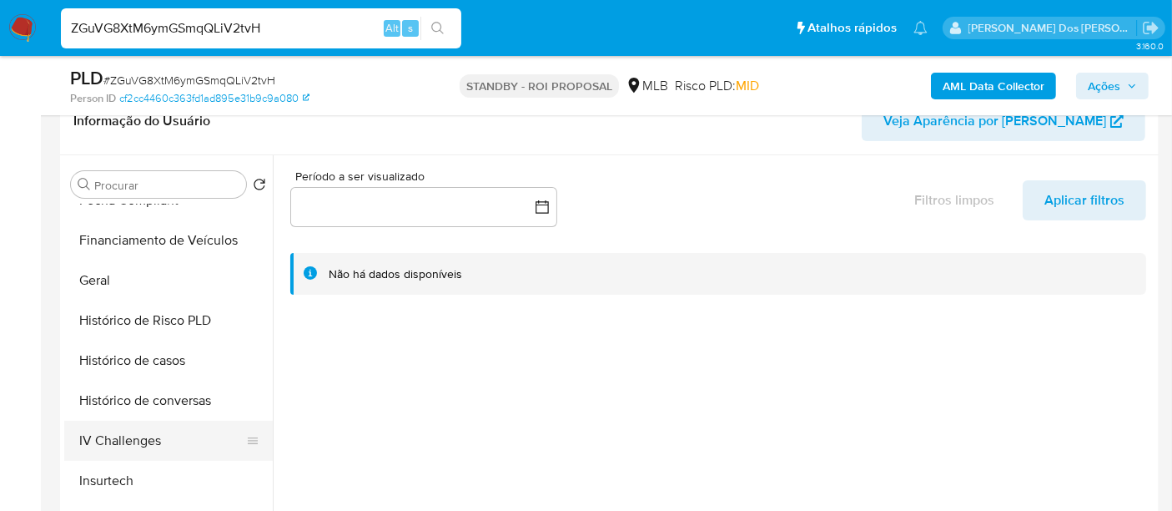
scroll to position [556, 0]
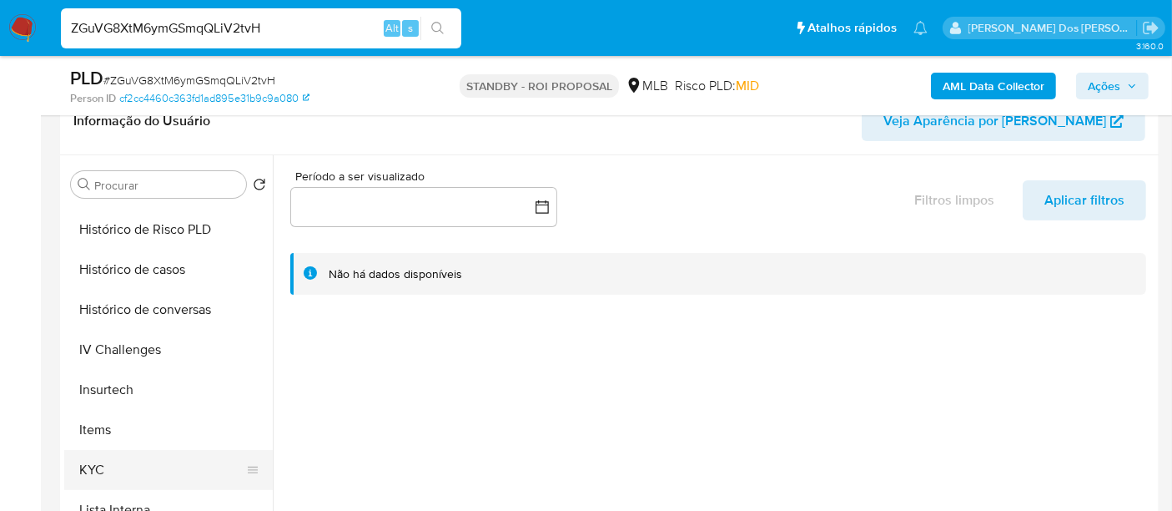
click at [86, 453] on button "KYC" at bounding box center [161, 470] width 195 height 40
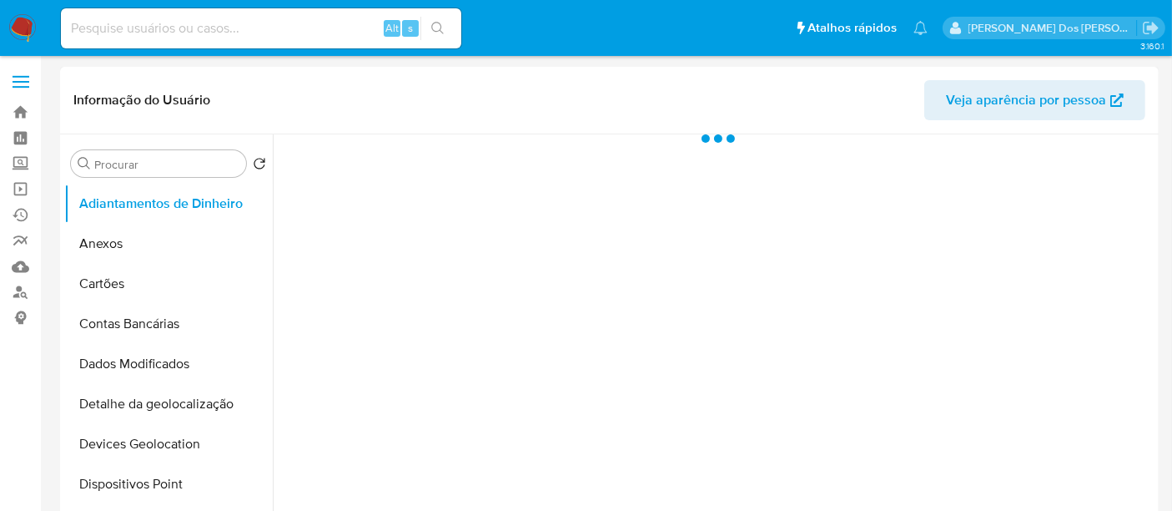
select select "10"
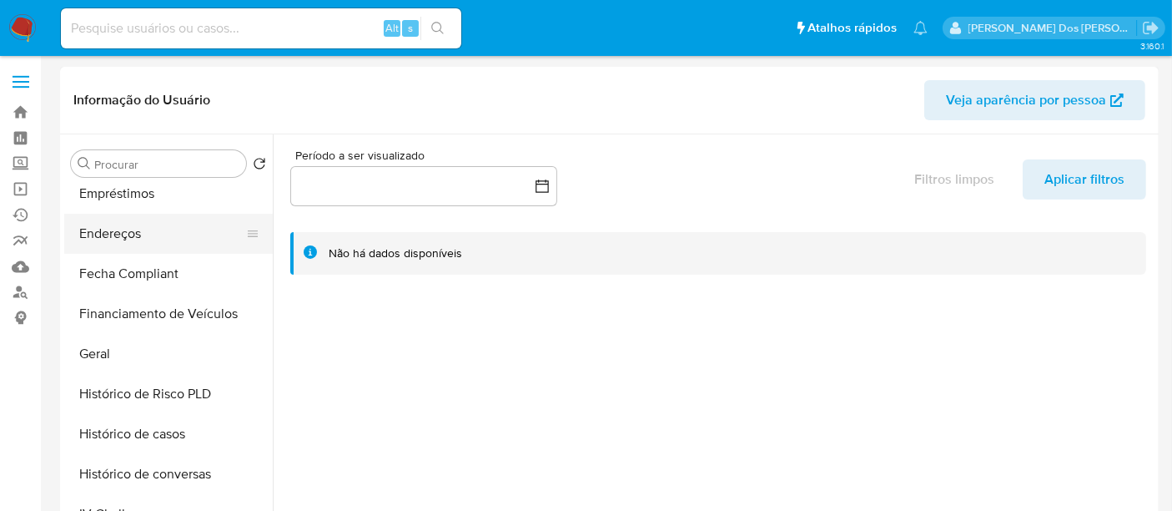
scroll to position [463, 0]
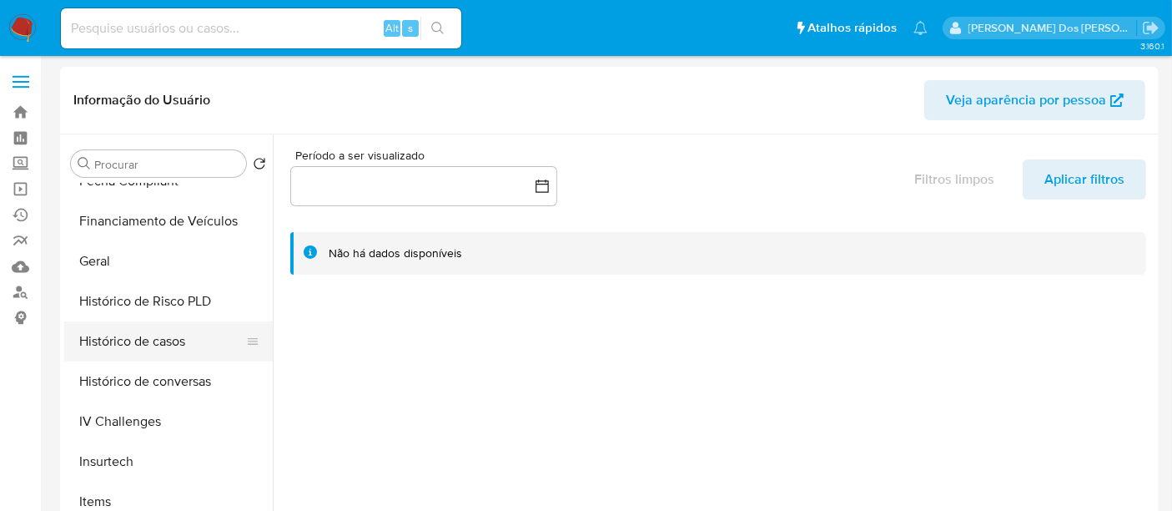
click at [129, 340] on button "Histórico de casos" at bounding box center [161, 341] width 195 height 40
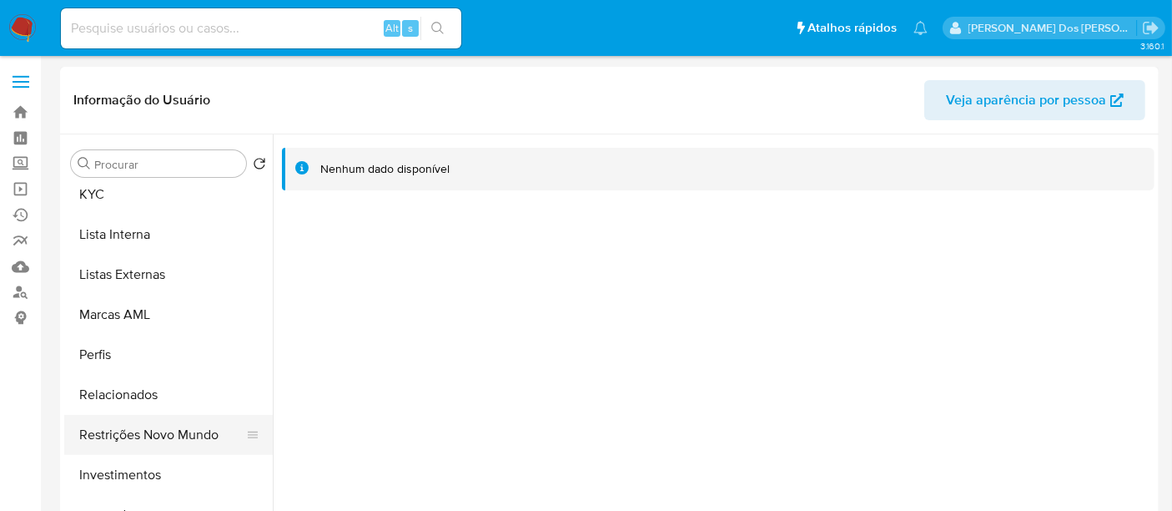
scroll to position [864, 0]
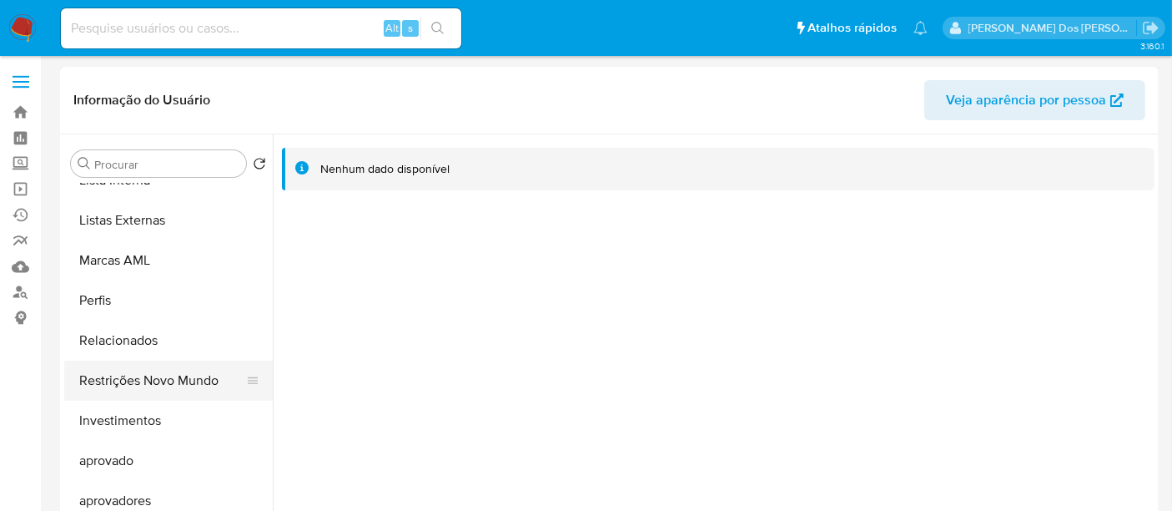
click at [182, 382] on button "Restrições Novo Mundo" at bounding box center [161, 380] width 195 height 40
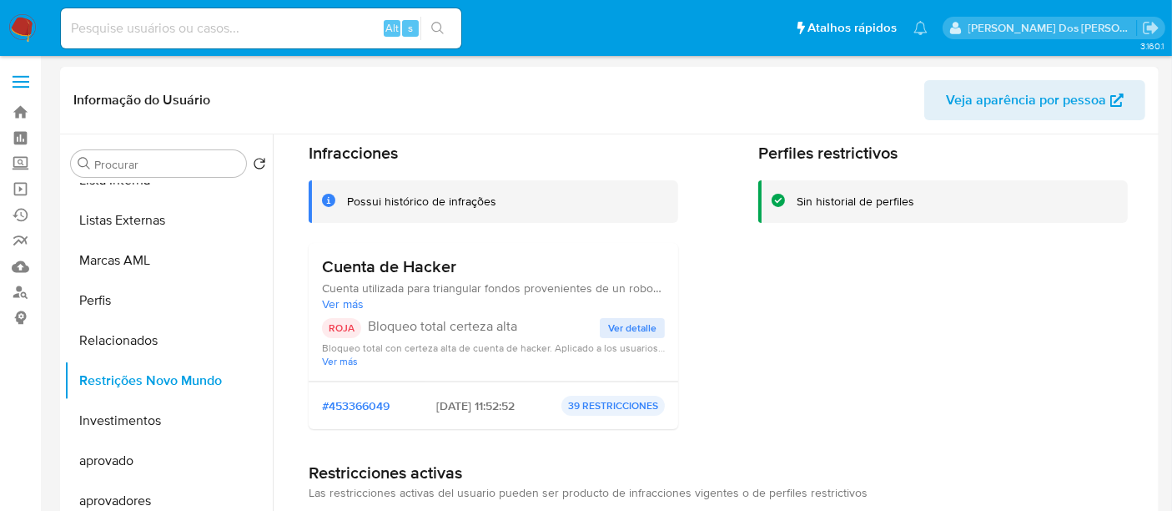
scroll to position [93, 0]
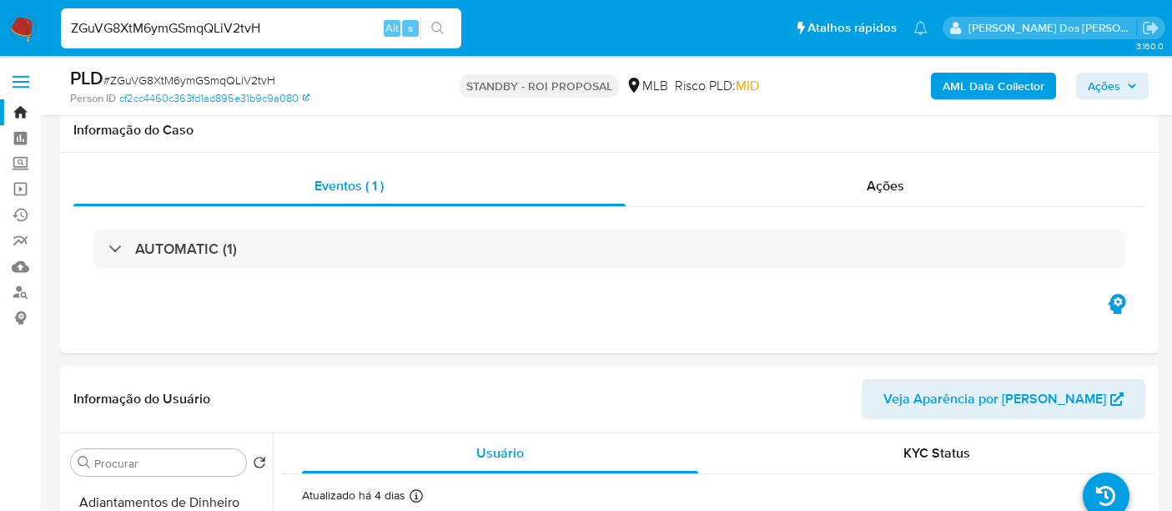
select select "10"
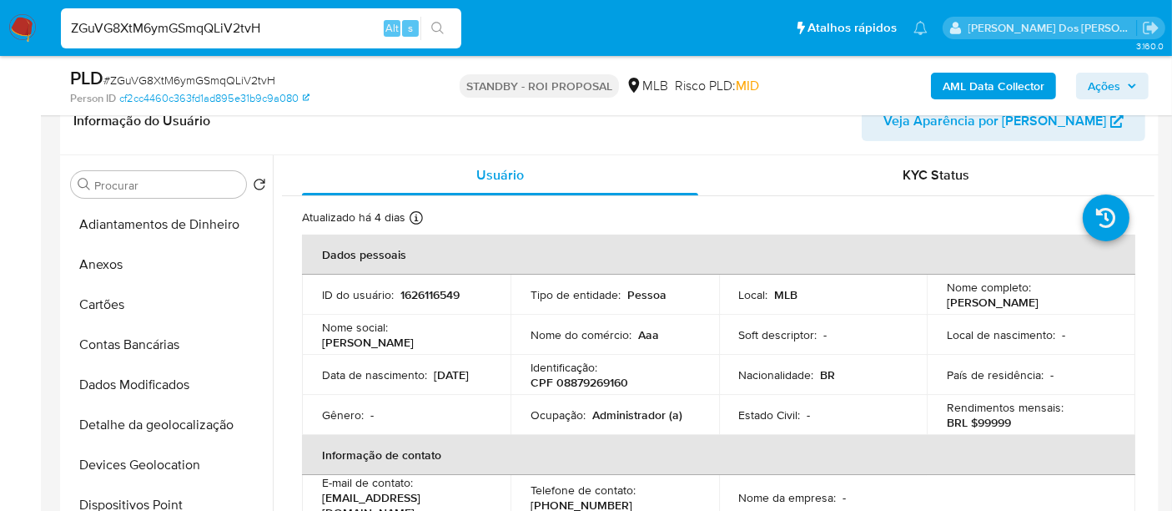
scroll to position [463, 0]
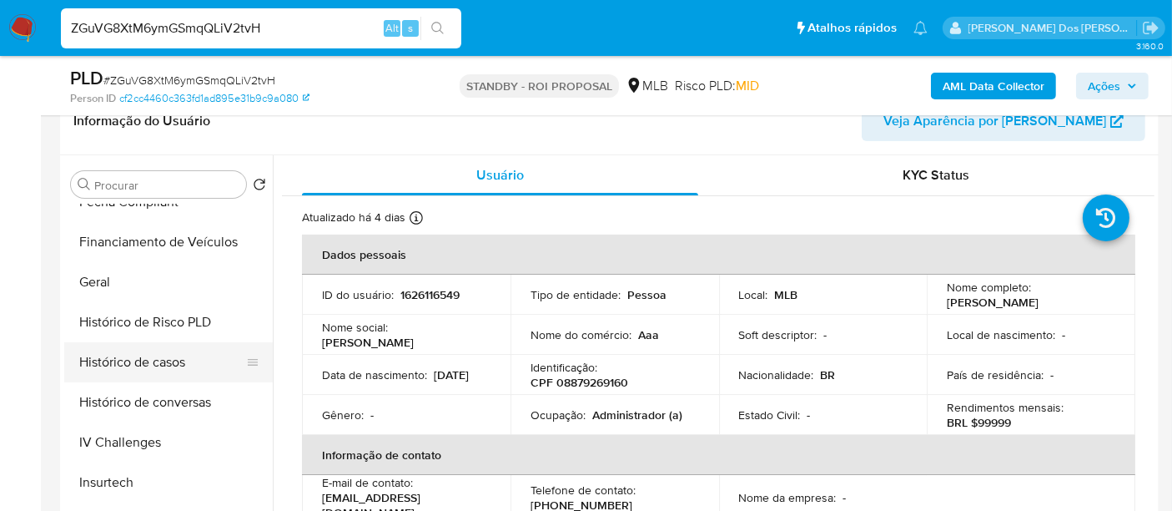
click at [174, 367] on button "Histórico de casos" at bounding box center [161, 362] width 195 height 40
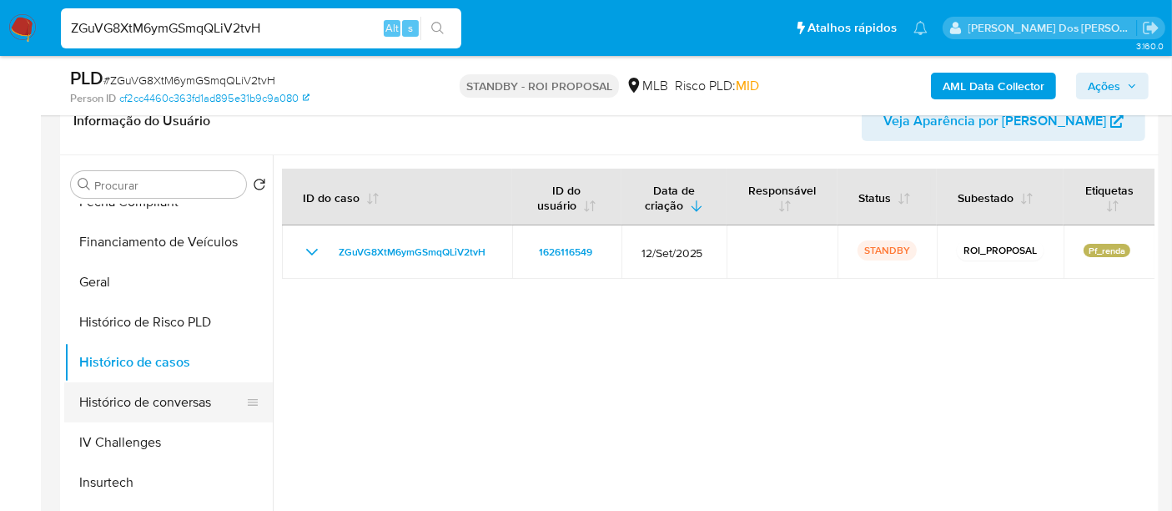
scroll to position [278, 0]
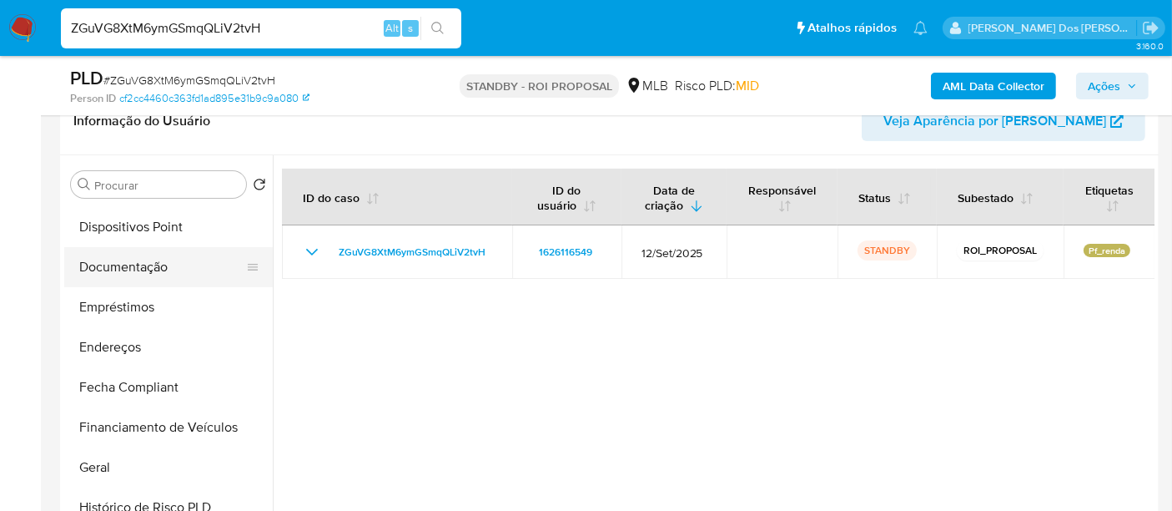
click at [144, 274] on button "Documentação" at bounding box center [161, 267] width 195 height 40
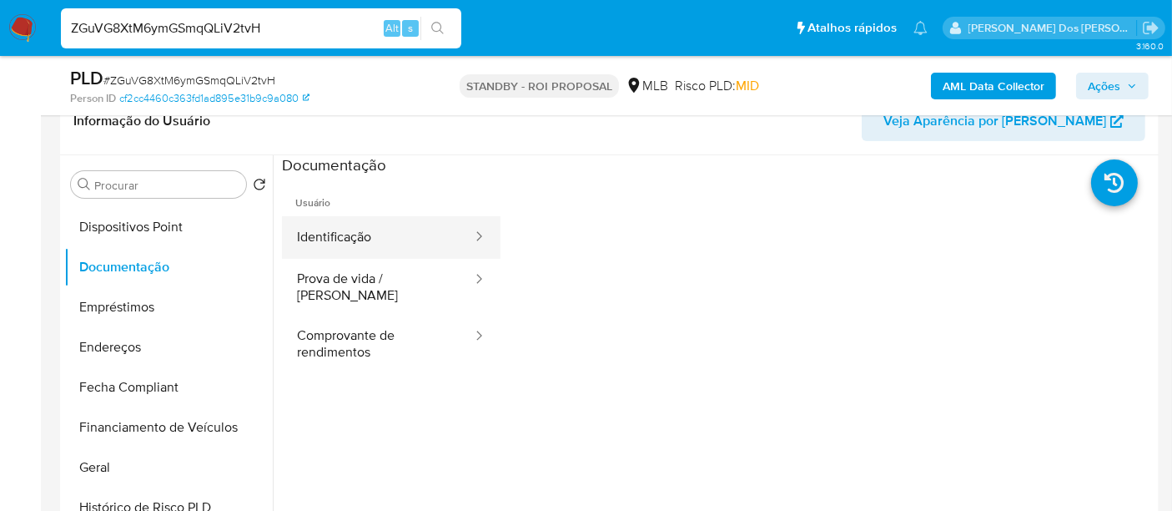
click at [328, 242] on button "Identificação" at bounding box center [378, 237] width 192 height 43
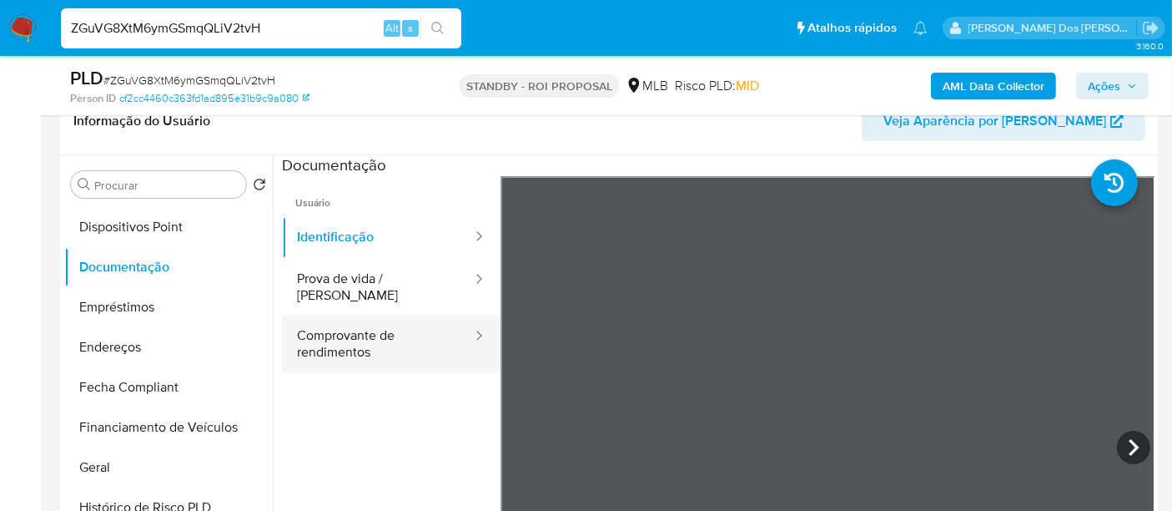
click at [354, 325] on button "Comprovante de rendimentos" at bounding box center [378, 343] width 192 height 57
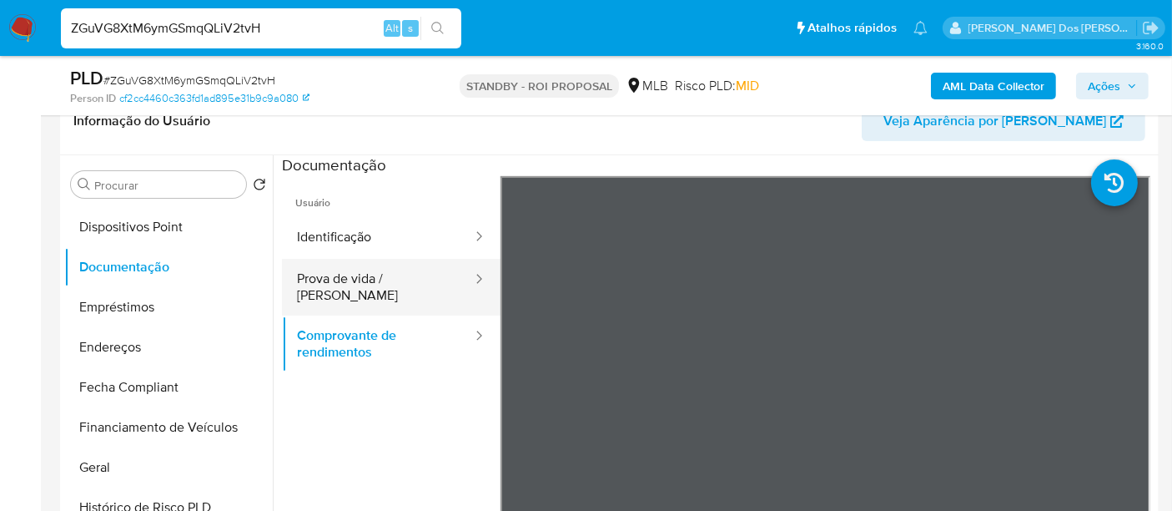
click at [352, 288] on button "Prova de vida / [PERSON_NAME]" at bounding box center [378, 287] width 192 height 57
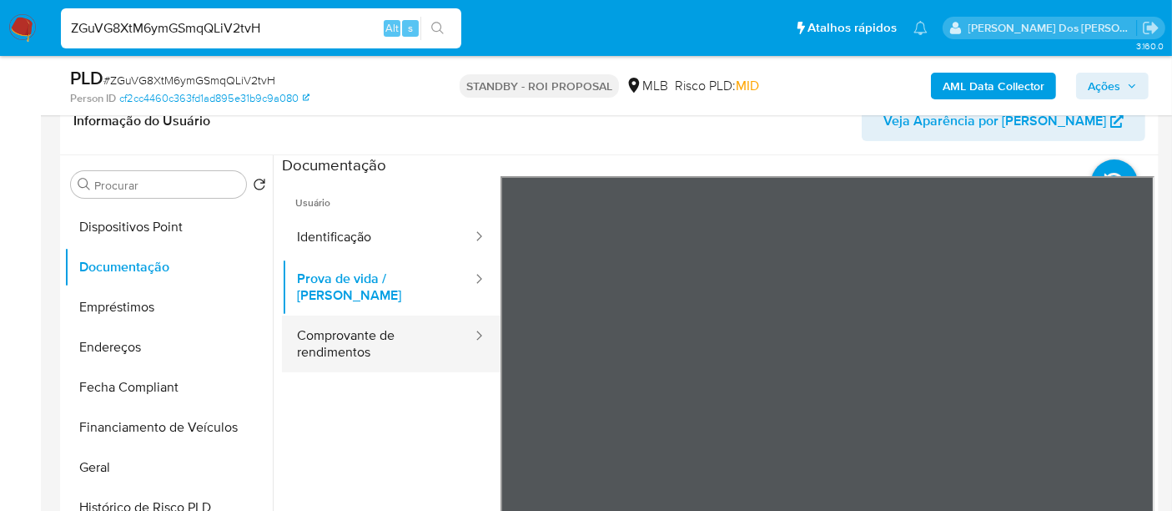
click at [348, 333] on button "Comprovante de rendimentos" at bounding box center [378, 343] width 192 height 57
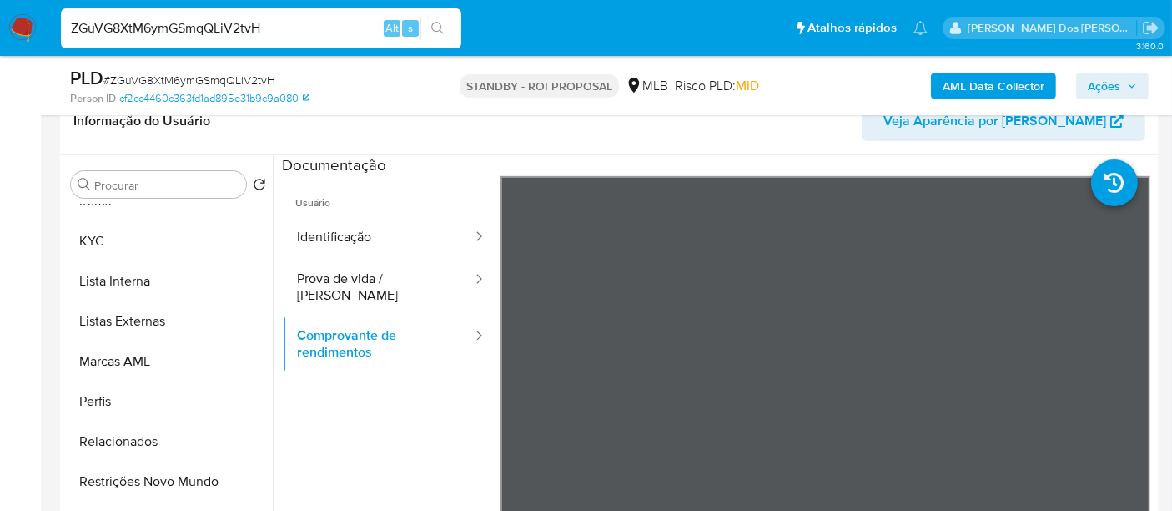
scroll to position [463, 0]
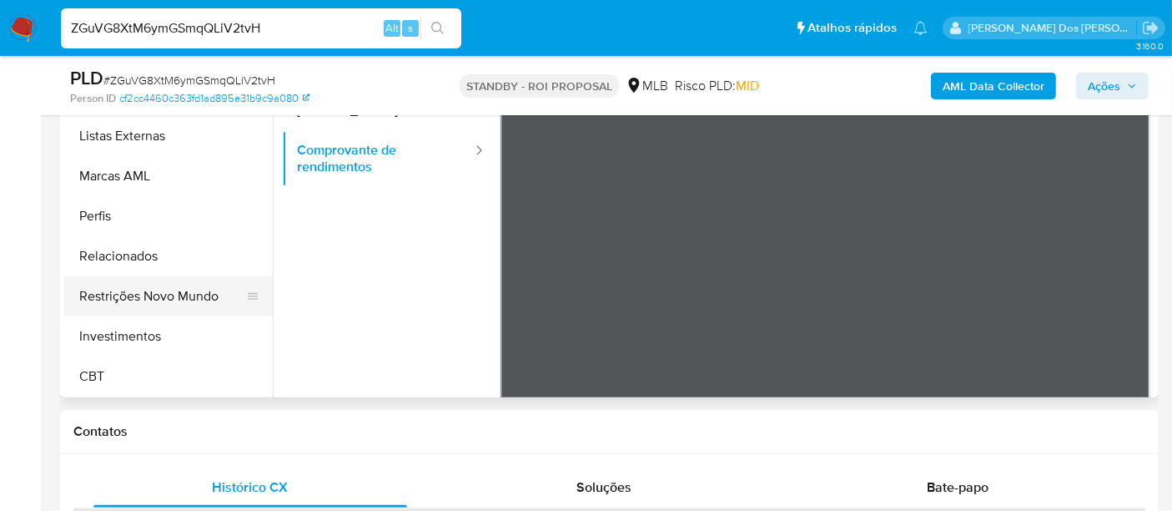
drag, startPoint x: 188, startPoint y: 294, endPoint x: 238, endPoint y: 313, distance: 53.6
click at [189, 294] on button "Restrições Novo Mundo" at bounding box center [161, 296] width 195 height 40
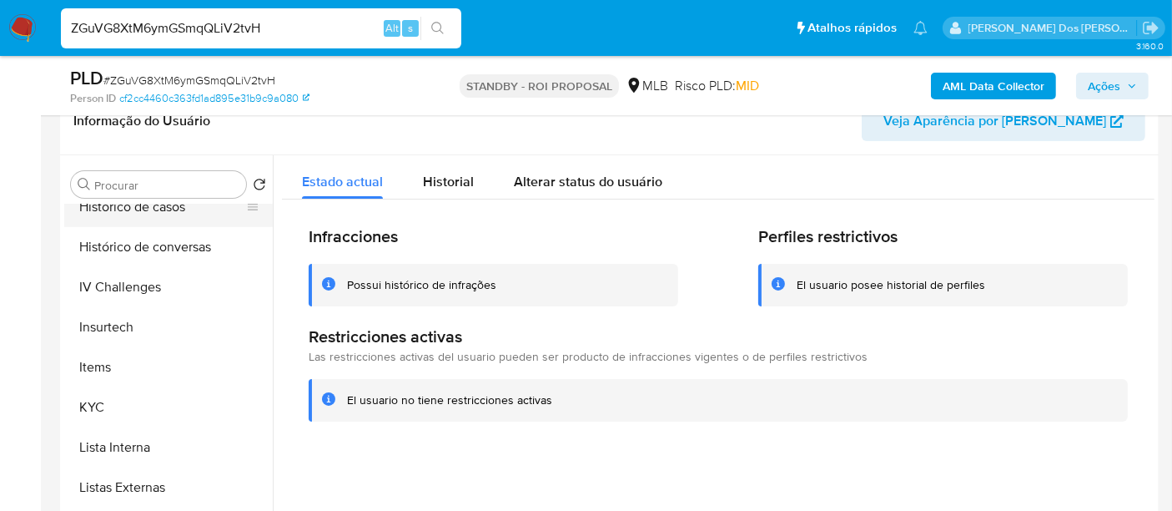
scroll to position [507, 0]
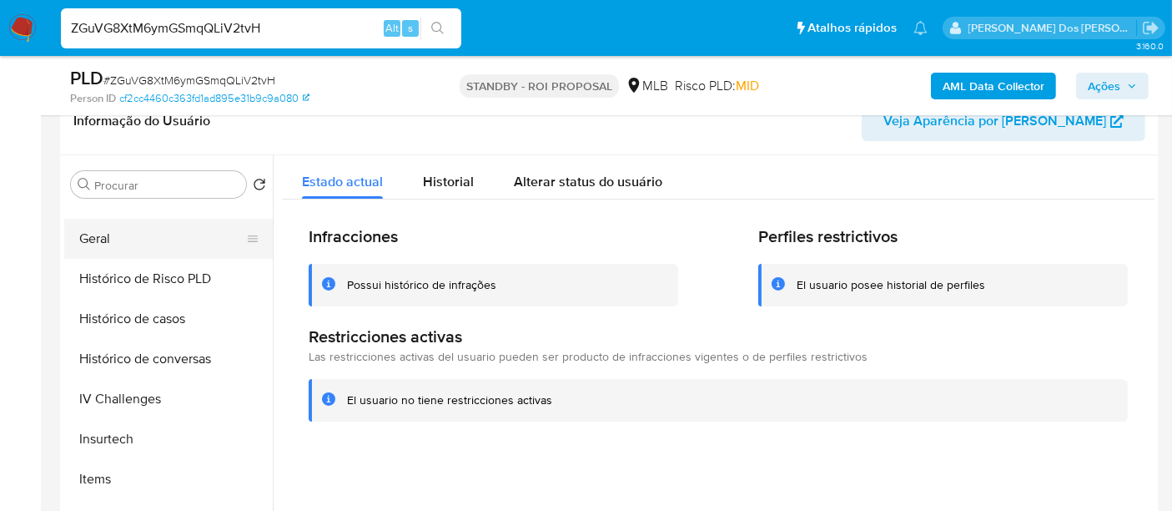
click at [90, 246] on button "Geral" at bounding box center [161, 239] width 195 height 40
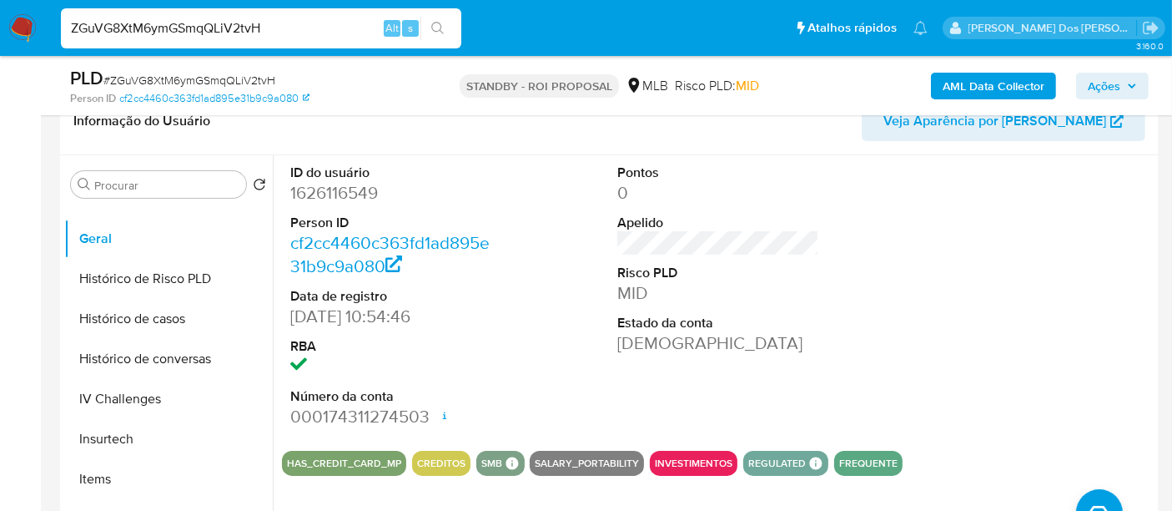
click at [256, 28] on input "ZGuVG8XtM6ymGSmqQLiV2tvH" at bounding box center [261, 29] width 401 height 22
paste input "qvCGGvK5RKj15v2rNBiaqGv9"
type input "qvCGGvK5RKj15v2rNBiaqGv9"
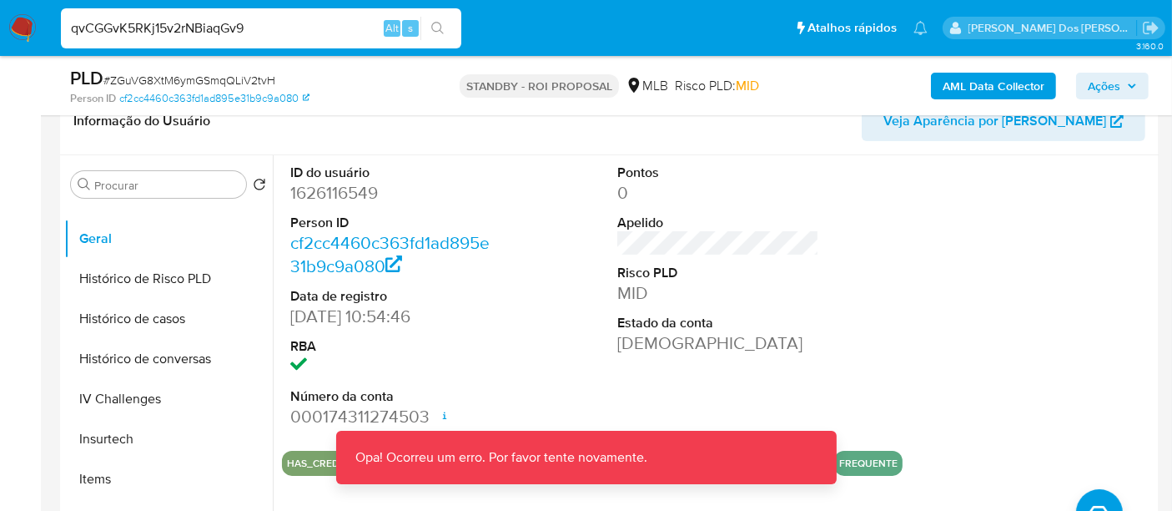
click at [25, 22] on img at bounding box center [22, 28] width 28 height 28
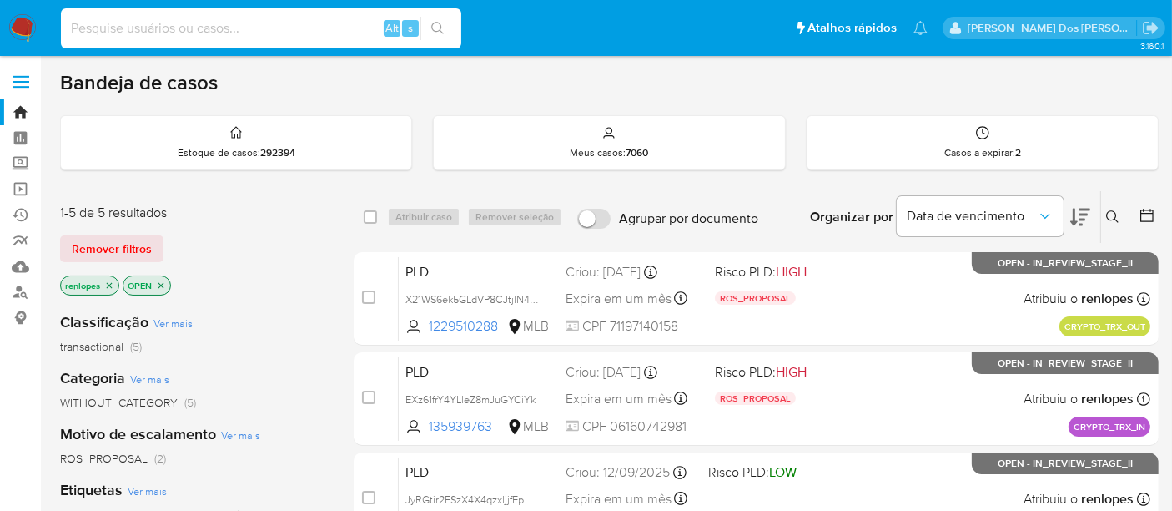
click at [260, 23] on input at bounding box center [261, 29] width 401 height 22
paste input "qvCGGvK5RKj15v2rNBiaqGv9"
type input "qvCGGvK5RKj15v2rNBiaqGv9"
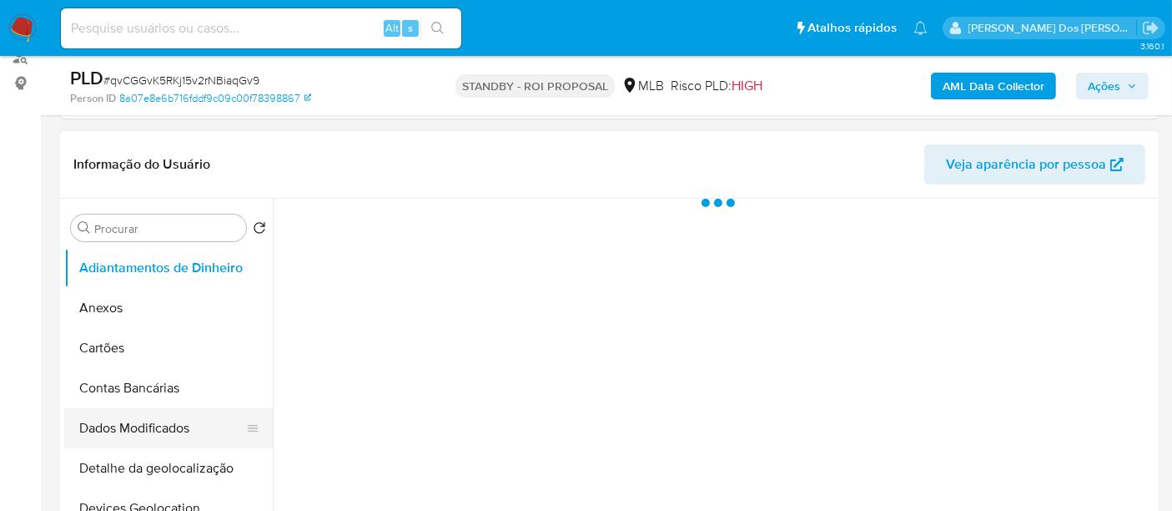
scroll to position [370, 0]
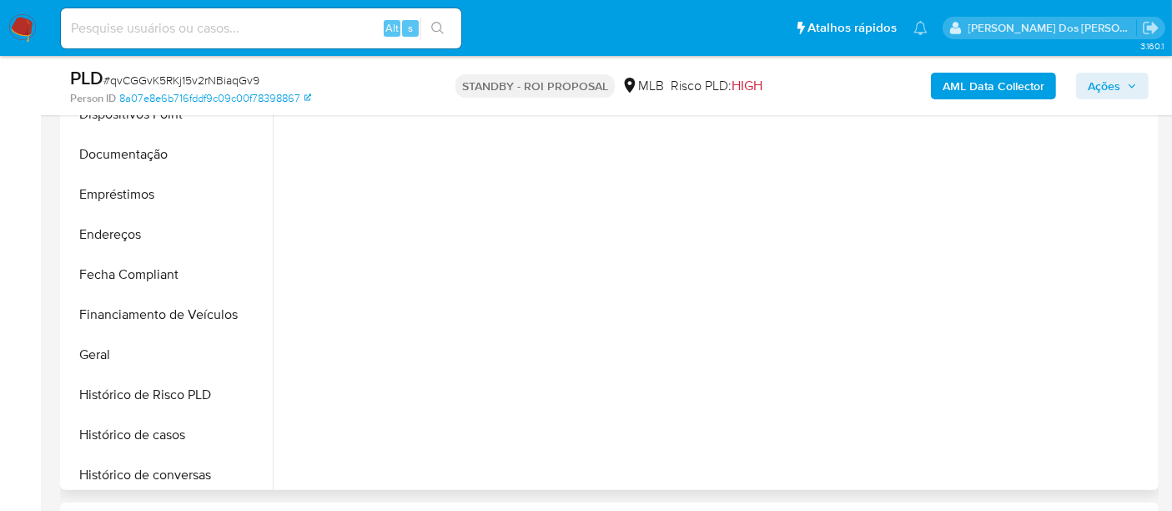
select select "10"
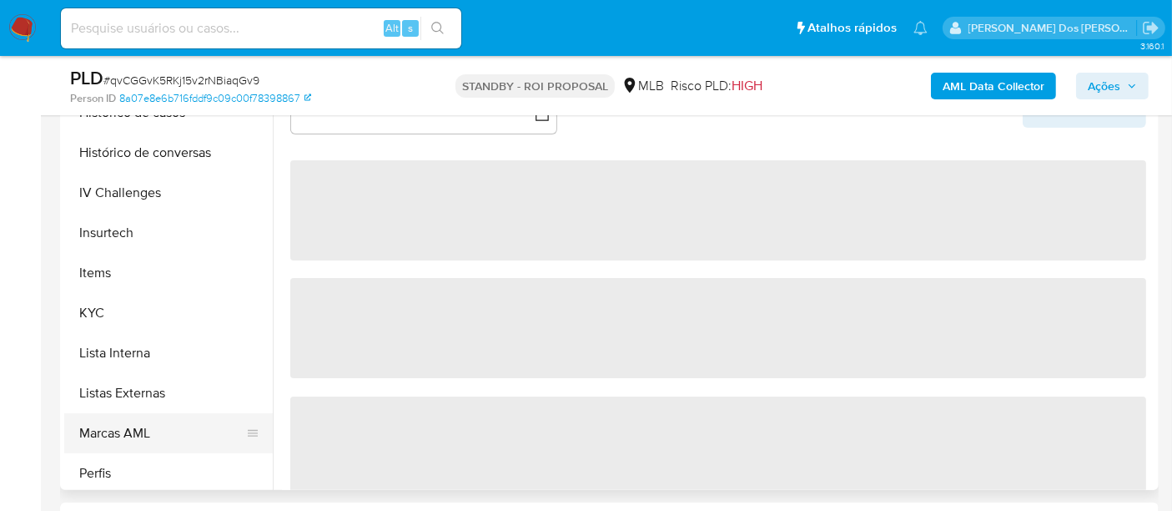
scroll to position [741, 0]
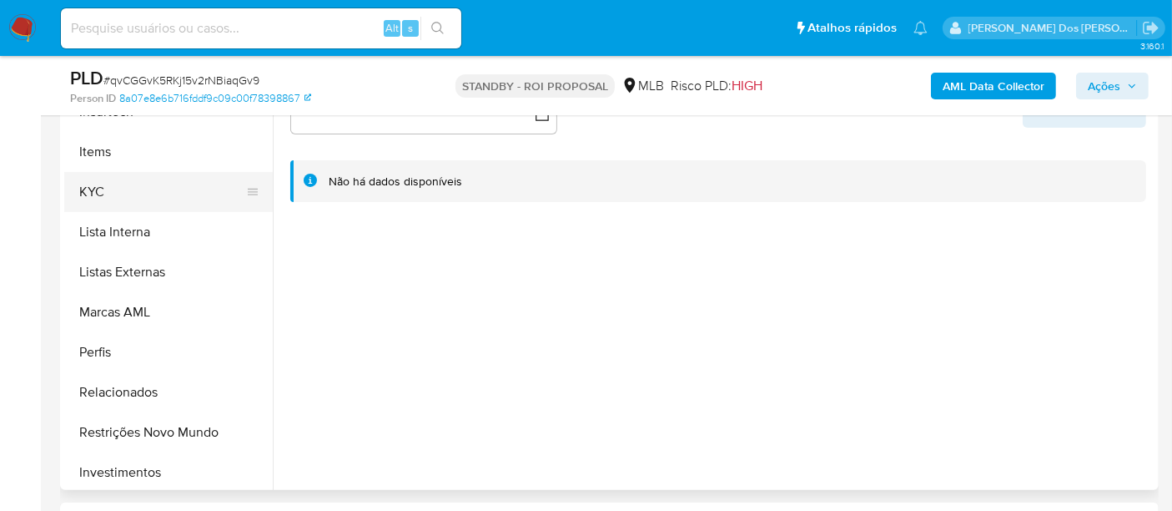
click at [104, 192] on button "KYC" at bounding box center [161, 192] width 195 height 40
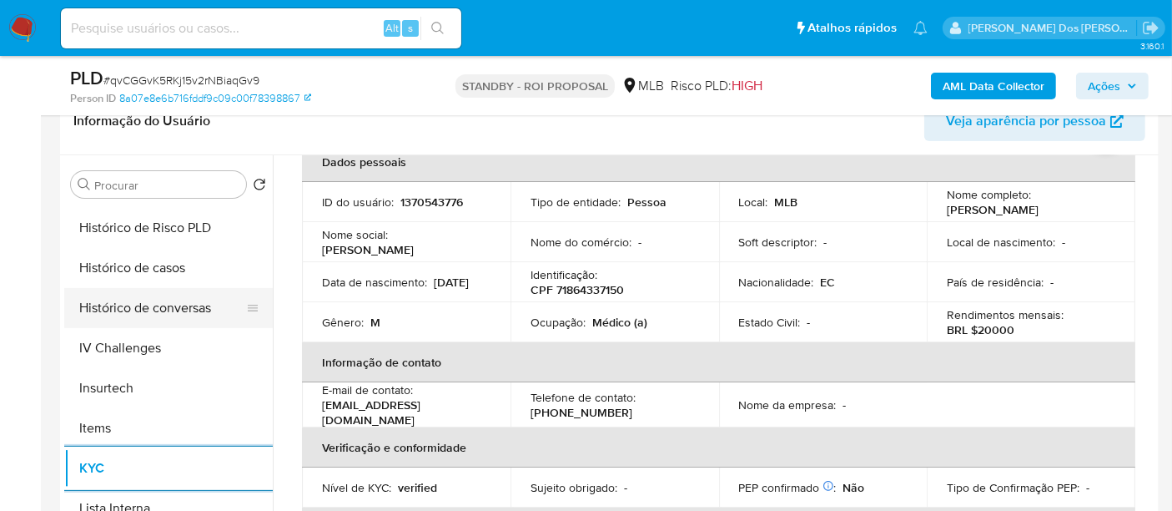
scroll to position [556, 0]
click at [131, 270] on button "Histórico de casos" at bounding box center [161, 269] width 195 height 40
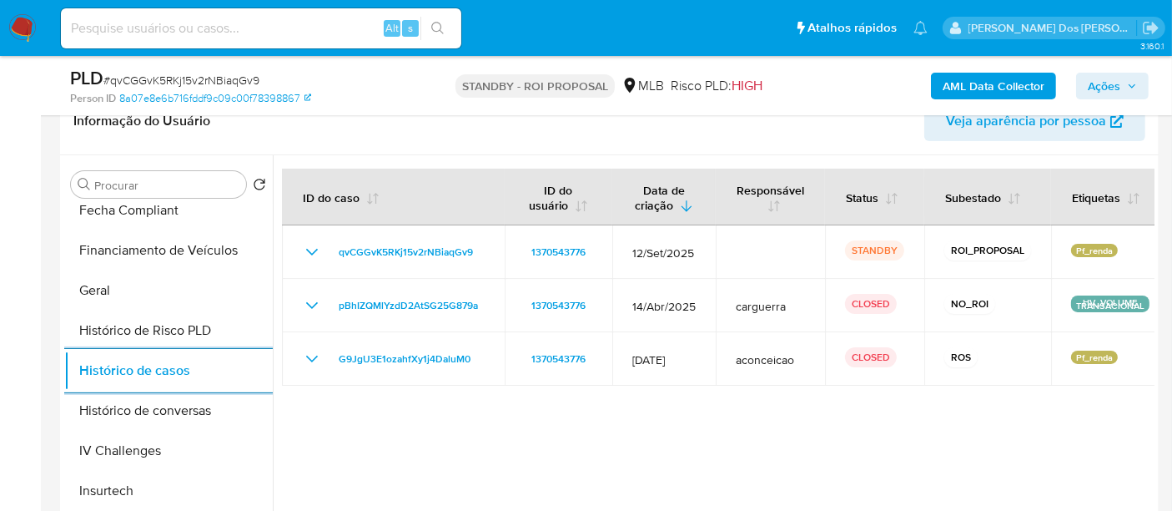
scroll to position [278, 0]
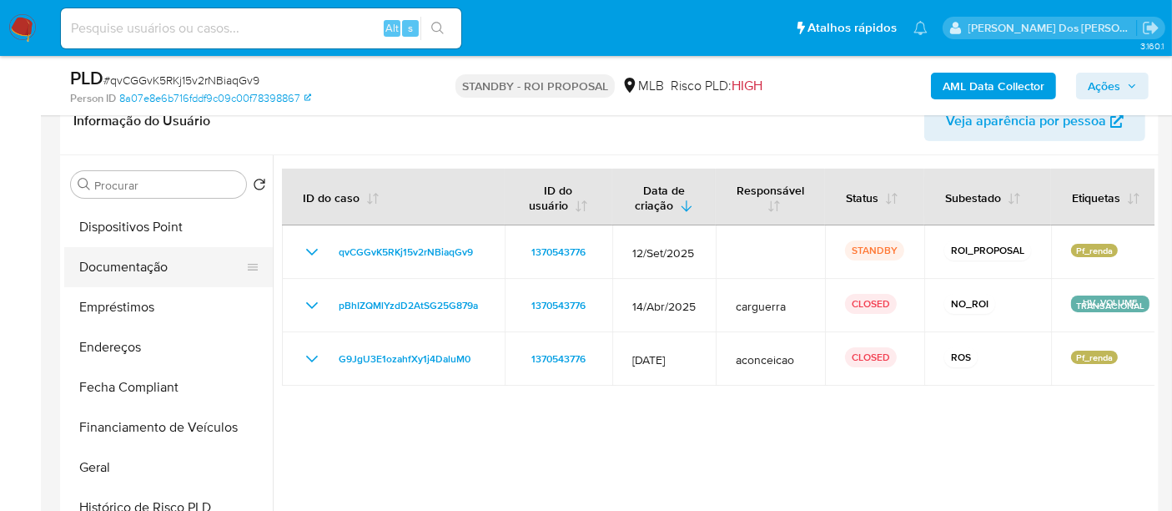
click at [149, 256] on button "Documentação" at bounding box center [161, 267] width 195 height 40
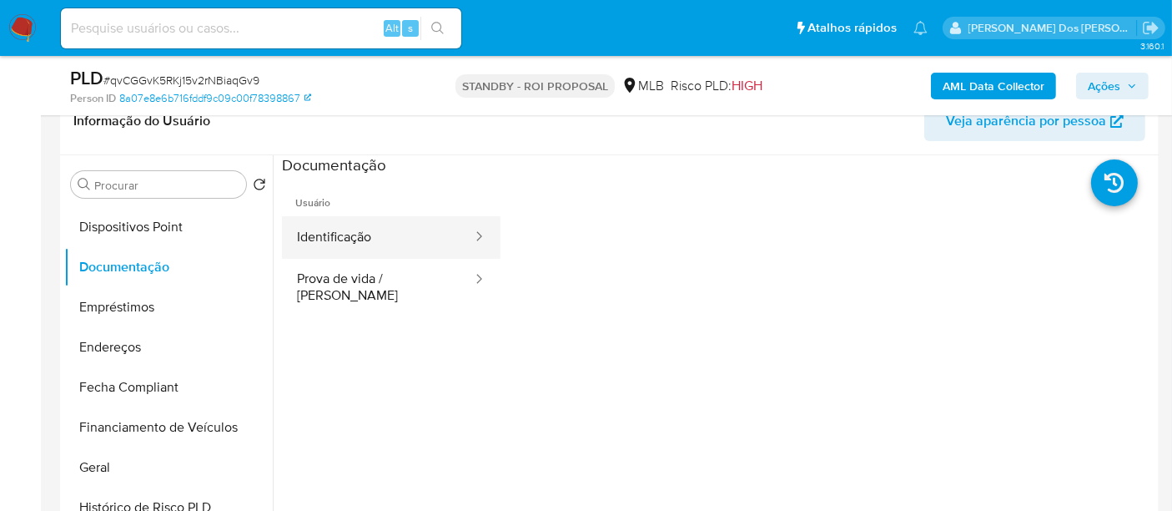
click at [336, 229] on button "Identificação" at bounding box center [378, 237] width 192 height 43
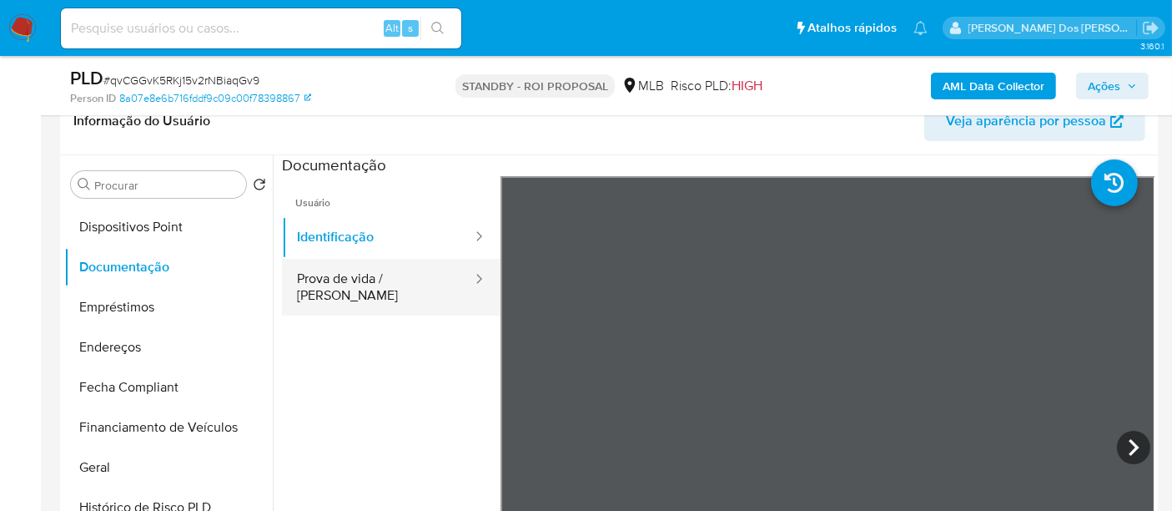
click at [410, 287] on button "Prova de vida / [PERSON_NAME]" at bounding box center [378, 287] width 192 height 57
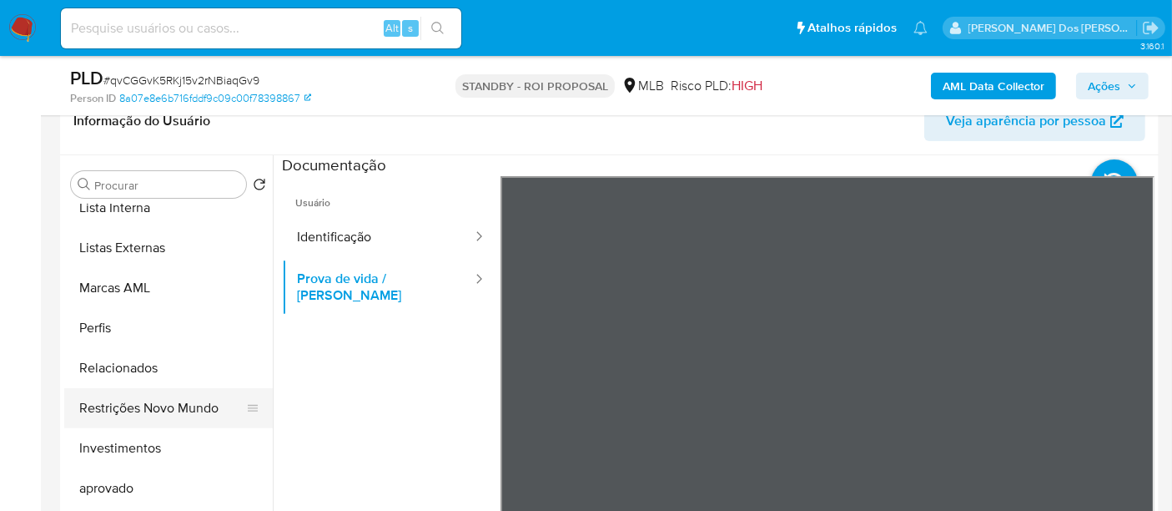
scroll to position [864, 0]
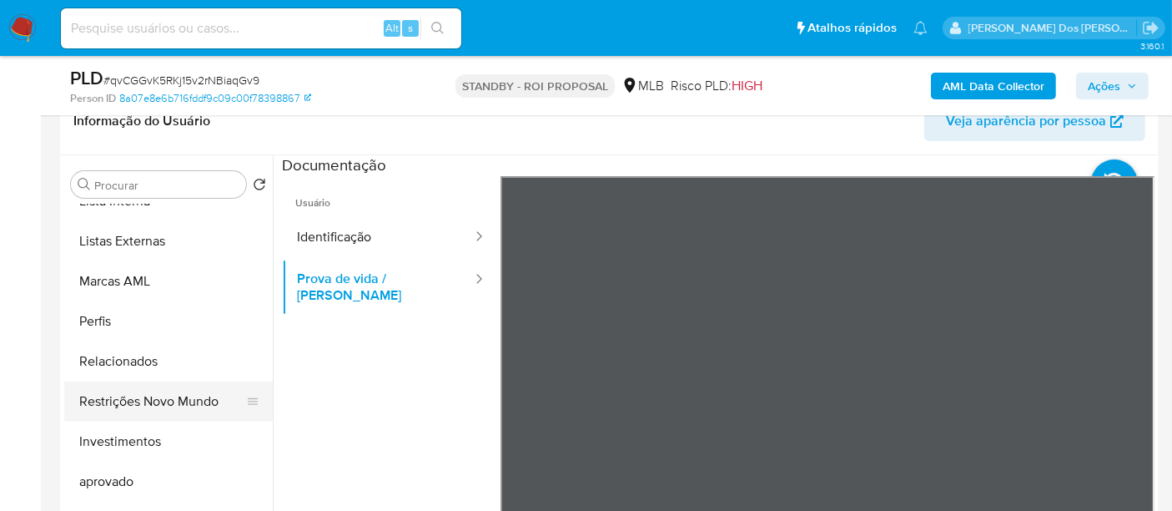
click at [170, 406] on button "Restrições Novo Mundo" at bounding box center [161, 401] width 195 height 40
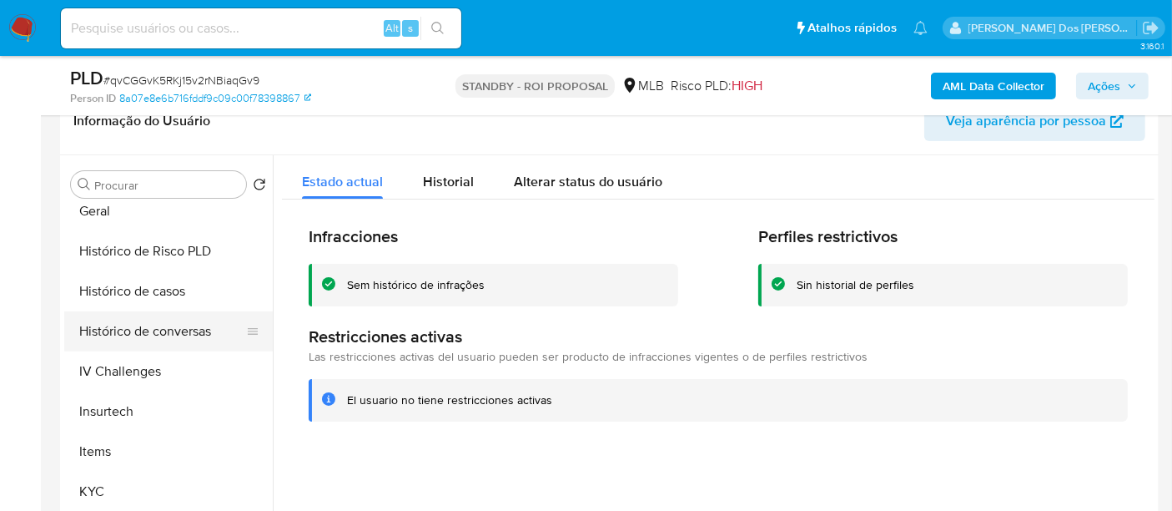
scroll to position [493, 0]
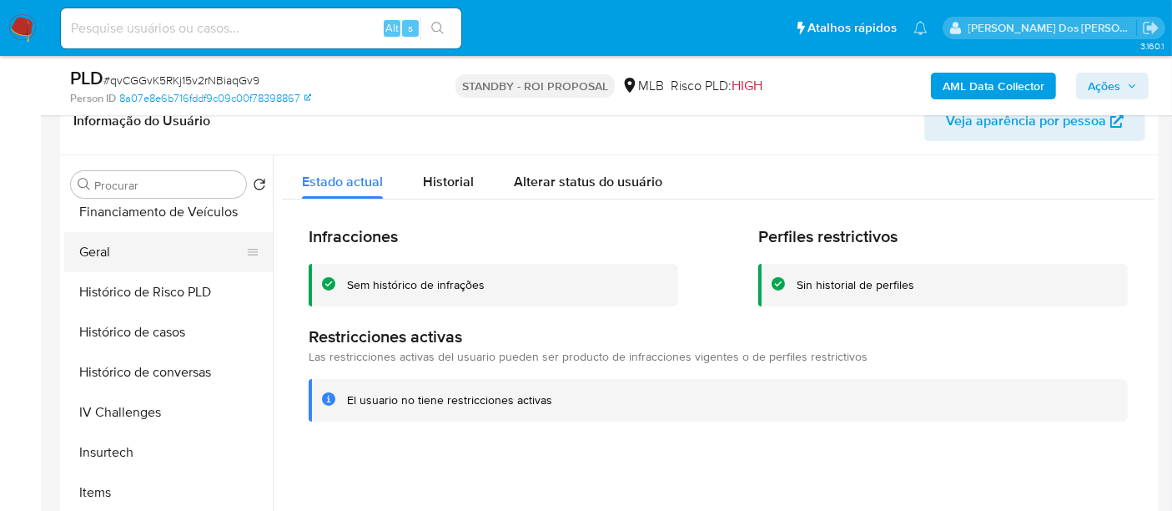
click at [103, 242] on button "Geral" at bounding box center [161, 252] width 195 height 40
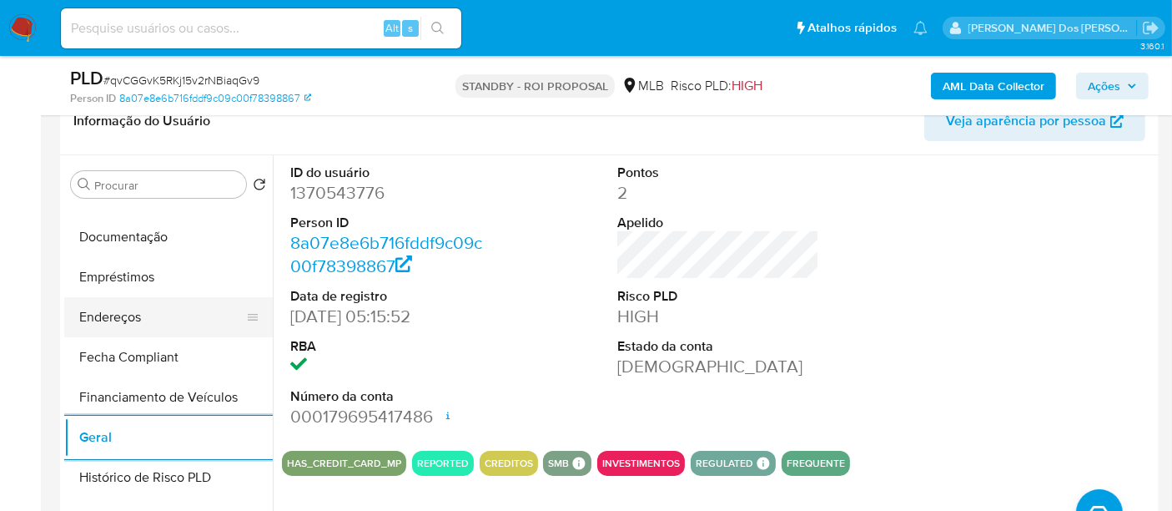
scroll to position [215, 0]
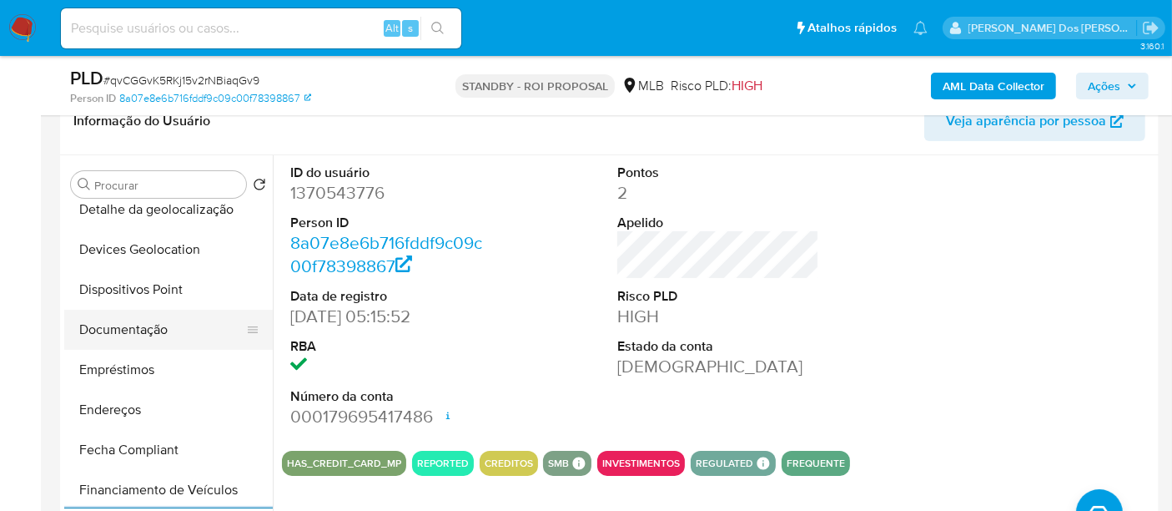
click at [155, 334] on button "Documentação" at bounding box center [161, 330] width 195 height 40
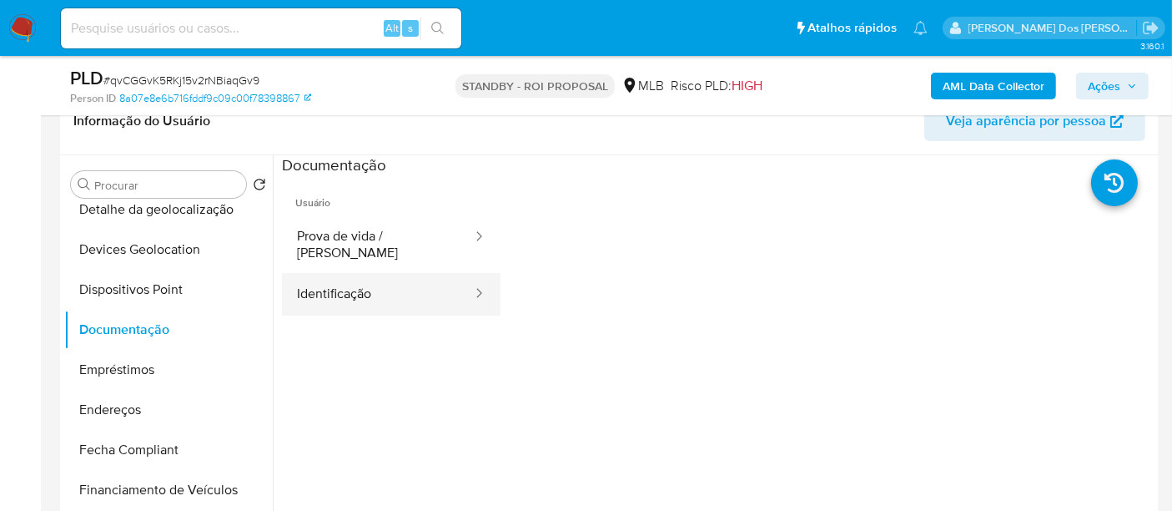
click at [346, 277] on button "Identificação" at bounding box center [378, 294] width 192 height 43
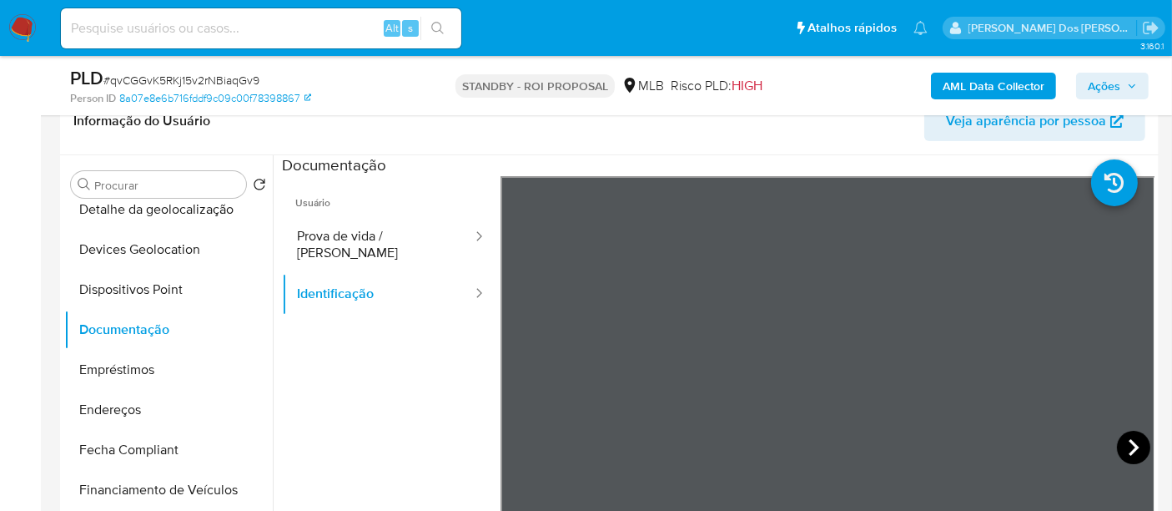
click at [1117, 446] on icon at bounding box center [1133, 447] width 33 height 33
click at [508, 442] on icon at bounding box center [521, 447] width 33 height 33
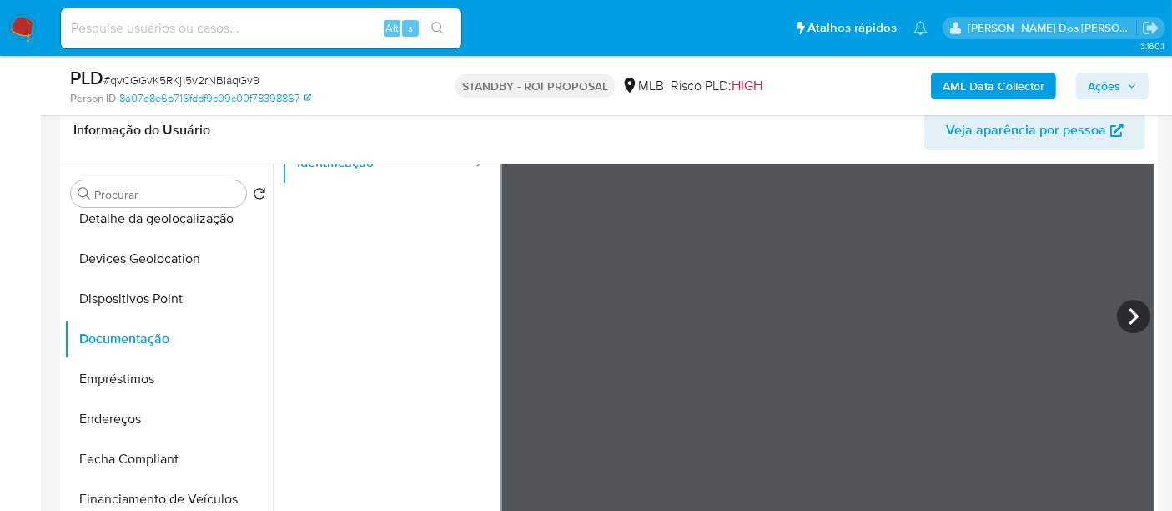
scroll to position [156, 0]
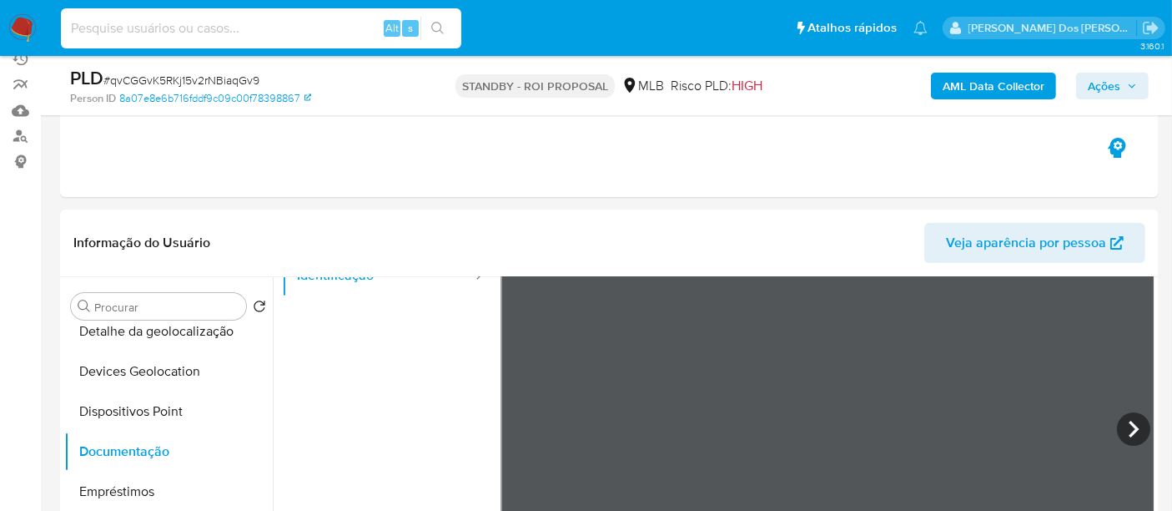
click at [239, 26] on input at bounding box center [261, 29] width 401 height 22
click at [239, 25] on input at bounding box center [261, 29] width 401 height 22
paste input "6w7rYL8H9dHp0Fqj8bRYe5kB"
type input "6w7rYL8H9dHp0Fqj8bRYe5kB"
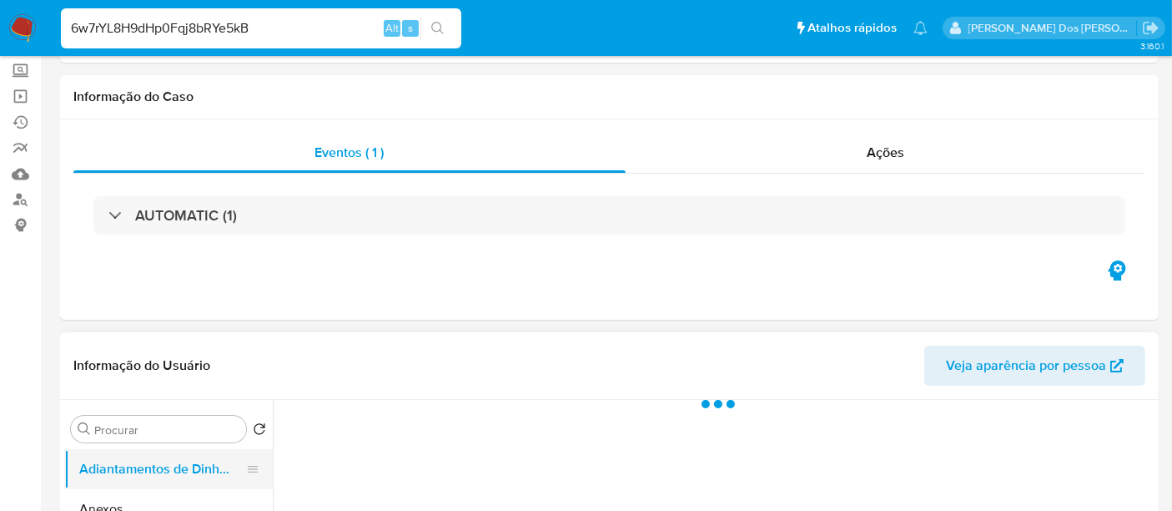
scroll to position [185, 0]
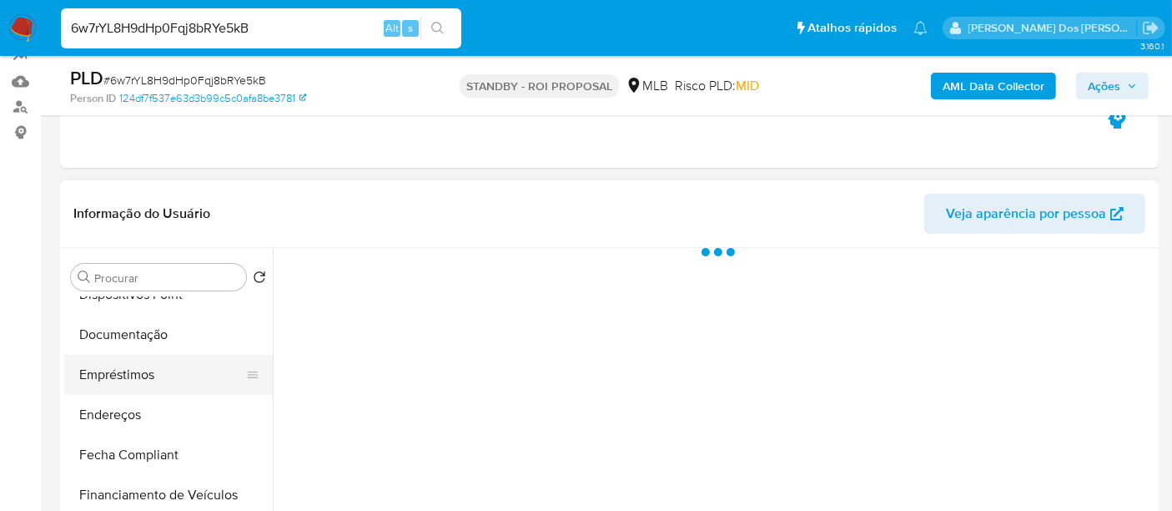
select select "10"
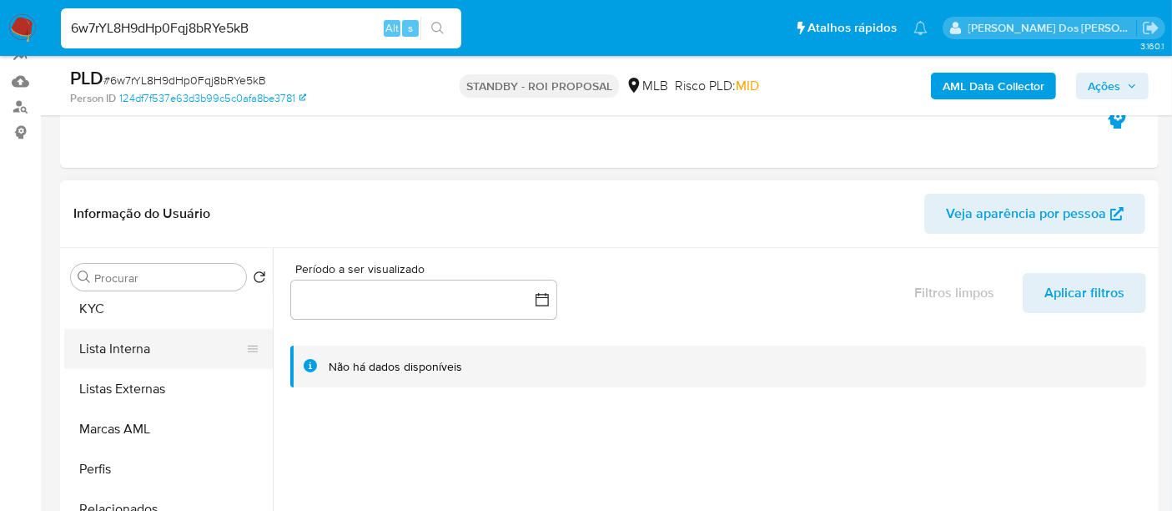
scroll to position [772, 0]
click at [87, 347] on button "KYC" at bounding box center [161, 346] width 195 height 40
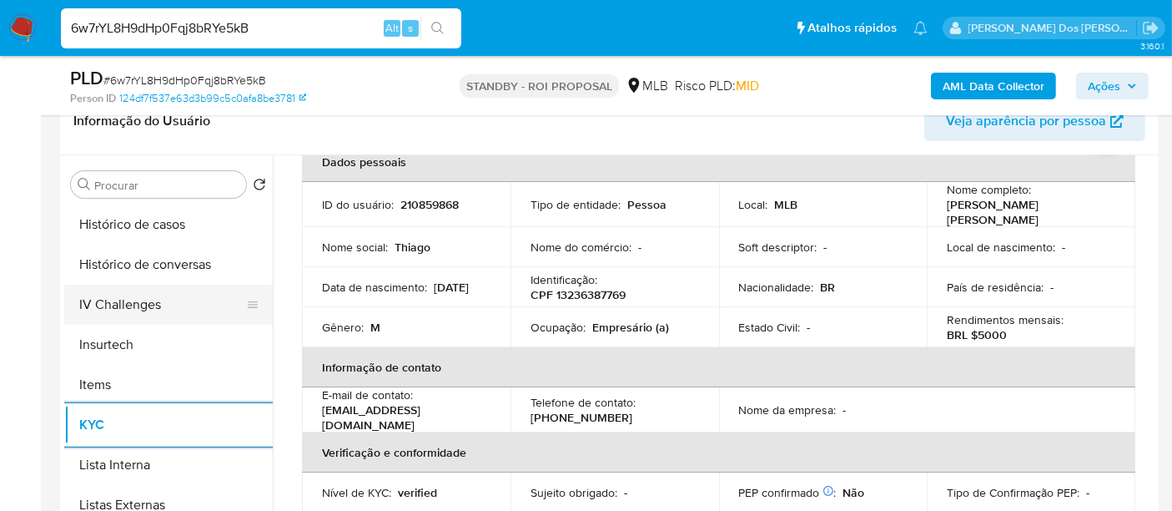
scroll to position [586, 0]
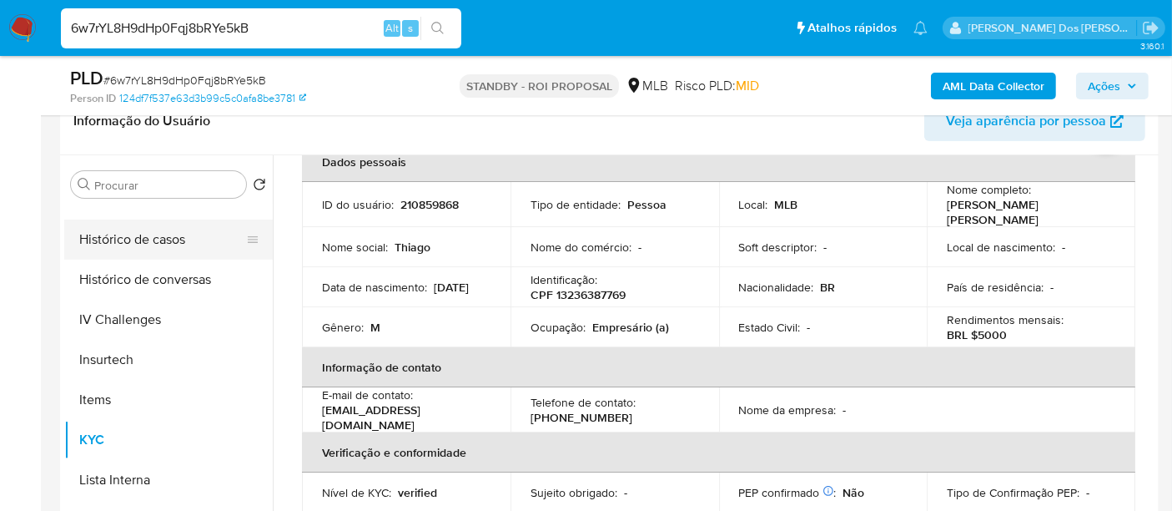
click at [148, 246] on button "Histórico de casos" at bounding box center [161, 239] width 195 height 40
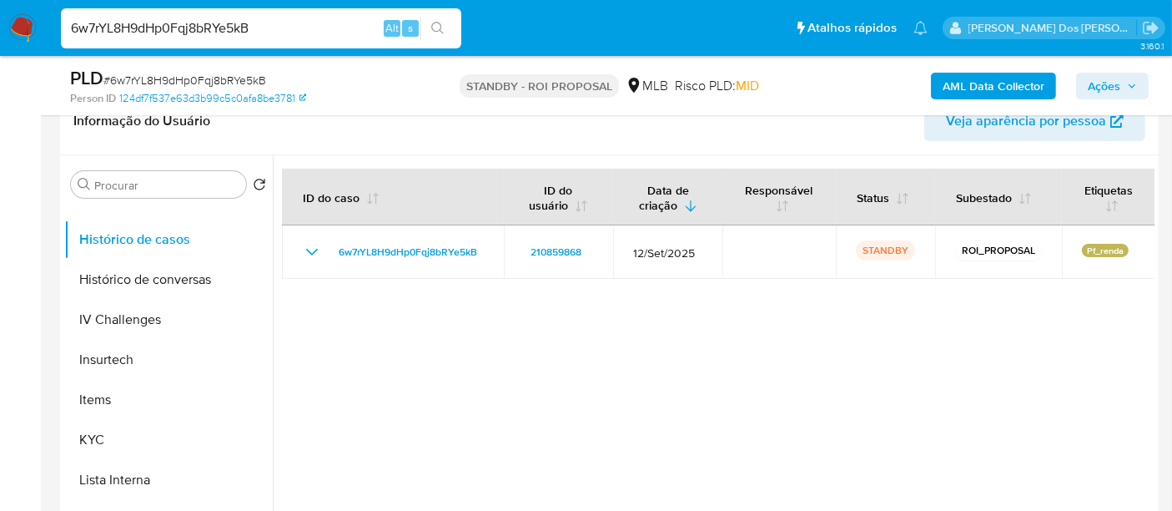
scroll to position [308, 0]
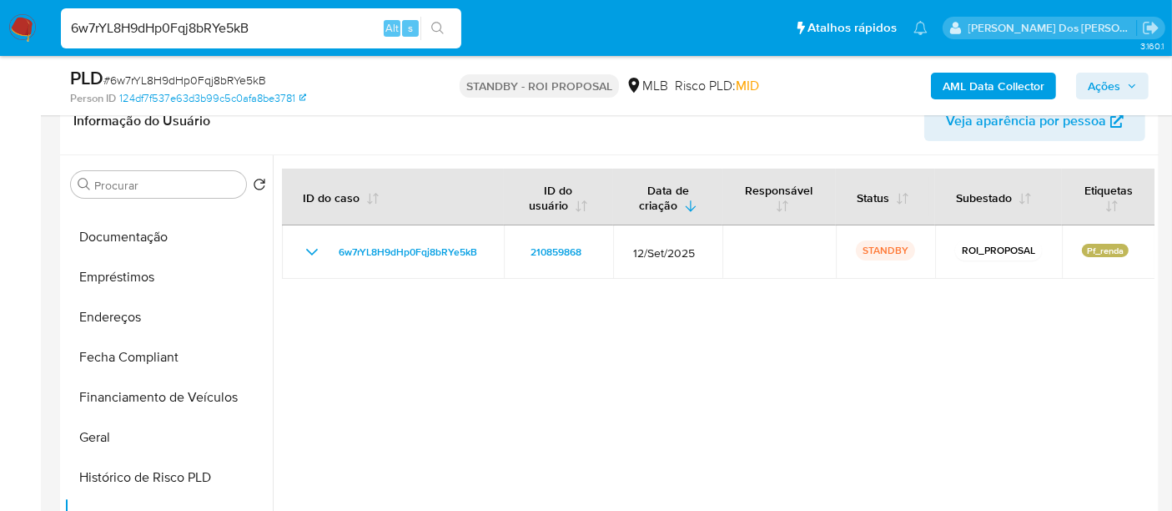
drag, startPoint x: 126, startPoint y: 237, endPoint x: 271, endPoint y: 266, distance: 148.1
click at [126, 238] on button "Documentação" at bounding box center [168, 237] width 209 height 40
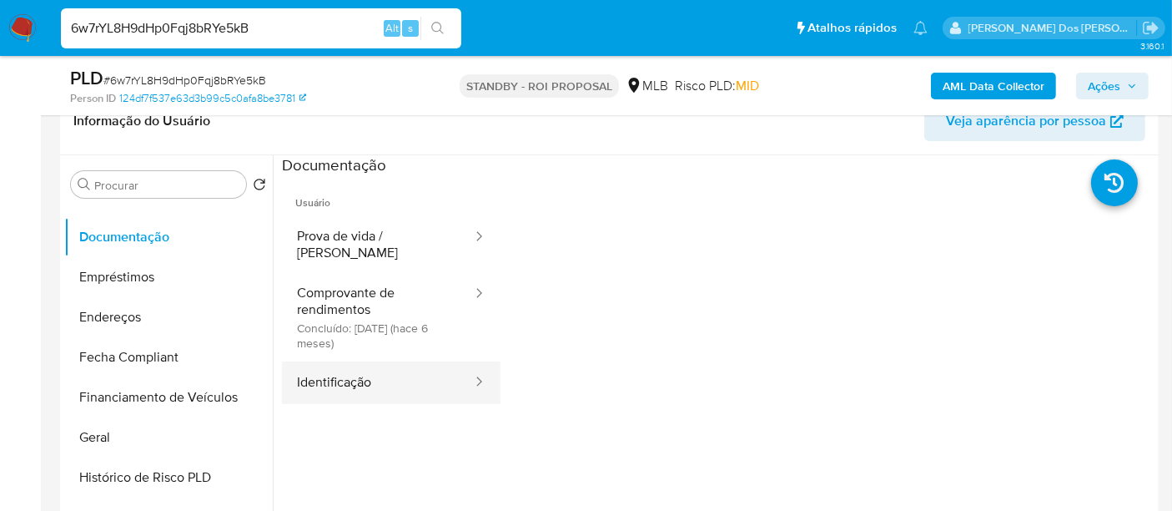
drag, startPoint x: 330, startPoint y: 368, endPoint x: 479, endPoint y: 361, distance: 148.7
click at [331, 368] on button "Identificação" at bounding box center [378, 382] width 192 height 43
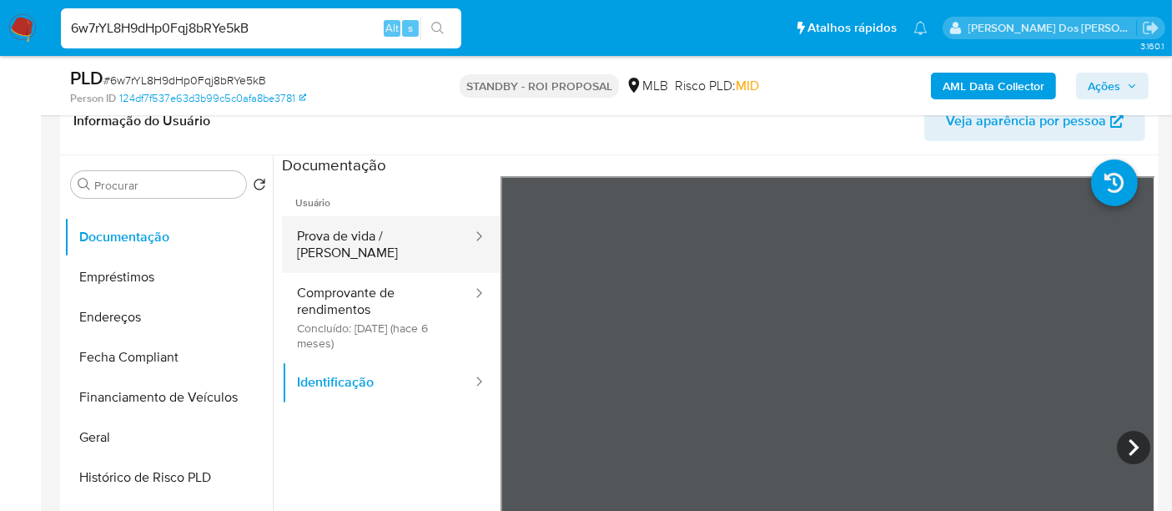
click at [370, 237] on button "Prova de vida / [PERSON_NAME]" at bounding box center [378, 244] width 192 height 57
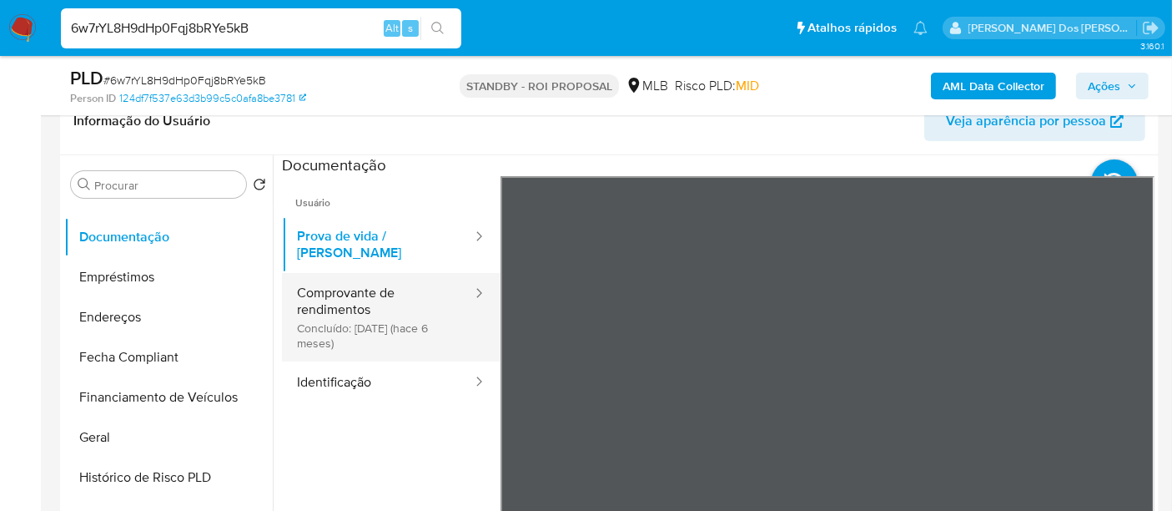
click at [334, 289] on button "Comprovante de rendimentos Concluído: 17/03/2025 (hace 6 meses)" at bounding box center [378, 317] width 192 height 88
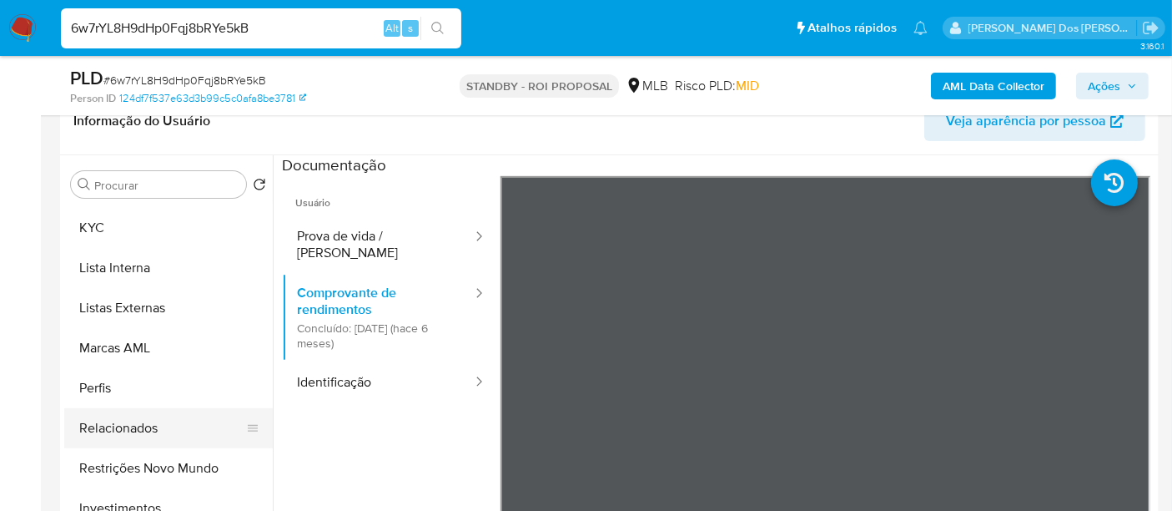
scroll to position [864, 0]
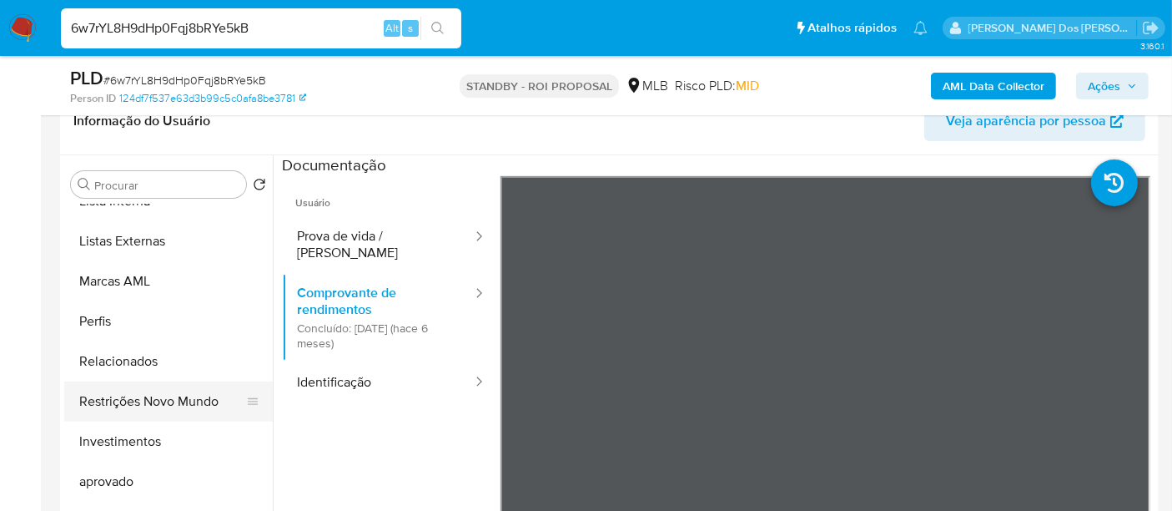
click at [159, 402] on button "Restrições Novo Mundo" at bounding box center [161, 401] width 195 height 40
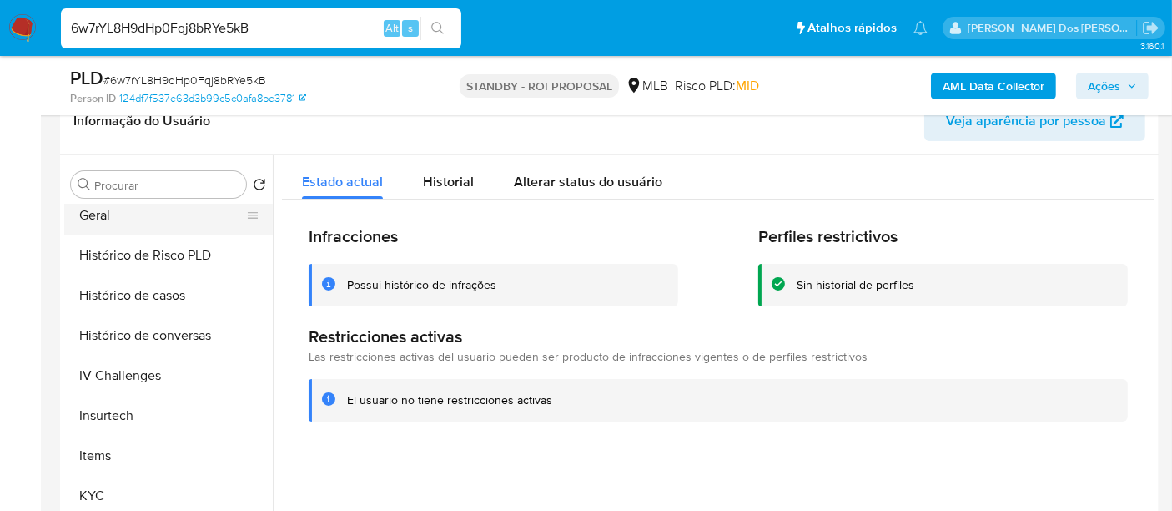
scroll to position [401, 0]
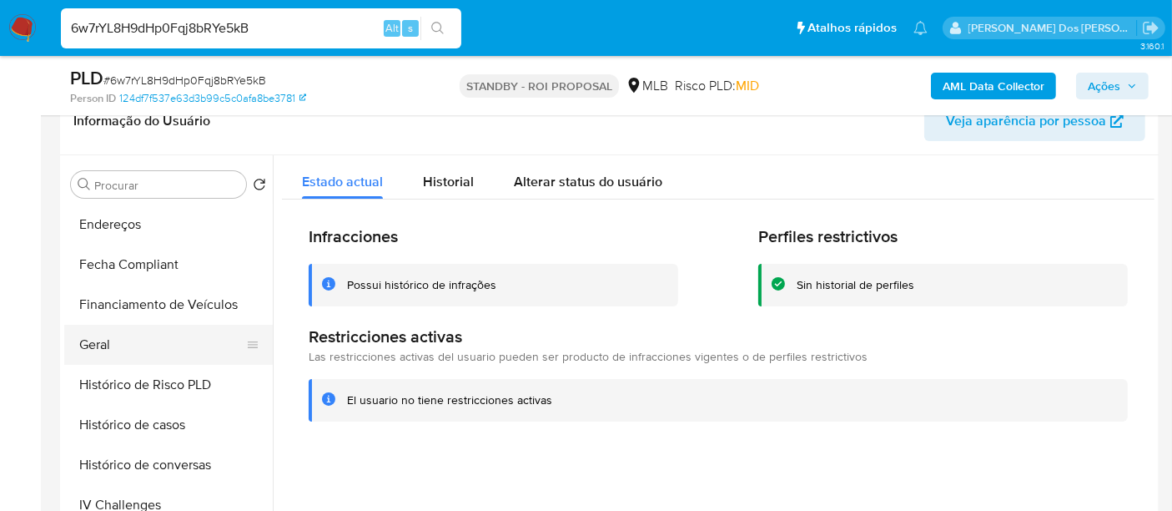
click at [103, 338] on button "Geral" at bounding box center [161, 345] width 195 height 40
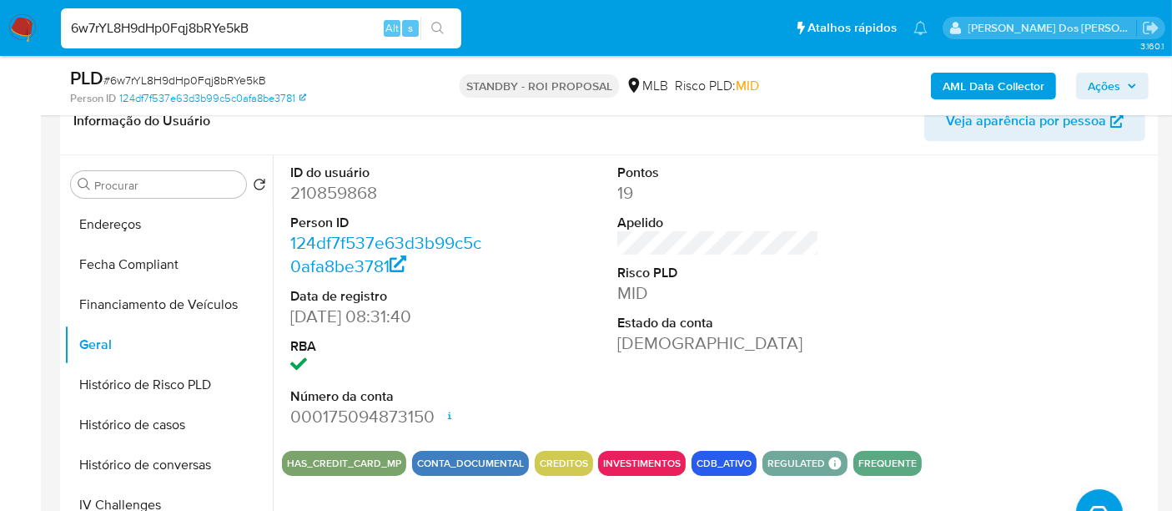
click at [247, 26] on input "6w7rYL8H9dHp0Fqj8bRYe5kB" at bounding box center [261, 29] width 401 height 22
click at [247, 25] on input "6w7rYL8H9dHp0Fqj8bRYe5kB" at bounding box center [261, 29] width 401 height 22
paste input "ASJjj0Ecg2WaoQ1q97jsLcj1"
type input "ASJjj0Ecg2WaoQ1q97jsLcj1"
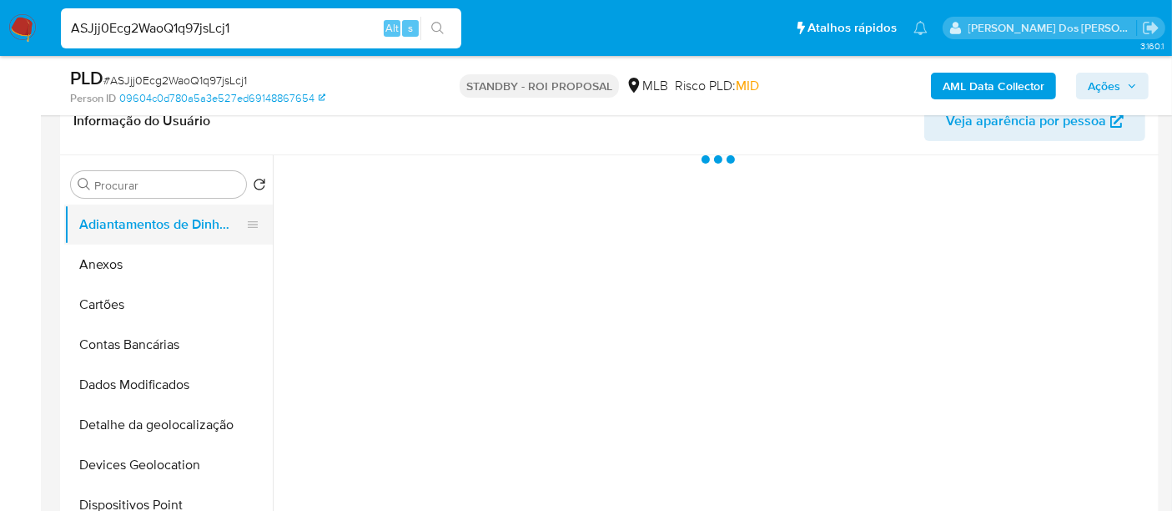
select select "10"
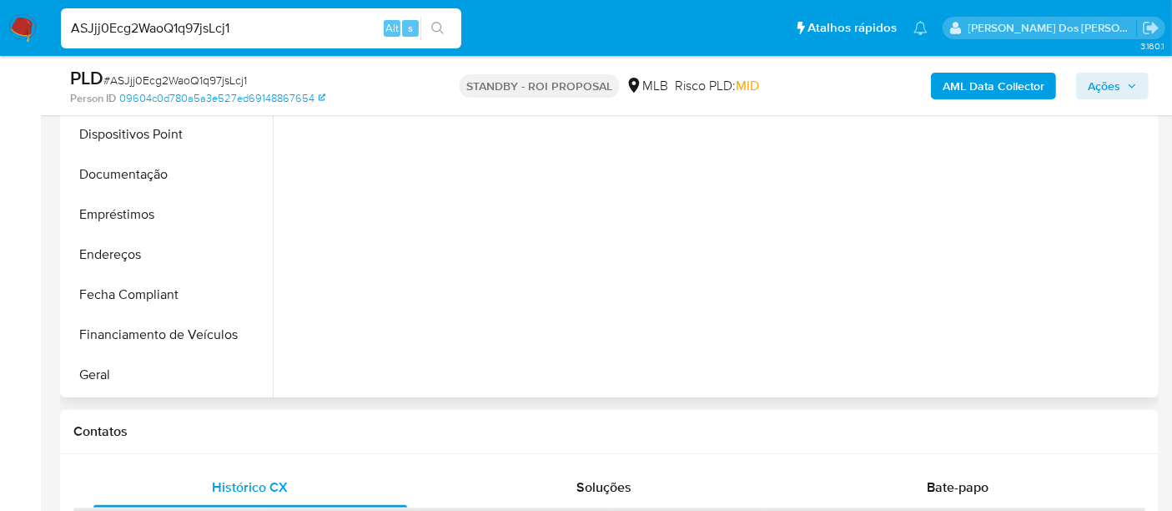
scroll to position [463, 0]
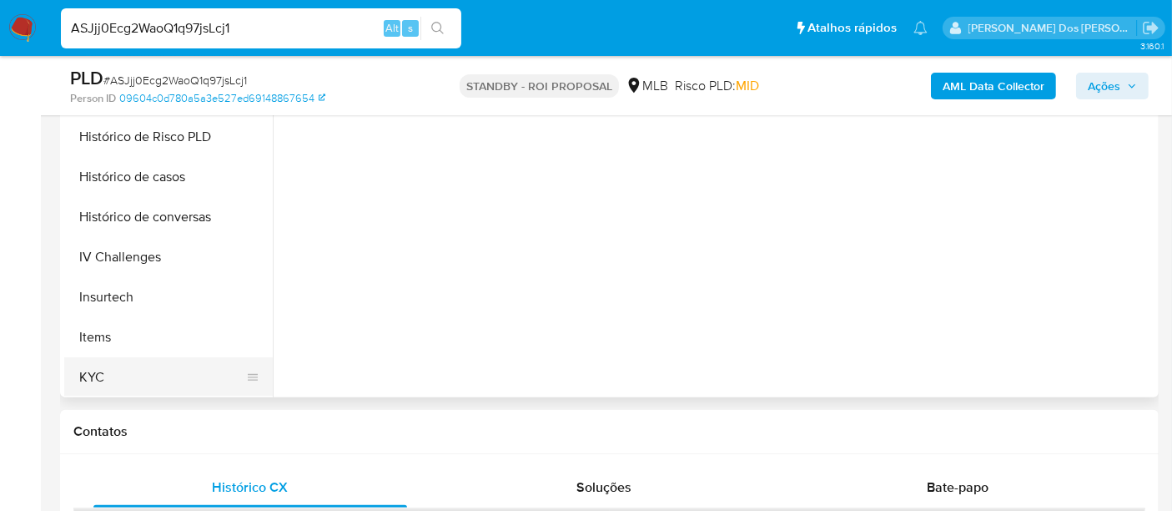
click at [101, 363] on button "KYC" at bounding box center [161, 377] width 195 height 40
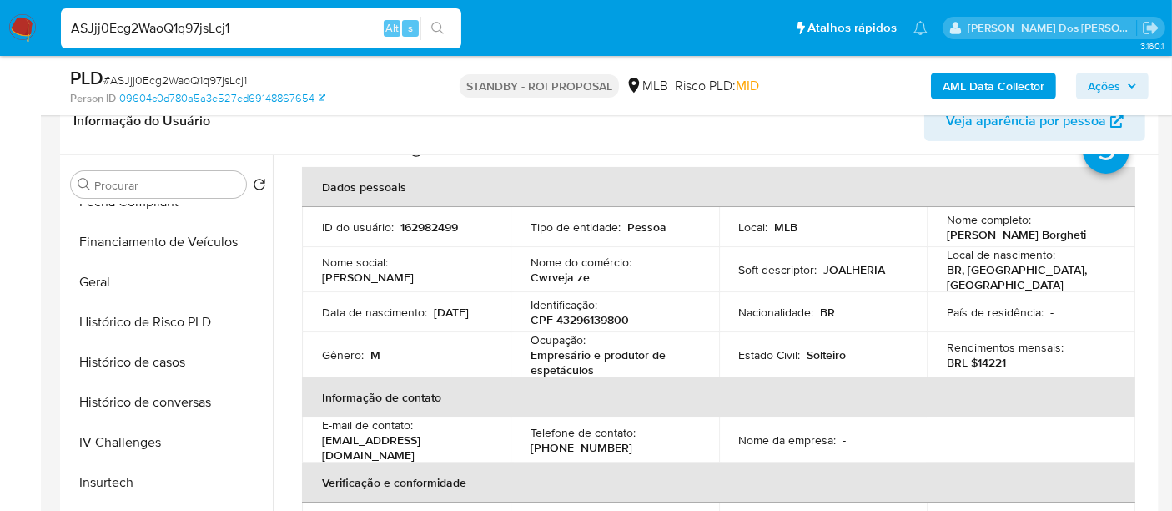
scroll to position [93, 0]
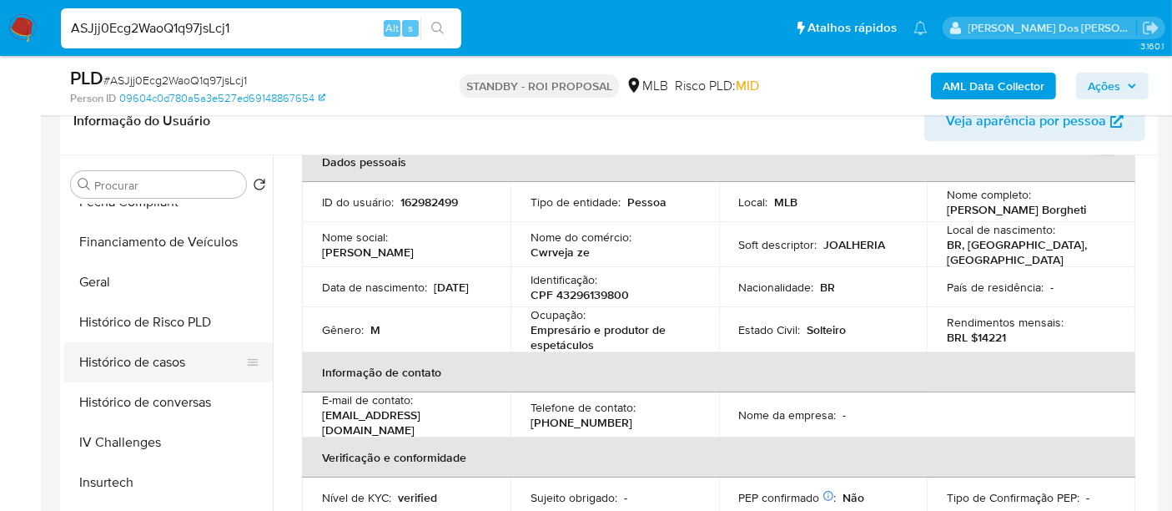
click at [168, 368] on button "Histórico de casos" at bounding box center [161, 362] width 195 height 40
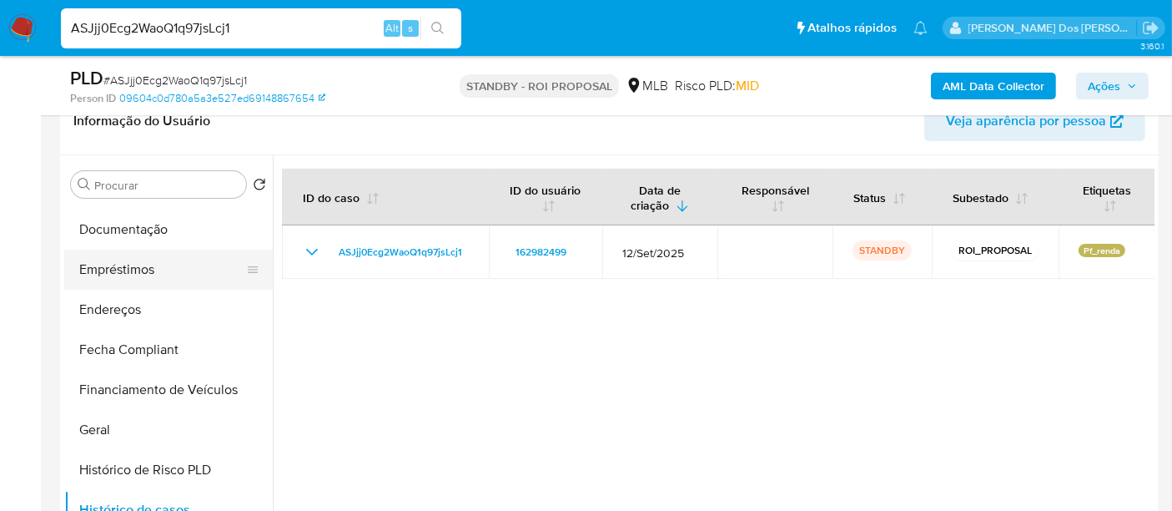
scroll to position [185, 0]
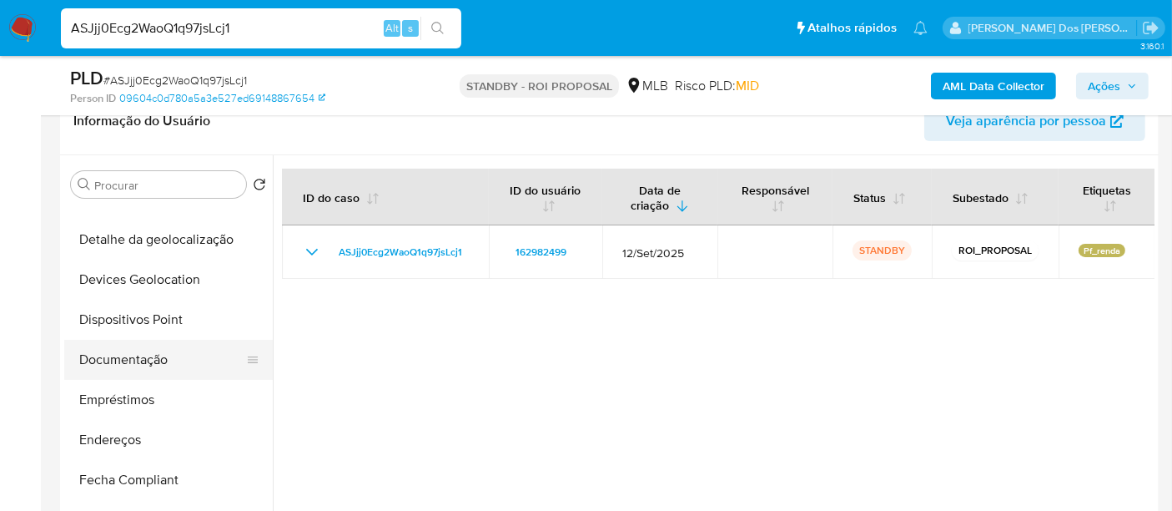
click at [138, 360] on button "Documentação" at bounding box center [161, 360] width 195 height 40
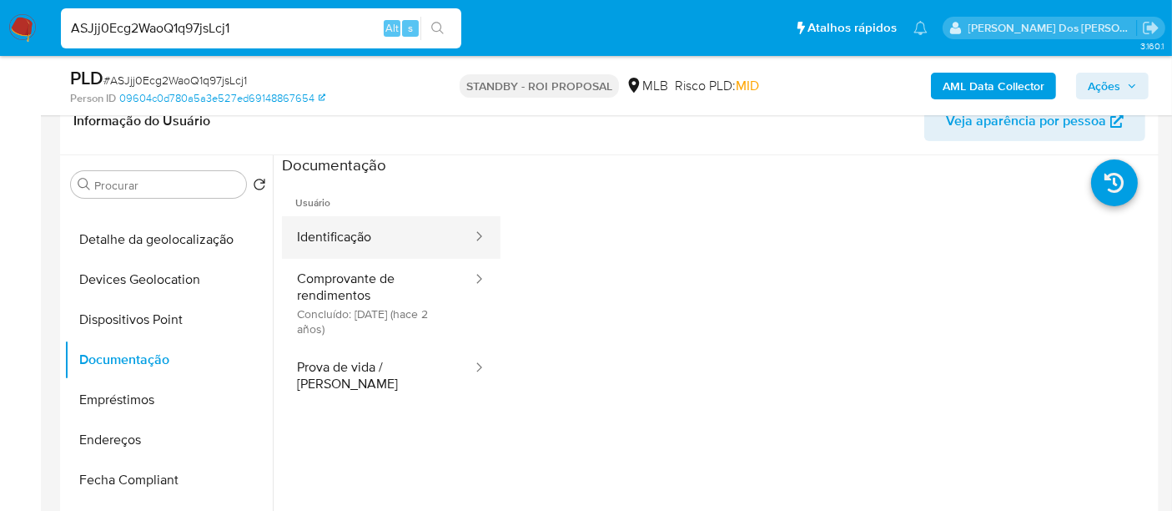
click at [340, 242] on button "Identificação" at bounding box center [378, 237] width 192 height 43
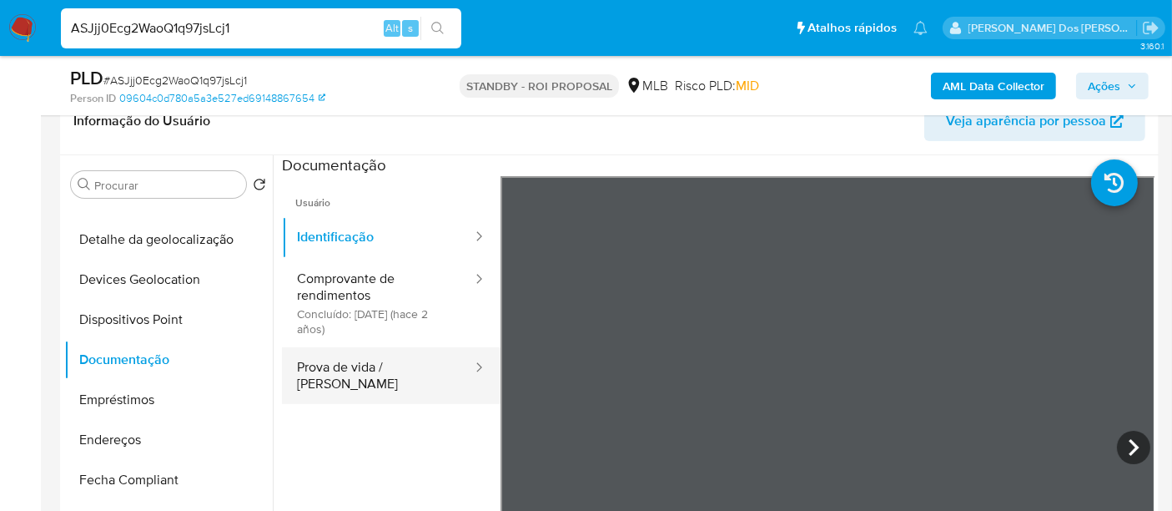
click at [379, 362] on button "Prova de vida / [PERSON_NAME]" at bounding box center [378, 375] width 192 height 57
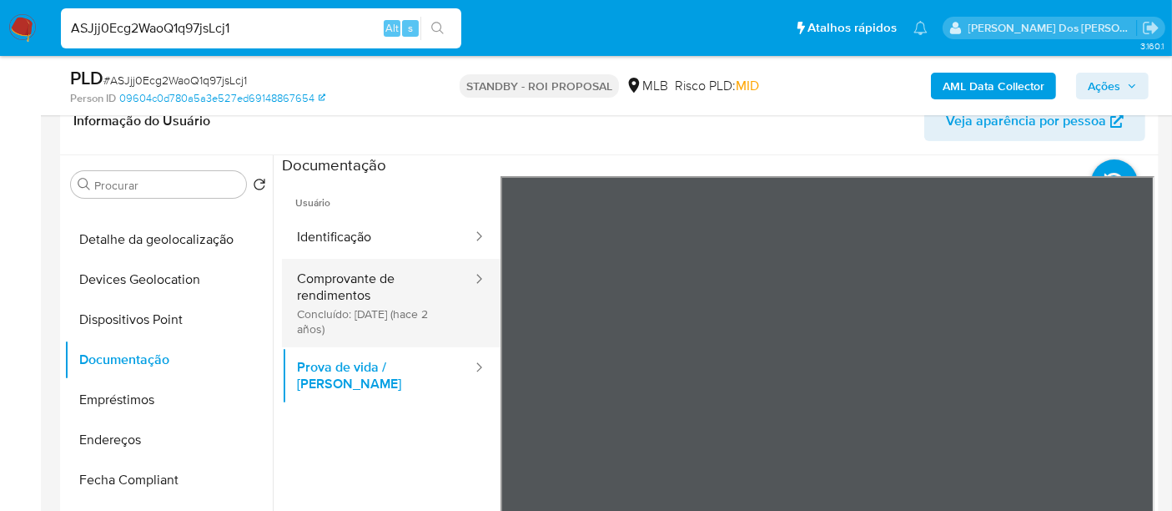
click at [359, 304] on button "Comprovante de rendimentos Concluído: 30/05/2023 (hace 2 años)" at bounding box center [378, 303] width 192 height 88
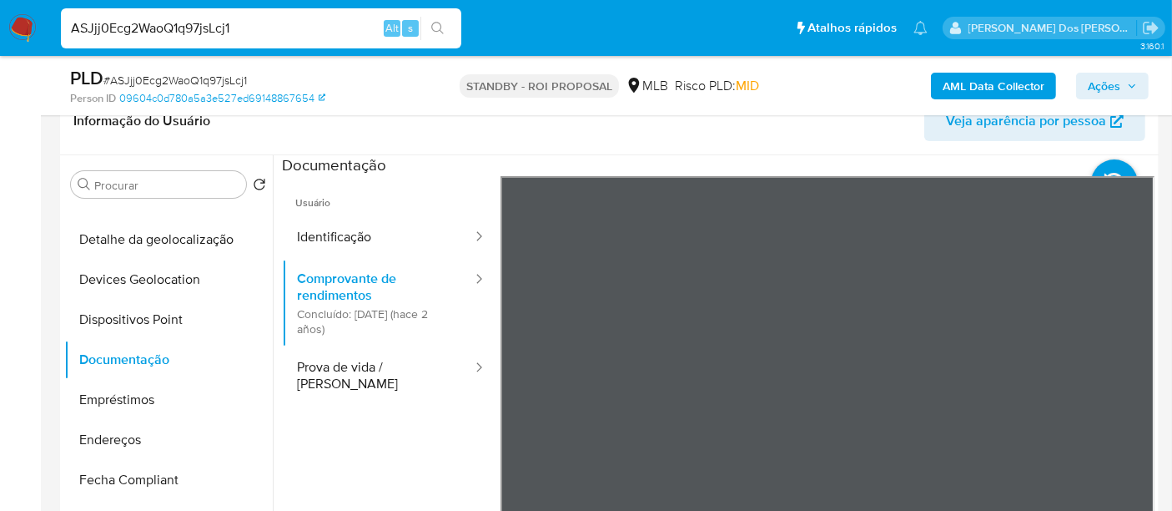
click at [733, 158] on section at bounding box center [718, 432] width 873 height 555
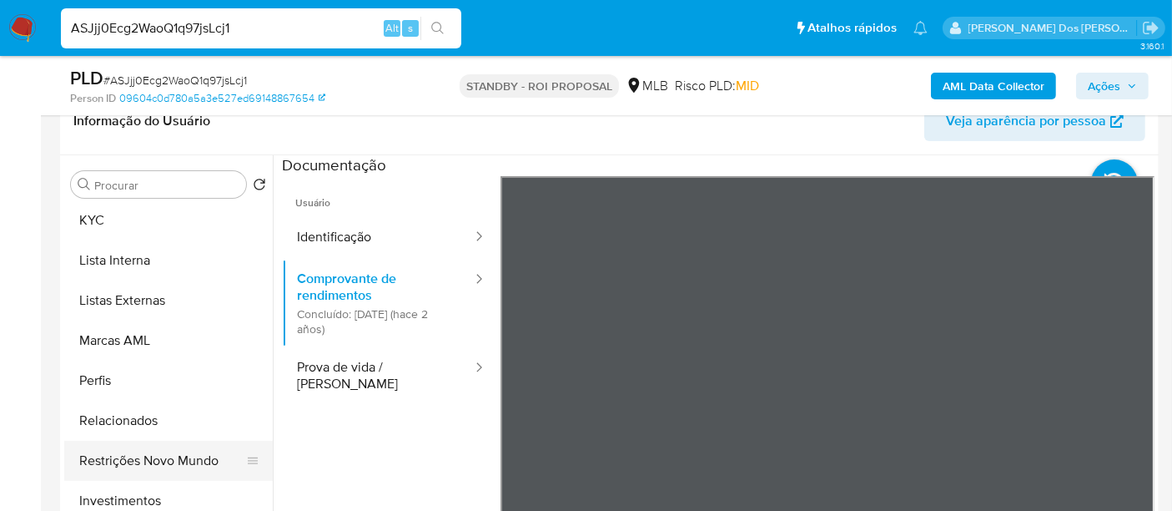
scroll to position [834, 0]
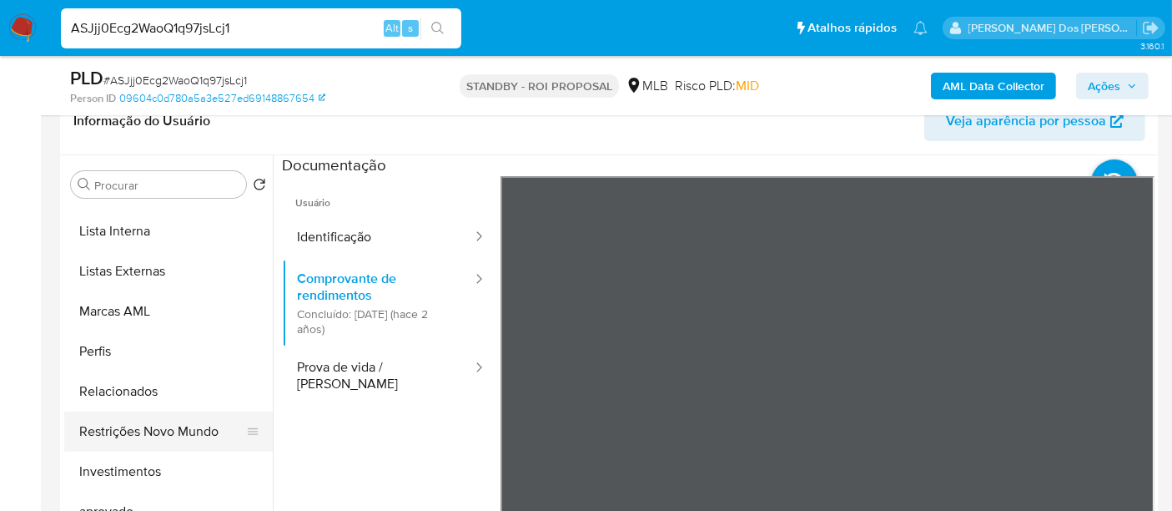
click at [156, 426] on button "Restrições Novo Mundo" at bounding box center [161, 431] width 195 height 40
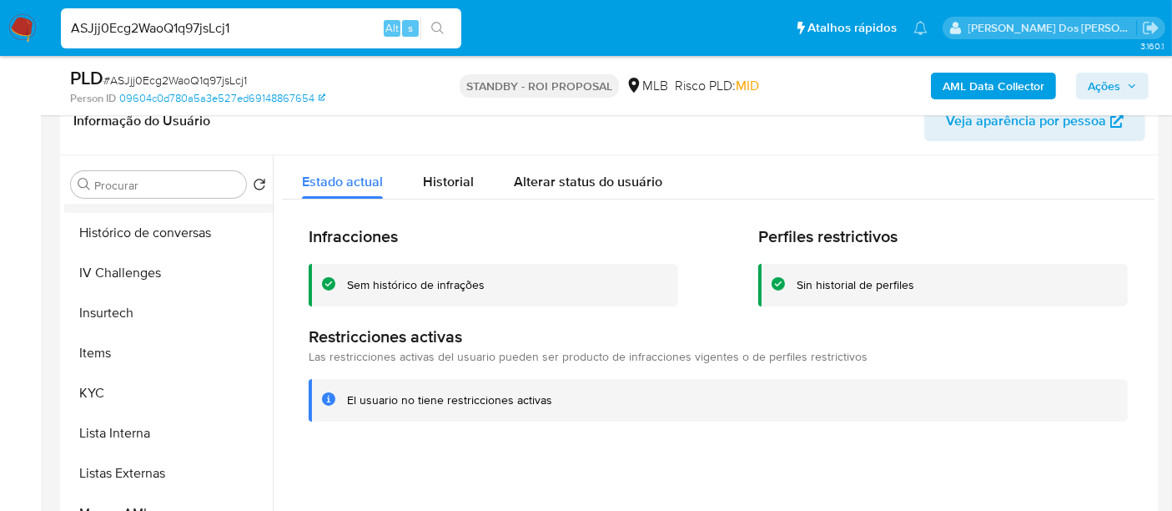
scroll to position [463, 0]
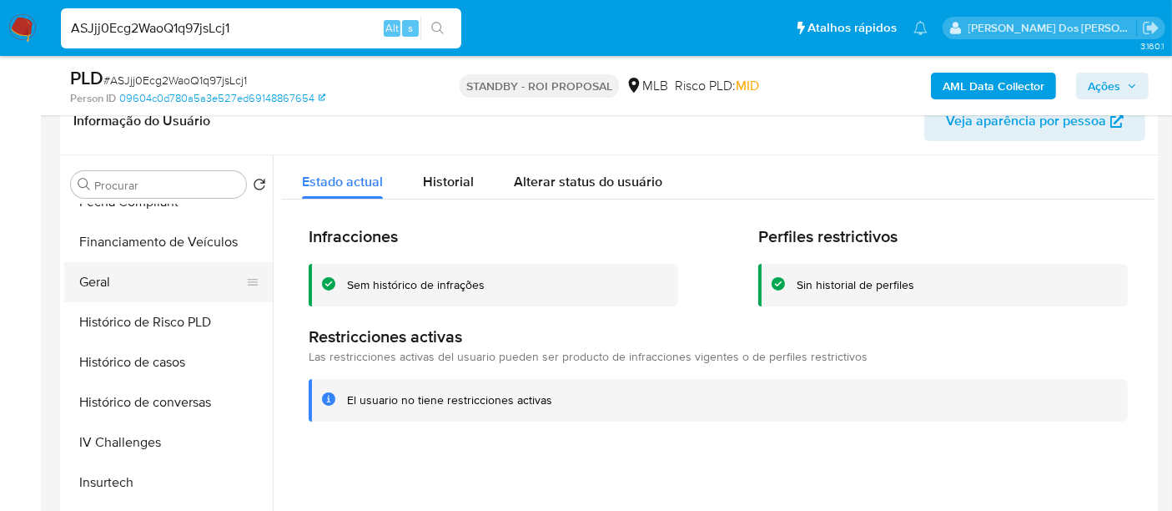
click at [113, 287] on button "Geral" at bounding box center [161, 282] width 195 height 40
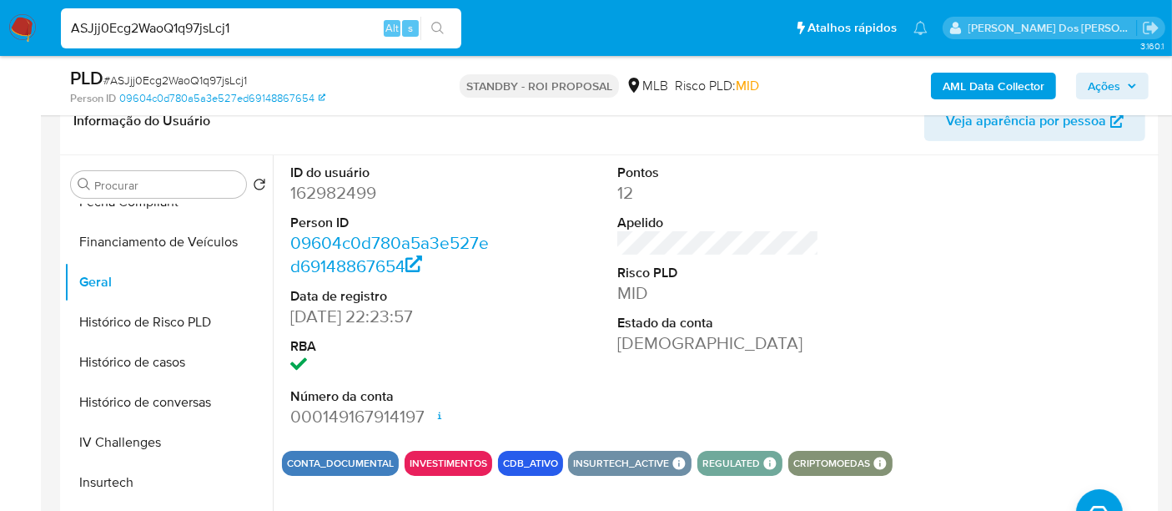
click at [281, 25] on input "ASJjj0Ecg2WaoQ1q97jsLcj1" at bounding box center [261, 29] width 401 height 22
paste input "TKiaAgPJzyMytGz7wLf83LhB"
type input "TKiaAgPJzyMytGz7wLf83LhB"
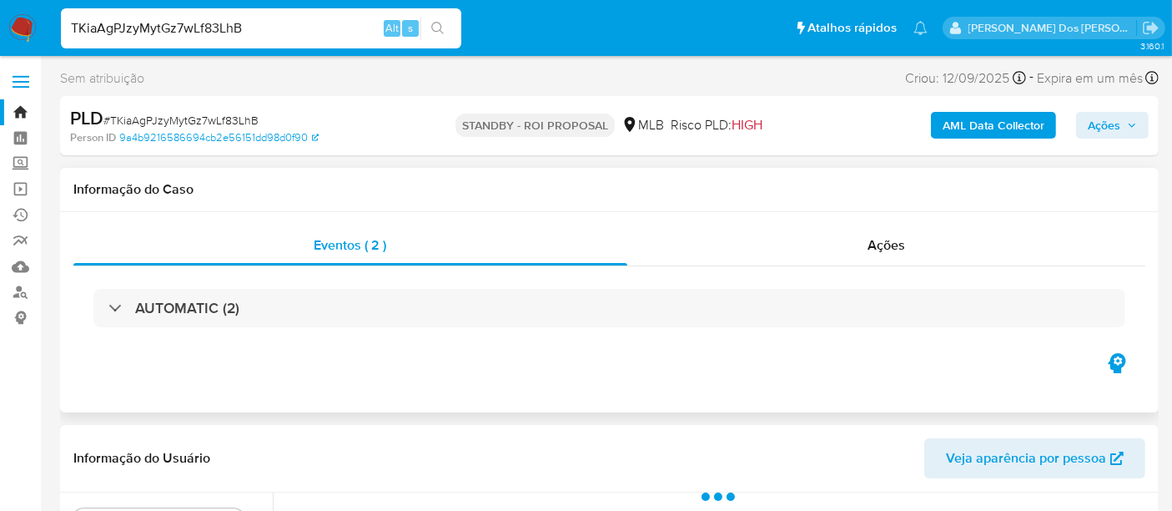
select select "10"
click at [291, 27] on input "TKiaAgPJzyMytGz7wLf83LhB" at bounding box center [261, 29] width 401 height 22
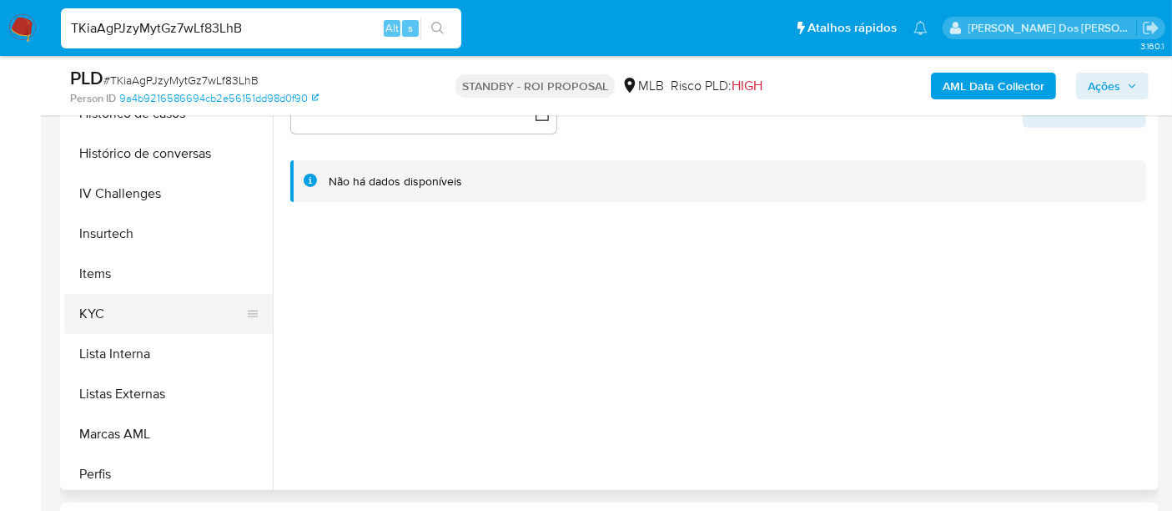
scroll to position [648, 0]
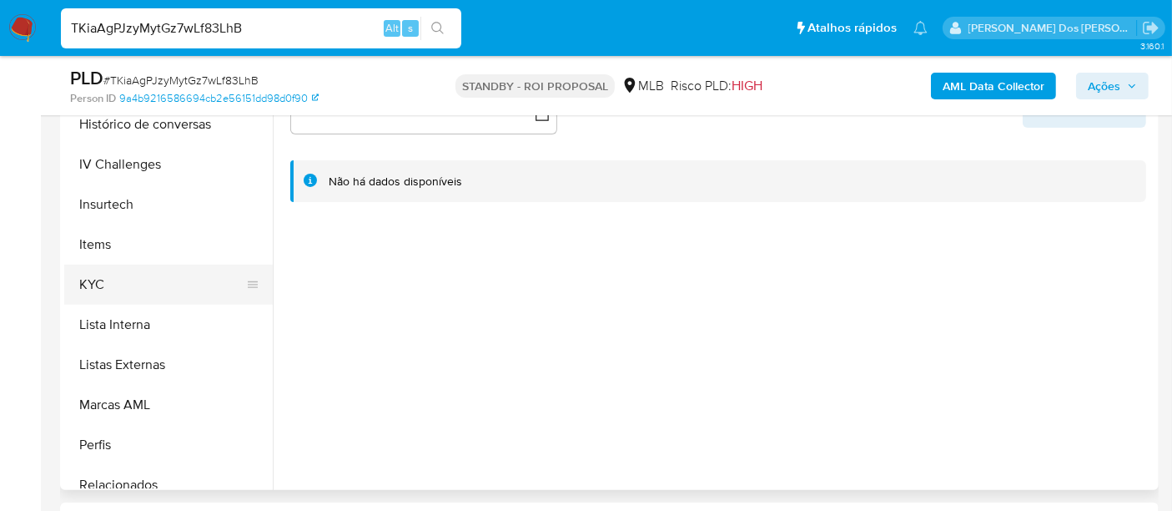
click at [91, 286] on button "KYC" at bounding box center [161, 285] width 195 height 40
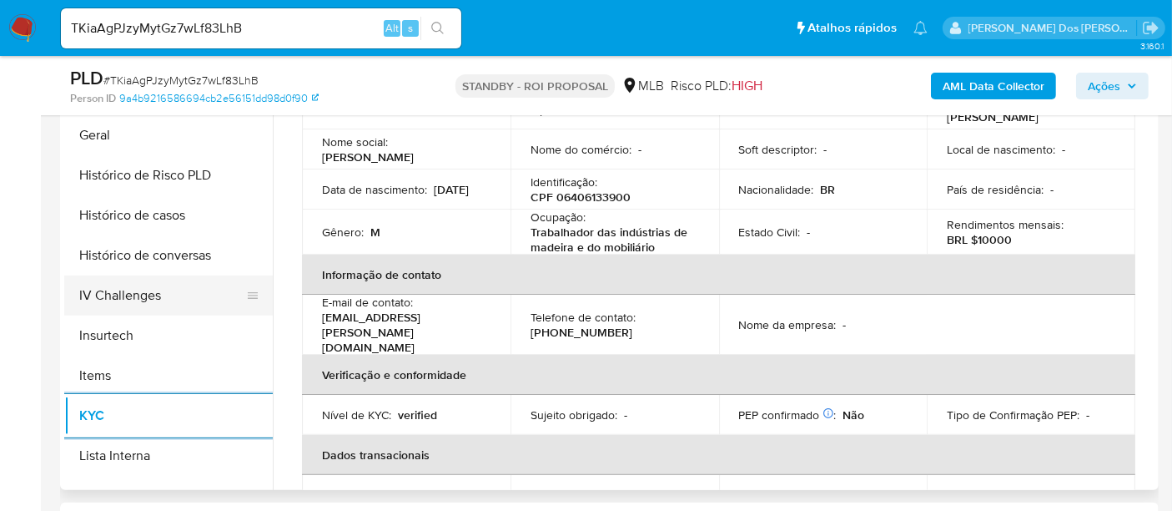
scroll to position [463, 0]
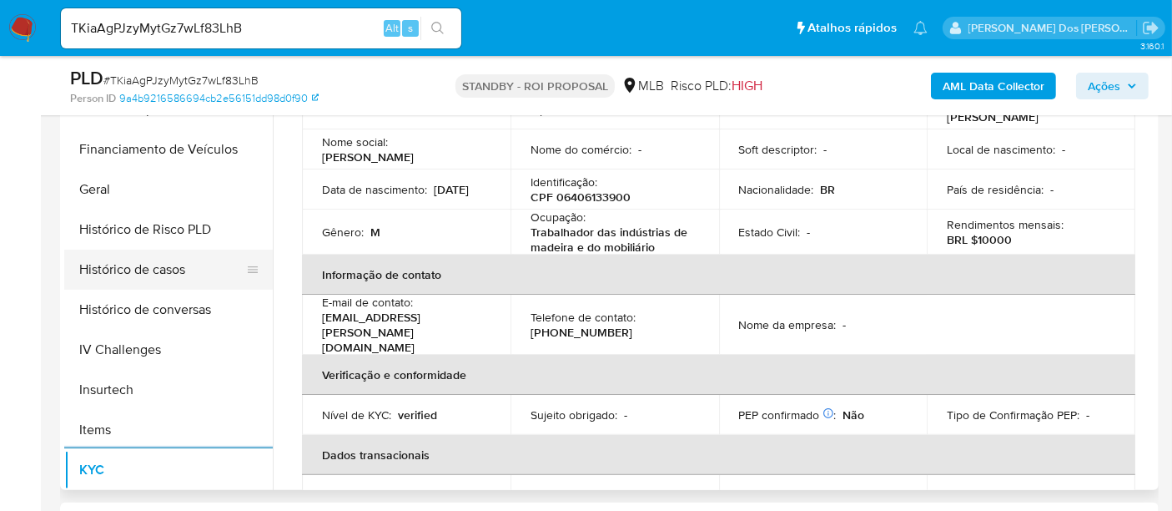
click at [155, 271] on button "Histórico de casos" at bounding box center [161, 269] width 195 height 40
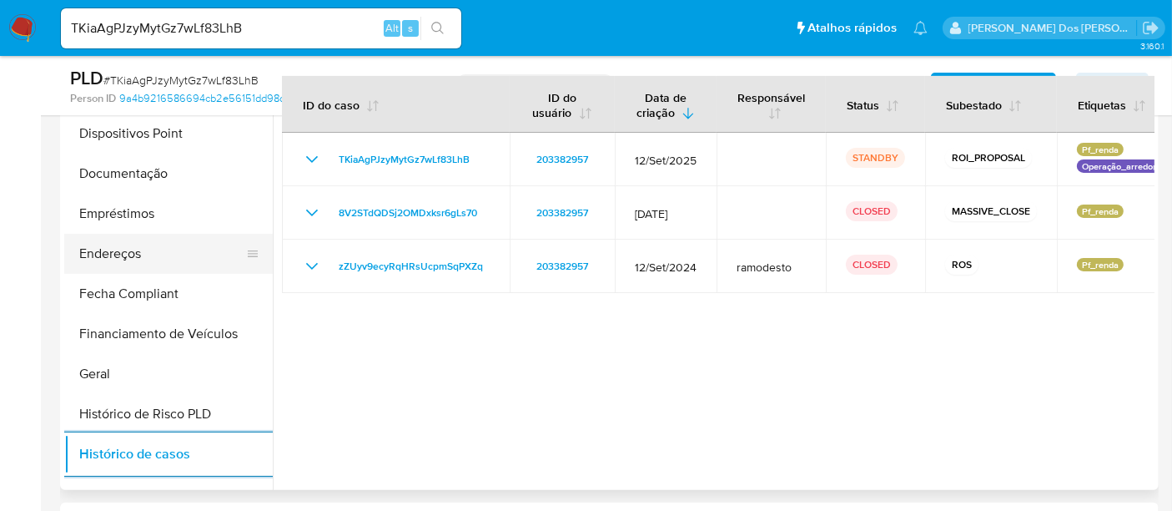
scroll to position [278, 0]
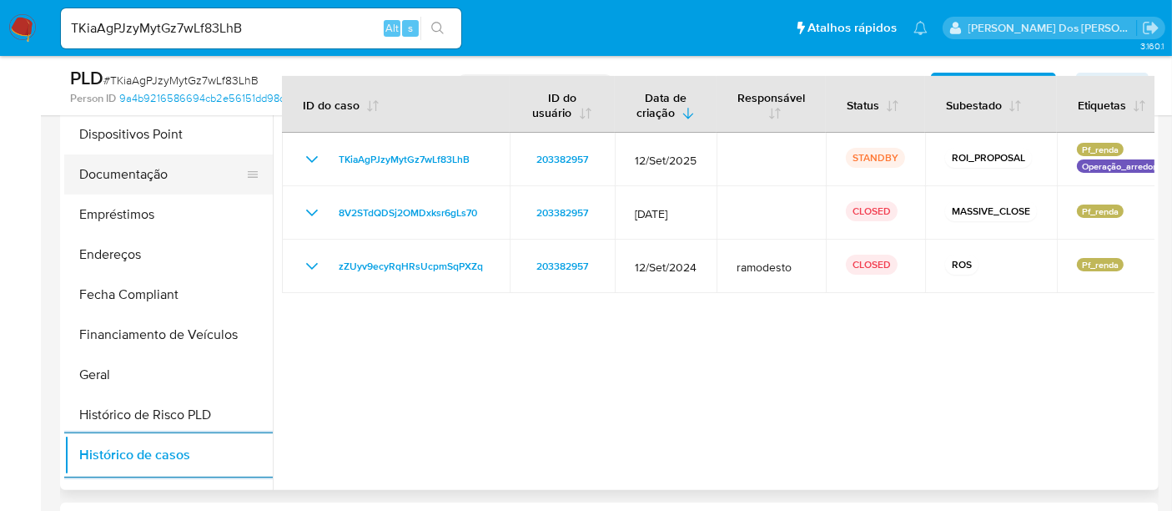
click at [135, 169] on button "Documentação" at bounding box center [161, 174] width 195 height 40
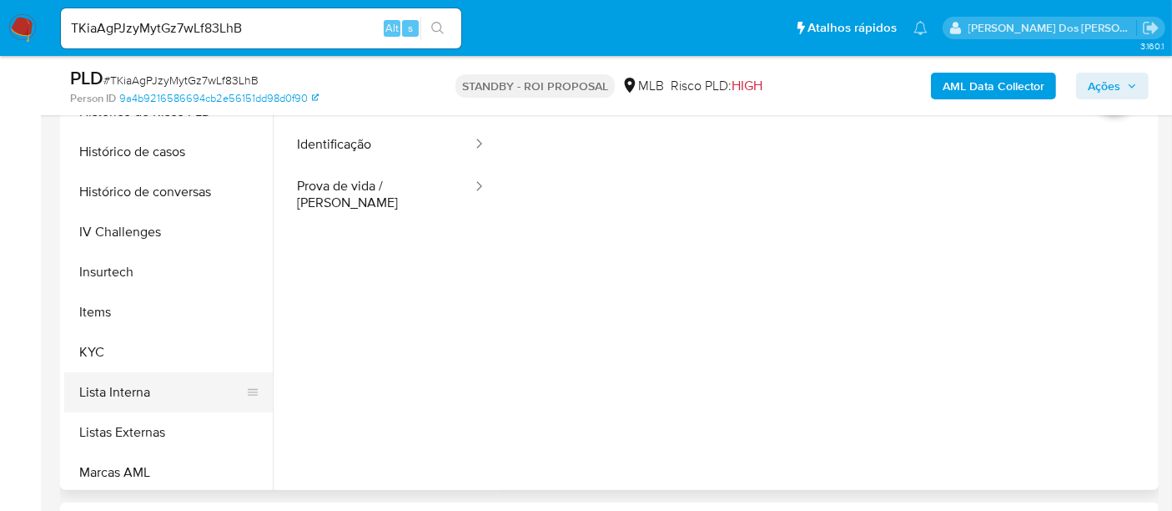
scroll to position [648, 0]
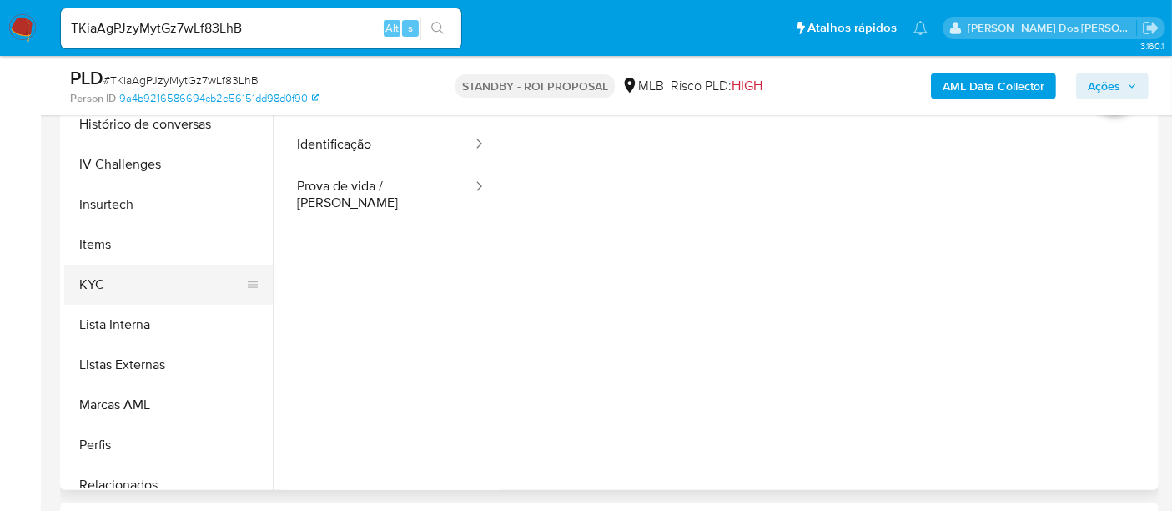
click at [98, 285] on button "KYC" at bounding box center [161, 285] width 195 height 40
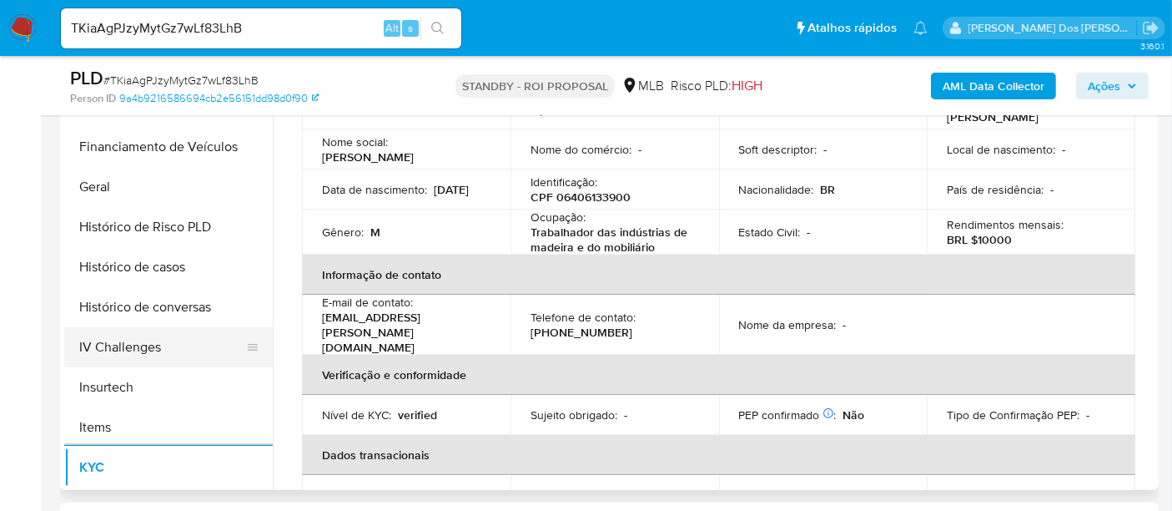
scroll to position [463, 0]
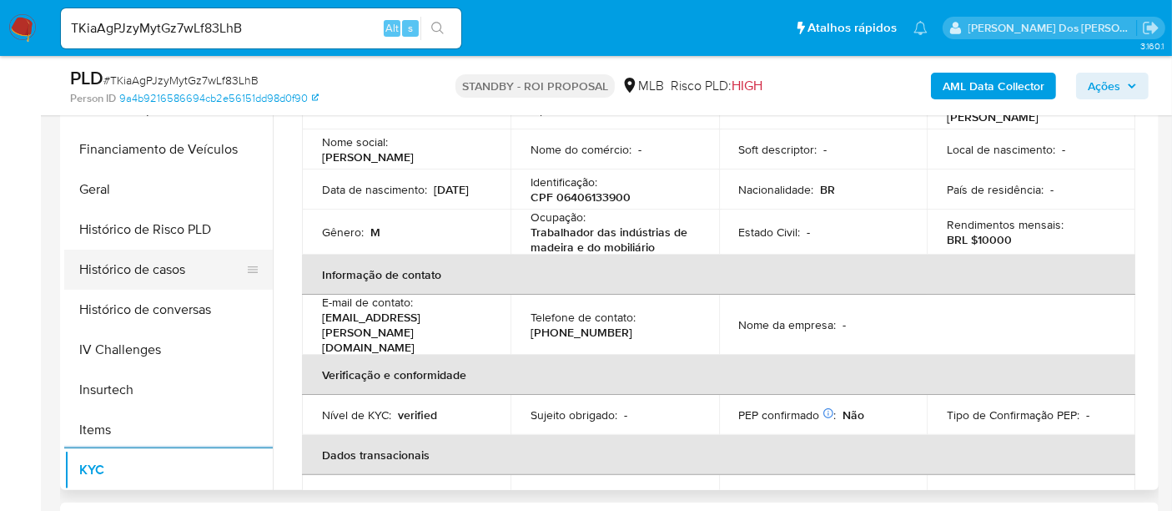
drag, startPoint x: 138, startPoint y: 277, endPoint x: 149, endPoint y: 277, distance: 11.7
click at [138, 277] on button "Histórico de casos" at bounding box center [161, 269] width 195 height 40
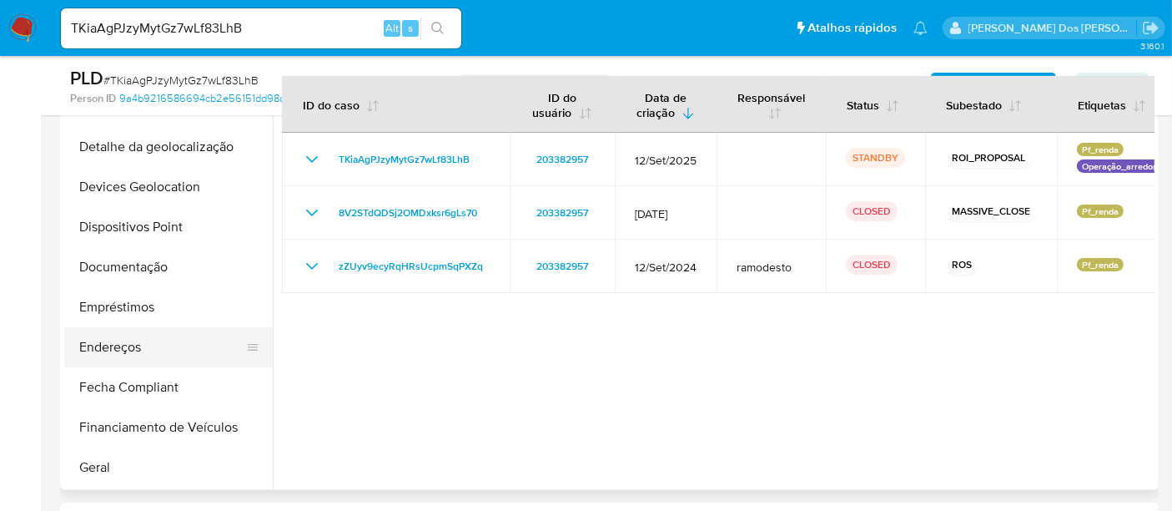
scroll to position [185, 0]
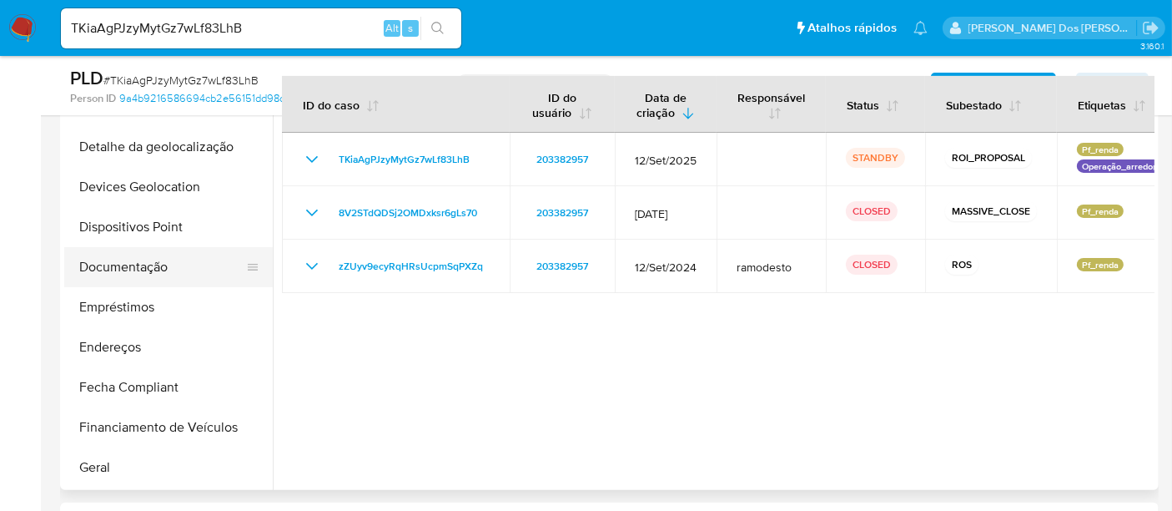
click at [139, 259] on button "Documentação" at bounding box center [161, 267] width 195 height 40
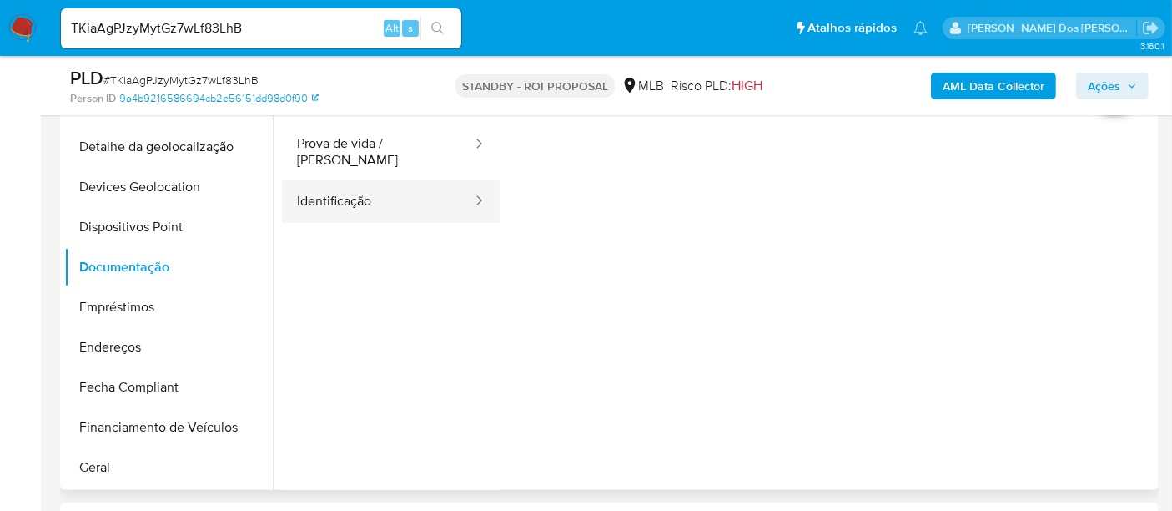
click at [334, 199] on button "Identificação" at bounding box center [378, 201] width 192 height 43
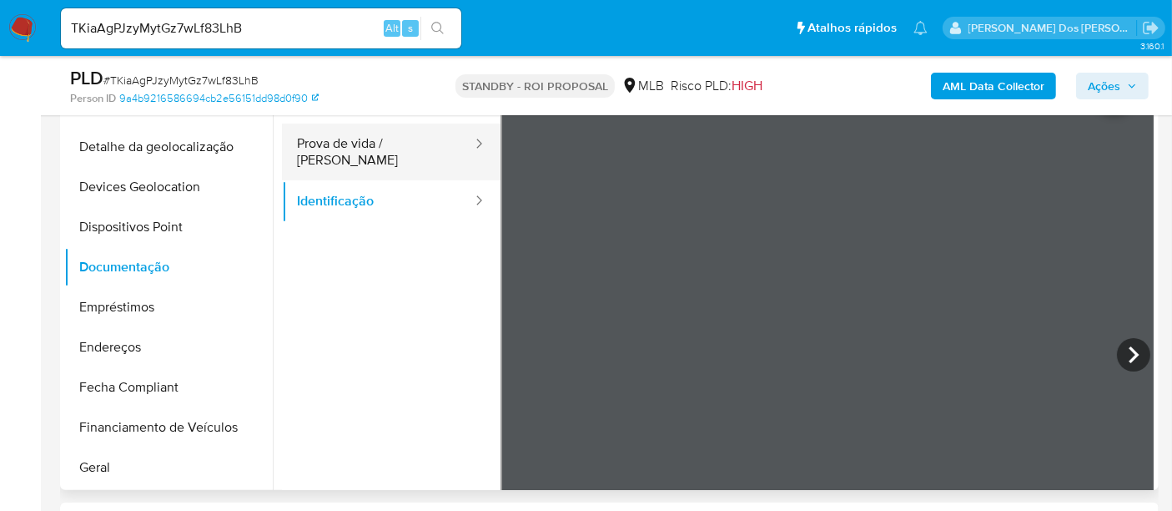
click at [412, 143] on button "Prova de vida / [PERSON_NAME]" at bounding box center [378, 151] width 192 height 57
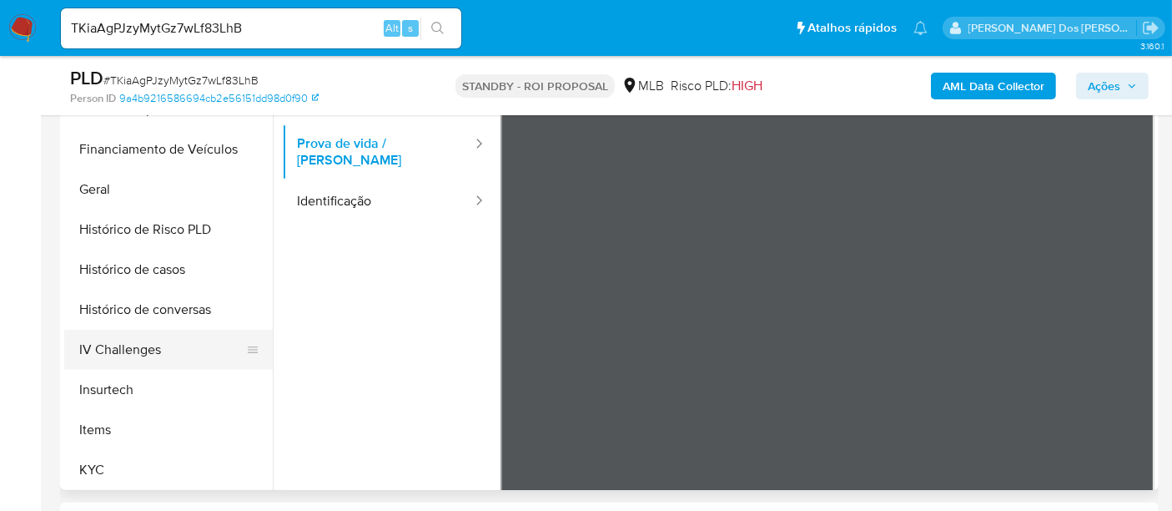
scroll to position [741, 0]
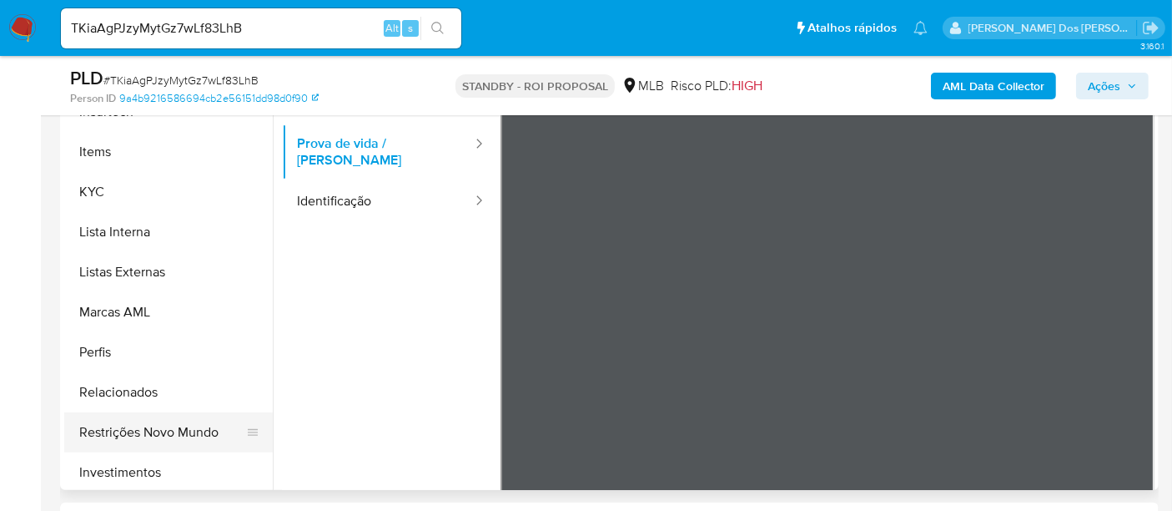
click at [159, 432] on button "Restrições Novo Mundo" at bounding box center [161, 432] width 195 height 40
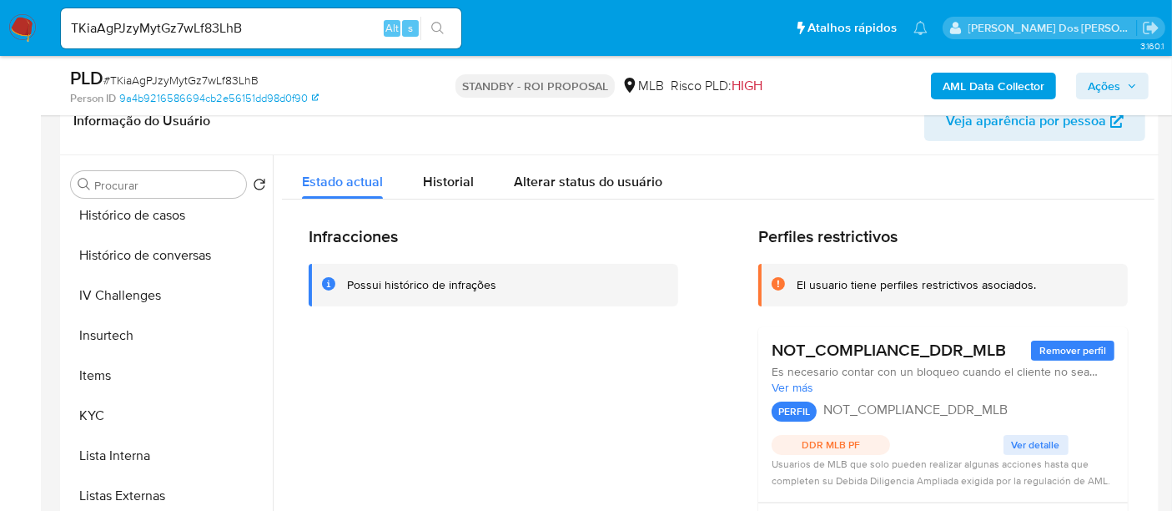
scroll to position [463, 0]
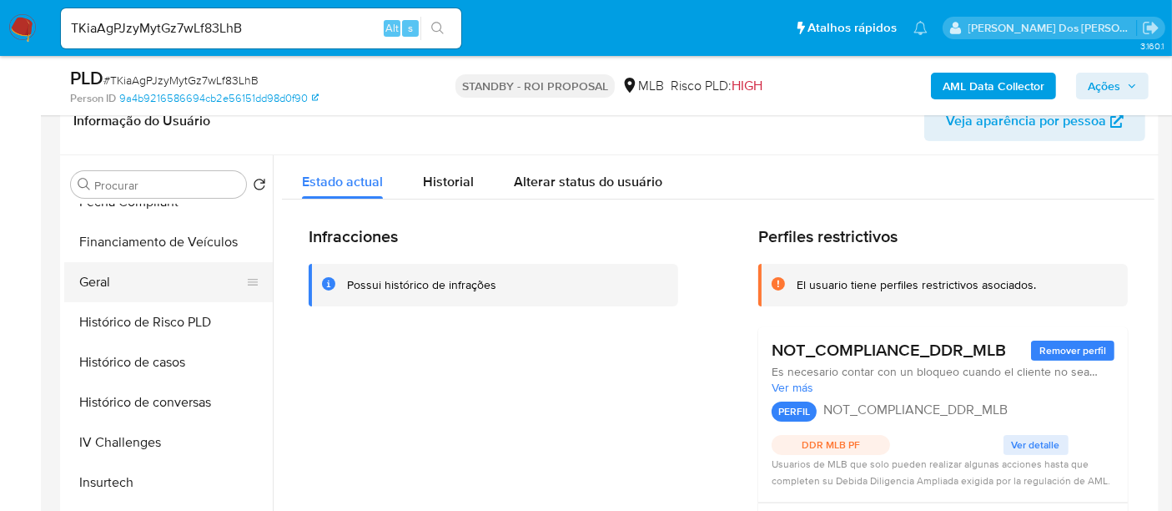
click at [103, 275] on button "Geral" at bounding box center [161, 282] width 195 height 40
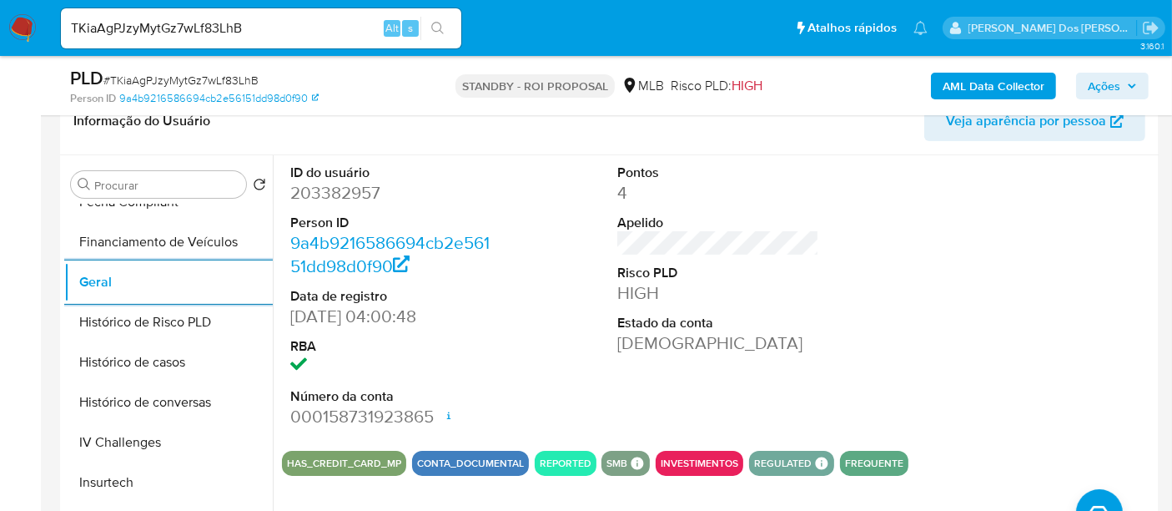
click at [156, 34] on input "TKiaAgPJzyMytGz7wLf83LhB" at bounding box center [261, 29] width 401 height 22
paste input "lmA798xNs54QixRKsa3zhmF3"
type input "lmA798xNs54QixRKsa3zhmF3"
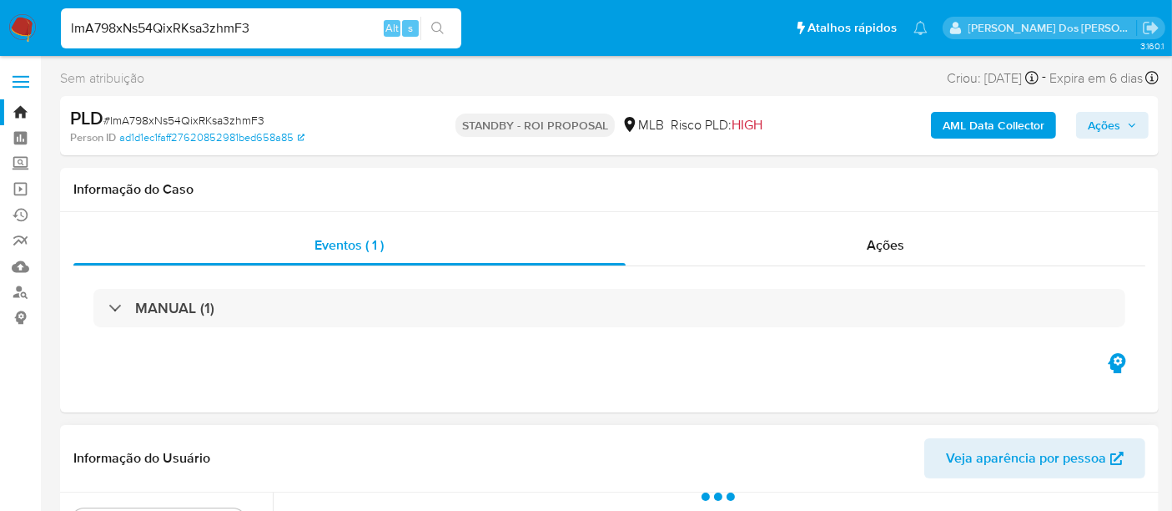
scroll to position [278, 0]
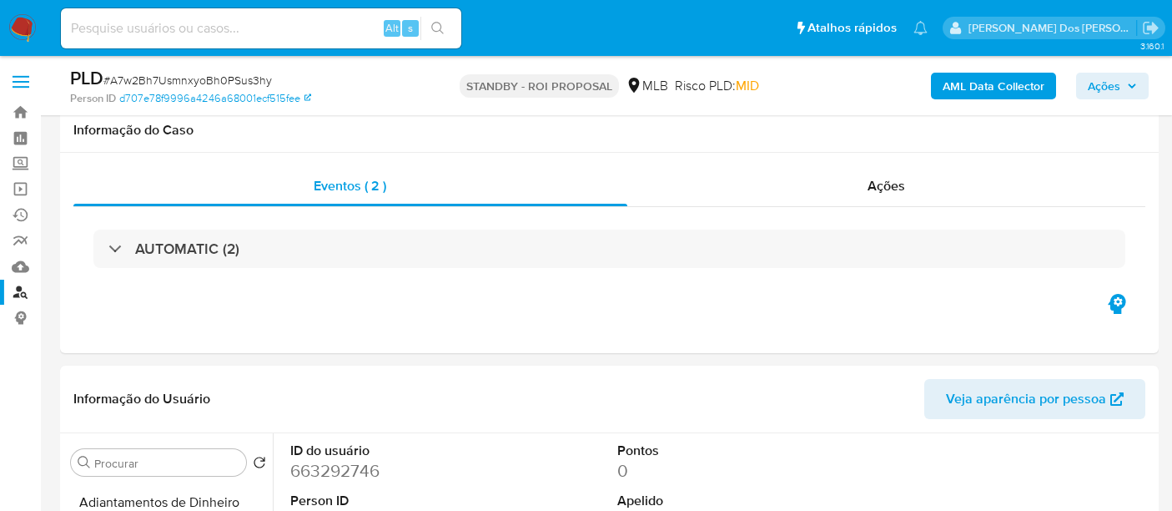
select select "10"
click at [204, 23] on input at bounding box center [261, 29] width 401 height 22
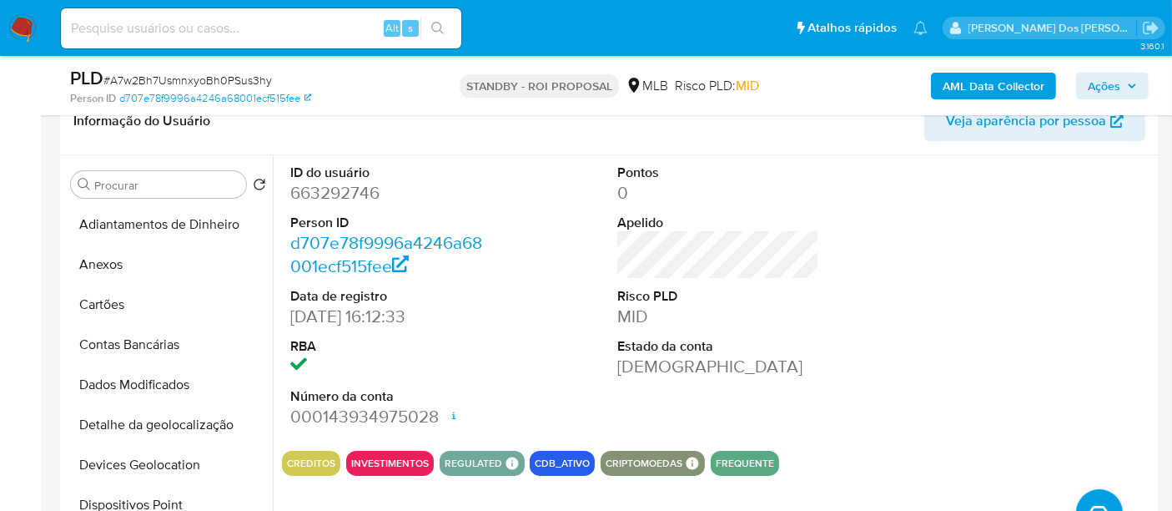
scroll to position [282, 0]
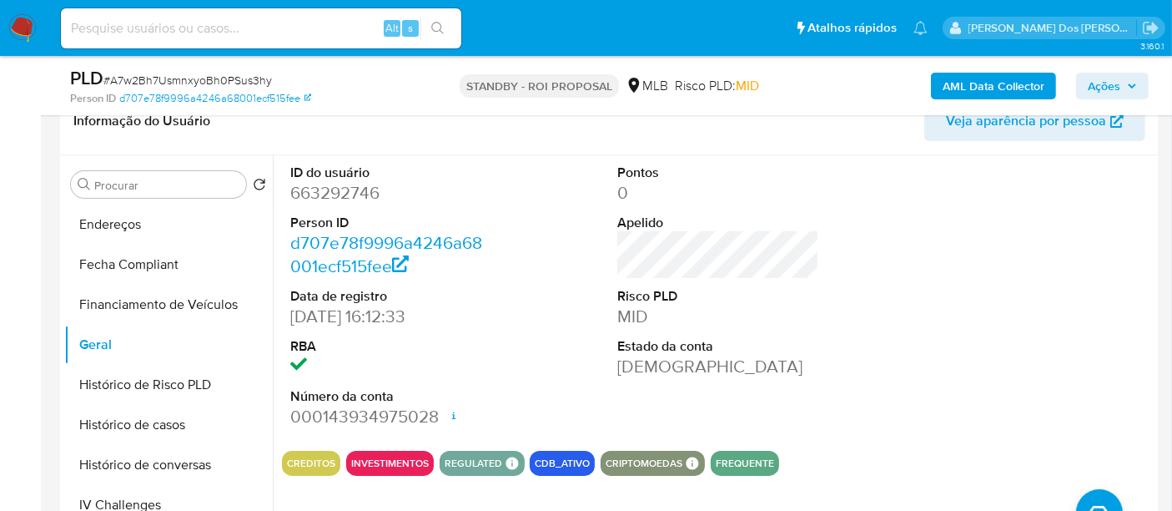
paste input "DhsNf2pDchHFA7YzF1j6WxE2"
type input "DhsNf2pDchHFA7YzF1j6WxE2"
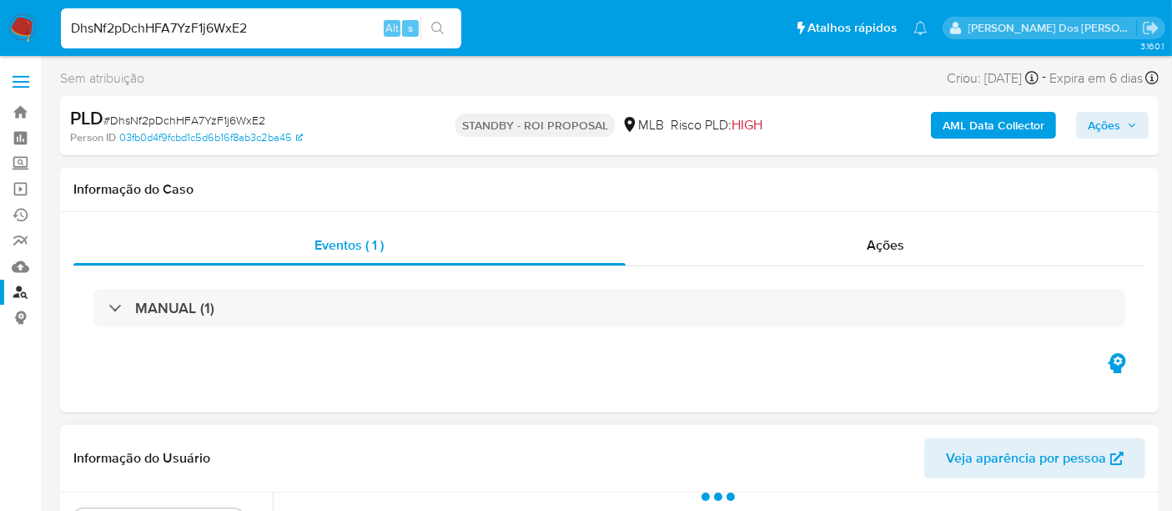
scroll to position [278, 0]
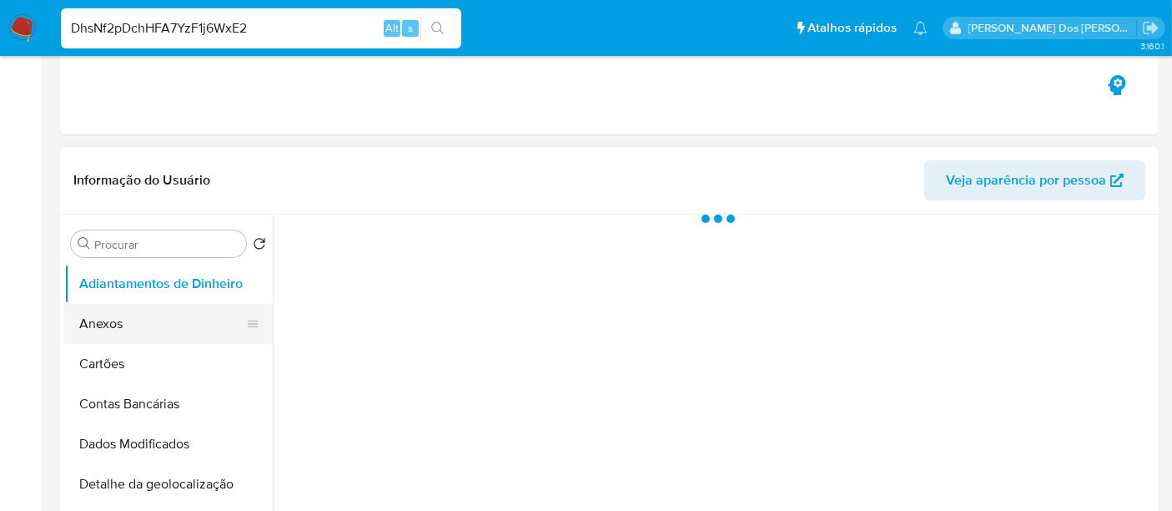
select select "10"
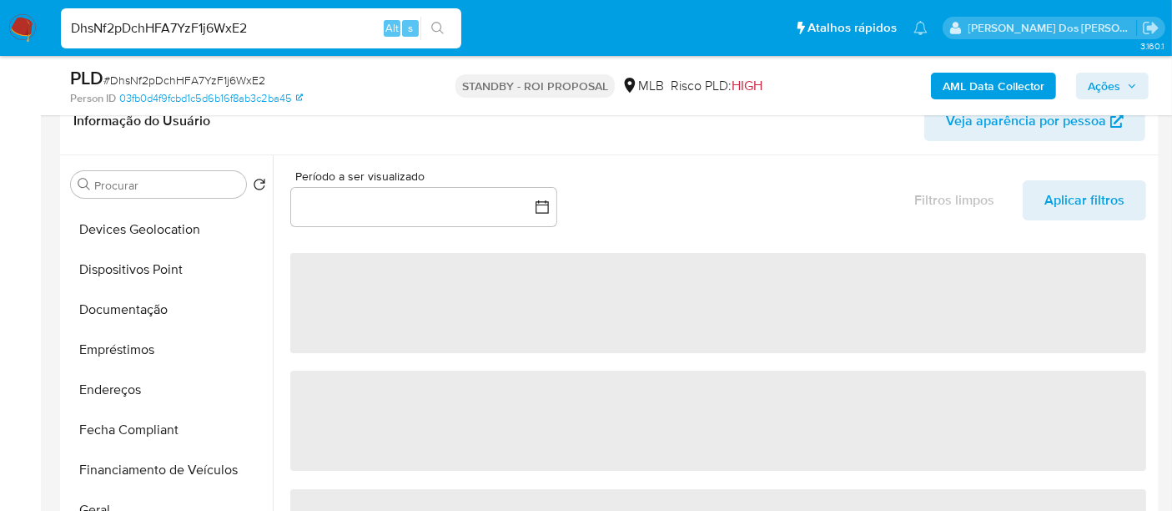
scroll to position [277, 0]
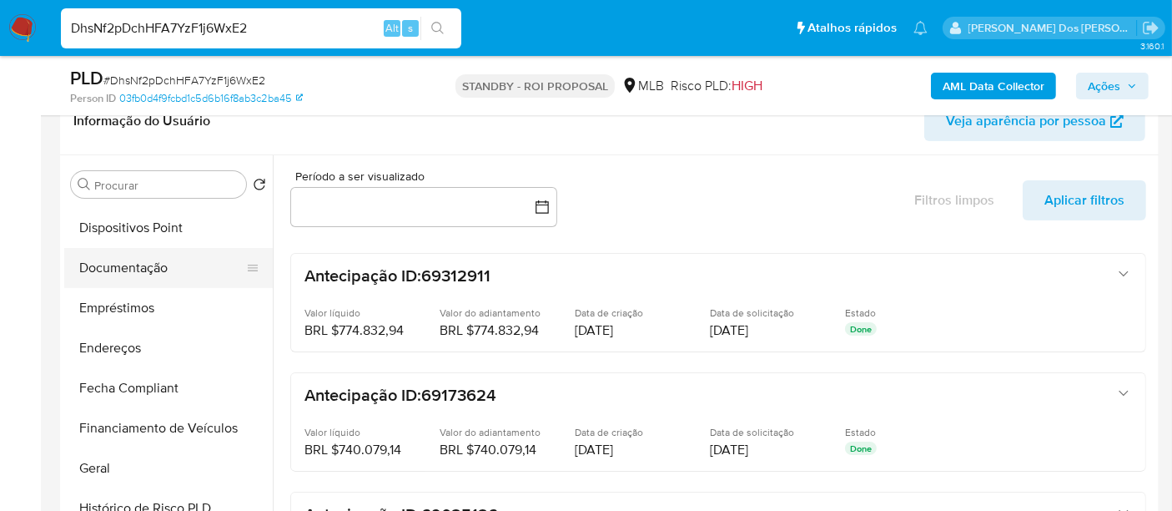
click at [140, 256] on button "Documentação" at bounding box center [161, 268] width 195 height 40
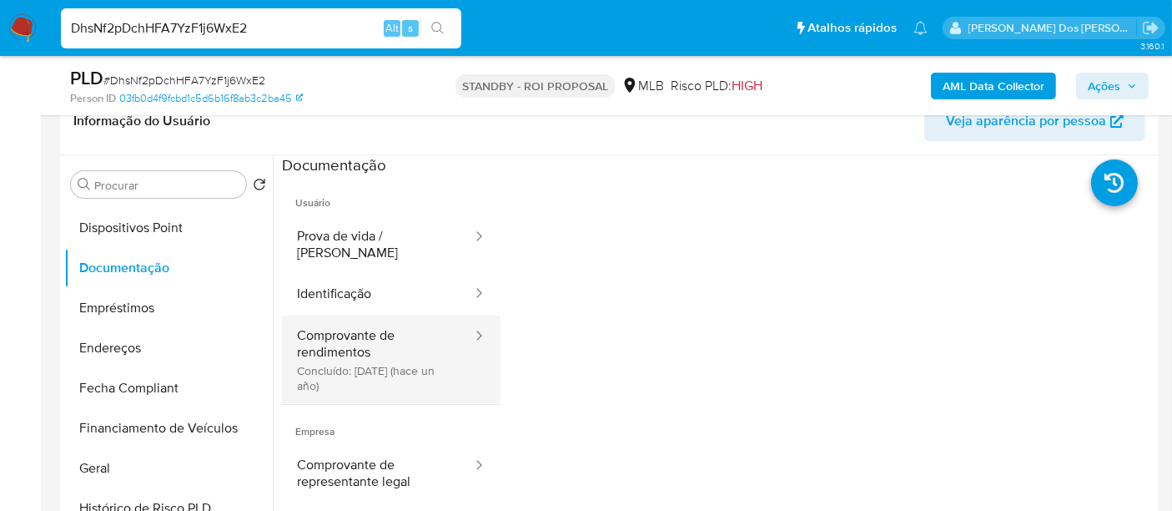
click at [374, 356] on button "Comprovante de rendimentos Concluído: 18/04/2024 (hace un año)" at bounding box center [378, 359] width 192 height 88
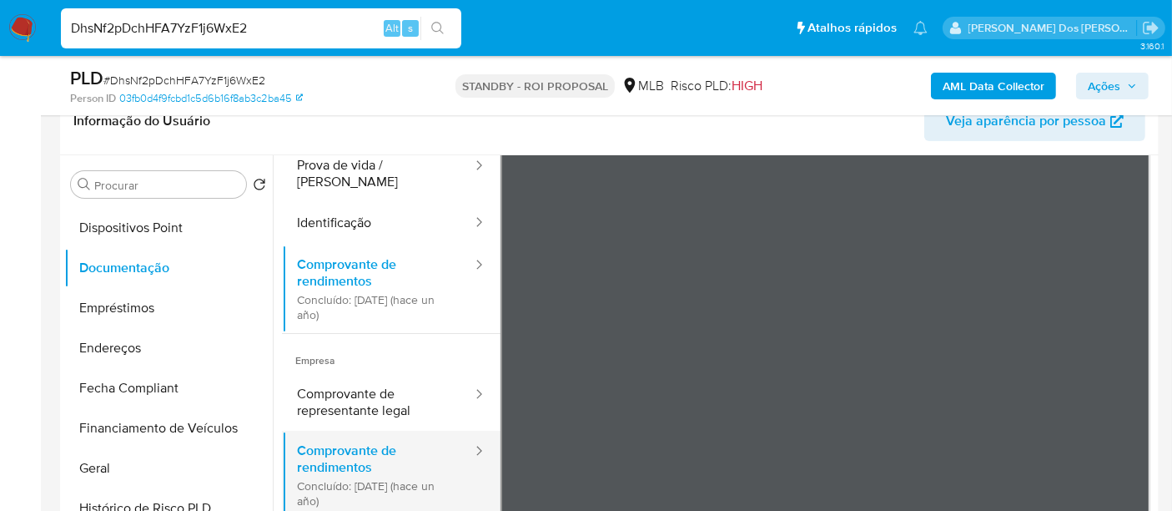
scroll to position [145, 0]
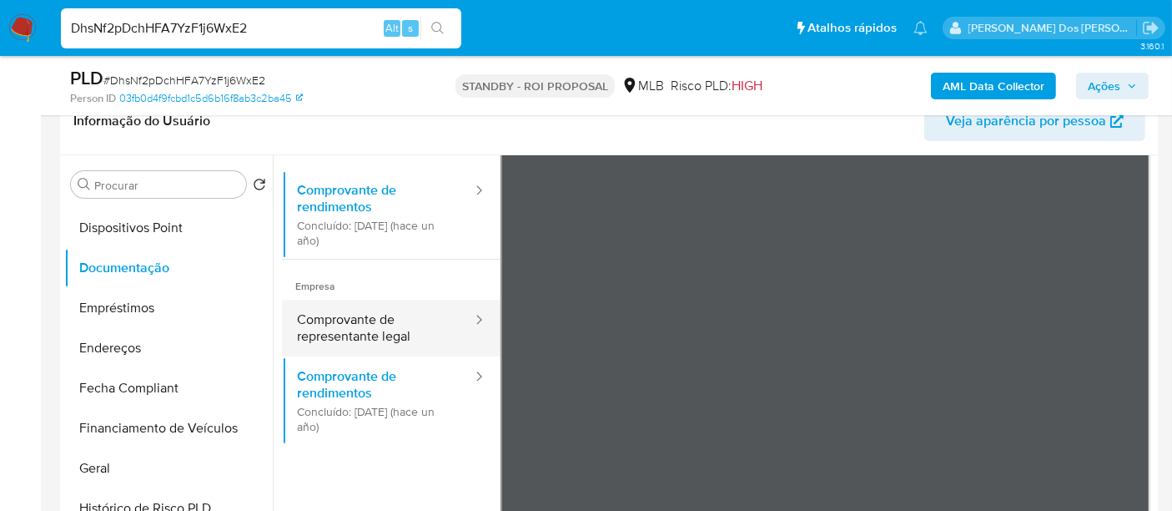
click at [391, 325] on button "Comprovante de representante legal" at bounding box center [378, 328] width 192 height 57
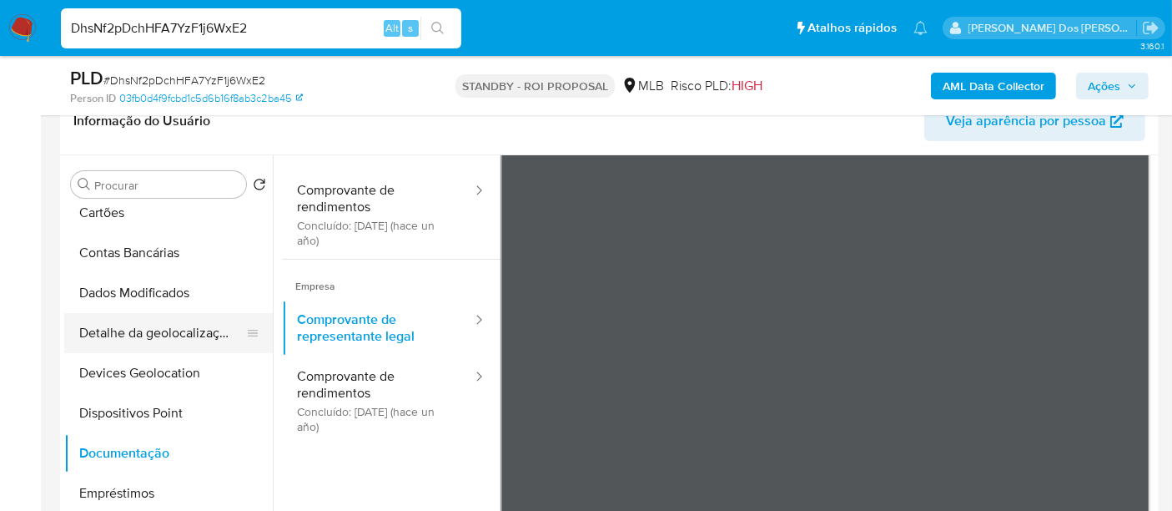
scroll to position [0, 0]
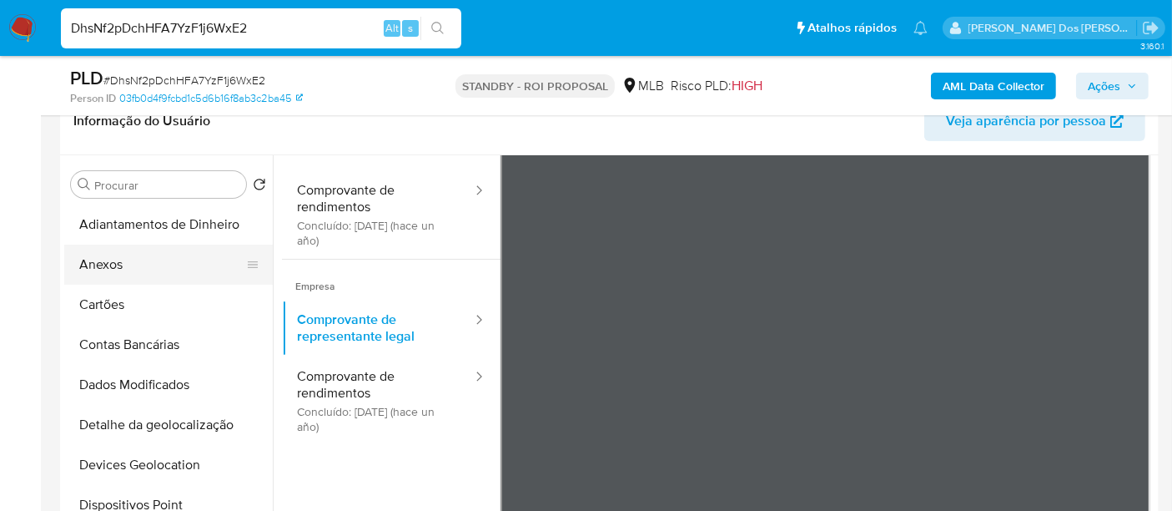
click at [108, 276] on button "Anexos" at bounding box center [161, 264] width 195 height 40
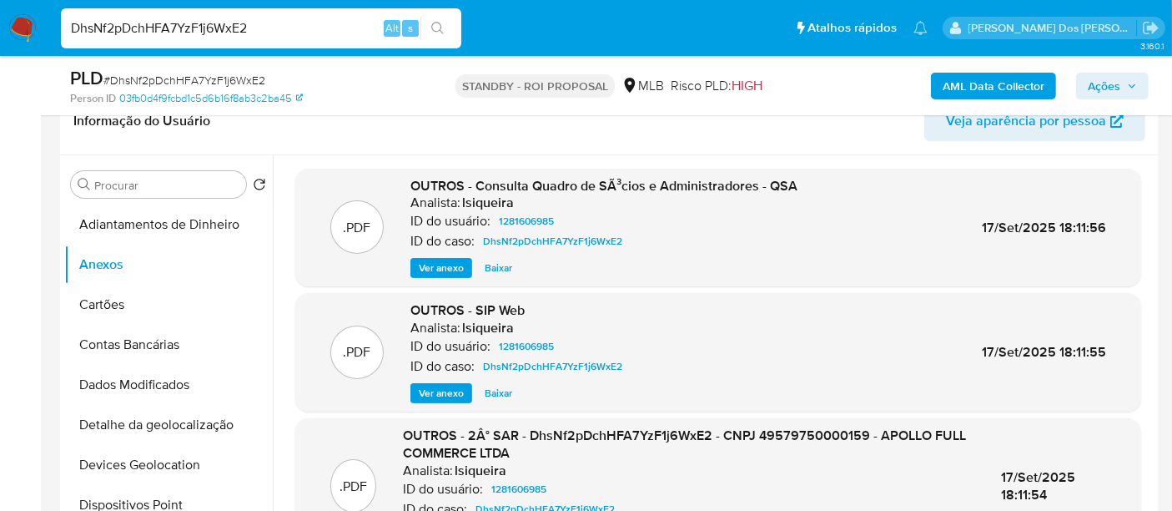
click at [426, 260] on span "Ver anexo" at bounding box center [441, 268] width 45 height 17
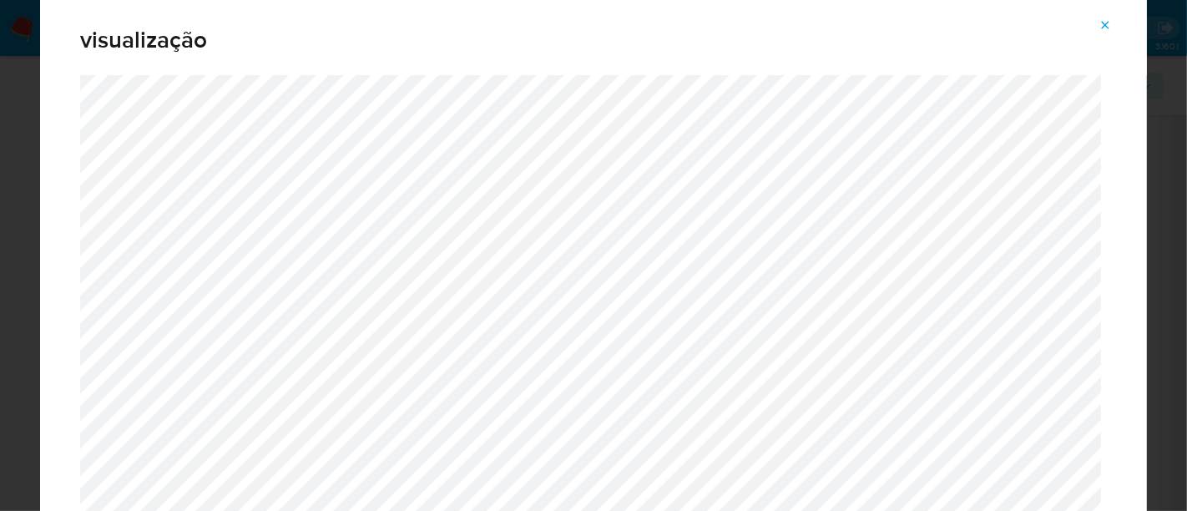
click at [1096, 23] on button "Attachment preview" at bounding box center [1104, 25] width 37 height 27
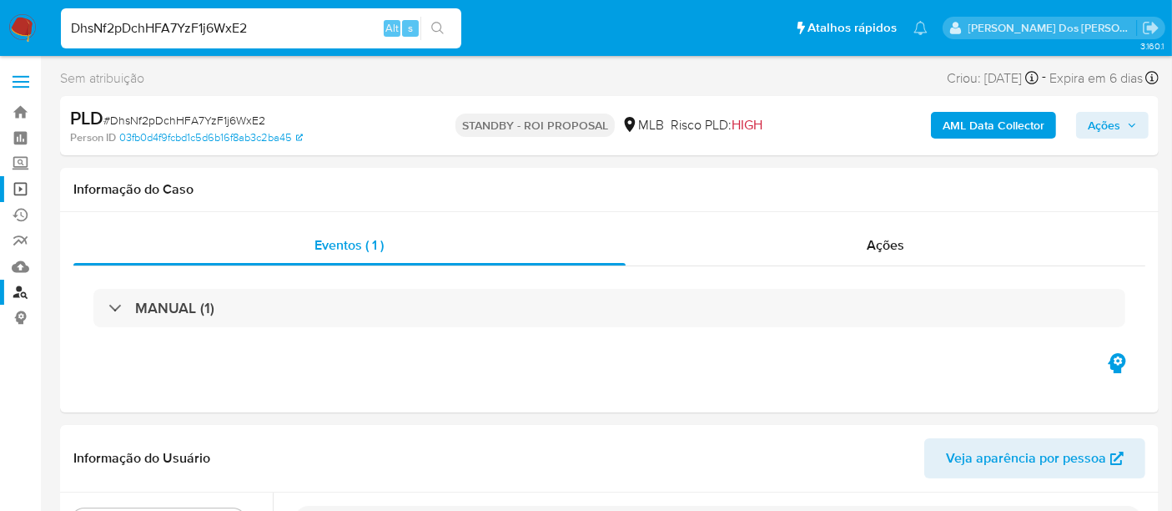
click at [23, 193] on link "Operações em massa" at bounding box center [99, 189] width 199 height 26
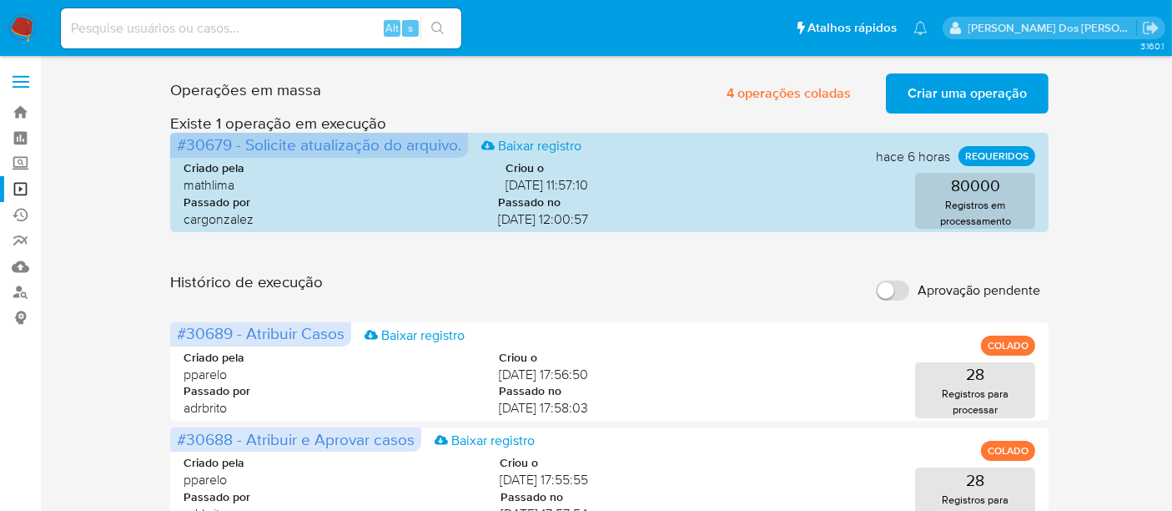
click at [994, 93] on span "Criar uma operação" at bounding box center [967, 93] width 119 height 37
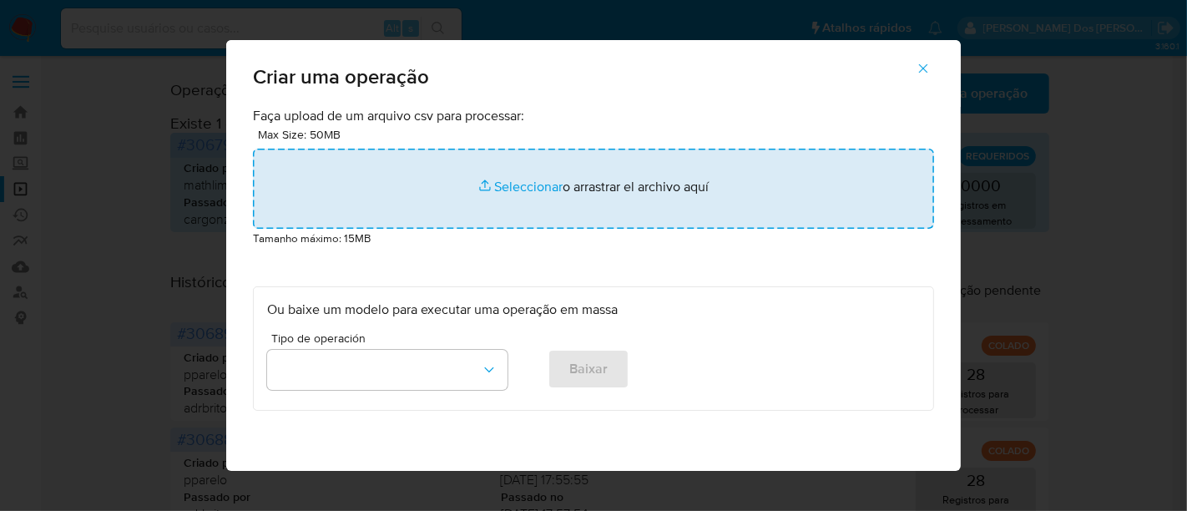
click at [500, 180] on input "file" at bounding box center [593, 189] width 681 height 80
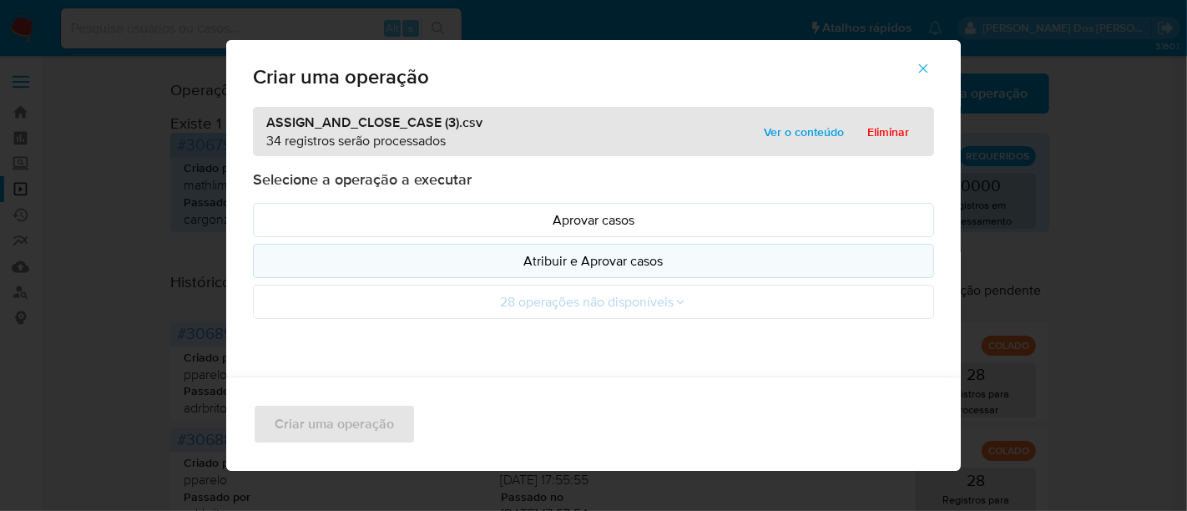
click at [497, 259] on p "Atribuir e Aprovar casos" at bounding box center [593, 260] width 653 height 19
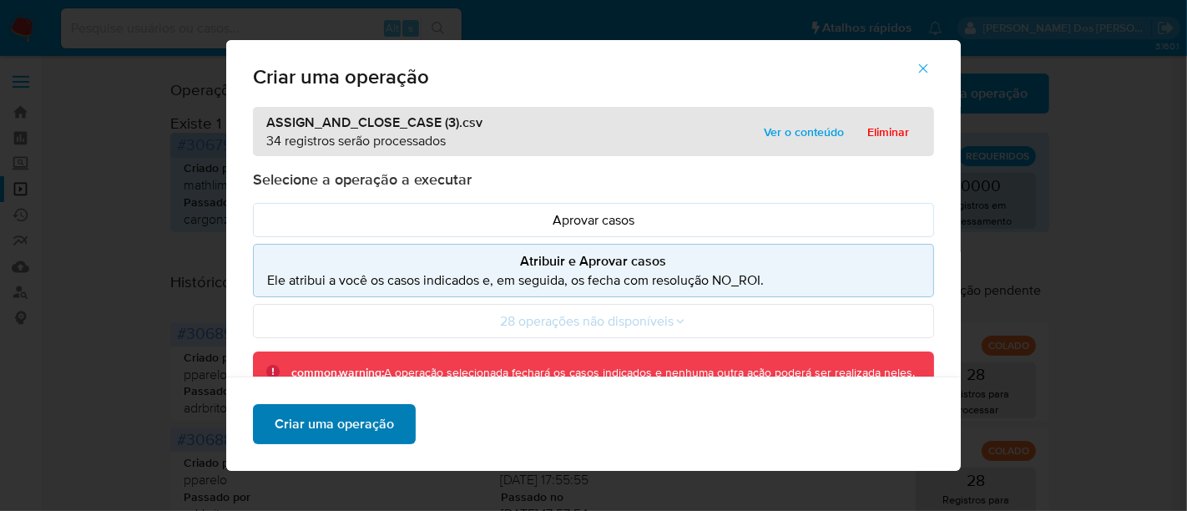
click at [380, 418] on span "Criar uma operação" at bounding box center [334, 424] width 119 height 37
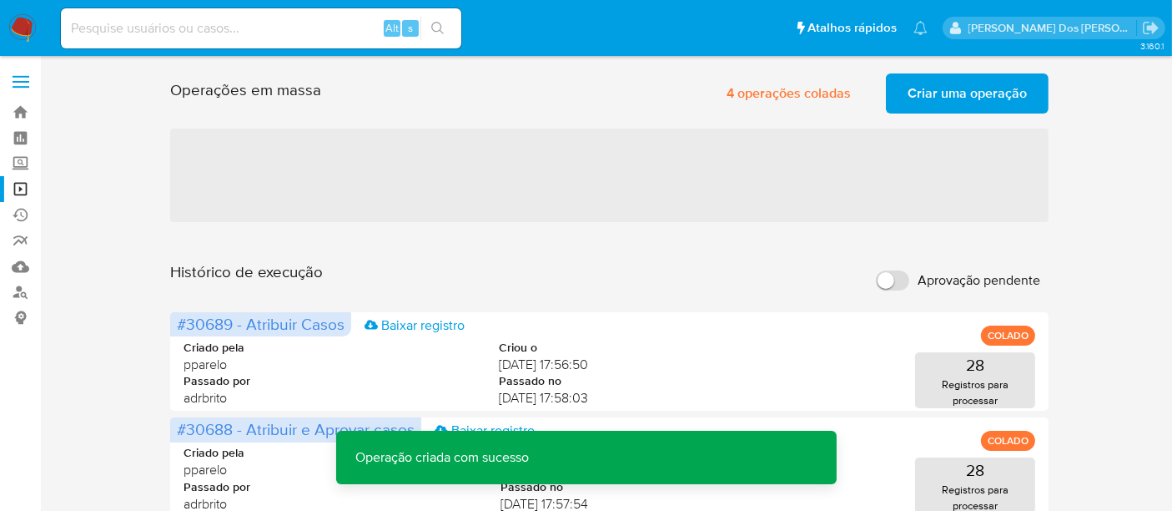
click at [955, 100] on span "Criar uma operação" at bounding box center [967, 93] width 119 height 37
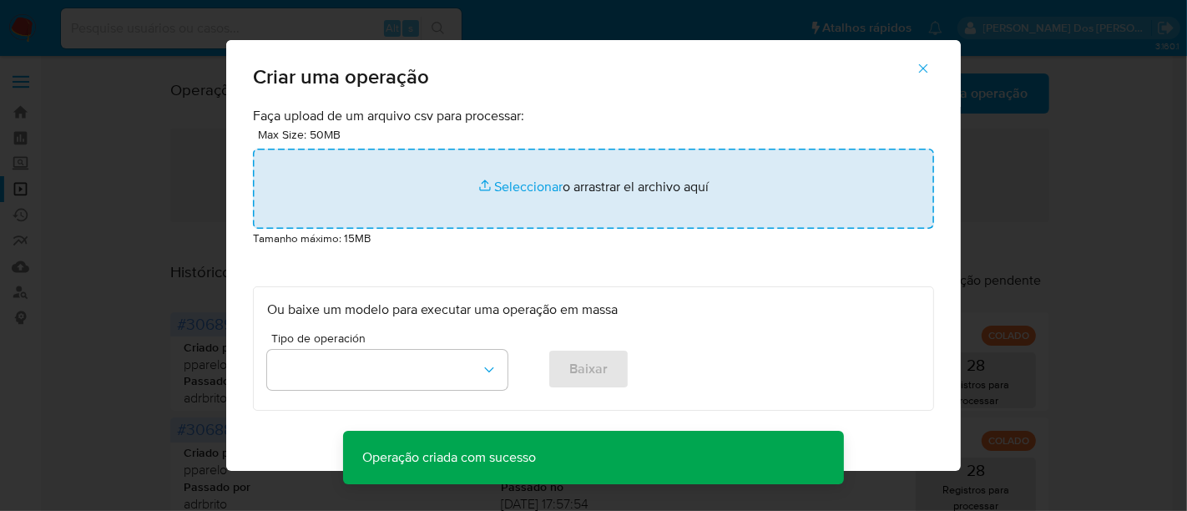
click at [519, 186] on input "file" at bounding box center [593, 189] width 681 height 80
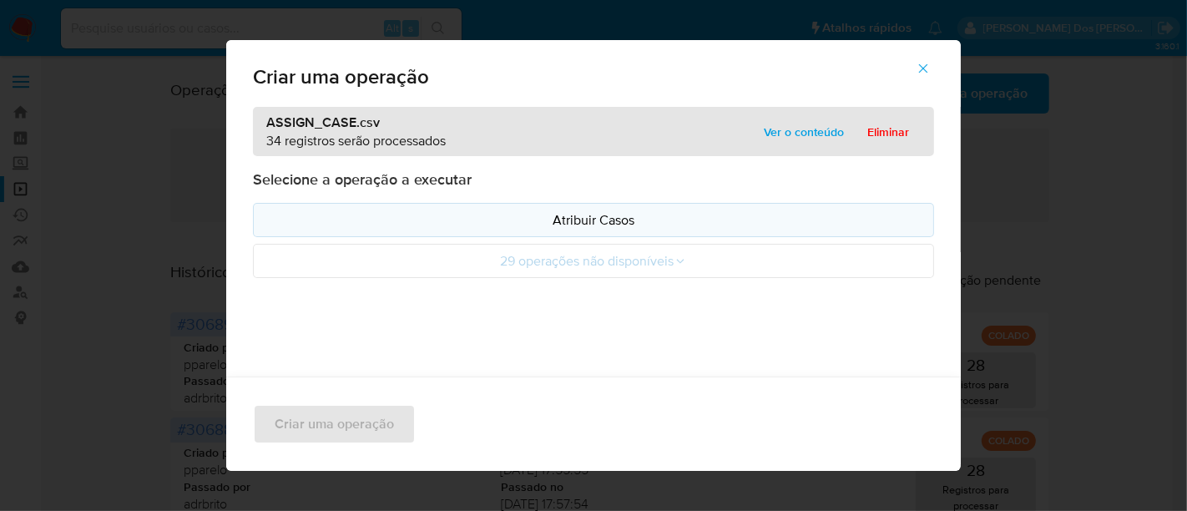
drag, startPoint x: 551, startPoint y: 216, endPoint x: 538, endPoint y: 219, distance: 12.8
click at [551, 216] on p "Atribuir Casos" at bounding box center [593, 219] width 653 height 19
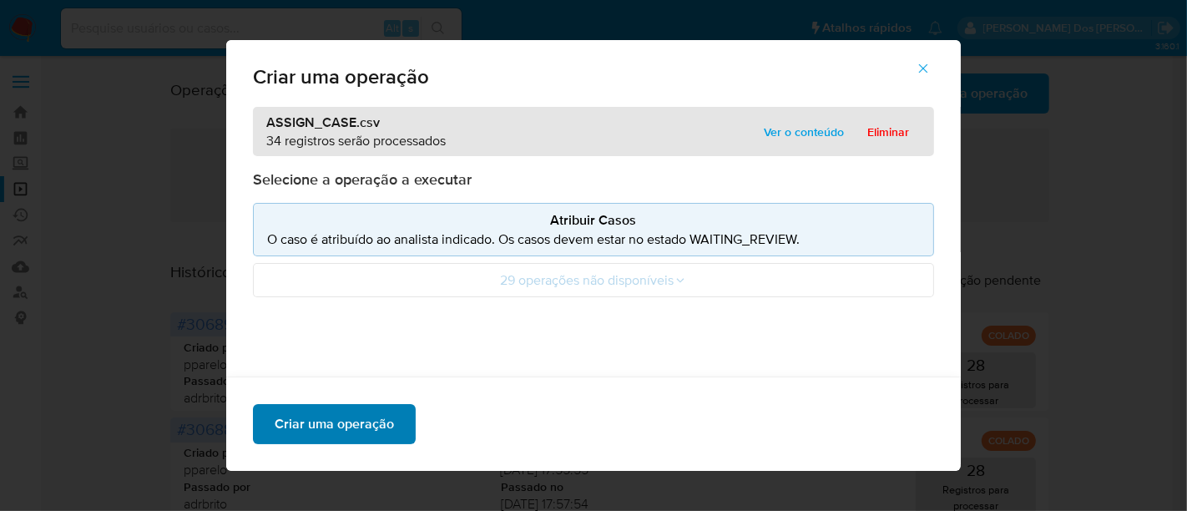
click at [365, 429] on span "Criar uma operação" at bounding box center [334, 424] width 119 height 37
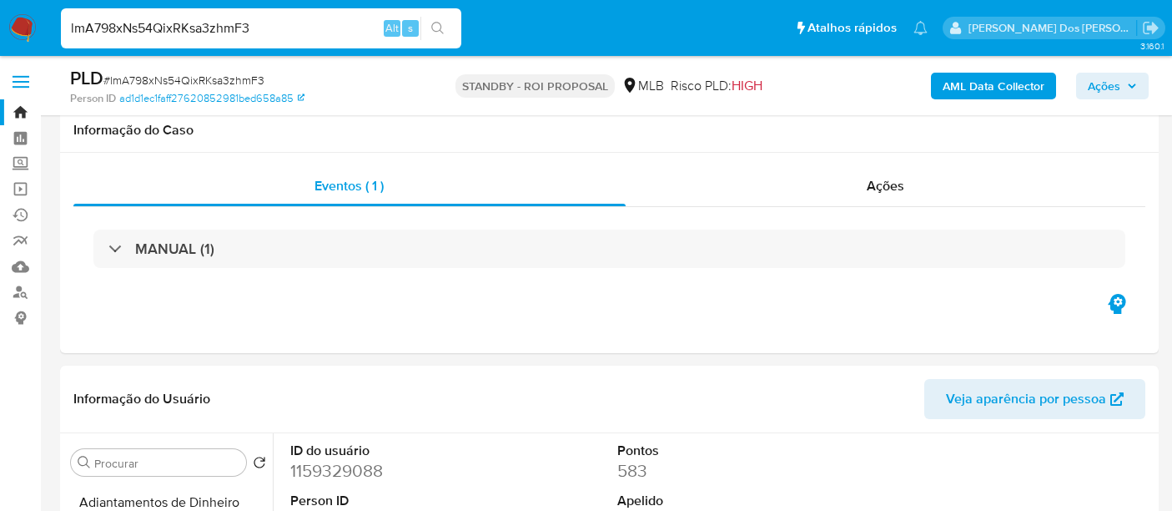
select select "10"
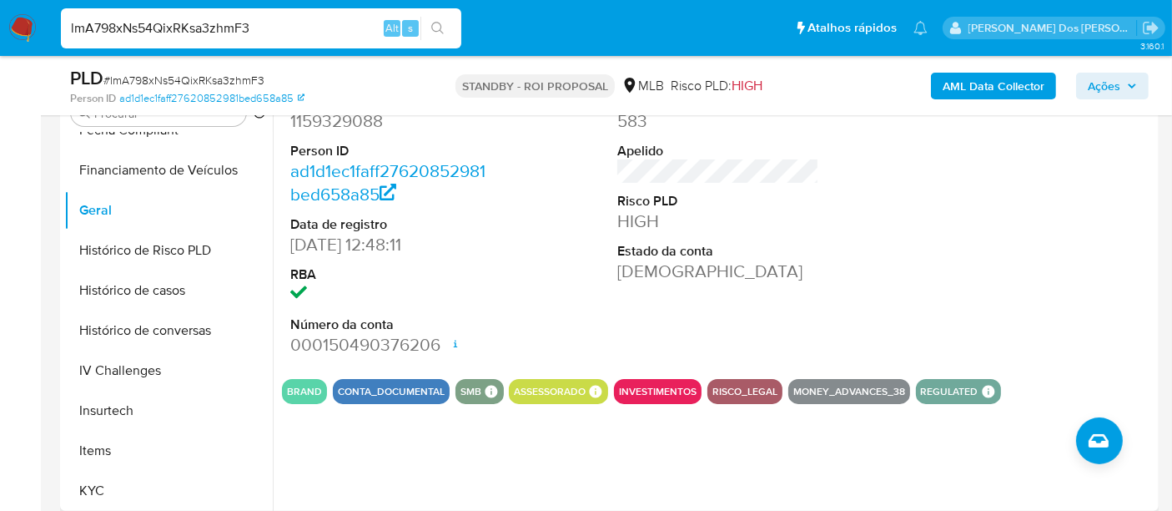
scroll to position [463, 0]
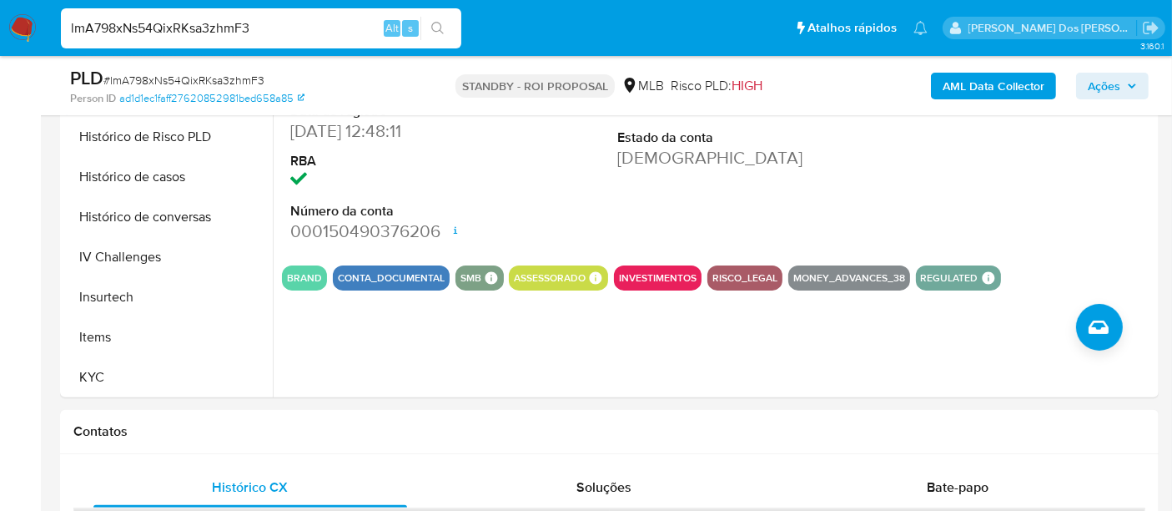
click at [23, 30] on img at bounding box center [22, 28] width 28 height 28
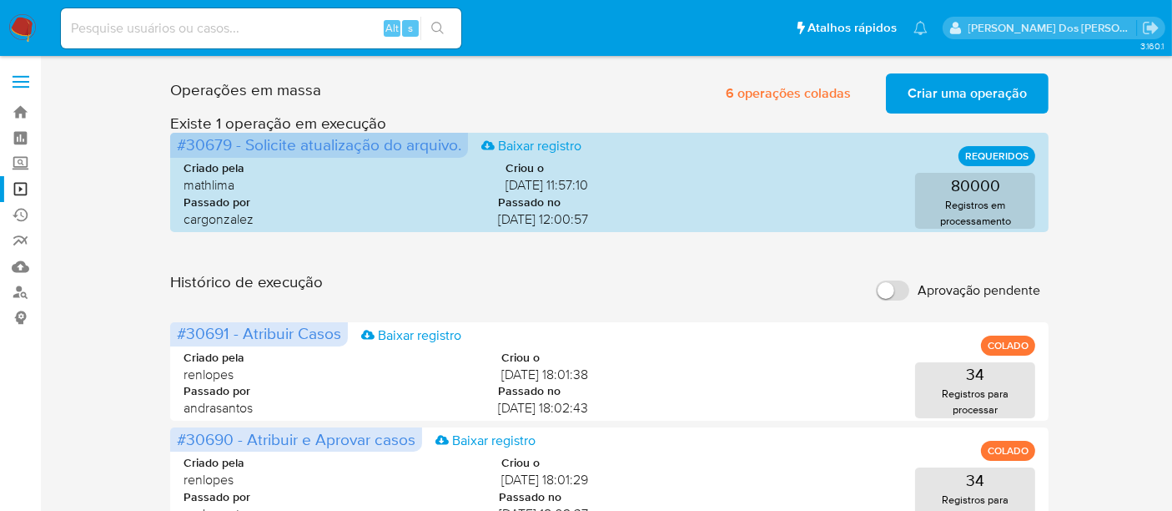
scroll to position [185, 0]
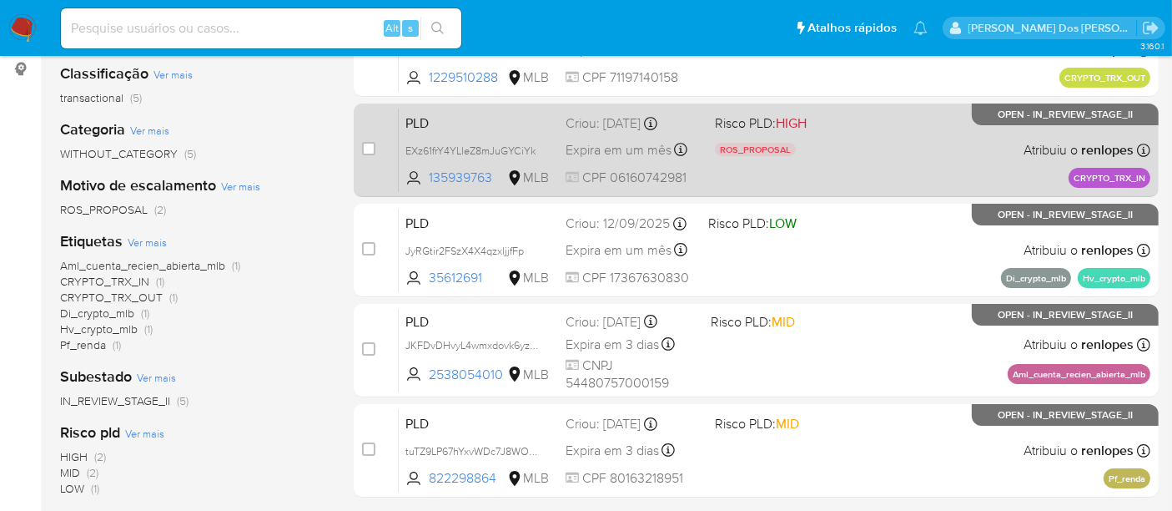
scroll to position [278, 0]
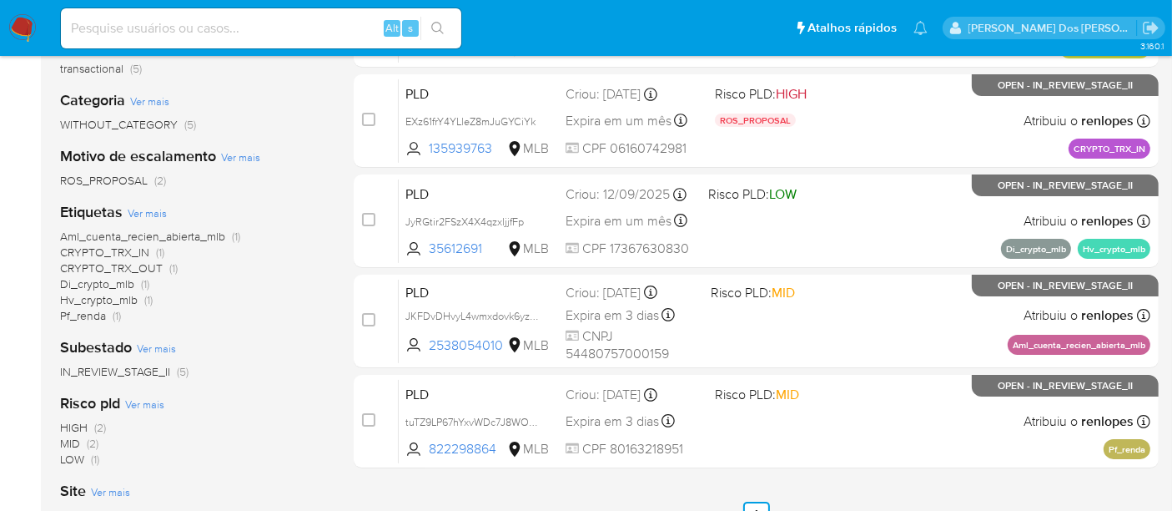
click at [229, 39] on div "Alt s" at bounding box center [261, 28] width 401 height 40
click at [231, 30] on input at bounding box center [261, 29] width 401 height 22
paste input "lmA798xNs54QixRKsa3zhmF3"
type input "lmA798xNs54QixRKsa3zhmF3"
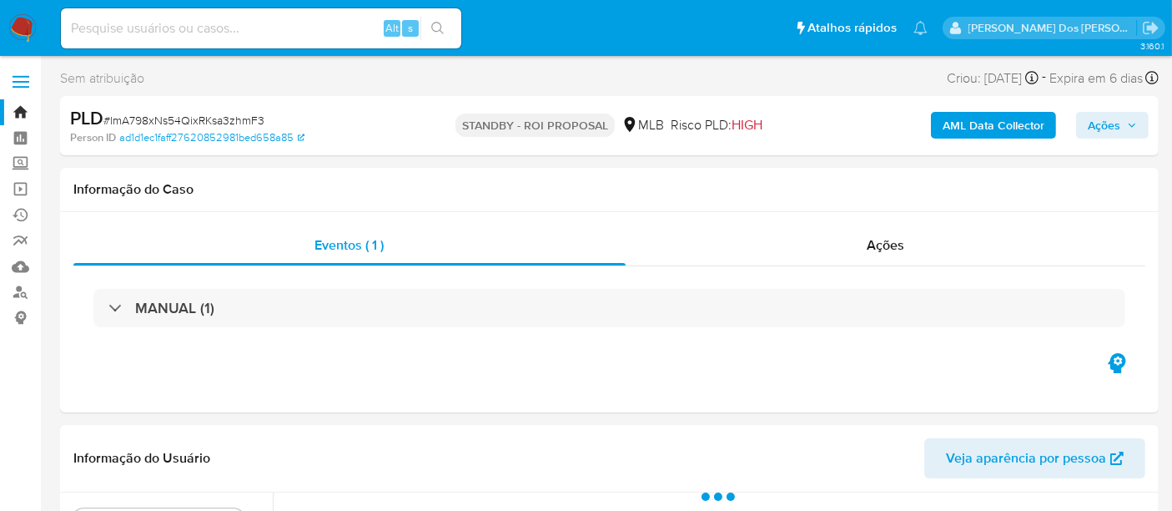
click at [963, 129] on b "AML Data Collector" at bounding box center [994, 125] width 102 height 27
select select "10"
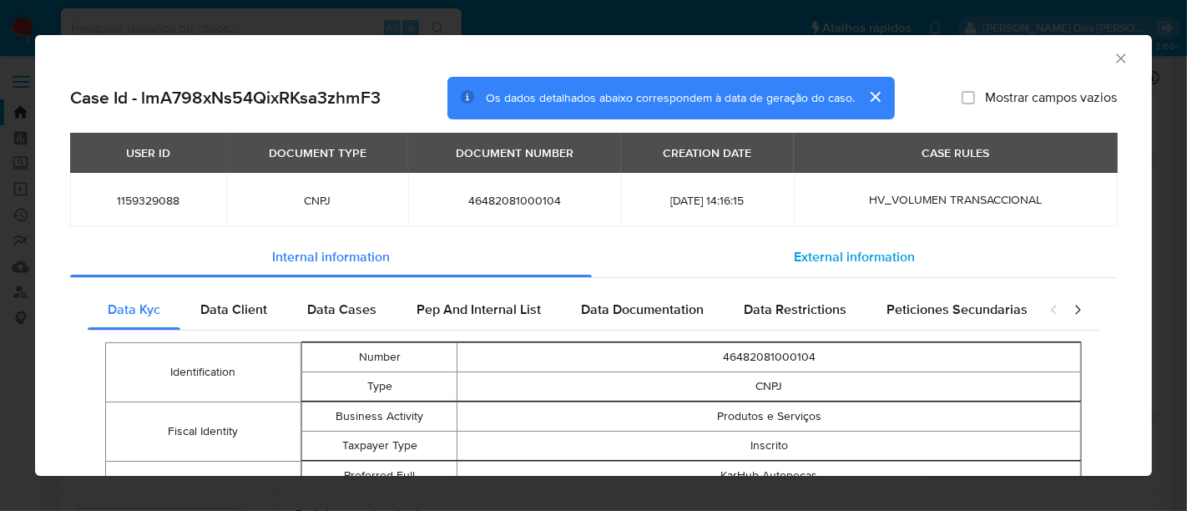
click at [804, 240] on div "External information" at bounding box center [854, 257] width 525 height 40
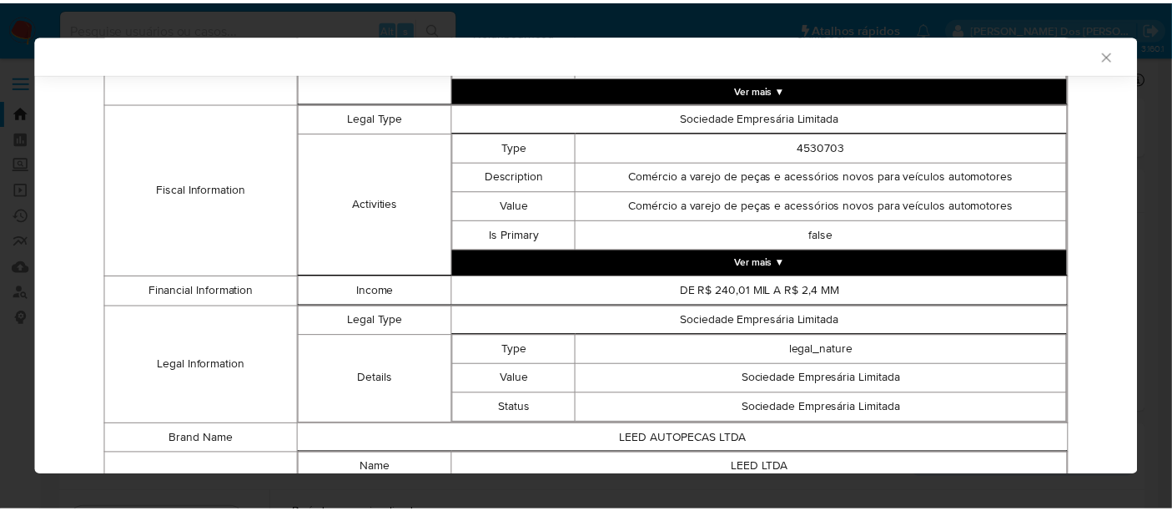
scroll to position [552, 0]
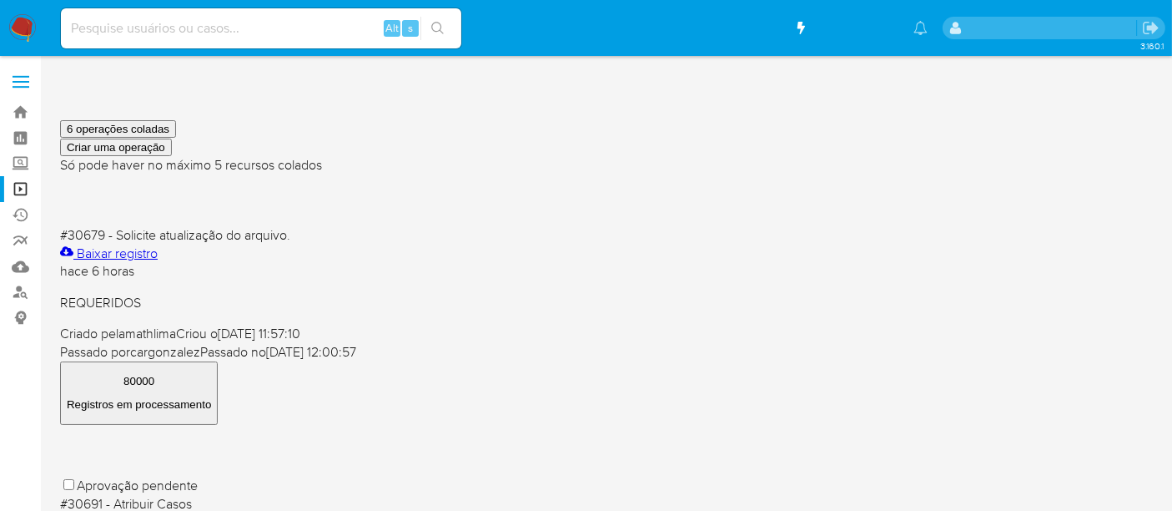
scroll to position [185, 0]
